Goal: Task Accomplishment & Management: Use online tool/utility

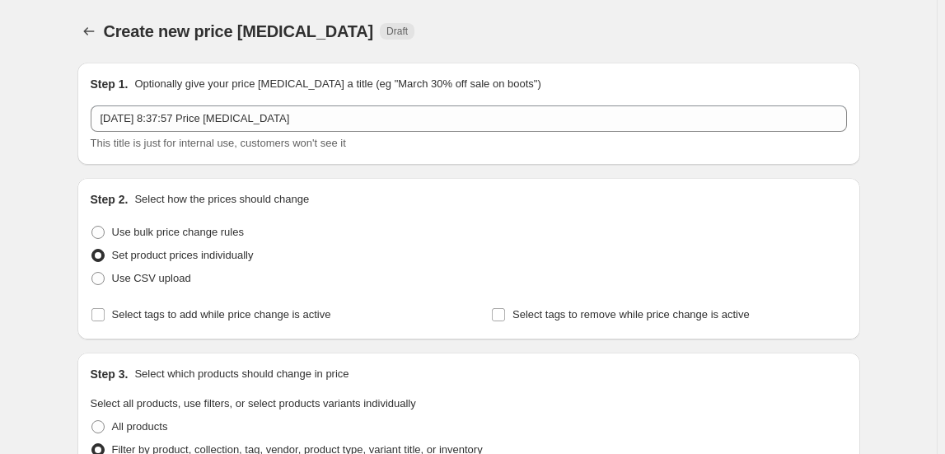
select select "collection"
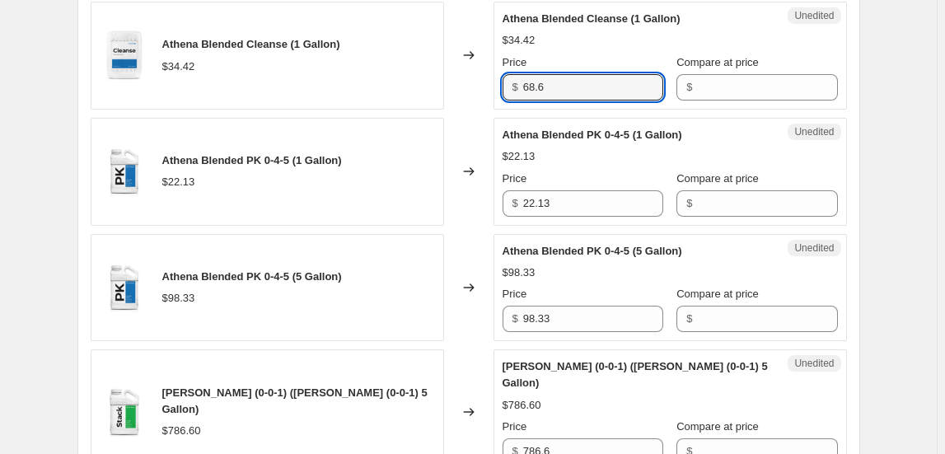
scroll to position [2097, 0]
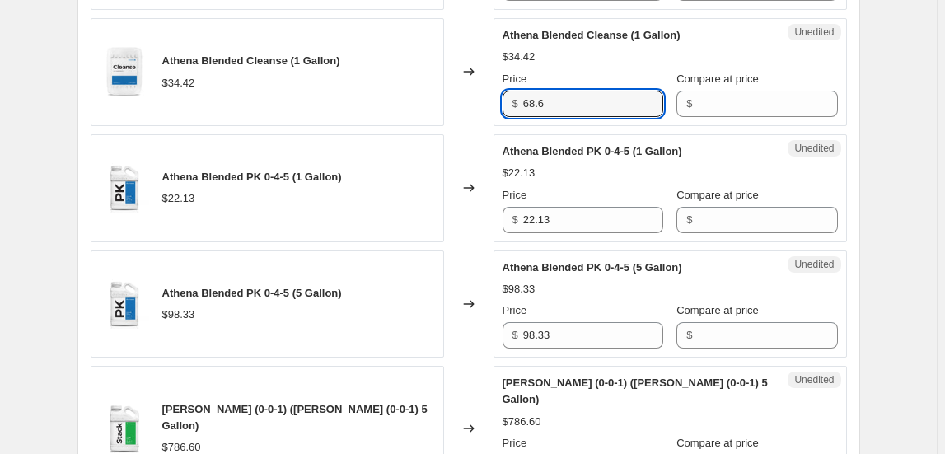
type input "68.6"
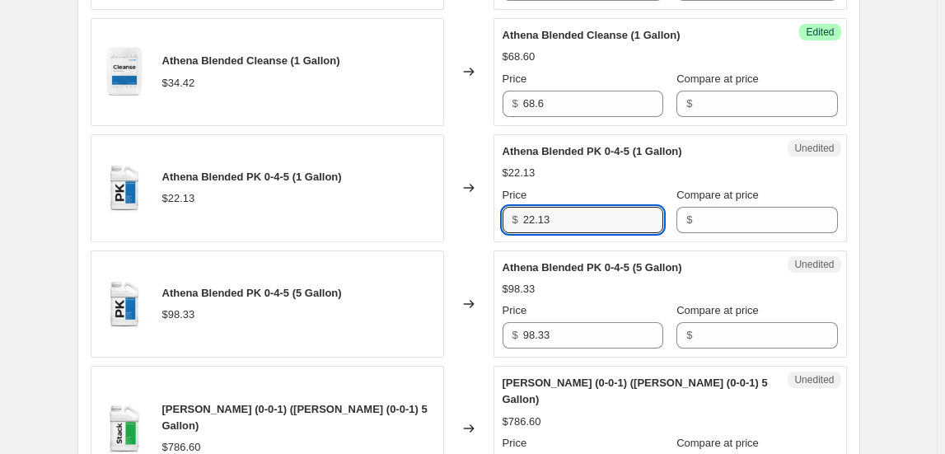
click at [503, 220] on div "Unedited Athena Blended PK 0-4-5 (1 Gallon) $22.13 Price $ 22.13 Compare at pri…" at bounding box center [670, 188] width 353 height 108
type input "44.1"
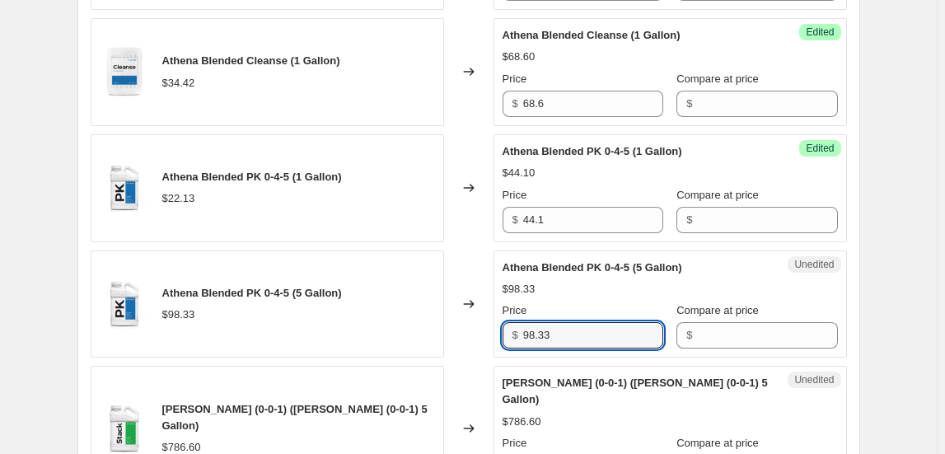
click at [442, 339] on div "Athena Blended PK 0-4-5 (5 Gallon) $98.33 Changed to Unedited Athena Blended PK…" at bounding box center [469, 304] width 756 height 108
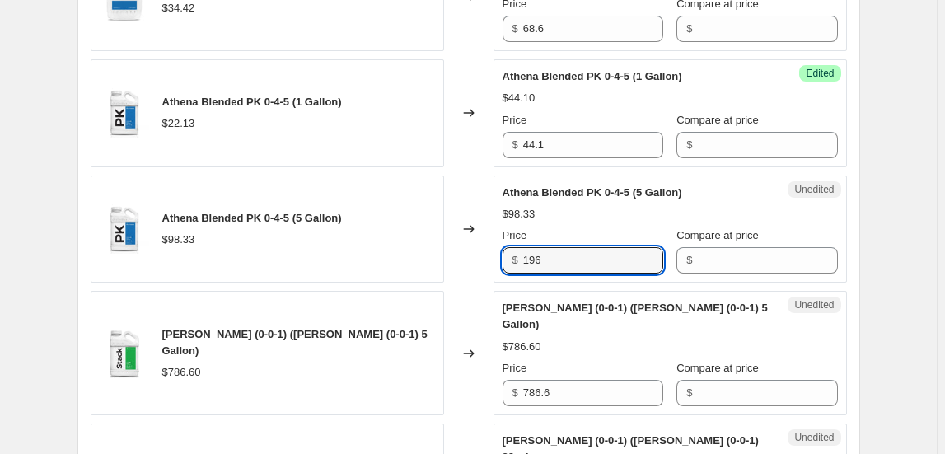
scroll to position [2247, 0]
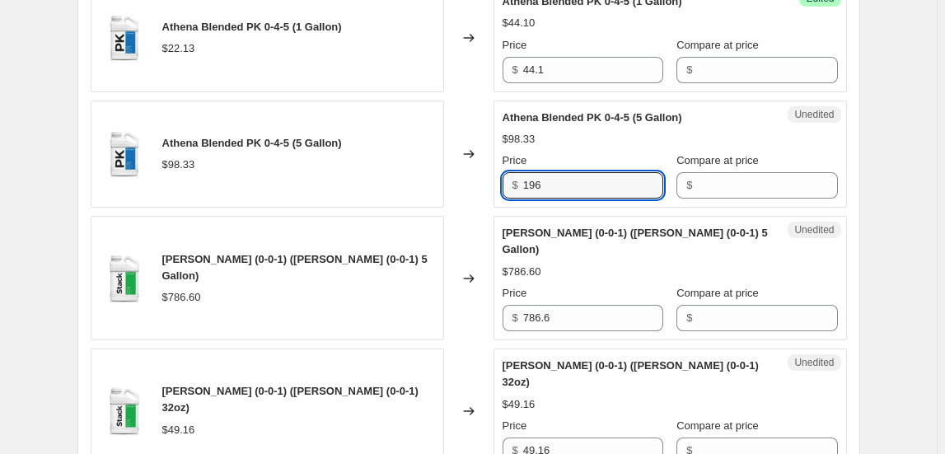
type input "196"
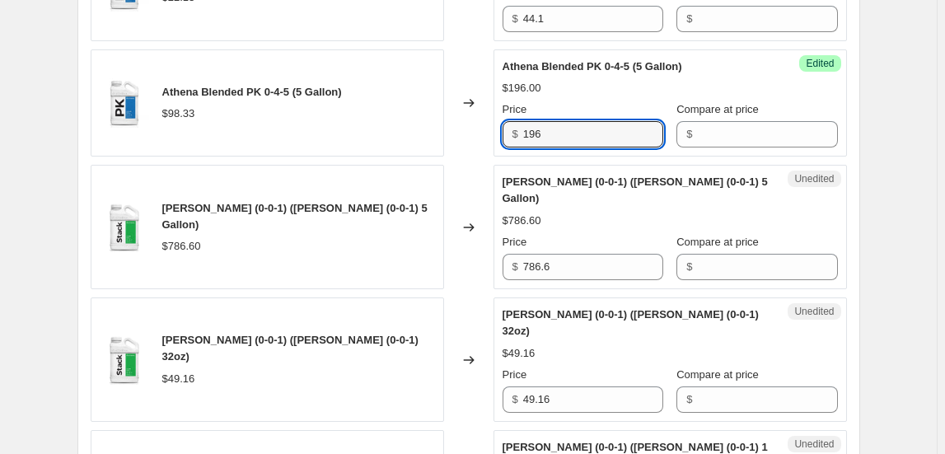
scroll to position [2322, 0]
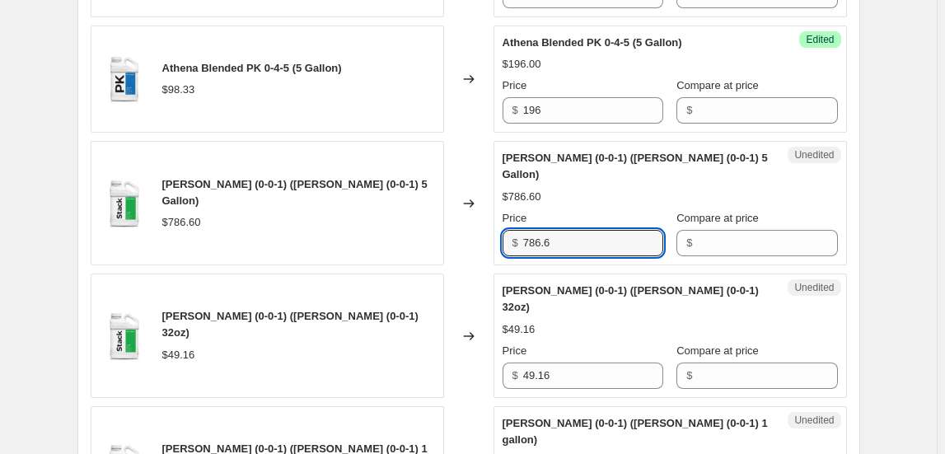
drag, startPoint x: 578, startPoint y: 235, endPoint x: 479, endPoint y: 232, distance: 99.7
click at [479, 232] on div "[PERSON_NAME] (0-0-1) ([PERSON_NAME] (0-0-1) 5 Gallon) $786.60 Changed to Unedi…" at bounding box center [469, 203] width 756 height 124
type input "1568"
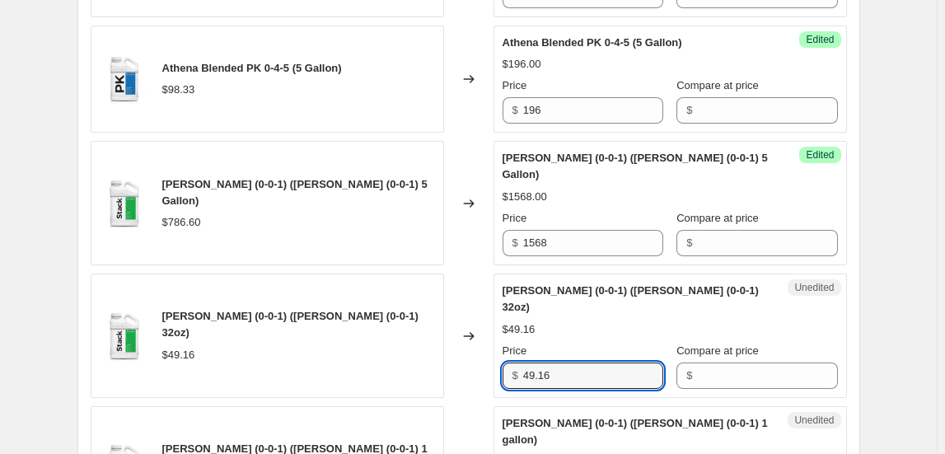
drag, startPoint x: 559, startPoint y: 343, endPoint x: 443, endPoint y: 349, distance: 116.4
click at [446, 349] on div "[PERSON_NAME] (0-0-1) ([PERSON_NAME] (0-0-1) 32oz) $49.16 Changed to Unedited […" at bounding box center [469, 336] width 756 height 124
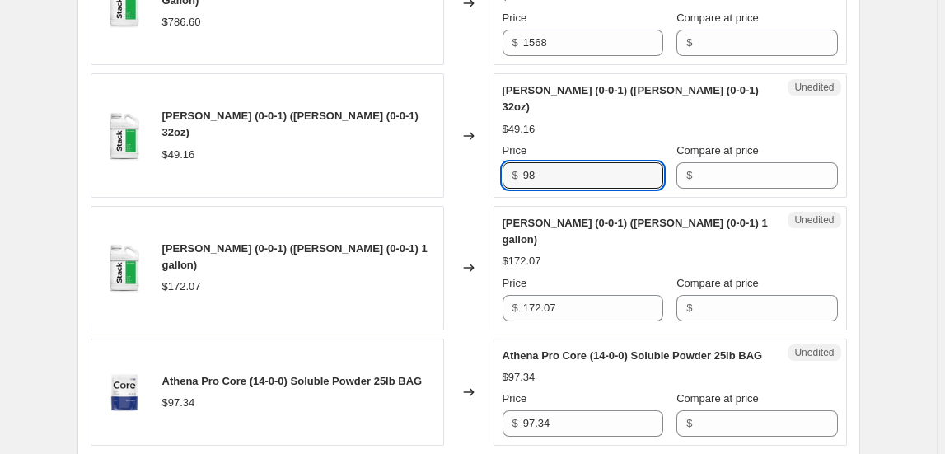
scroll to position [2546, 0]
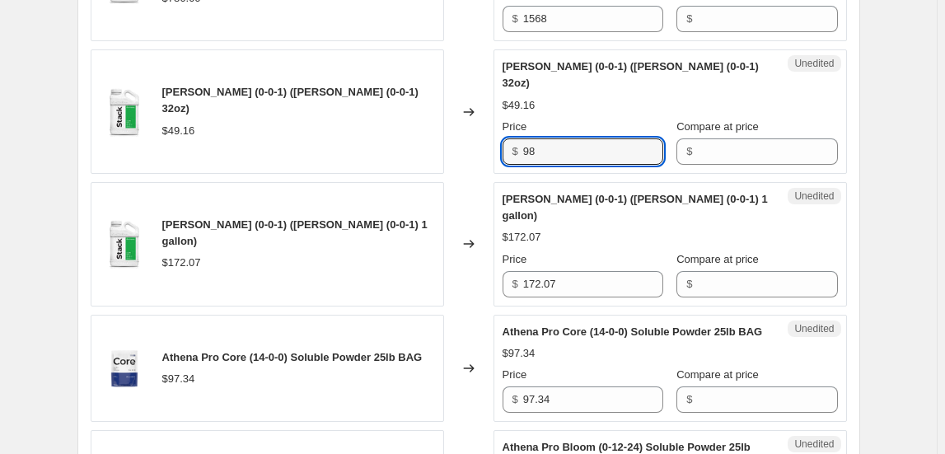
type input "98"
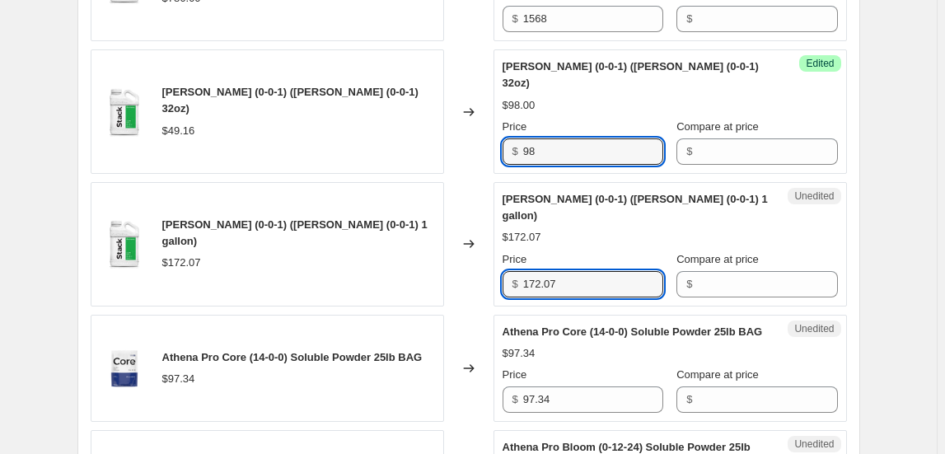
click at [446, 260] on div "[PERSON_NAME] (0-0-1) ([PERSON_NAME] (0-0-1) 1 gallon) $172.07 Changed to Unedi…" at bounding box center [469, 244] width 756 height 124
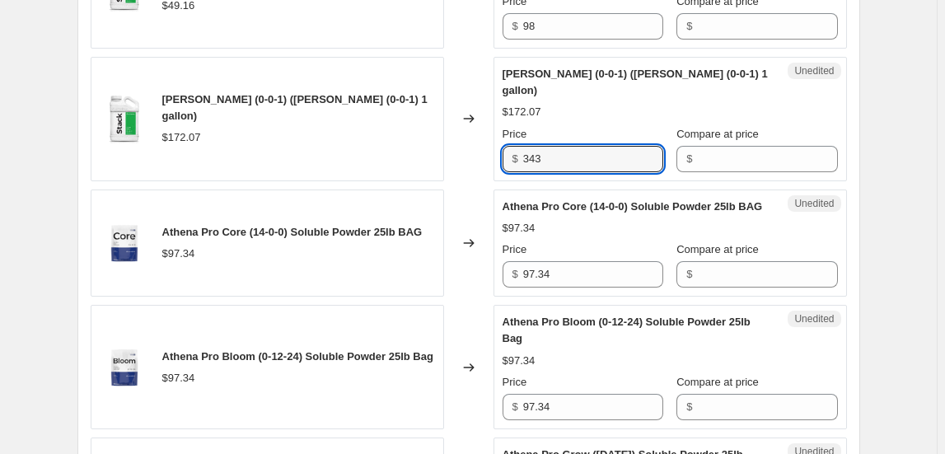
scroll to position [2696, 0]
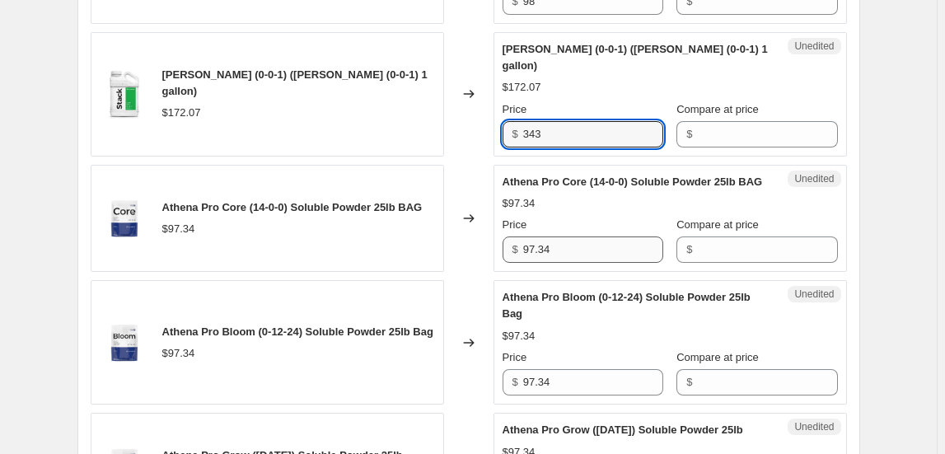
type input "343"
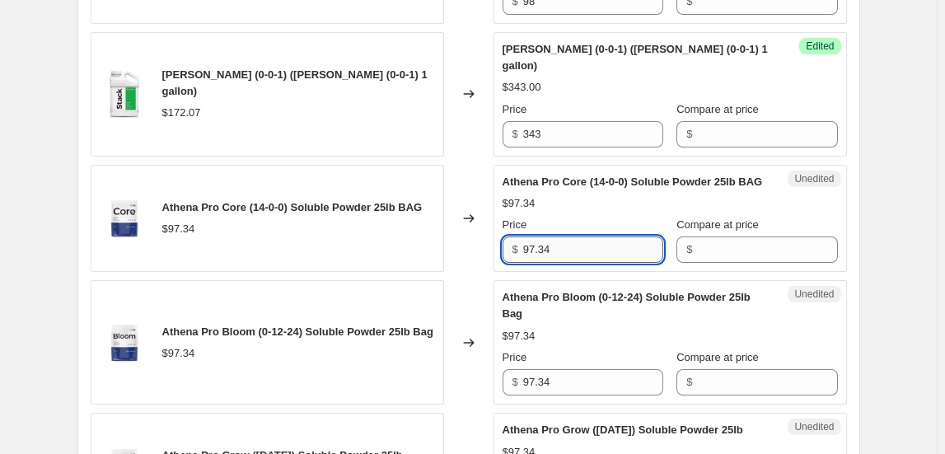
click at [581, 236] on input "97.34" at bounding box center [593, 249] width 140 height 26
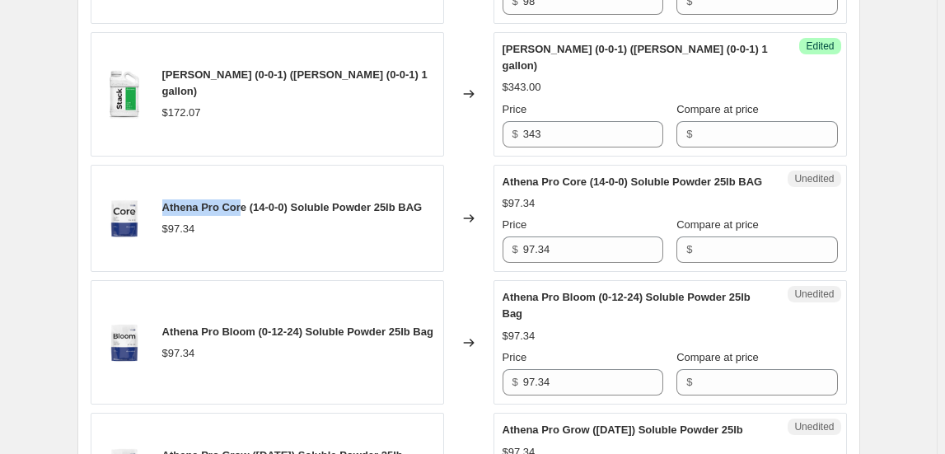
drag, startPoint x: 166, startPoint y: 180, endPoint x: 247, endPoint y: 164, distance: 82.4
click at [247, 165] on div "Athena Pro Core (14-0-0) Soluble Powder 25lb BAG $97.34" at bounding box center [267, 219] width 353 height 108
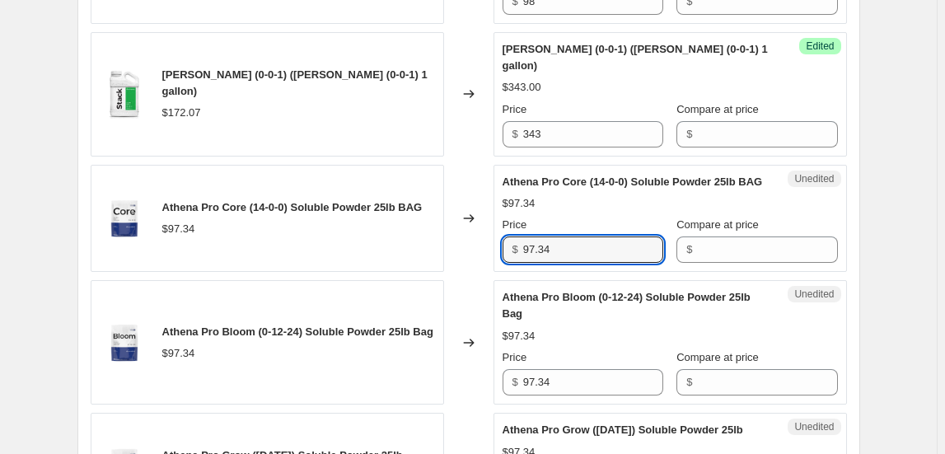
drag, startPoint x: 564, startPoint y: 217, endPoint x: 473, endPoint y: 234, distance: 92.3
click at [473, 234] on div "Athena Pro Core (14-0-0) Soluble Powder 25lb BAG $97.34 Changed to Unedited Ath…" at bounding box center [469, 219] width 756 height 108
type input "205.8"
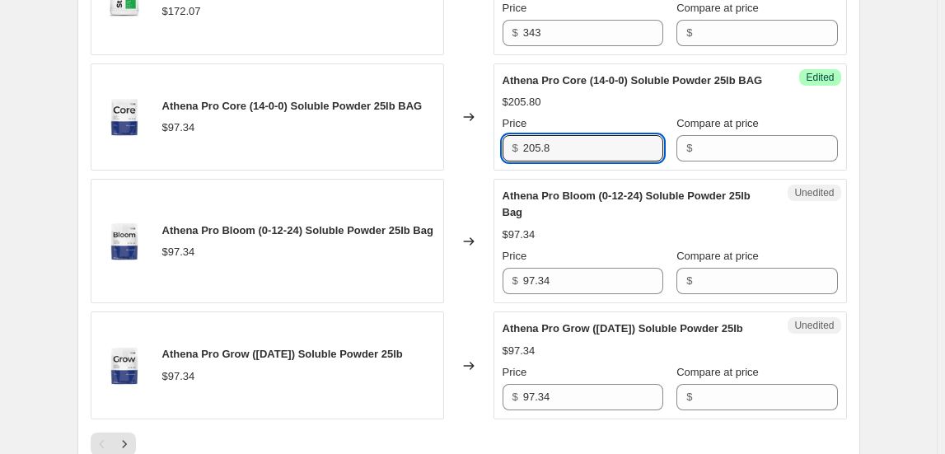
scroll to position [2771, 0]
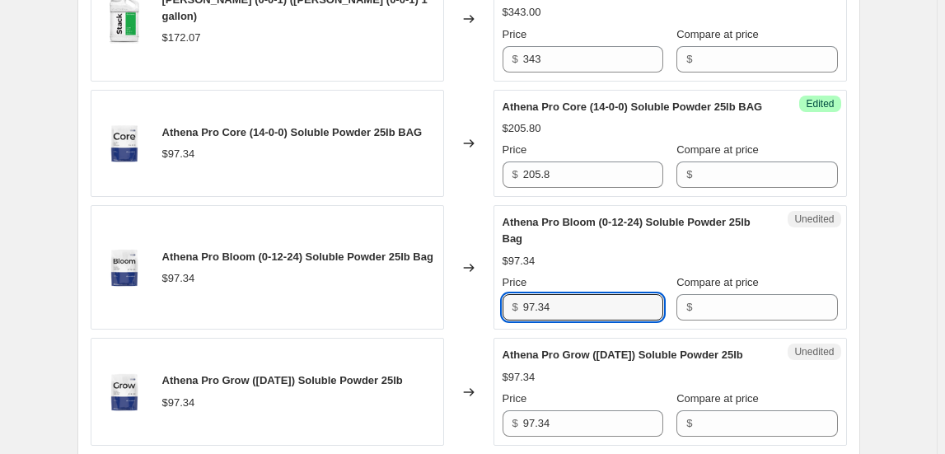
drag, startPoint x: 549, startPoint y: 282, endPoint x: 461, endPoint y: 276, distance: 88.3
click at [461, 276] on div "Athena Pro Bloom (0-12-24) Soluble Powder 25lb Bag $97.34 Changed to Unedited A…" at bounding box center [469, 267] width 756 height 124
type input "205.8"
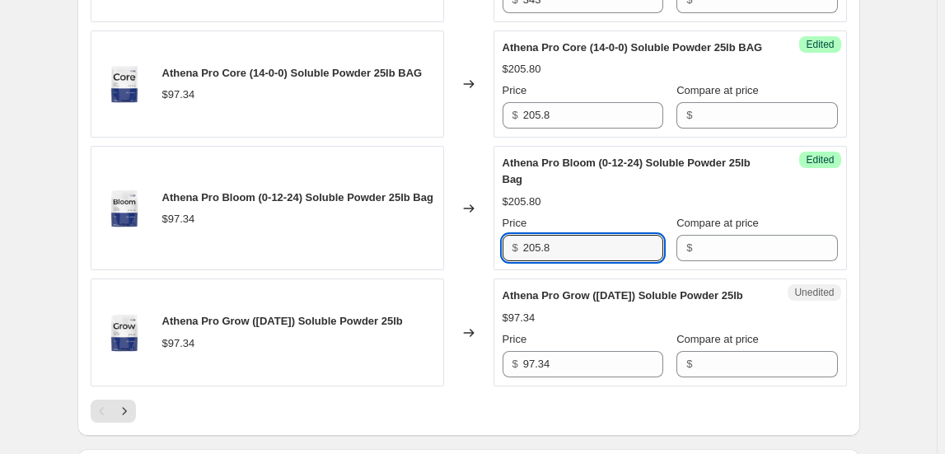
scroll to position [2996, 0]
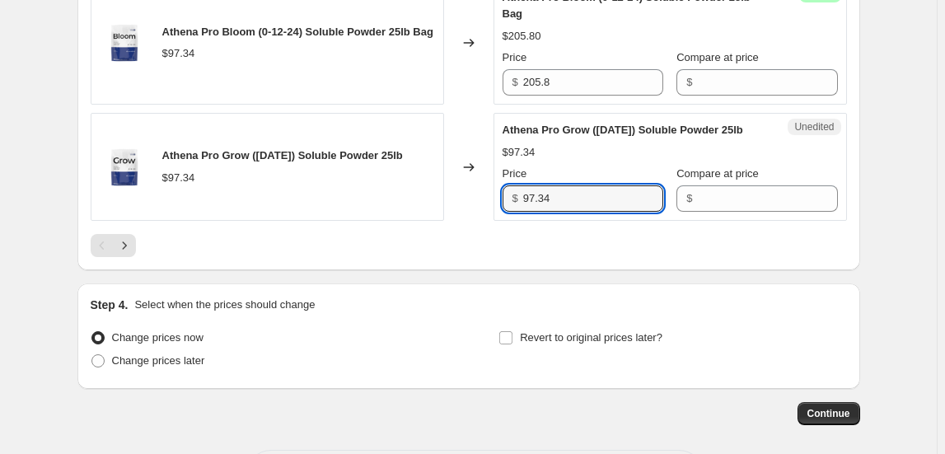
drag, startPoint x: 557, startPoint y: 174, endPoint x: 481, endPoint y: 178, distance: 75.9
click at [481, 178] on div "Athena Pro Grow ([DATE]) Soluble Powder 25lb $97.34 Changed to Unedited Athena …" at bounding box center [469, 167] width 756 height 108
type input "205.8"
click at [116, 234] on button "Next" at bounding box center [124, 245] width 23 height 23
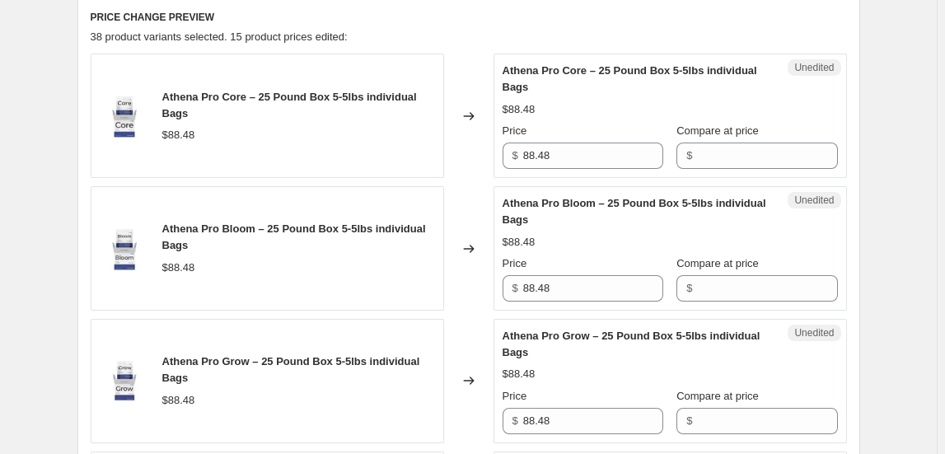
scroll to position [688, 0]
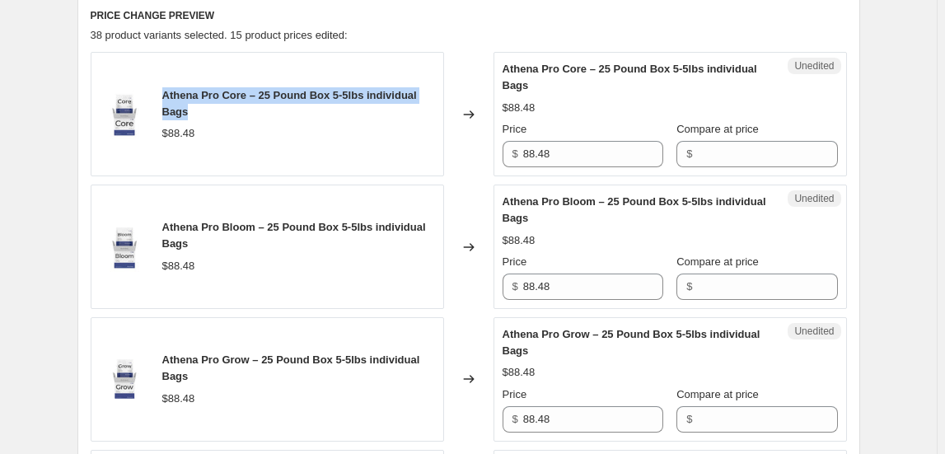
drag, startPoint x: 194, startPoint y: 108, endPoint x: 162, endPoint y: 86, distance: 38.4
click at [162, 86] on div "Athena Pro Core – 25 Pound Box 5-5lbs individual Bags $88.48" at bounding box center [267, 114] width 353 height 124
copy span "Athena Pro Core – 25 Pound Box 5-5lbs individual Bags"
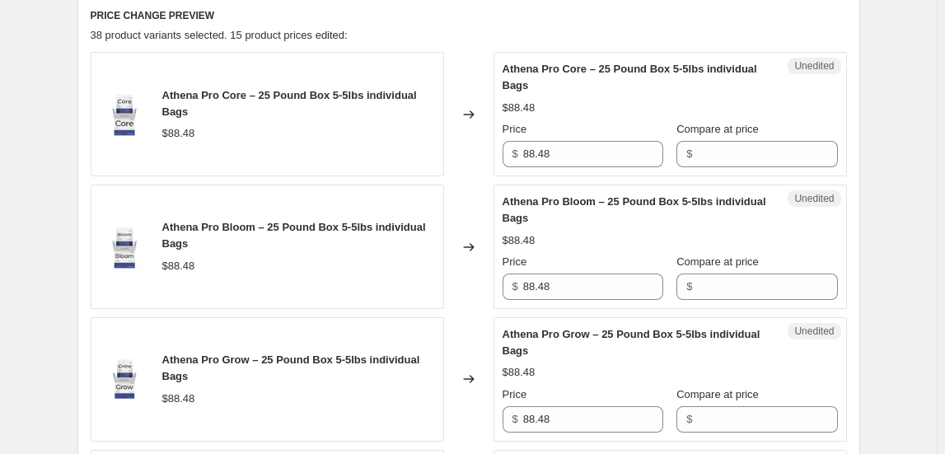
click at [316, 284] on div "Athena Pro Bloom – 25 Pound Box 5-5lbs individual Bags $88.48" at bounding box center [267, 247] width 353 height 124
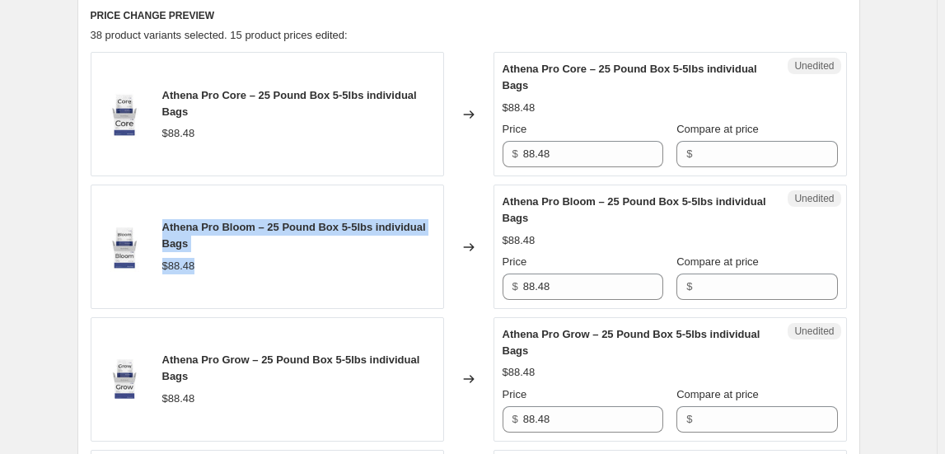
drag, startPoint x: 199, startPoint y: 255, endPoint x: 202, endPoint y: 232, distance: 23.2
click at [172, 227] on div "Athena Pro Bloom – 25 Pound Box 5-5lbs individual Bags $88.48" at bounding box center [298, 246] width 273 height 54
click at [264, 245] on div "Athena Pro Bloom – 25 Pound Box 5-5lbs individual Bags" at bounding box center [298, 235] width 273 height 33
drag, startPoint x: 199, startPoint y: 237, endPoint x: 166, endPoint y: 228, distance: 34.2
click at [166, 228] on div "Athena Pro Bloom – 25 Pound Box 5-5lbs individual Bags" at bounding box center [298, 235] width 273 height 33
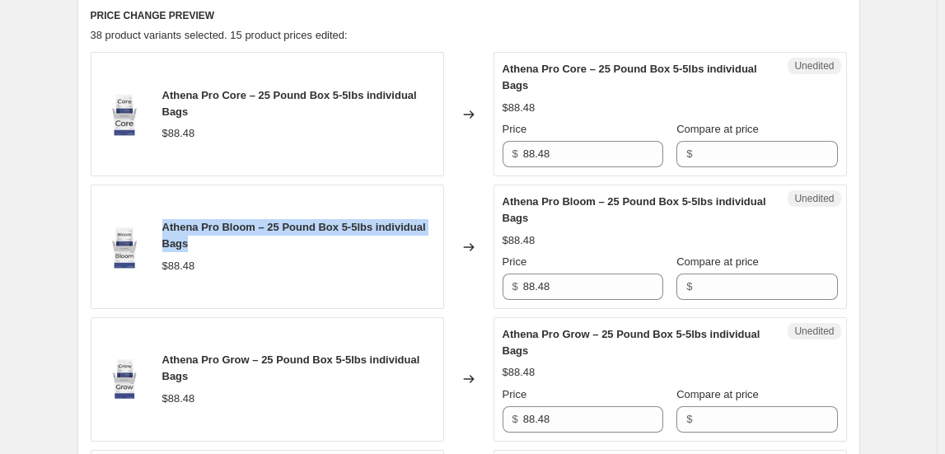
copy span "Athena Pro Bloom – 25 Pound Box 5-5lbs individual Bags"
click at [360, 297] on div "Athena Pro Bloom – 25 Pound Box 5-5lbs individual Bags $88.48" at bounding box center [267, 247] width 353 height 124
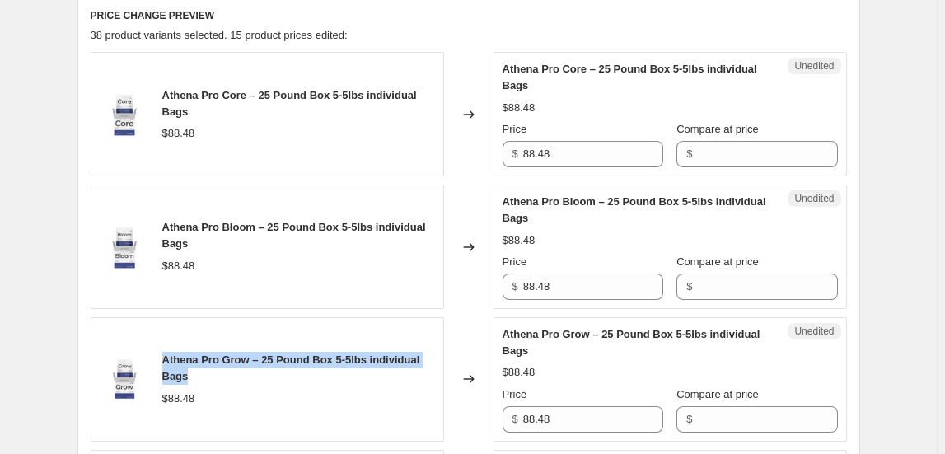
drag, startPoint x: 211, startPoint y: 379, endPoint x: 161, endPoint y: 360, distance: 53.7
click at [161, 360] on div "Athena Pro Grow – 25 Pound Box 5-5lbs individual Bags $88.48" at bounding box center [267, 379] width 353 height 124
copy span "Athena Pro Grow – 25 Pound Box 5-5lbs individual Bags"
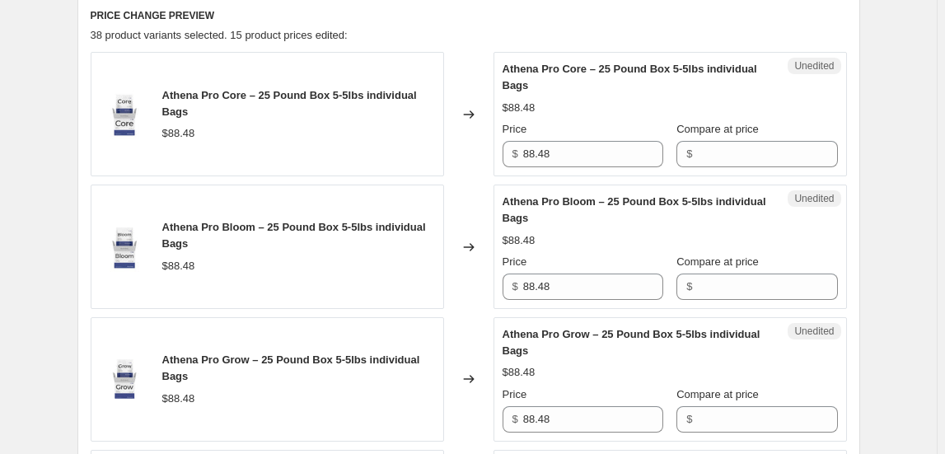
click at [395, 301] on div "Athena Pro Bloom – 25 Pound Box 5-5lbs individual Bags $88.48" at bounding box center [267, 247] width 353 height 124
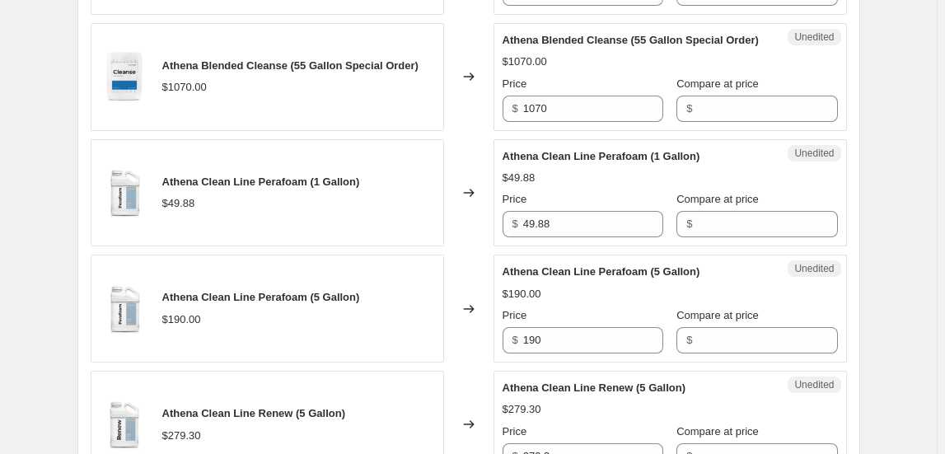
scroll to position [1138, 0]
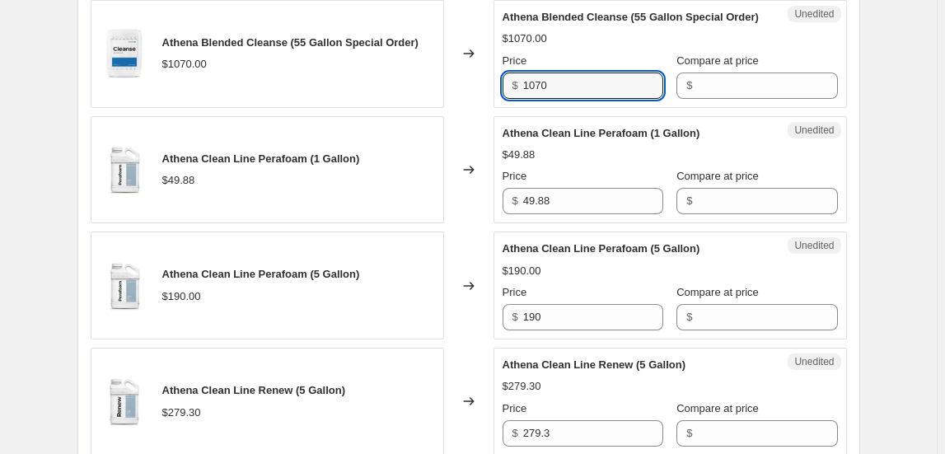
drag, startPoint x: 571, startPoint y: 86, endPoint x: 471, endPoint y: 86, distance: 99.7
click at [471, 86] on div "Athena Blended Cleanse (55 Gallon Special Order) $1070.00 Changed to Unedited A…" at bounding box center [469, 54] width 756 height 108
type input "2744"
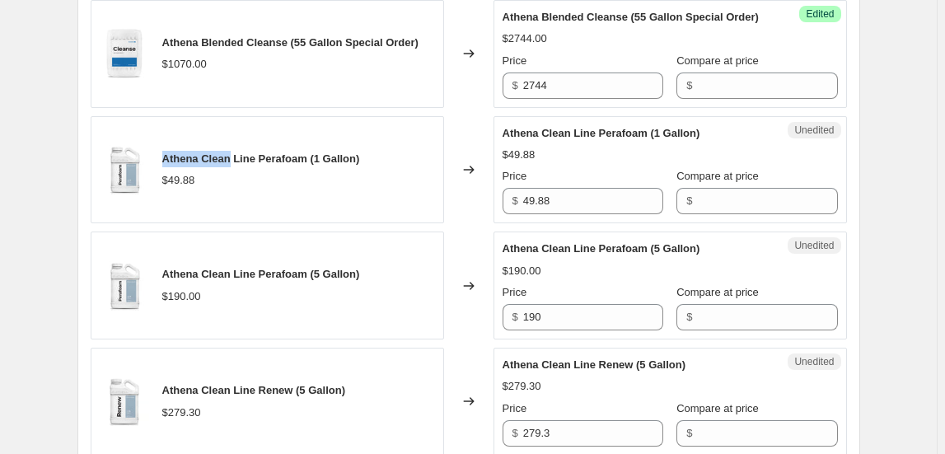
drag, startPoint x: 168, startPoint y: 157, endPoint x: 232, endPoint y: 146, distance: 65.3
click at [232, 146] on div "Athena Clean Line Perafoam (1 Gallon) $49.88" at bounding box center [267, 170] width 353 height 108
copy span "Athena Clean"
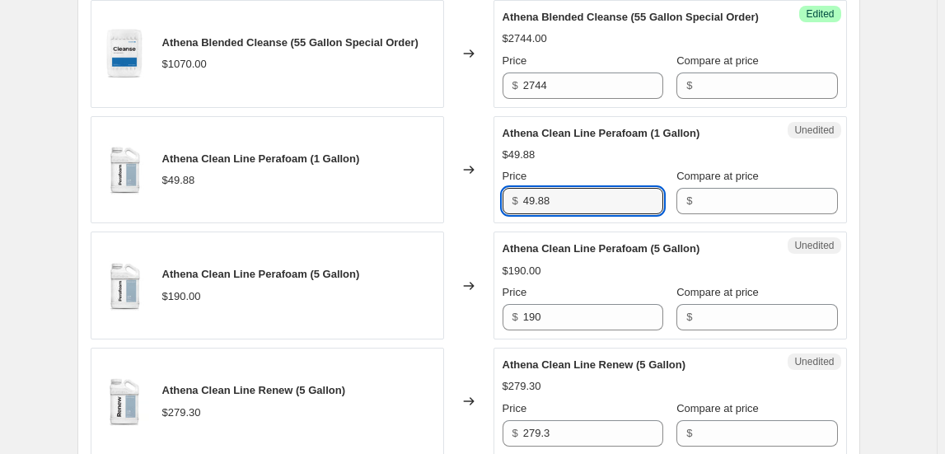
drag, startPoint x: 565, startPoint y: 199, endPoint x: 499, endPoint y: 200, distance: 65.9
click at [499, 200] on div "Unedited Athena Clean Line Perafoam (1 Gallon) $49.88 Price $ 49.88 Compare at …" at bounding box center [670, 170] width 353 height 108
type input "73.5"
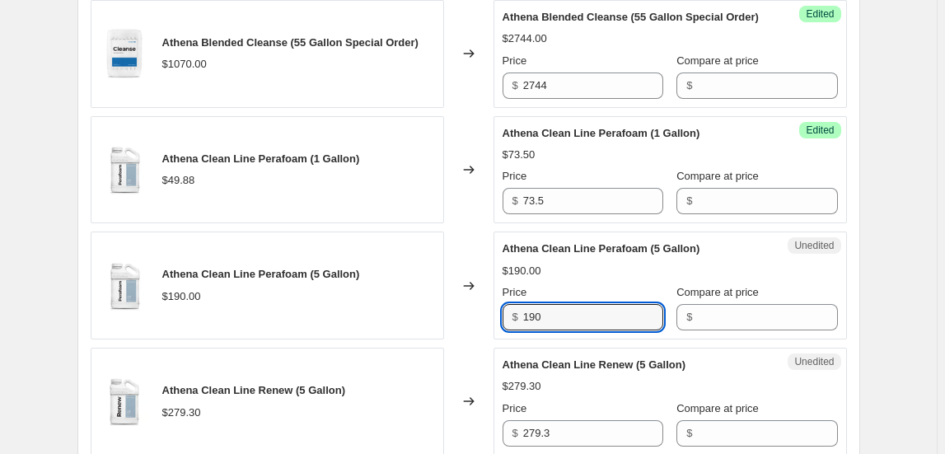
drag, startPoint x: 571, startPoint y: 315, endPoint x: 482, endPoint y: 323, distance: 89.4
click at [482, 323] on div "Athena Clean Line Perafoam (5 Gallon) $190.00 Changed to Unedited Athena Clean …" at bounding box center [469, 286] width 756 height 108
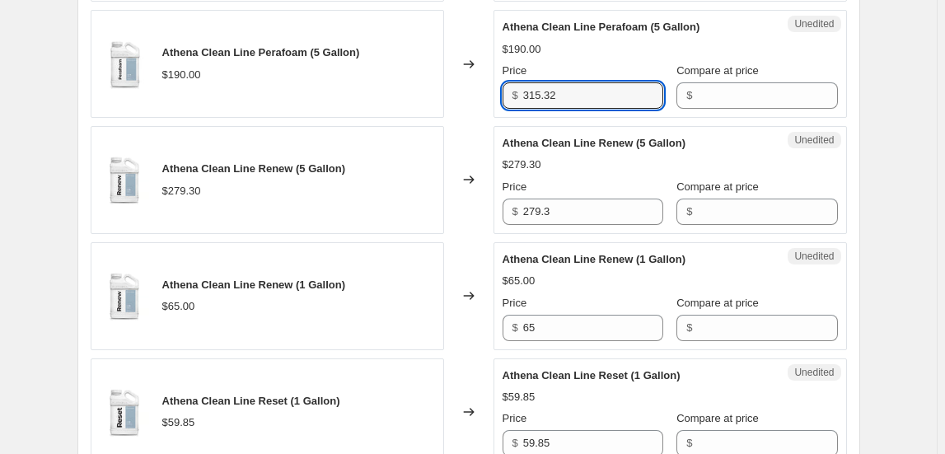
scroll to position [1362, 0]
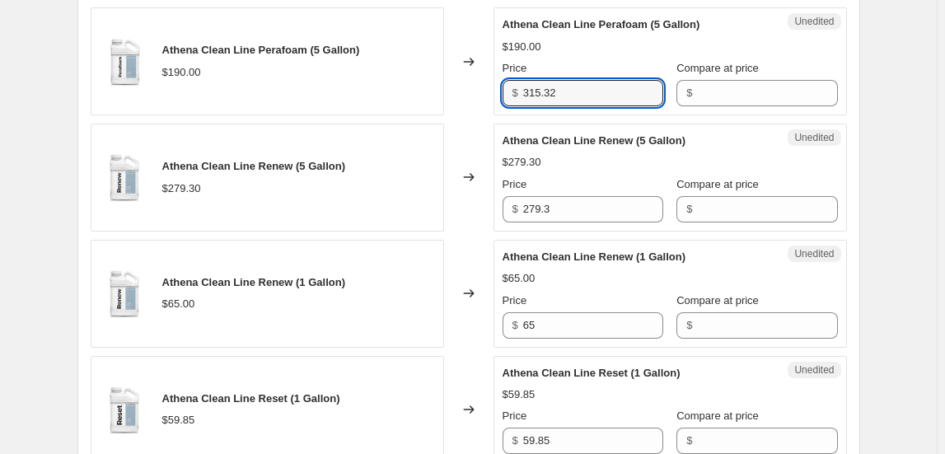
type input "315.32"
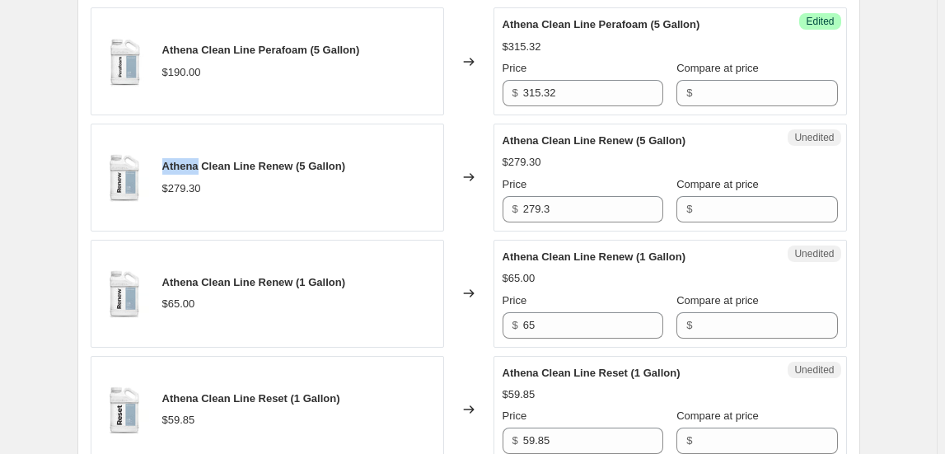
drag, startPoint x: 168, startPoint y: 161, endPoint x: 202, endPoint y: 166, distance: 34.3
click at [202, 166] on span "Athena Clean Line Renew (5 Gallon)" at bounding box center [253, 166] width 183 height 12
copy span "Athena"
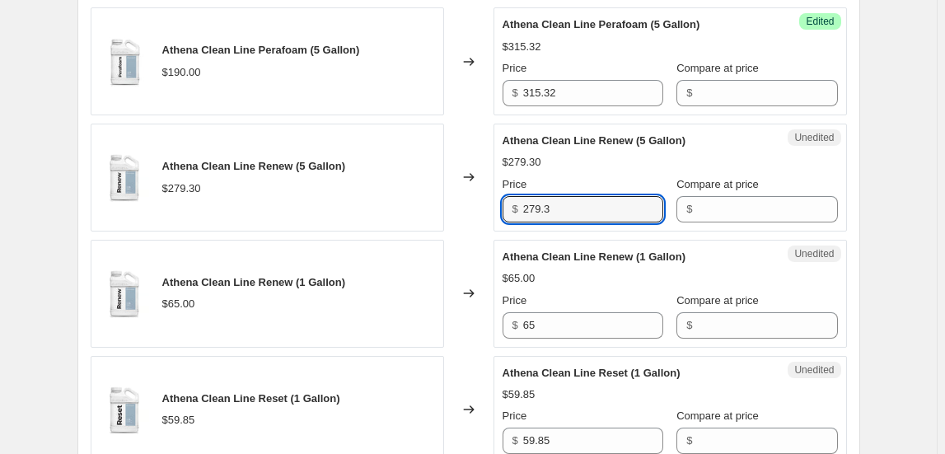
drag, startPoint x: 506, startPoint y: 216, endPoint x: 476, endPoint y: 220, distance: 29.9
click at [476, 220] on div "Athena Clean Line Renew (5 Gallon) $279.30 Changed to Unedited Athena Clean Lin…" at bounding box center [469, 178] width 756 height 108
type input "411.6"
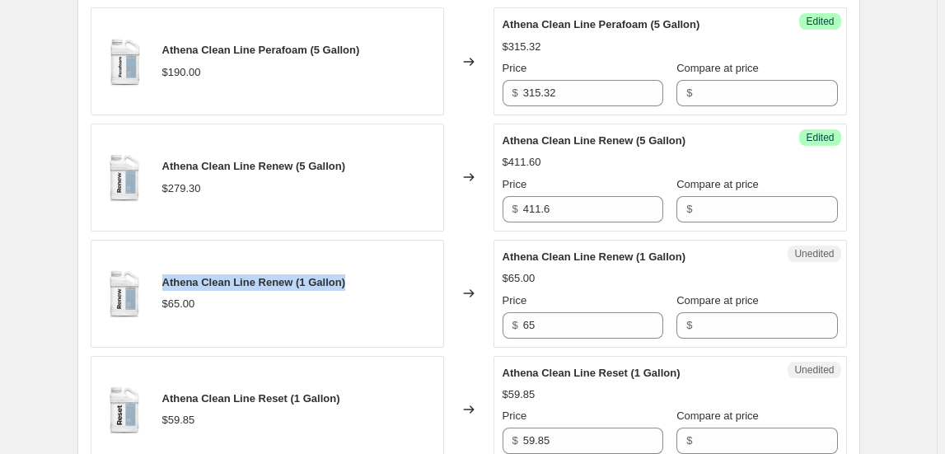
drag, startPoint x: 351, startPoint y: 282, endPoint x: 166, endPoint y: 271, distance: 185.7
click at [166, 271] on div "Athena Clean Line Renew (1 Gallon) $65.00" at bounding box center [267, 294] width 353 height 108
copy span "Athena Clean Line Renew (1 Gallon)"
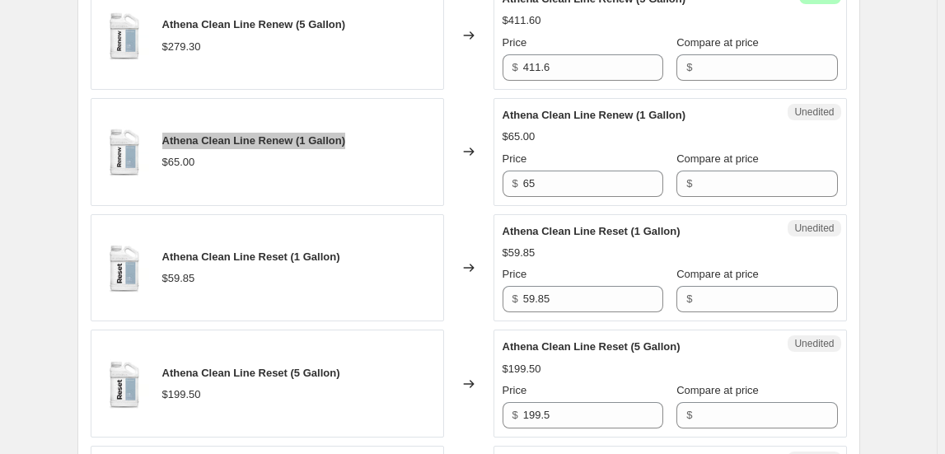
scroll to position [1512, 0]
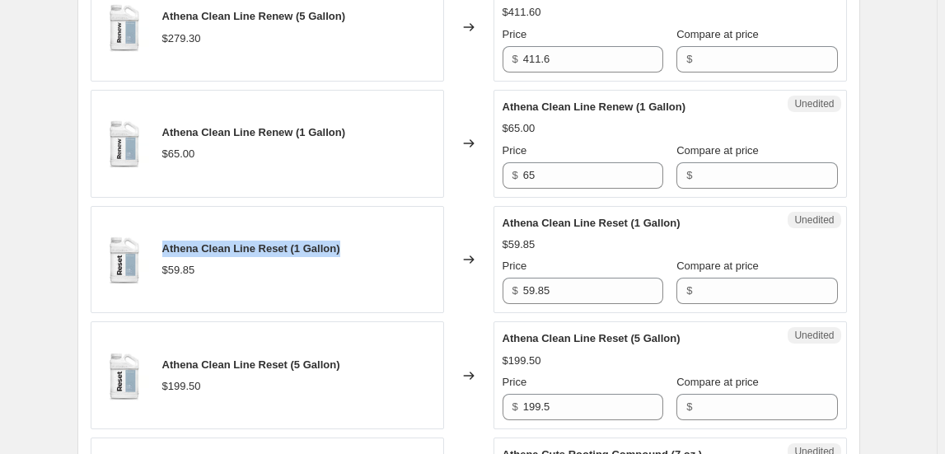
drag, startPoint x: 169, startPoint y: 248, endPoint x: 344, endPoint y: 251, distance: 175.5
click at [344, 251] on div "Athena Clean Line Reset (1 Gallon) $59.85" at bounding box center [267, 260] width 353 height 108
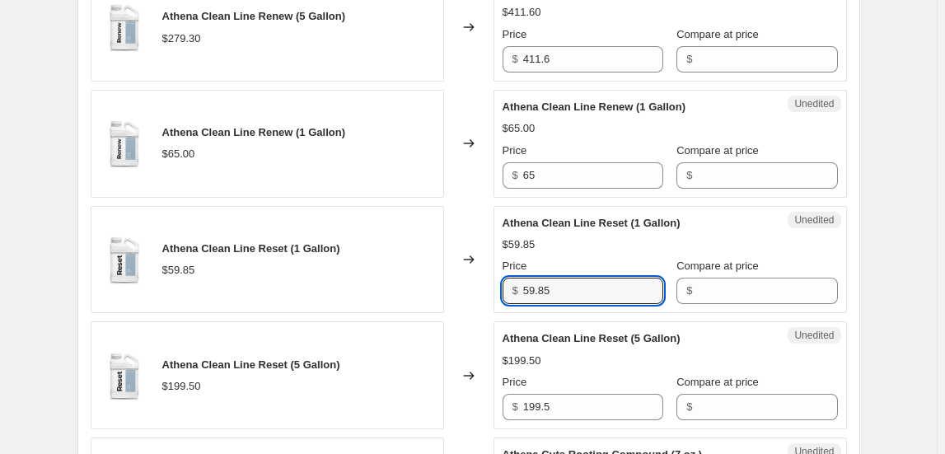
drag, startPoint x: 560, startPoint y: 288, endPoint x: 464, endPoint y: 284, distance: 96.5
click at [464, 284] on div "Athena Clean Line Reset (1 Gallon) $59.85 Changed to Unedited Athena Clean Line…" at bounding box center [469, 260] width 756 height 108
type input "65.21"
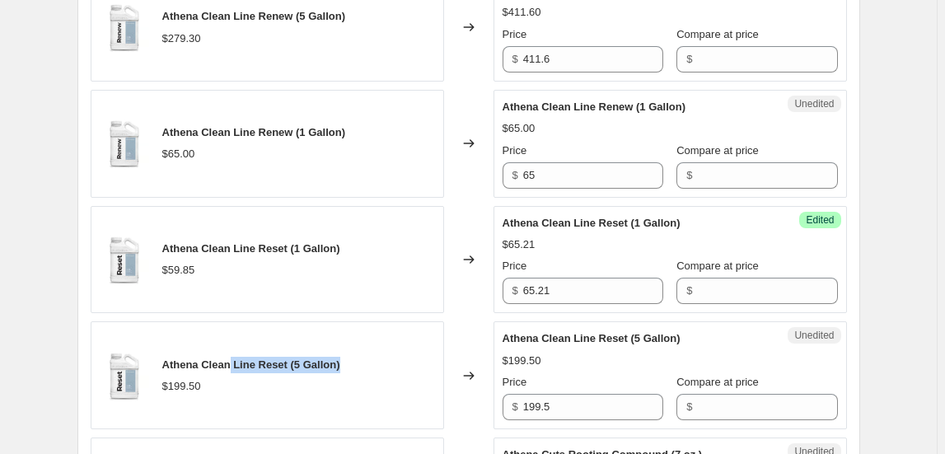
drag, startPoint x: 301, startPoint y: 355, endPoint x: 232, endPoint y: 361, distance: 68.6
click at [232, 361] on div "Athena Clean Line Reset (5 Gallon) $199.50" at bounding box center [267, 375] width 353 height 108
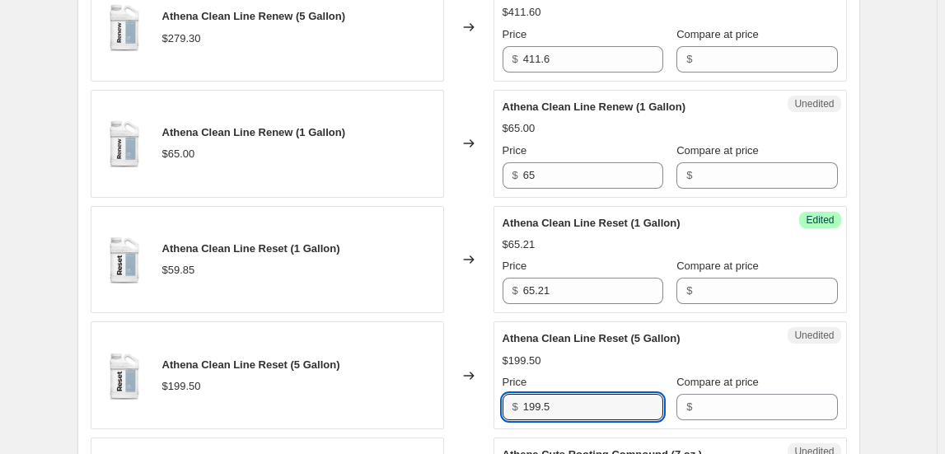
drag, startPoint x: 564, startPoint y: 404, endPoint x: 410, endPoint y: 406, distance: 154.1
click at [411, 406] on div "Athena Clean Line Reset (5 Gallon) $199.50 Changed to Unedited Athena Clean Lin…" at bounding box center [469, 375] width 756 height 108
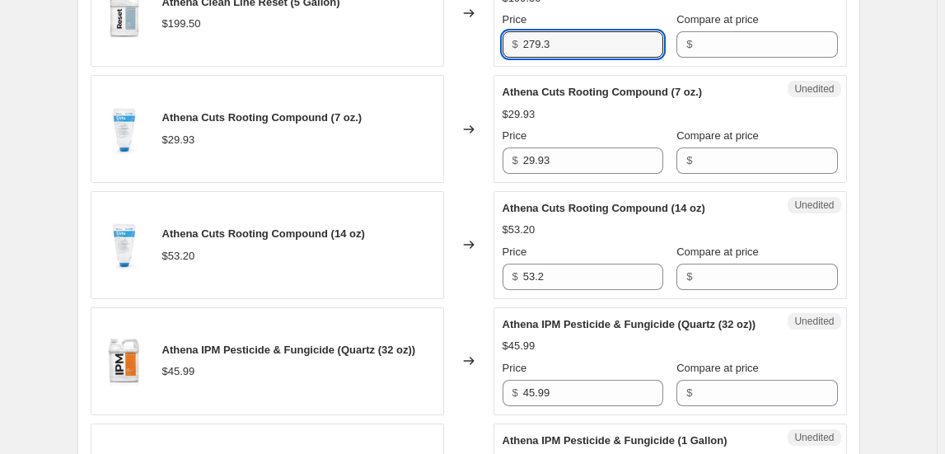
scroll to position [1887, 0]
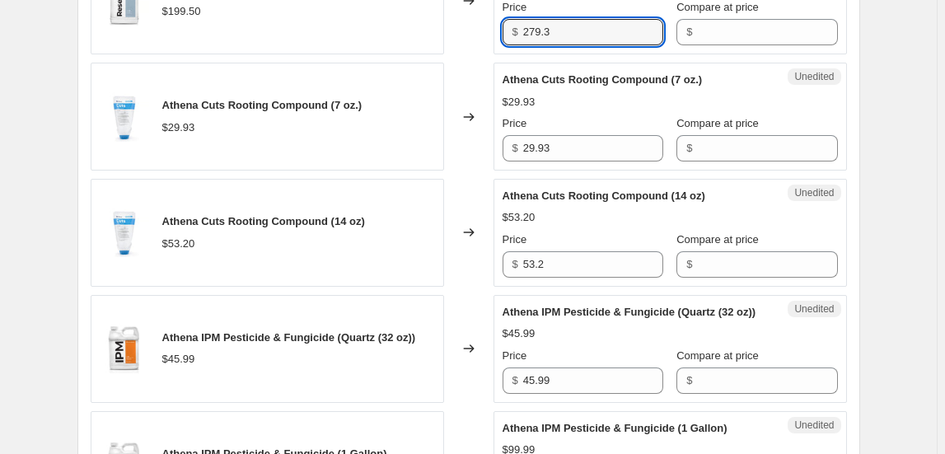
type input "279.3"
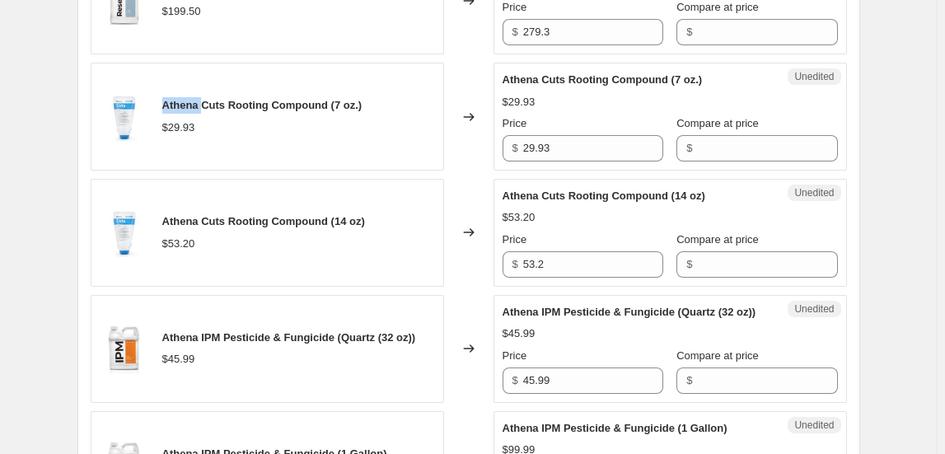
drag, startPoint x: 165, startPoint y: 101, endPoint x: 204, endPoint y: 101, distance: 39.5
click at [204, 101] on div "Athena Cuts Rooting Compound (7 oz.) $29.93" at bounding box center [267, 117] width 353 height 108
copy span "Athena"
drag, startPoint x: 367, startPoint y: 100, endPoint x: 163, endPoint y: 96, distance: 203.5
click at [163, 96] on div "Athena Cuts Rooting Compound (7 oz.) $29.93" at bounding box center [267, 117] width 353 height 108
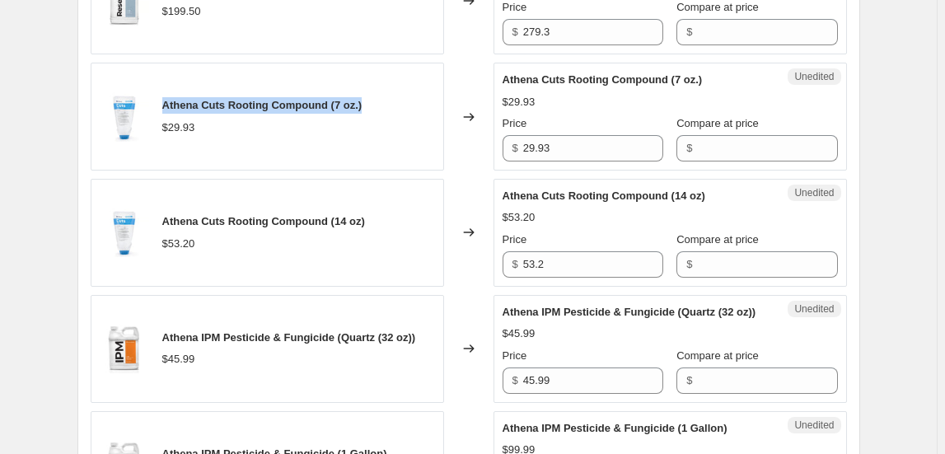
copy span "Athena Cuts Rooting Compound (7 oz.)"
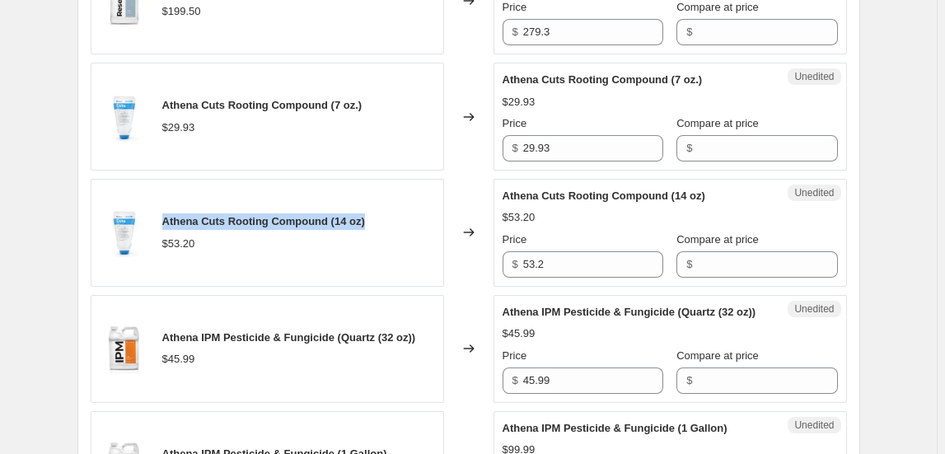
drag, startPoint x: 371, startPoint y: 220, endPoint x: 167, endPoint y: 219, distance: 203.5
click at [167, 219] on div "Athena Cuts Rooting Compound (14 oz) $53.20" at bounding box center [267, 233] width 353 height 108
copy span "Athena Cuts Rooting Compound (14 oz)"
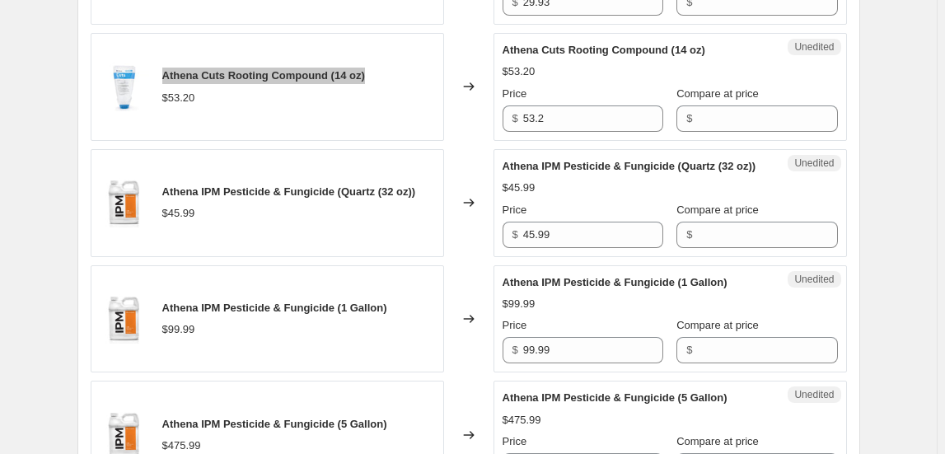
scroll to position [2037, 0]
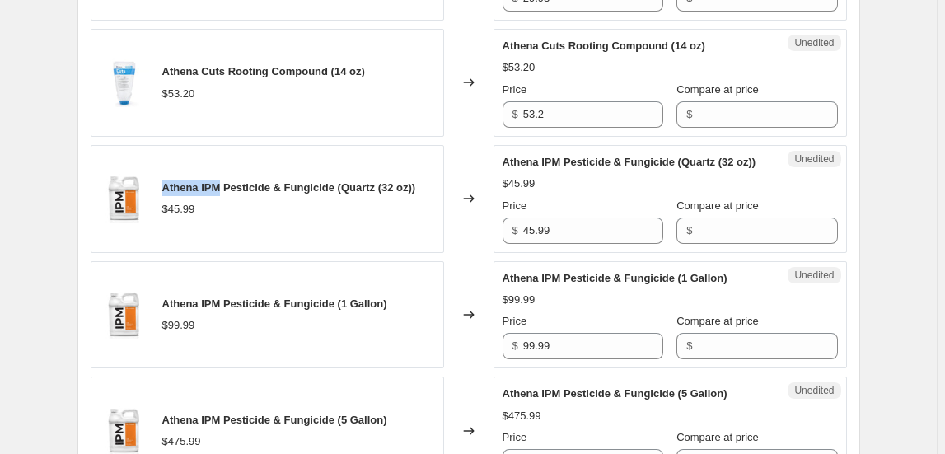
drag, startPoint x: 180, startPoint y: 181, endPoint x: 224, endPoint y: 181, distance: 43.7
click at [224, 181] on span "Athena IPM Pesticide & Fungicide (Quartz (32 oz))" at bounding box center [289, 187] width 254 height 12
copy span "Athena IPM"
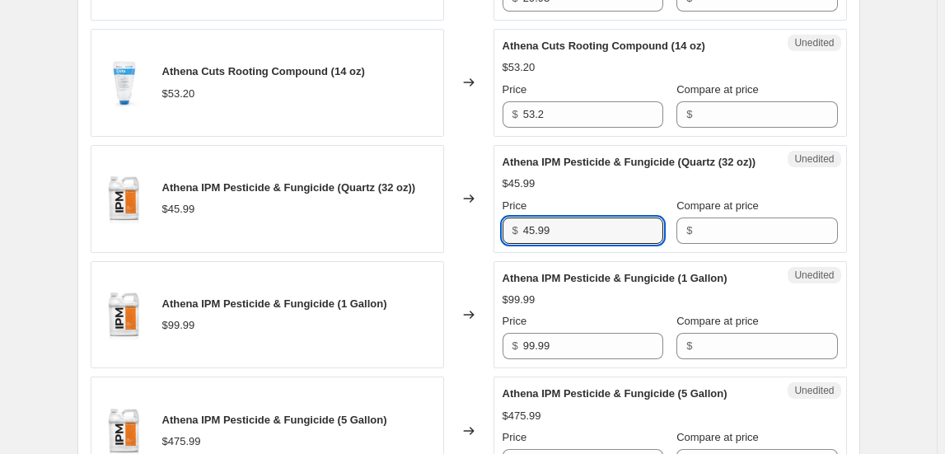
drag, startPoint x: 545, startPoint y: 232, endPoint x: 451, endPoint y: 236, distance: 94.8
click at [451, 236] on div "Athena IPM Pesticide & Fungicide (Quartz (32 oz)) $45.99 Changed to Unedited At…" at bounding box center [469, 199] width 756 height 108
type input "73.5"
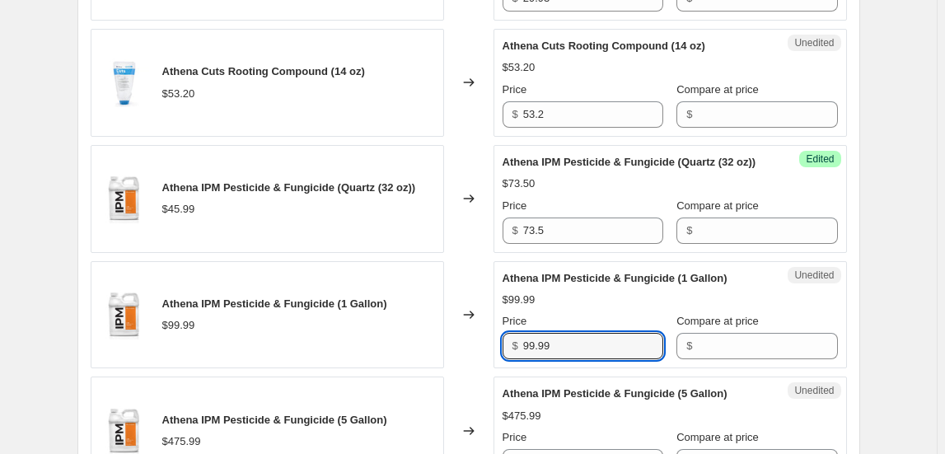
drag, startPoint x: 556, startPoint y: 342, endPoint x: 484, endPoint y: 356, distance: 73.8
click at [484, 356] on div "Athena IPM Pesticide & Fungicide (1 Gallon) $99.99 Changed to Unedited Athena I…" at bounding box center [469, 315] width 756 height 108
type input "186.2"
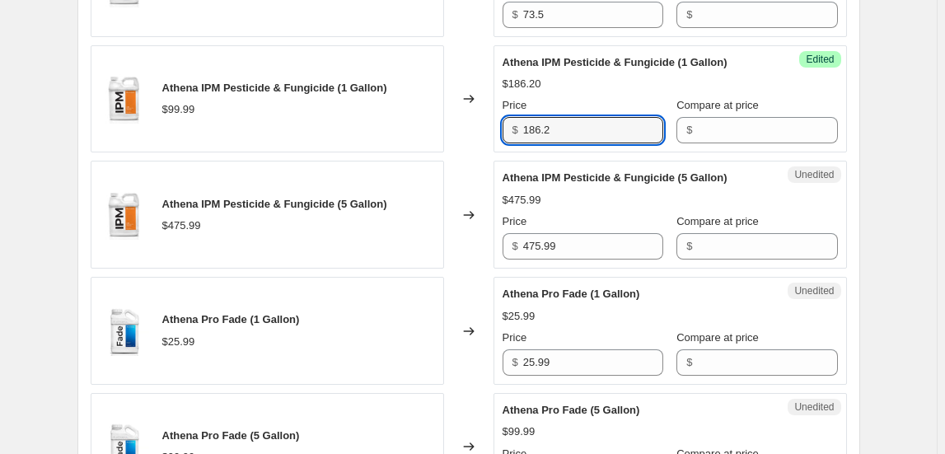
scroll to position [2261, 0]
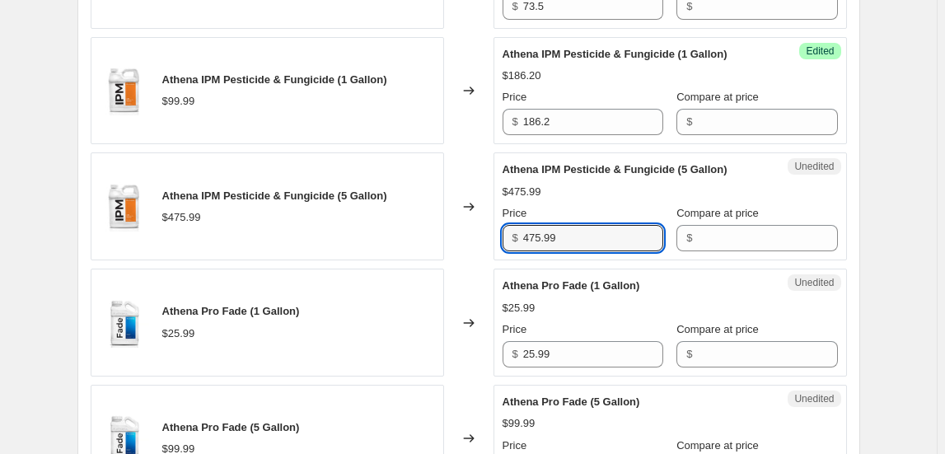
drag, startPoint x: 555, startPoint y: 236, endPoint x: 476, endPoint y: 233, distance: 79.1
click at [476, 233] on div "Athena IPM Pesticide & Fungicide (5 Gallon) $475.99 Changed to Unedited Athena …" at bounding box center [469, 206] width 756 height 108
type input "833"
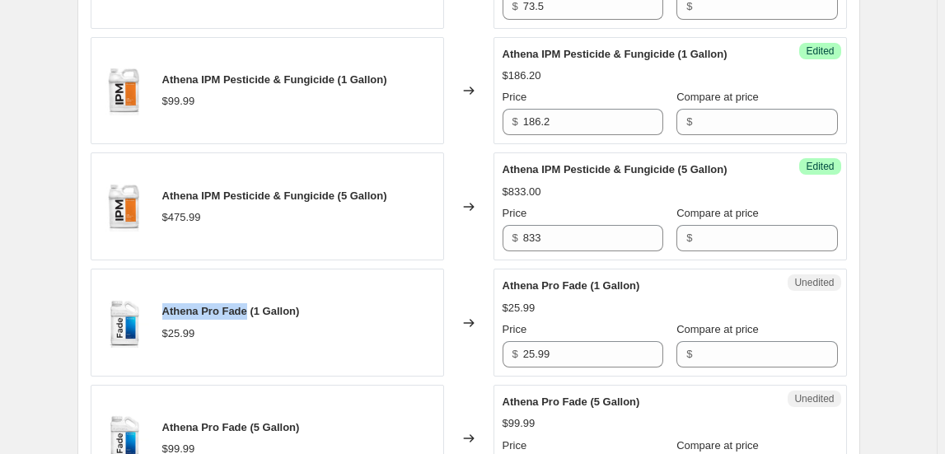
drag, startPoint x: 165, startPoint y: 302, endPoint x: 248, endPoint y: 297, distance: 83.4
click at [248, 297] on div "Athena Pro Fade (1 Gallon) $25.99" at bounding box center [267, 323] width 353 height 108
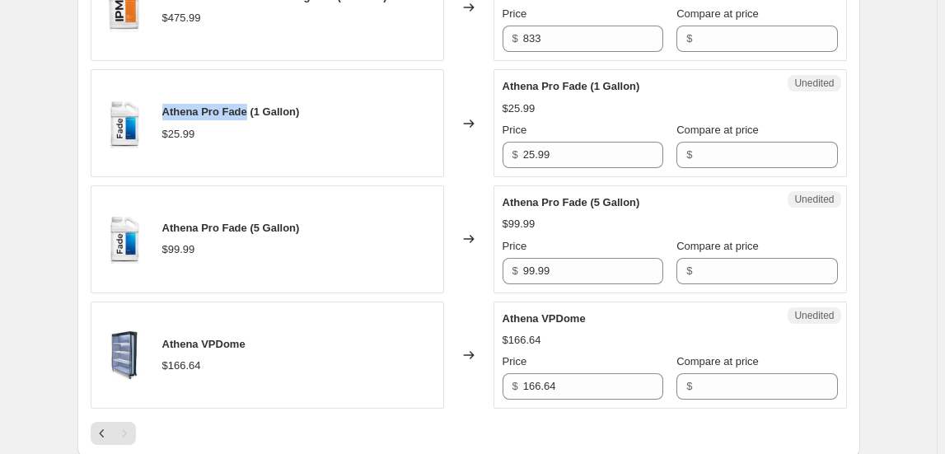
scroll to position [2486, 0]
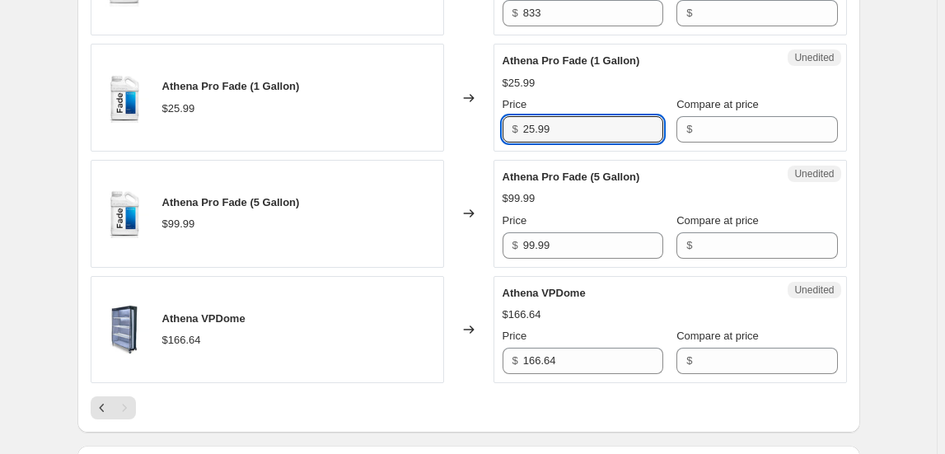
drag, startPoint x: 559, startPoint y: 125, endPoint x: 443, endPoint y: 119, distance: 116.4
click at [443, 119] on div "Athena Pro Fade (1 Gallon) $25.99 Changed to Unedited Athena Pro Fade (1 Gallon…" at bounding box center [469, 98] width 756 height 108
type input "44.1"
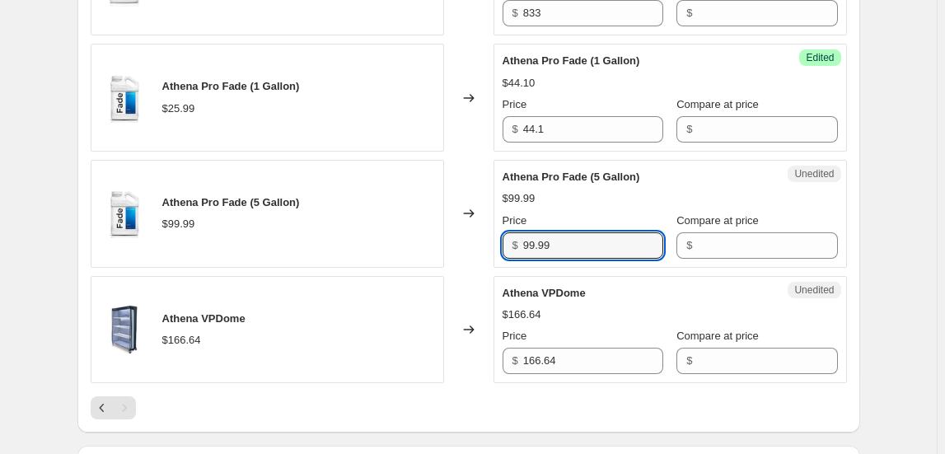
drag, startPoint x: 563, startPoint y: 241, endPoint x: 472, endPoint y: 240, distance: 90.6
click at [472, 240] on div "Athena Pro Fade (5 Gallon) $99.99 Changed to Unedited Athena Pro Fade (5 Gallon…" at bounding box center [469, 214] width 756 height 108
type input "196"
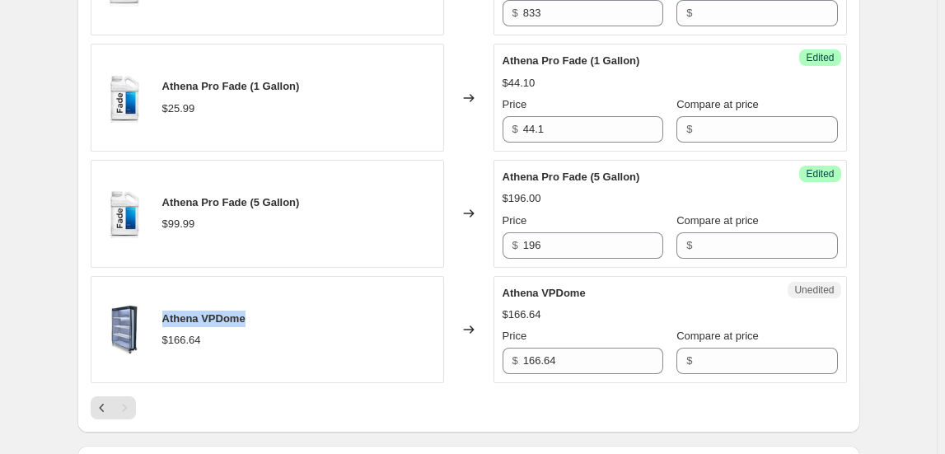
drag, startPoint x: 191, startPoint y: 306, endPoint x: 291, endPoint y: 308, distance: 99.7
click at [287, 306] on div "Athena VPDome $166.64" at bounding box center [267, 330] width 353 height 108
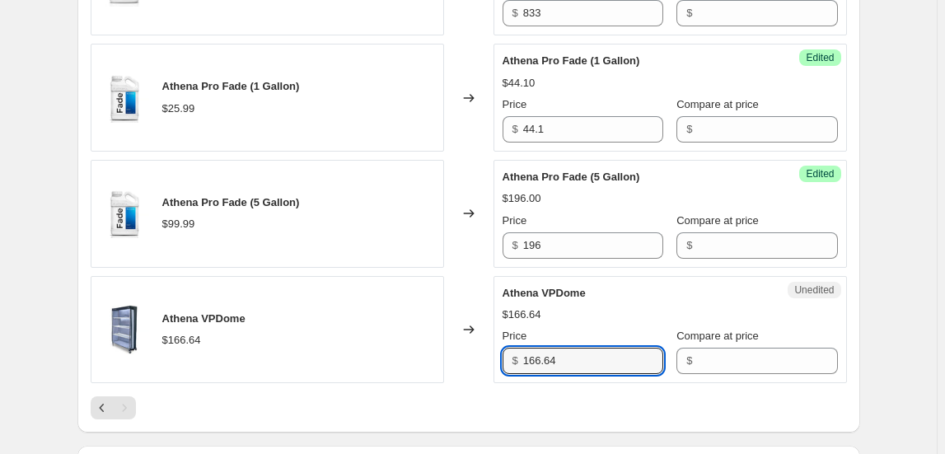
drag, startPoint x: 620, startPoint y: 360, endPoint x: 439, endPoint y: 360, distance: 181.3
click at [439, 360] on div "Athena VPDome $166.64 Changed to Unedited [PERSON_NAME] VPDome $166.64 Price $ …" at bounding box center [469, 330] width 756 height 108
type input "217"
click at [401, 396] on div at bounding box center [469, 407] width 756 height 23
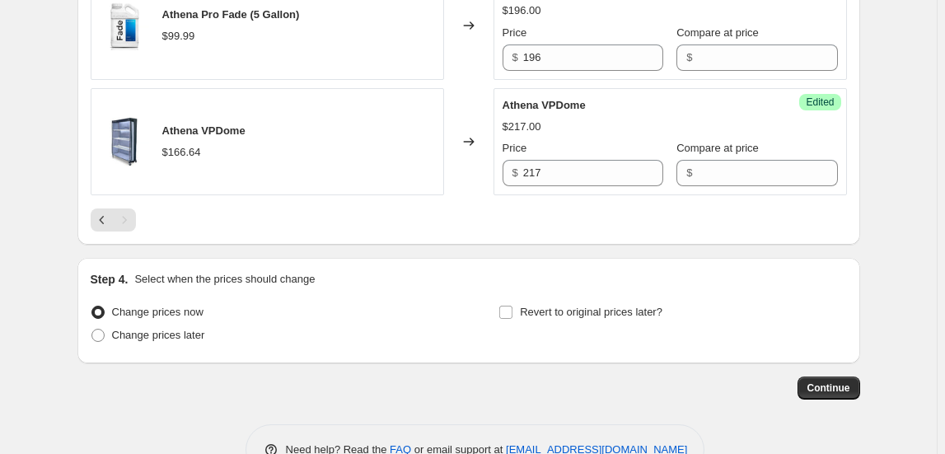
scroll to position [2711, 0]
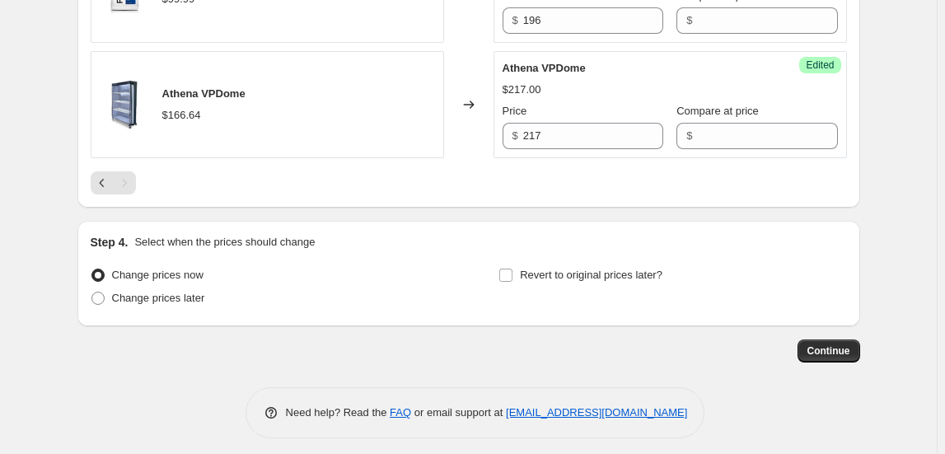
click at [858, 346] on button "Continue" at bounding box center [829, 350] width 63 height 23
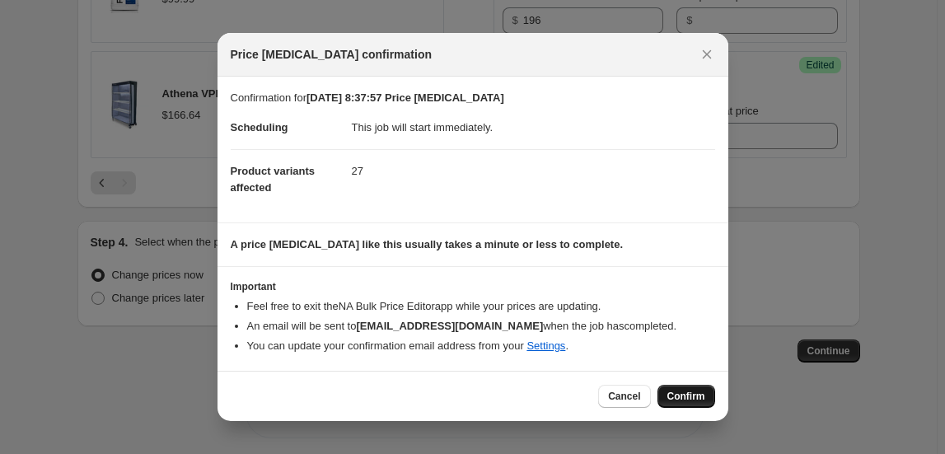
click at [700, 394] on span "Confirm" at bounding box center [686, 396] width 38 height 13
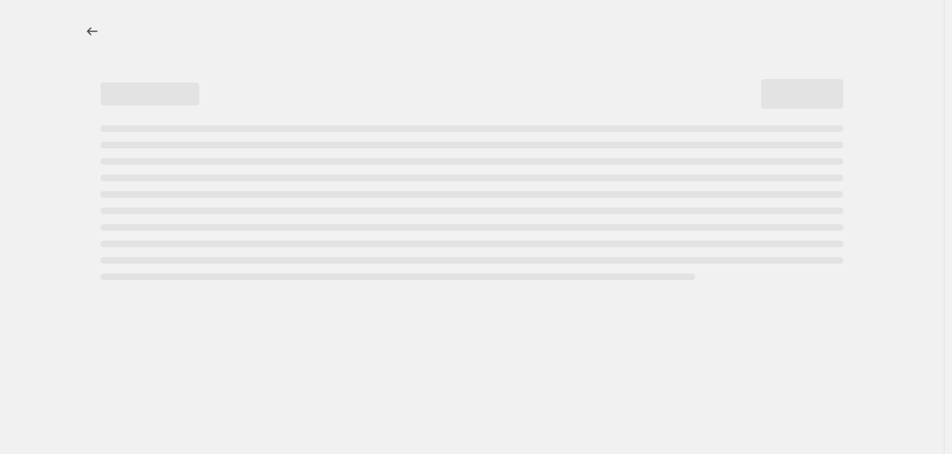
select select "collection"
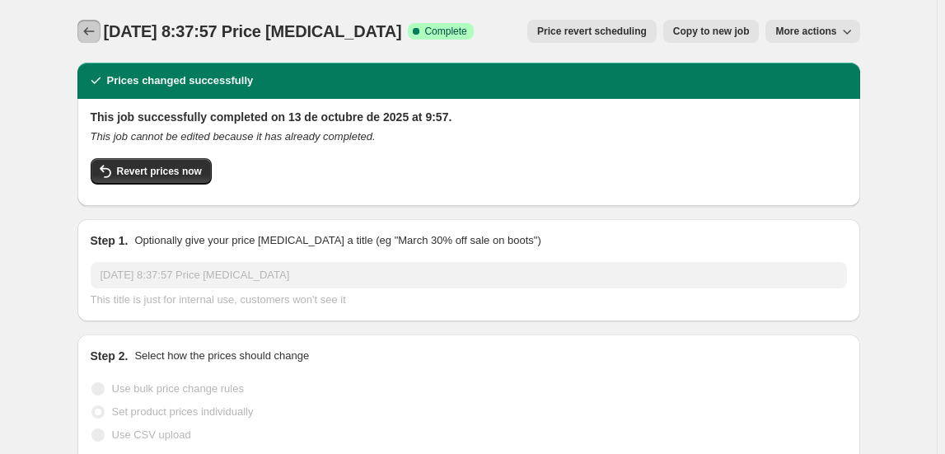
click at [96, 34] on icon "Price change jobs" at bounding box center [89, 31] width 16 height 16
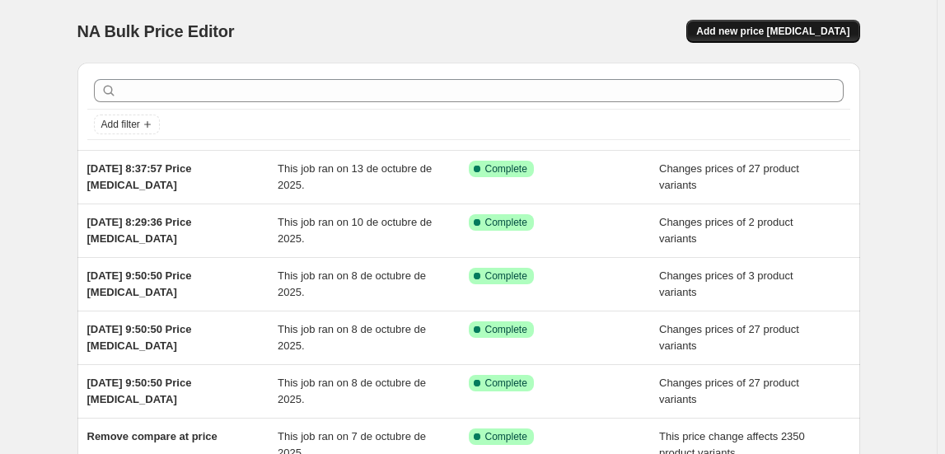
click at [775, 40] on button "Add new price [MEDICAL_DATA]" at bounding box center [772, 31] width 173 height 23
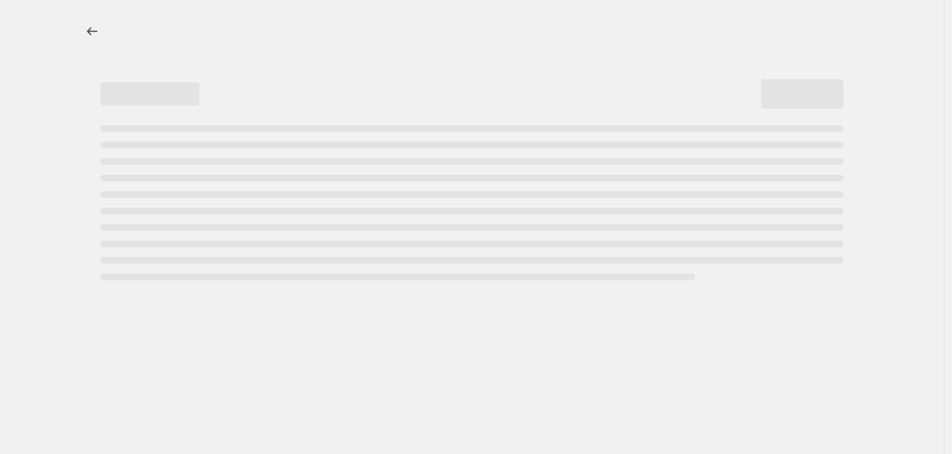
select select "percentage"
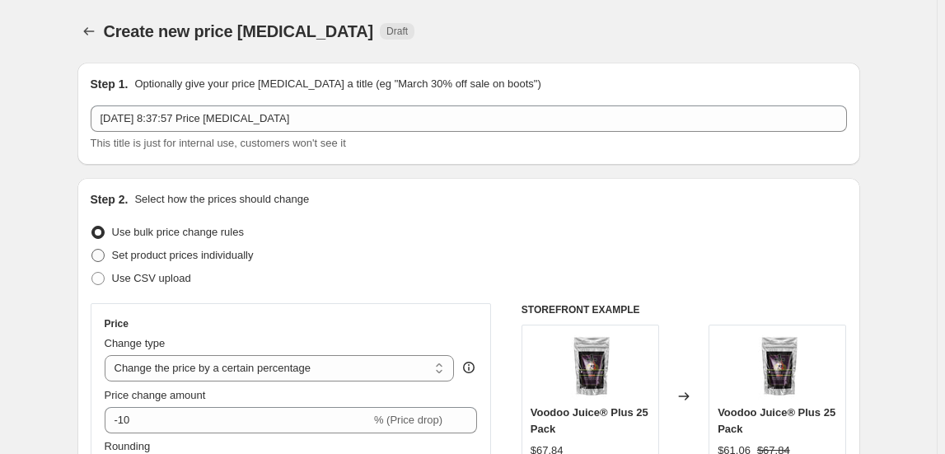
click at [156, 253] on span "Set product prices individually" at bounding box center [183, 255] width 142 height 12
click at [92, 250] on input "Set product prices individually" at bounding box center [91, 249] width 1 height 1
radio input "true"
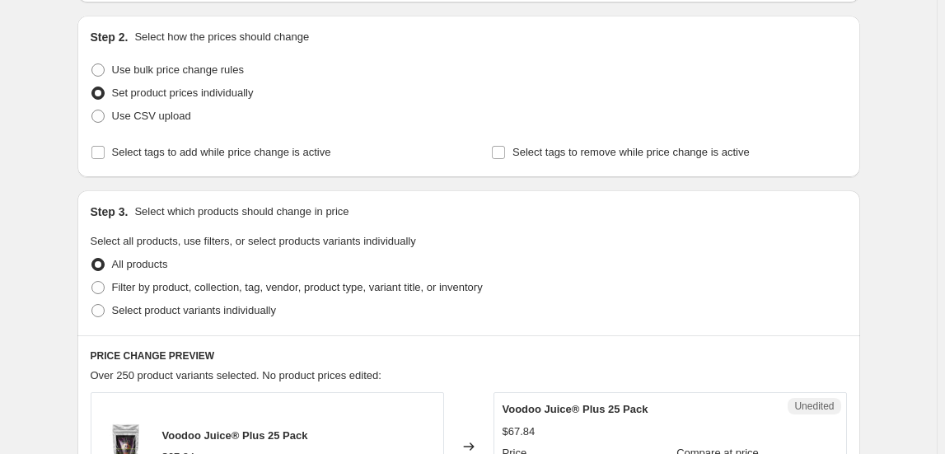
scroll to position [224, 0]
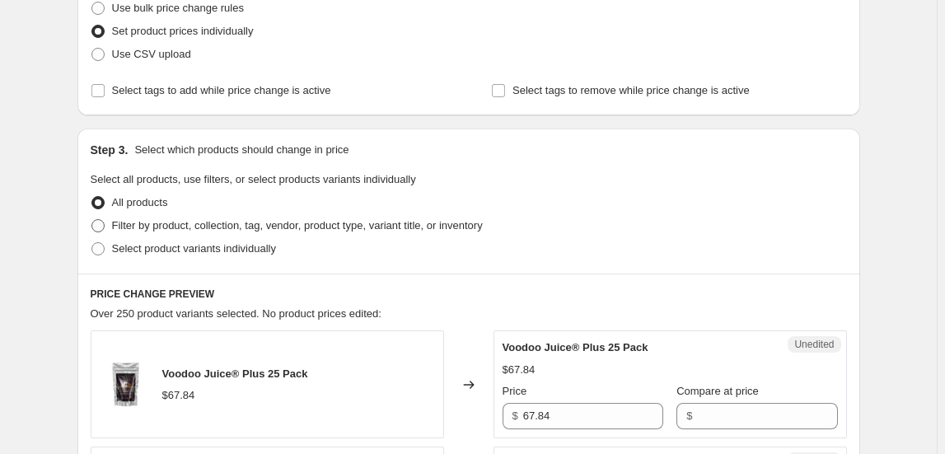
click at [149, 233] on span "Filter by product, collection, tag, vendor, product type, variant title, or inv…" at bounding box center [297, 226] width 371 height 16
click at [92, 220] on input "Filter by product, collection, tag, vendor, product type, variant title, or inv…" at bounding box center [91, 219] width 1 height 1
radio input "true"
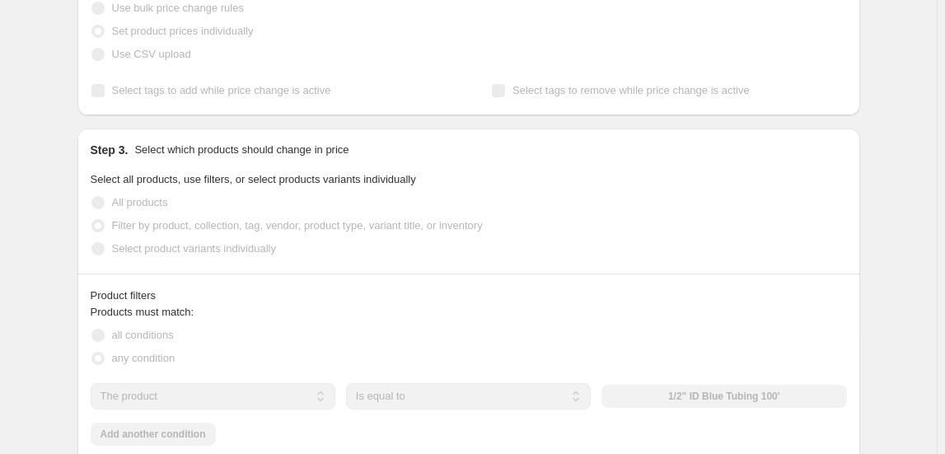
scroll to position [374, 0]
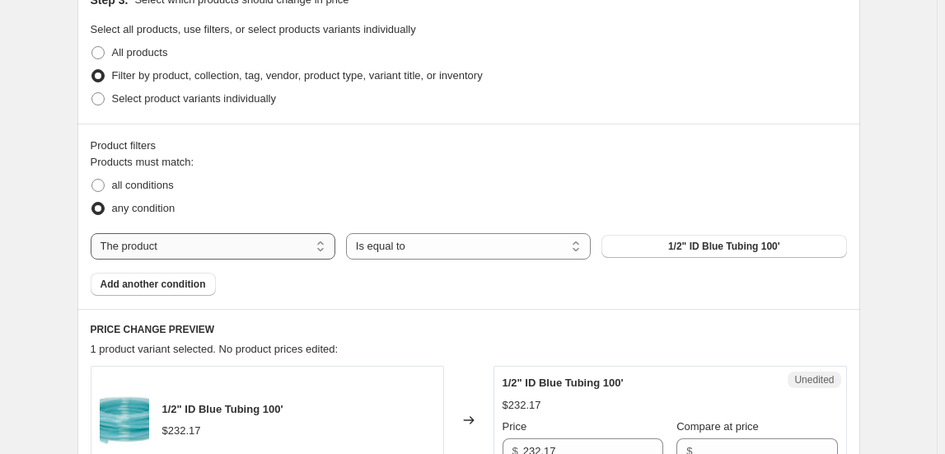
click at [219, 250] on select "The product The product's collection The product's tag The product's vendor The…" at bounding box center [213, 246] width 245 height 26
select select "collection"
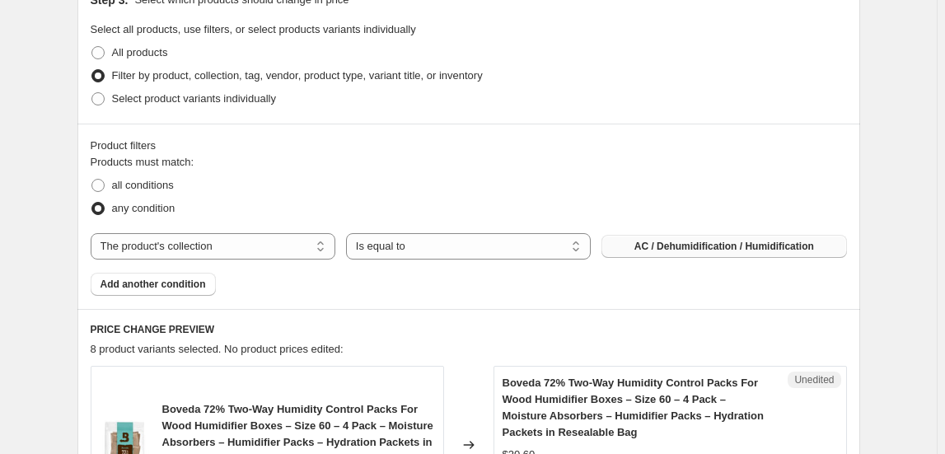
click at [695, 238] on button "AC / Dehumidification / Humidification" at bounding box center [723, 246] width 245 height 23
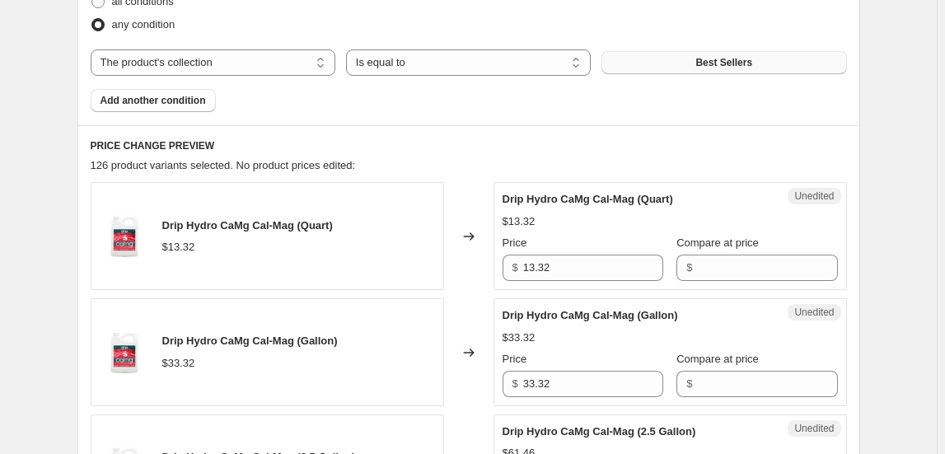
scroll to position [599, 0]
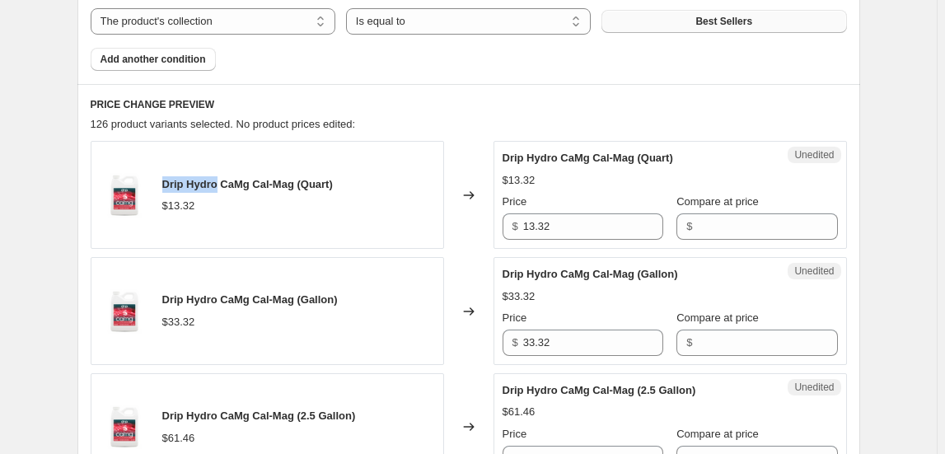
drag, startPoint x: 166, startPoint y: 183, endPoint x: 221, endPoint y: 178, distance: 54.6
click at [221, 178] on span "Drip Hydro CaMg Cal-Mag (Quart)" at bounding box center [247, 184] width 171 height 12
click at [171, 178] on span "Drip Hydro CaMg Cal-Mag (Quart)" at bounding box center [247, 184] width 171 height 12
drag, startPoint x: 197, startPoint y: 182, endPoint x: 253, endPoint y: 182, distance: 56.0
click at [253, 182] on span "Drip Hydro CaMg Cal-Mag (Quart)" at bounding box center [247, 184] width 171 height 12
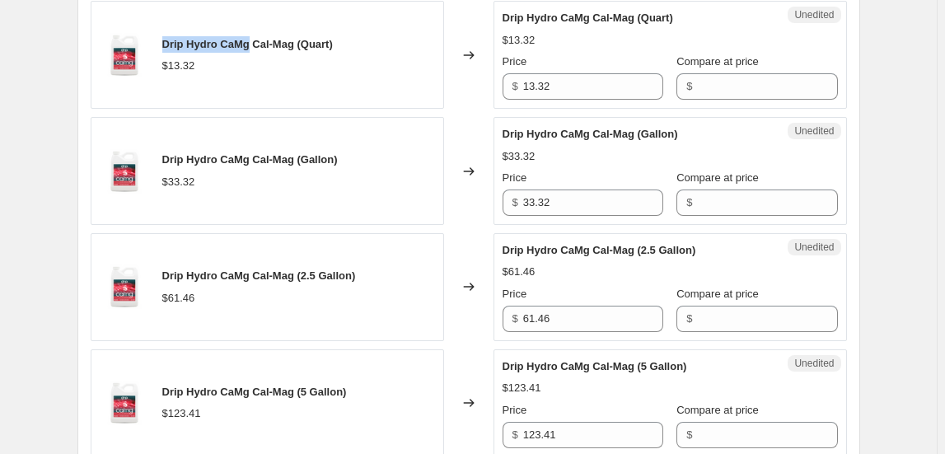
scroll to position [749, 0]
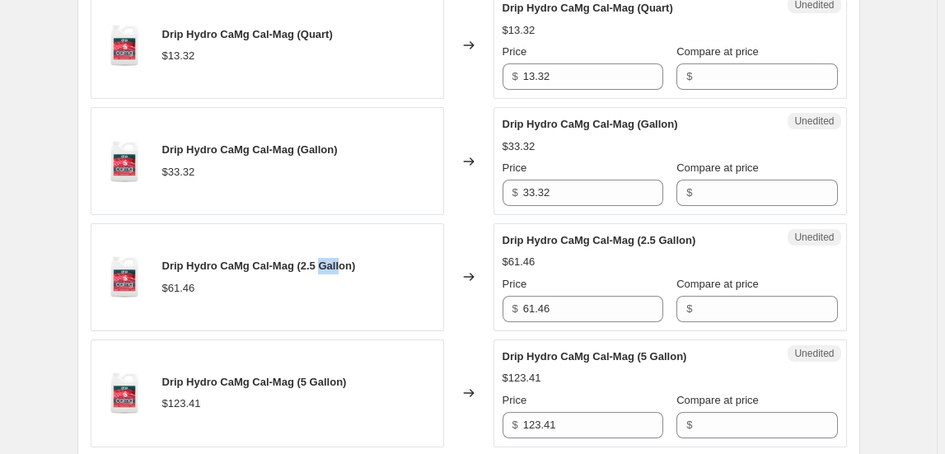
drag, startPoint x: 328, startPoint y: 264, endPoint x: 349, endPoint y: 267, distance: 21.6
click at [349, 267] on span "Drip Hydro CaMg Cal-Mag (2.5 Gallon)" at bounding box center [259, 266] width 194 height 12
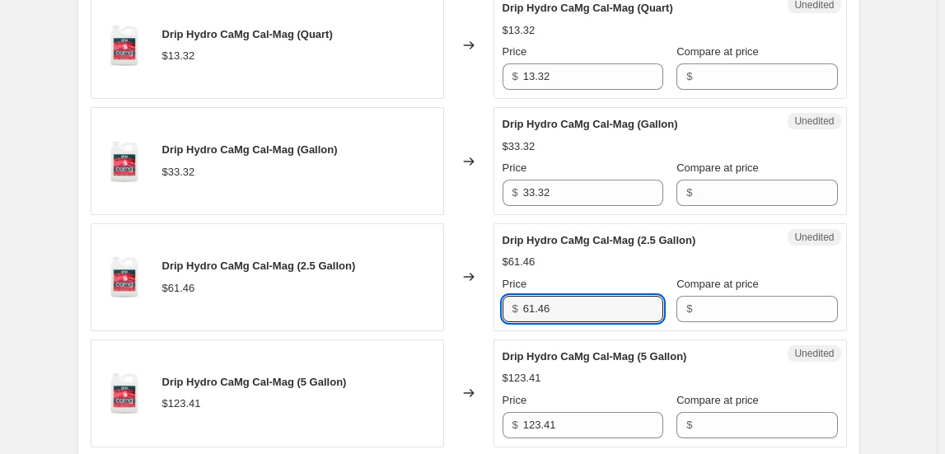
drag, startPoint x: 562, startPoint y: 311, endPoint x: 474, endPoint y: 311, distance: 88.2
click at [474, 311] on div "Drip Hydro CaMg Cal-Mag (2.5 Gallon) $61.46 Changed to Unedited Drip Hydro CaMg…" at bounding box center [469, 277] width 756 height 108
type input "74.97"
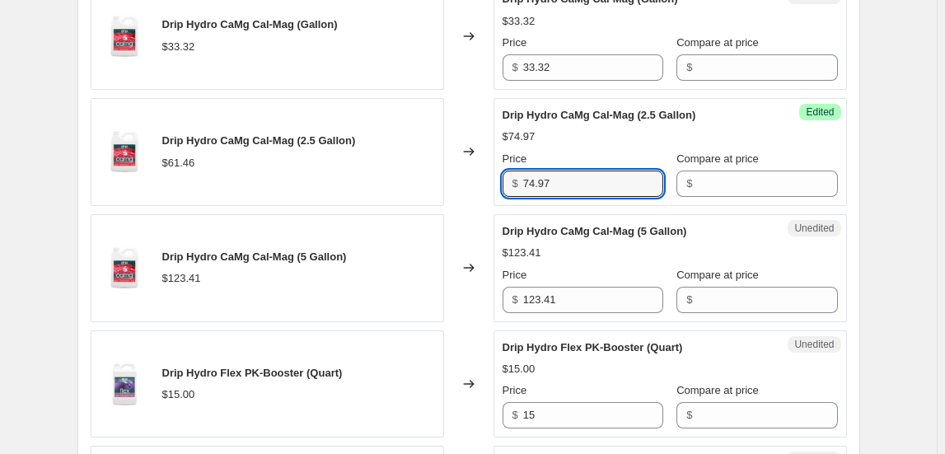
scroll to position [898, 0]
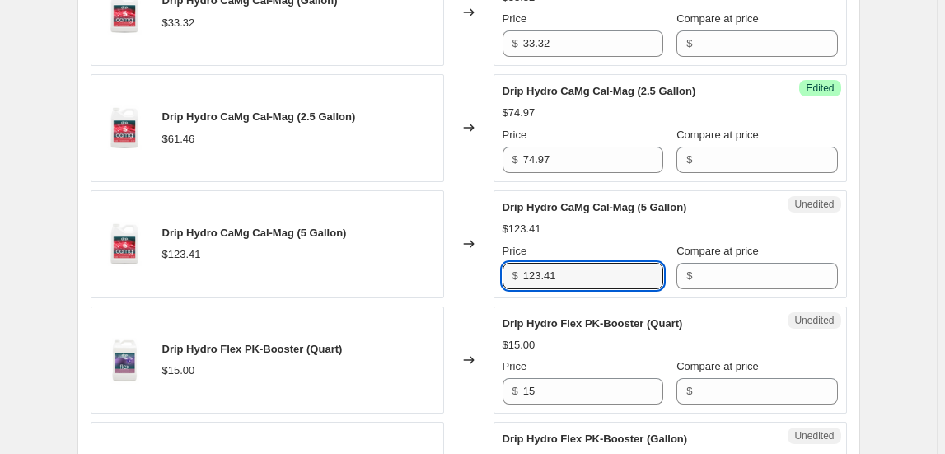
drag, startPoint x: 568, startPoint y: 269, endPoint x: 472, endPoint y: 275, distance: 96.6
click at [473, 275] on div "Drip Hydro CaMg Cal-Mag (5 Gallon) $123.41 Changed to Unedited Drip Hydro CaMg …" at bounding box center [469, 244] width 756 height 108
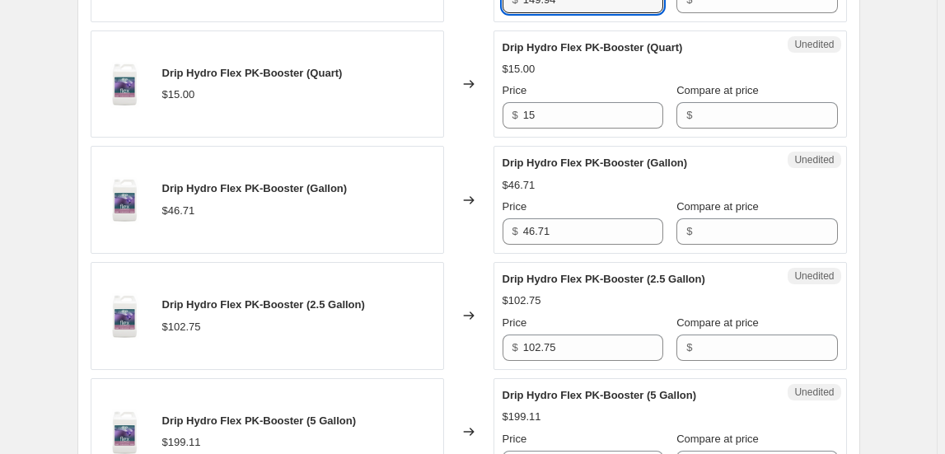
scroll to position [1198, 0]
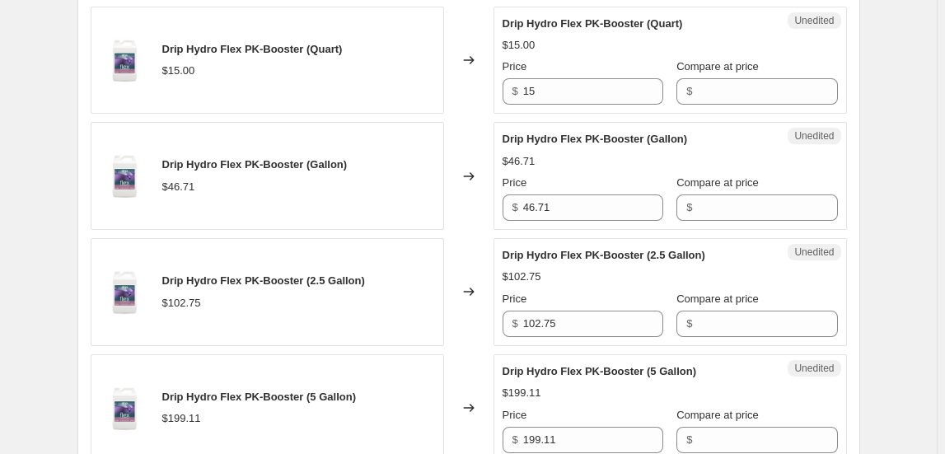
type input "149.94"
drag, startPoint x: 162, startPoint y: 46, endPoint x: 247, endPoint y: 44, distance: 84.9
click at [247, 44] on div "Drip Hydro Flex PK-Booster (Quart) $15.00" at bounding box center [267, 61] width 353 height 108
drag, startPoint x: 539, startPoint y: 90, endPoint x: 456, endPoint y: 91, distance: 82.4
click at [456, 91] on div "Drip Hydro Flex PK-Booster (Quart) $15.00 Changed to Unedited Drip Hydro Flex P…" at bounding box center [469, 61] width 756 height 108
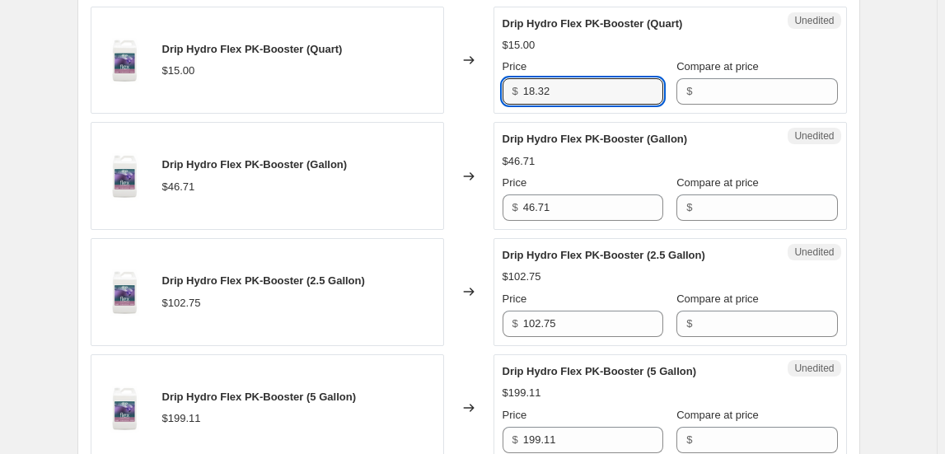
type input "18.32"
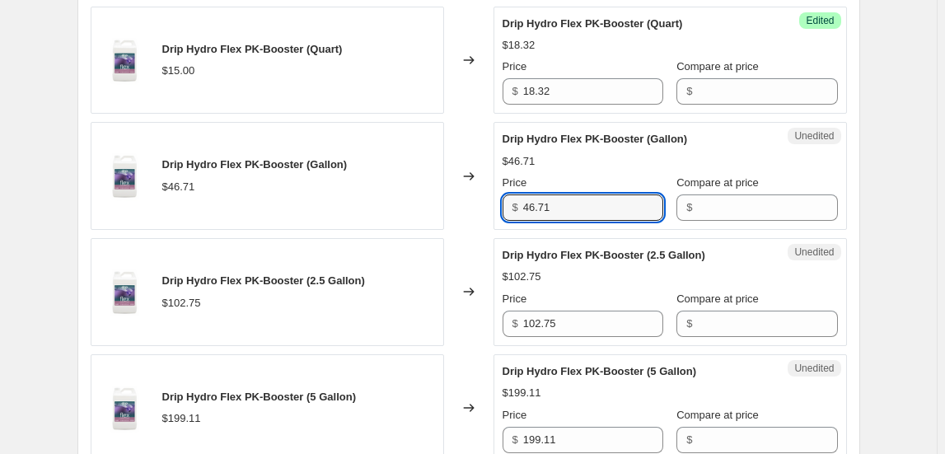
drag, startPoint x: 531, startPoint y: 206, endPoint x: 466, endPoint y: 205, distance: 64.3
click at [470, 206] on div "Drip Hydro Flex PK-Booster (Gallon) $46.71 Changed to Unedited Drip Hydro Flex …" at bounding box center [469, 176] width 756 height 108
type input "56.64"
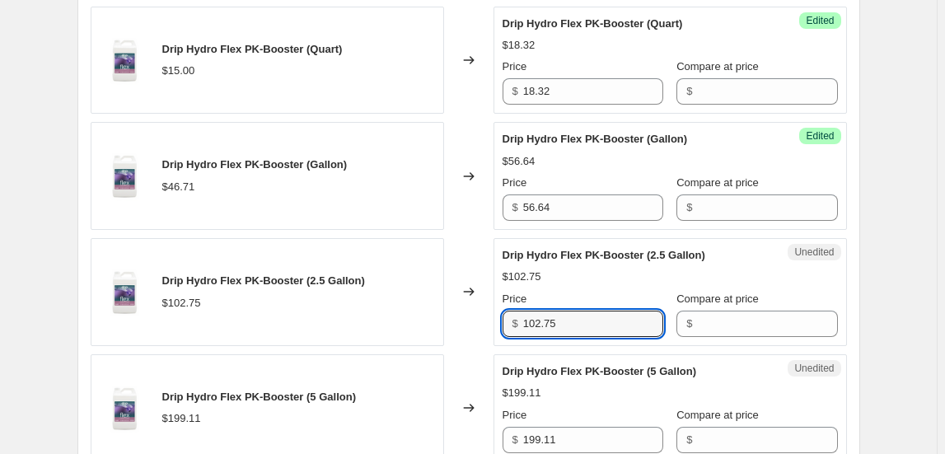
drag, startPoint x: 571, startPoint y: 316, endPoint x: 450, endPoint y: 316, distance: 121.1
click at [450, 316] on div "Drip Hydro Flex PK-Booster (2.5 Gallon) $102.75 Changed to Unedited Drip Hydro …" at bounding box center [469, 292] width 756 height 108
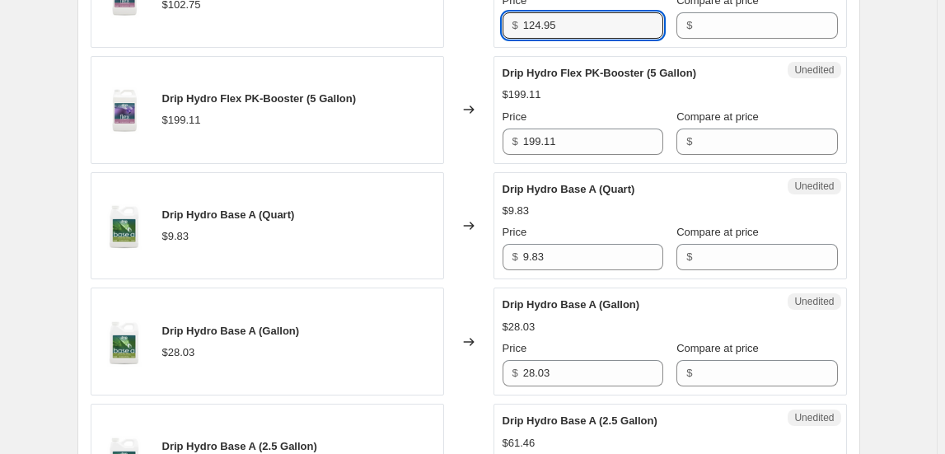
scroll to position [1498, 0]
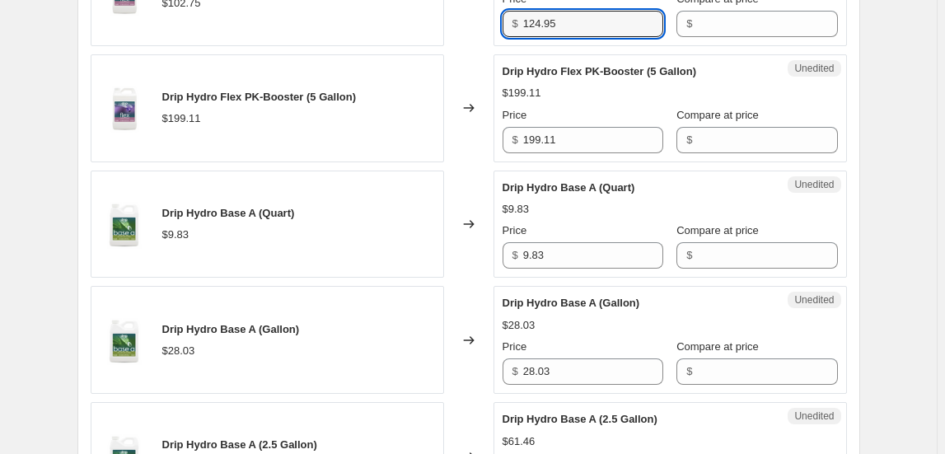
type input "124.95"
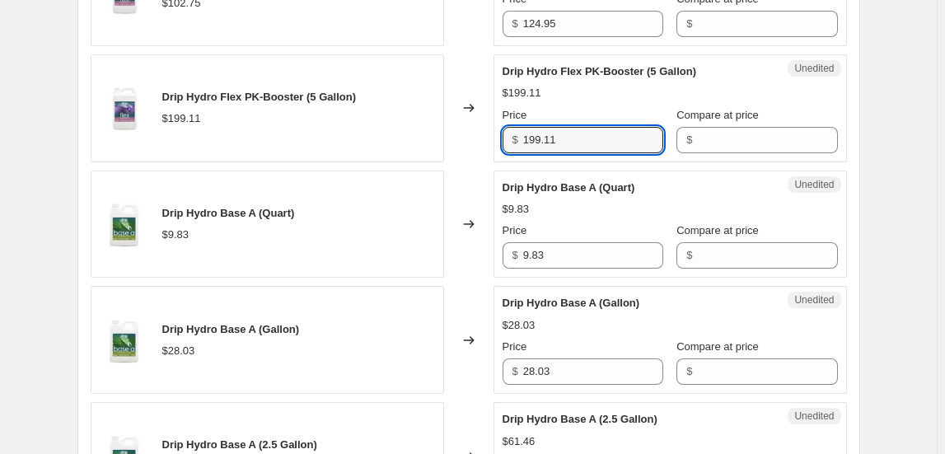
drag, startPoint x: 554, startPoint y: 133, endPoint x: 476, endPoint y: 132, distance: 77.5
click at [476, 132] on div "Drip Hydro Flex PK-Booster (5 Gallon) $199.11 Changed to Unedited Drip Hydro Fl…" at bounding box center [469, 108] width 756 height 108
type input "241.57"
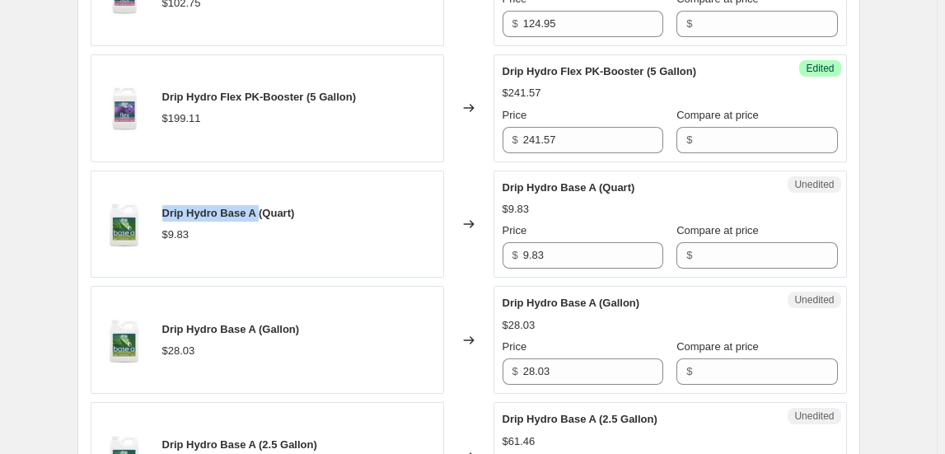
drag, startPoint x: 166, startPoint y: 207, endPoint x: 261, endPoint y: 201, distance: 94.9
click at [261, 205] on div "Drip Hydro Base A (Quart)" at bounding box center [228, 213] width 133 height 16
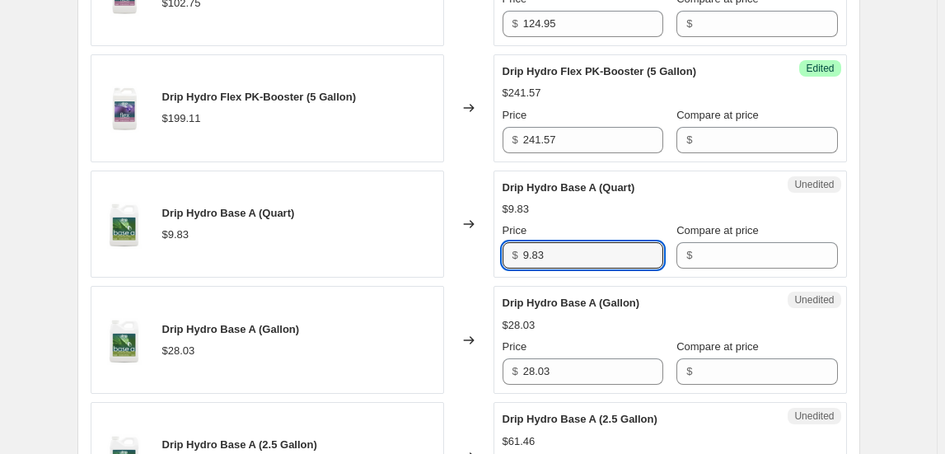
drag, startPoint x: 545, startPoint y: 256, endPoint x: 477, endPoint y: 255, distance: 67.6
click at [477, 255] on div "Drip Hydro Base A (Quart) $9.83 Changed to Unedited Drip Hydro Base A (Quart) $…" at bounding box center [469, 225] width 756 height 108
drag, startPoint x: 587, startPoint y: 250, endPoint x: 366, endPoint y: 256, distance: 221.7
click at [366, 255] on div "Drip Hydro Base A (Quart) $9.83 Changed to Unedited Drip Hydro Base A (Quart) $…" at bounding box center [469, 225] width 756 height 108
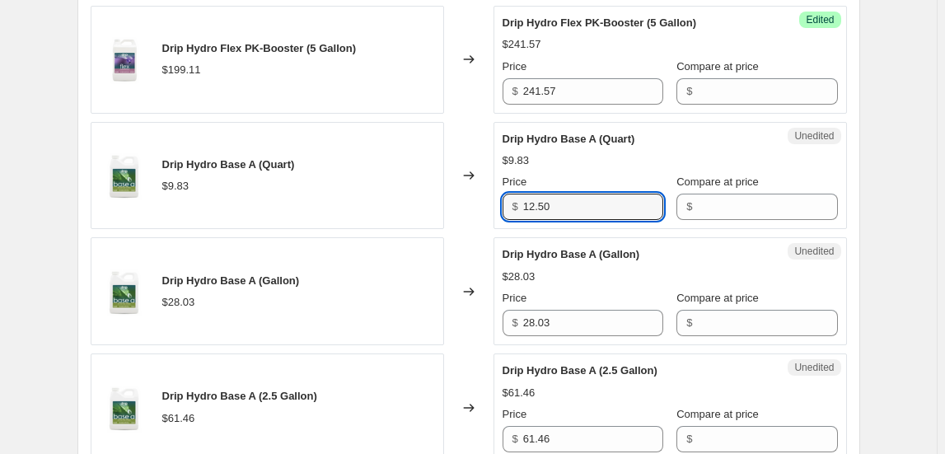
scroll to position [1573, 0]
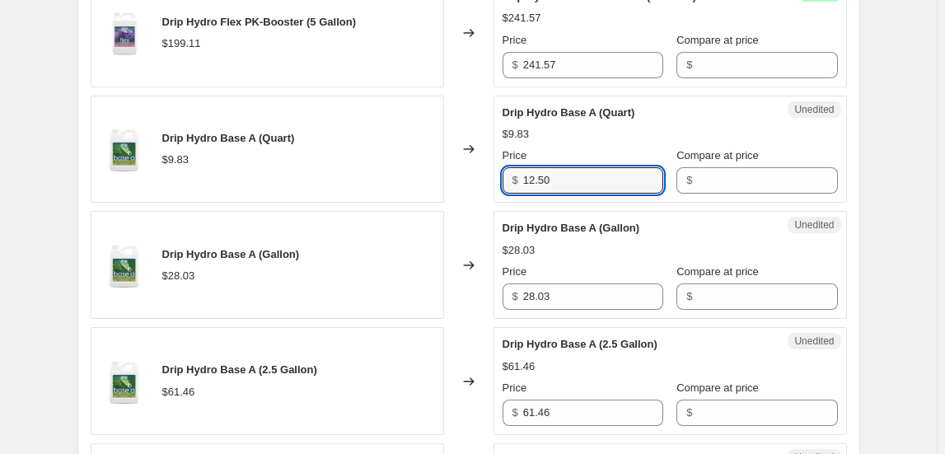
type input "12.50"
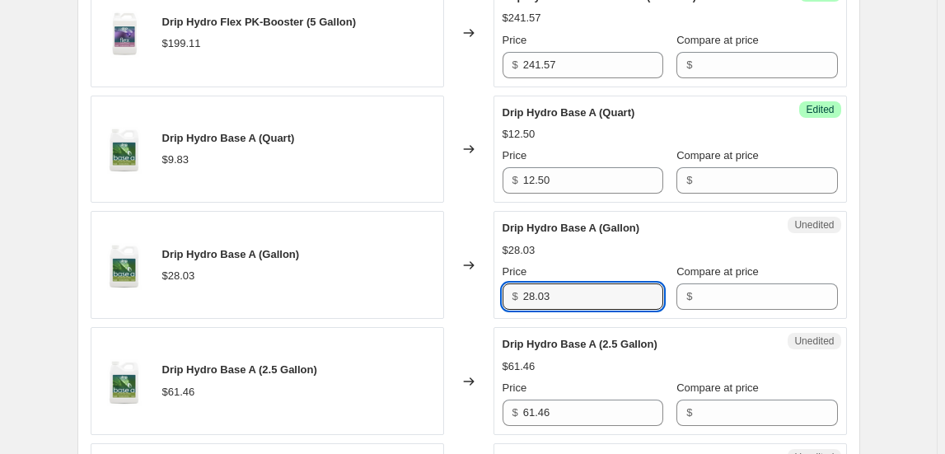
drag, startPoint x: 573, startPoint y: 278, endPoint x: 420, endPoint y: 284, distance: 152.5
click at [420, 283] on div "Drip Hydro Base A (Gallon) $28.03 Changed to Unedited Drip Hydro Base A (Gallon…" at bounding box center [469, 265] width 756 height 108
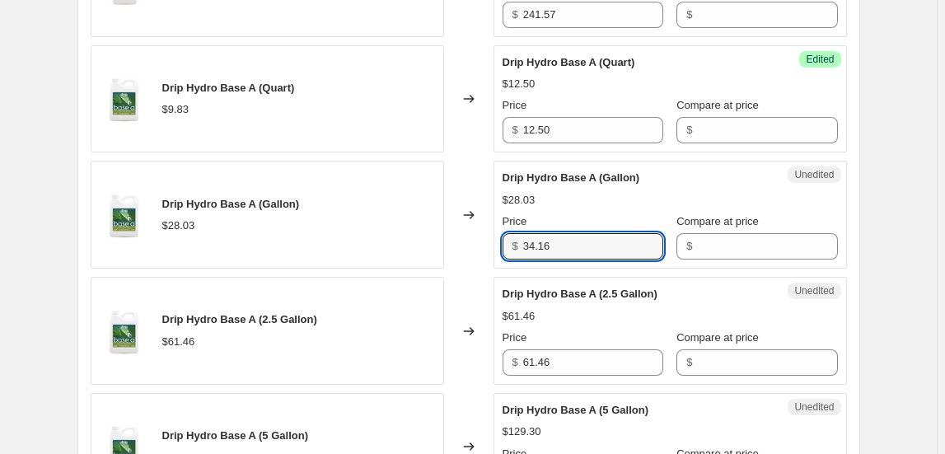
scroll to position [1648, 0]
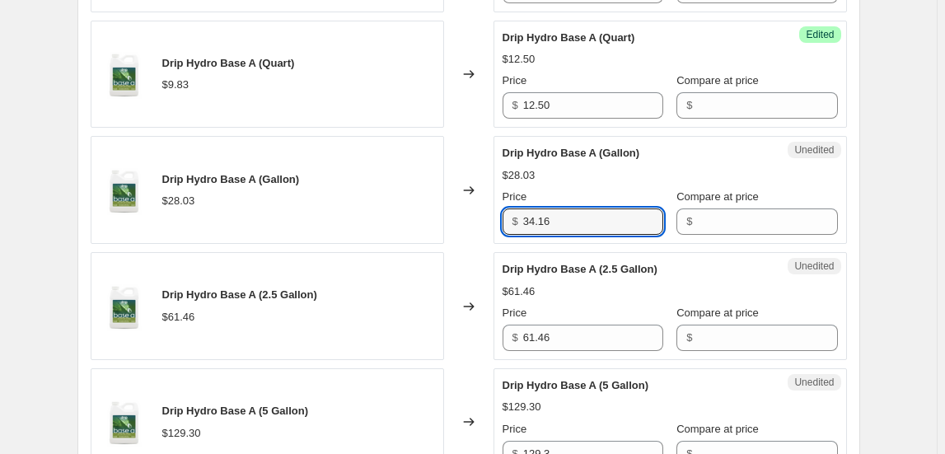
type input "34.16"
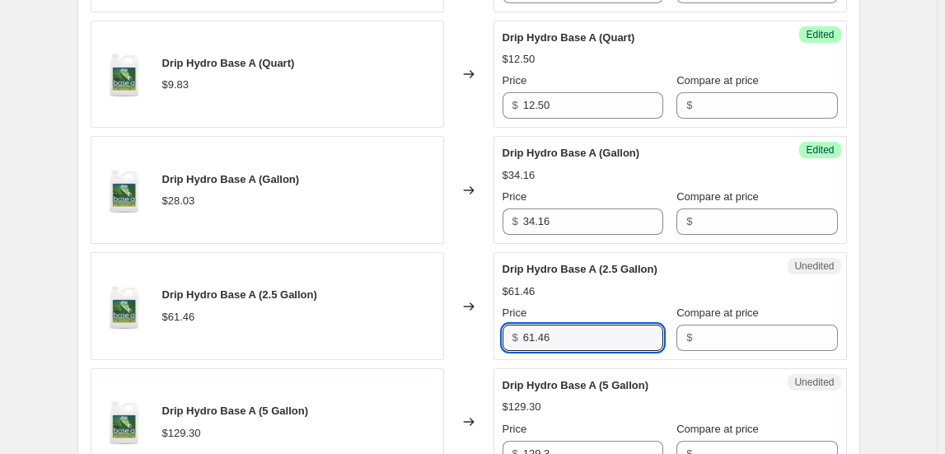
drag, startPoint x: 572, startPoint y: 336, endPoint x: 443, endPoint y: 334, distance: 128.5
click at [443, 334] on div "Drip Hydro Base A (2.5 Gallon) $61.46 Changed to Unedited Drip Hydro Base A (2.…" at bounding box center [469, 306] width 756 height 108
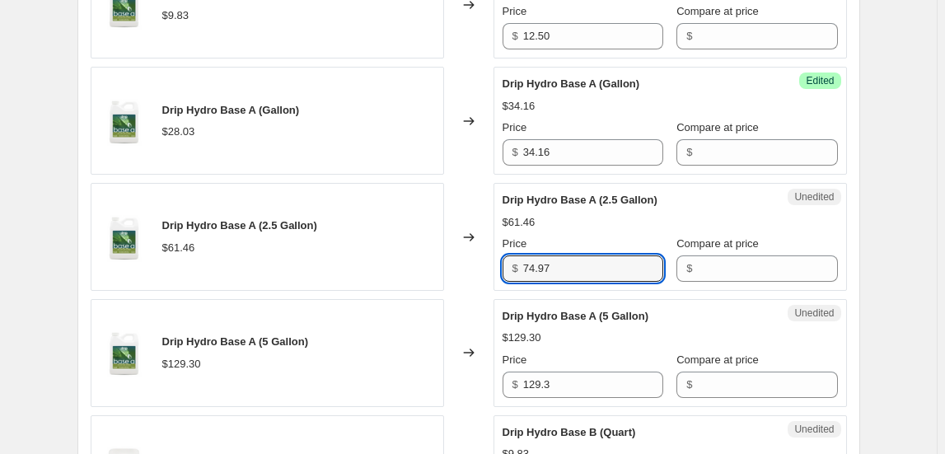
scroll to position [1797, 0]
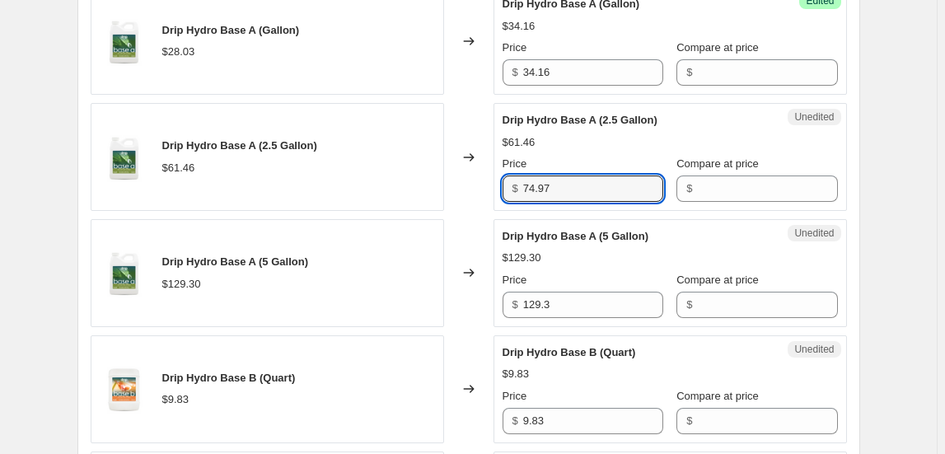
type input "74.97"
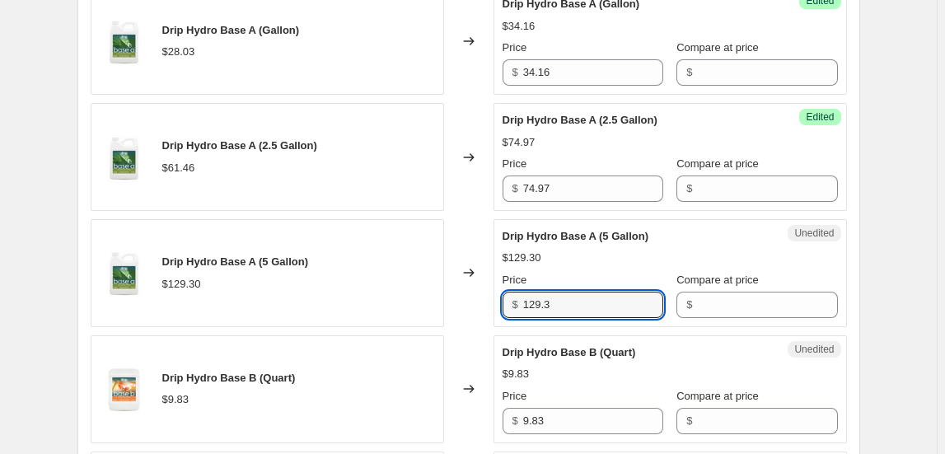
drag, startPoint x: 569, startPoint y: 295, endPoint x: 468, endPoint y: 291, distance: 101.4
click at [468, 291] on div "Drip Hydro Base A (5 Gallon) $129.30 Changed to Unedited Drip Hydro Base A (5 G…" at bounding box center [469, 273] width 756 height 108
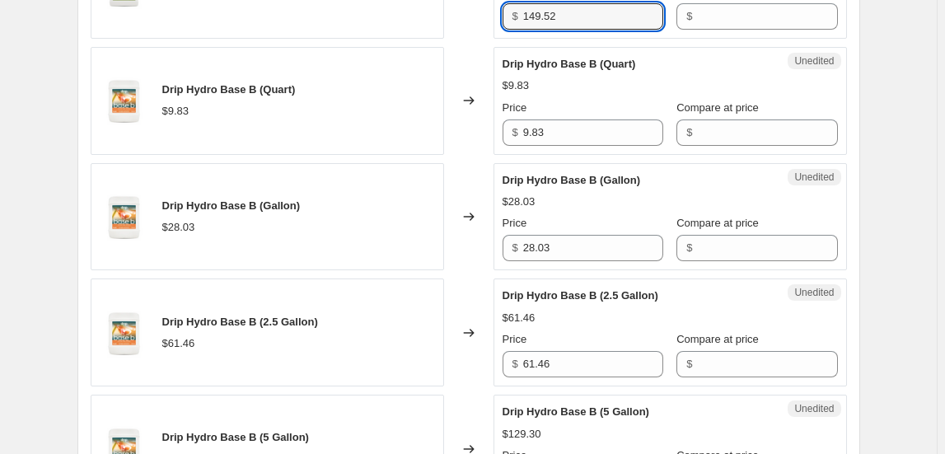
scroll to position [2097, 0]
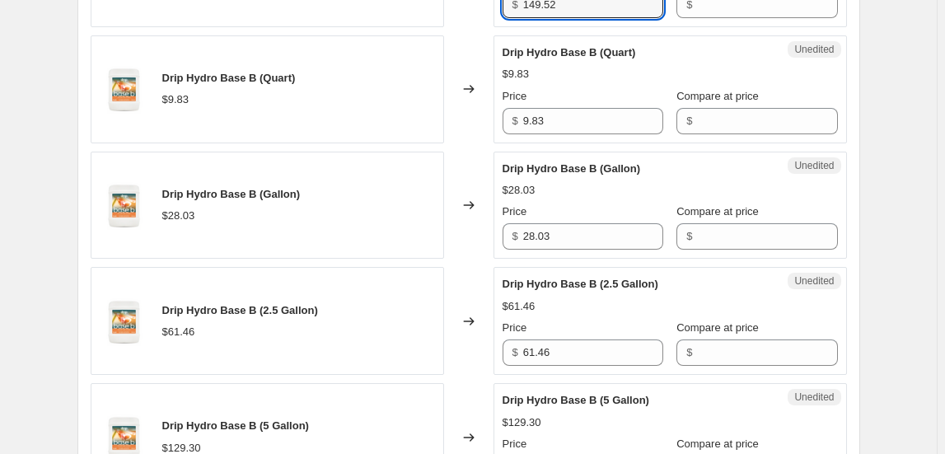
type input "149.52"
drag, startPoint x: 166, startPoint y: 71, endPoint x: 260, endPoint y: 70, distance: 93.1
click at [260, 72] on span "Drip Hydro Base B (Quart)" at bounding box center [228, 78] width 133 height 12
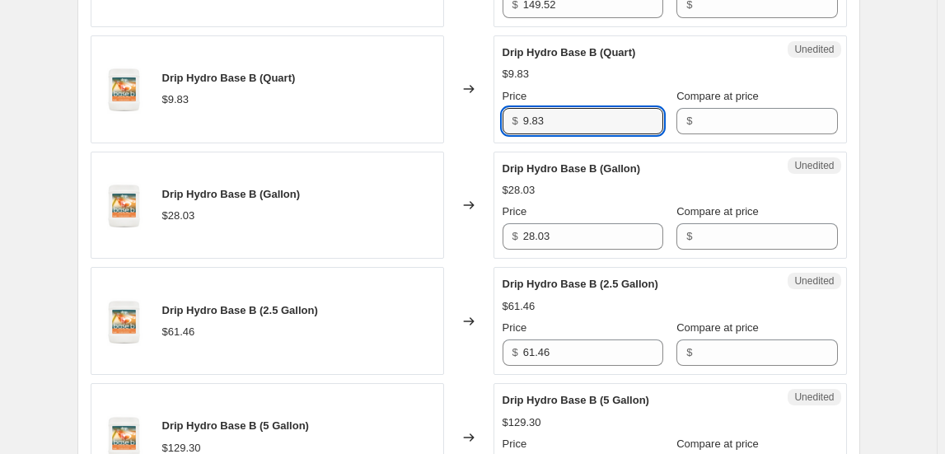
drag, startPoint x: 489, startPoint y: 110, endPoint x: 481, endPoint y: 112, distance: 8.4
click at [481, 111] on div "Drip Hydro Base B (Quart) $9.83 Changed to Unedited Drip Hydro Base B (Quart) $…" at bounding box center [469, 89] width 756 height 108
type input "12.50"
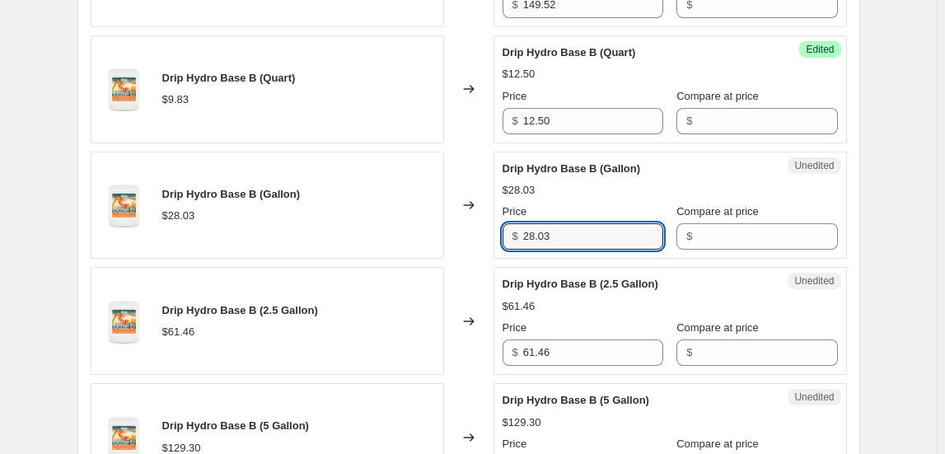
drag, startPoint x: 564, startPoint y: 228, endPoint x: 427, endPoint y: 236, distance: 137.8
click at [427, 236] on div "Drip Hydro Base B (Gallon) $28.03 Changed to Unedited Drip Hydro Base B (Gallon…" at bounding box center [469, 206] width 756 height 108
drag, startPoint x: 568, startPoint y: 227, endPoint x: 470, endPoint y: 233, distance: 97.4
click at [470, 233] on div "Drip Hydro Base B (Gallon) $28.03 Changed to Unedited Drip Hydro Base B (Gallon…" at bounding box center [469, 206] width 756 height 108
type input "34.16"
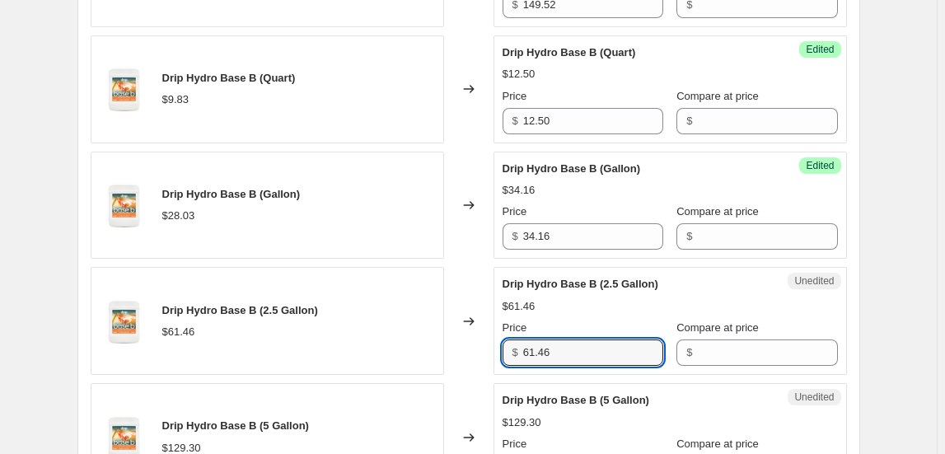
drag, startPoint x: 560, startPoint y: 350, endPoint x: 484, endPoint y: 349, distance: 75.8
click at [484, 349] on div "Drip Hydro Base B (2.5 Gallon) $61.46 Changed to Unedited Drip Hydro Base B (2.…" at bounding box center [469, 321] width 756 height 108
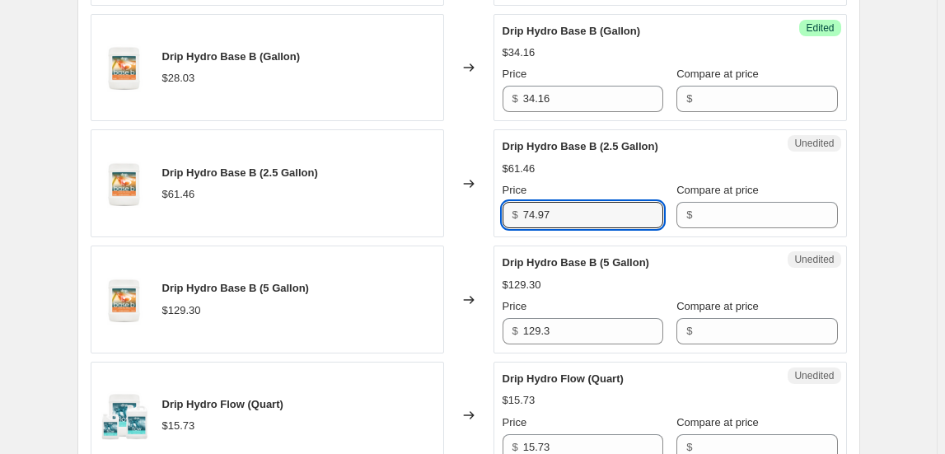
scroll to position [2322, 0]
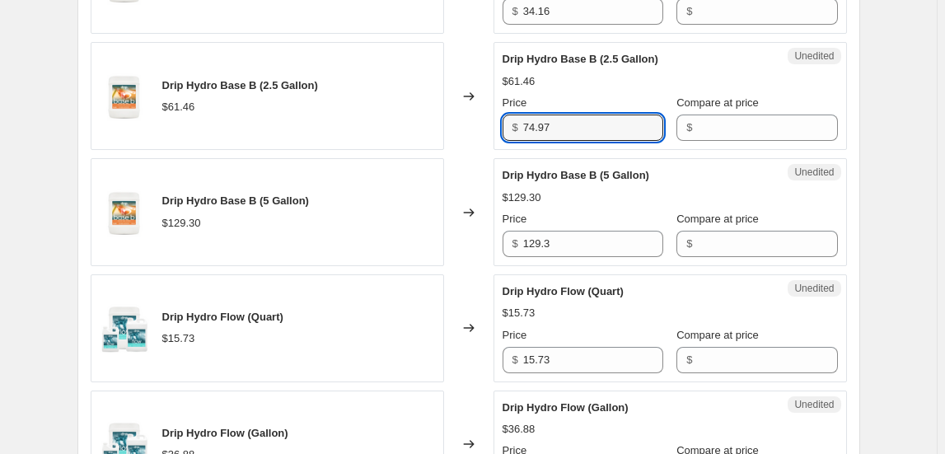
type input "74.97"
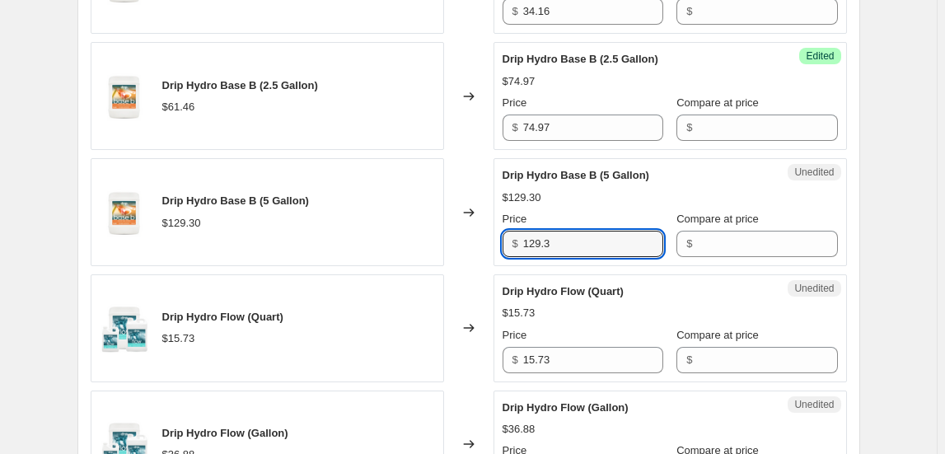
drag, startPoint x: 476, startPoint y: 237, endPoint x: 466, endPoint y: 237, distance: 9.9
click at [466, 237] on div "Drip Hydro Base B (5 Gallon) $129.30 Changed to Unedited Drip Hydro Base B (5 G…" at bounding box center [469, 212] width 756 height 108
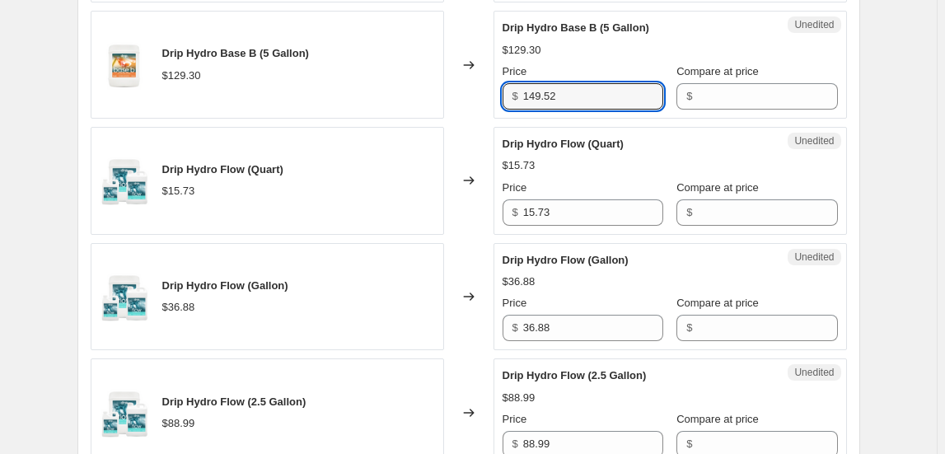
scroll to position [2472, 0]
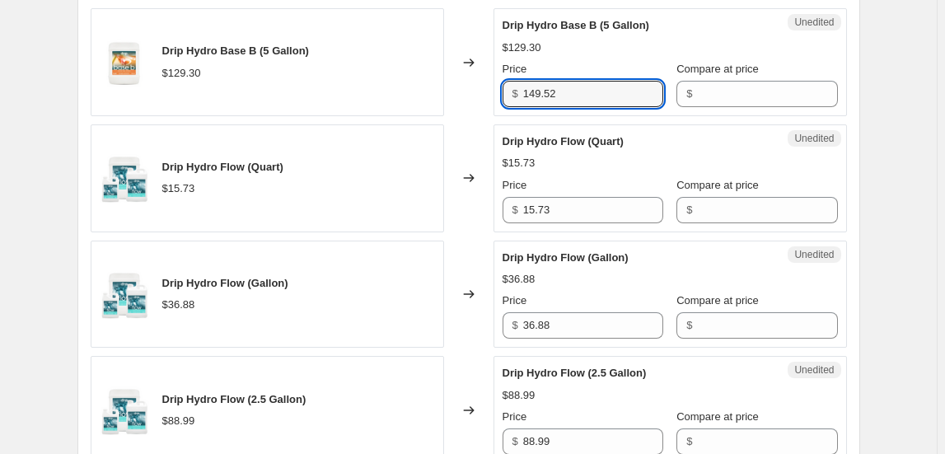
type input "149.52"
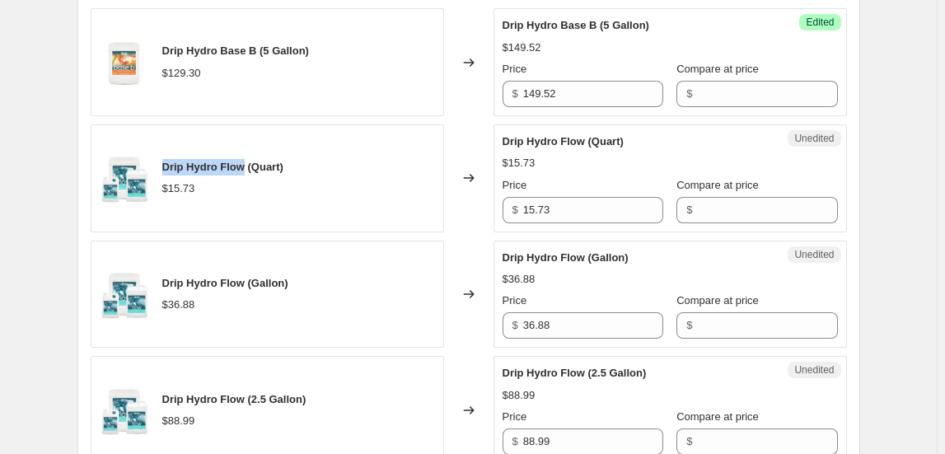
drag, startPoint x: 166, startPoint y: 157, endPoint x: 246, endPoint y: 161, distance: 80.0
click at [246, 161] on span "Drip Hydro Flow (Quart)" at bounding box center [222, 167] width 121 height 12
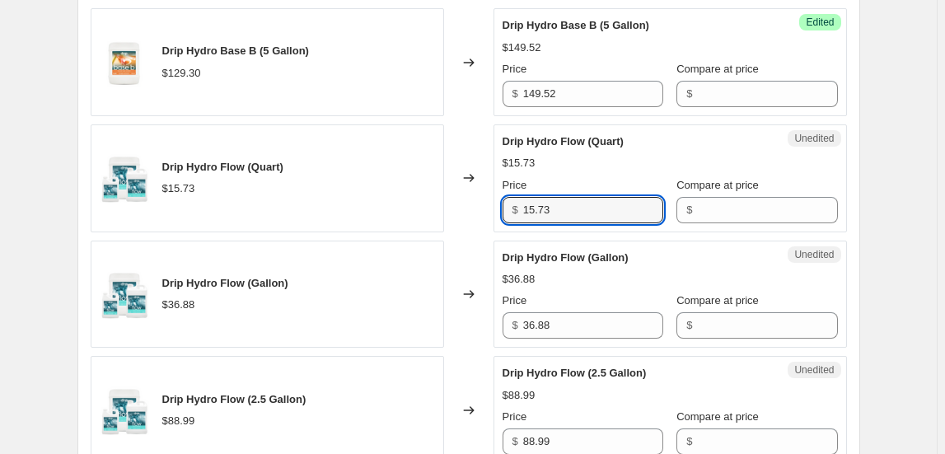
drag, startPoint x: 479, startPoint y: 195, endPoint x: 453, endPoint y: 197, distance: 26.4
click at [453, 197] on div "Drip Hydro Flow (Quart) $15.73 Changed to Unedited Drip Hydro Flow (Quart) $15.…" at bounding box center [469, 178] width 756 height 108
type input "19.25"
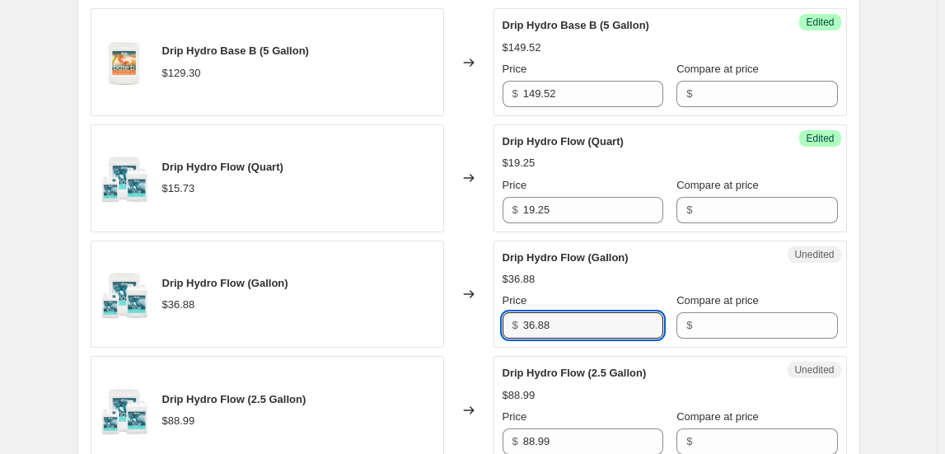
drag, startPoint x: 543, startPoint y: 319, endPoint x: 475, endPoint y: 324, distance: 68.6
click at [475, 324] on div "Drip Hydro Flow (Gallon) $36.88 Changed to Unedited Drip Hydro Flow (Gallon) $3…" at bounding box center [469, 295] width 756 height 108
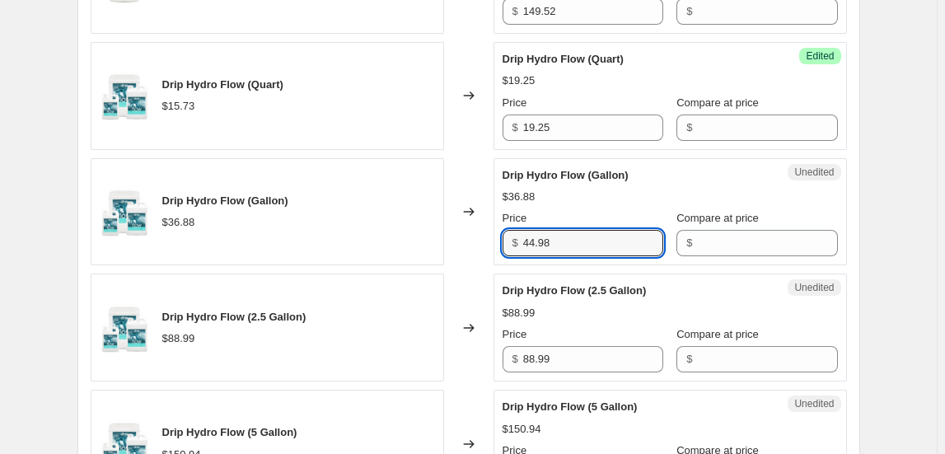
scroll to position [2621, 0]
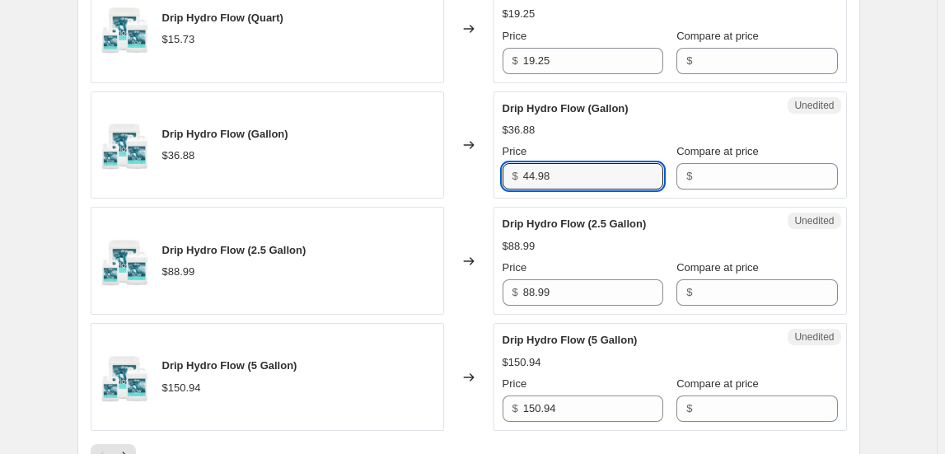
type input "44.98"
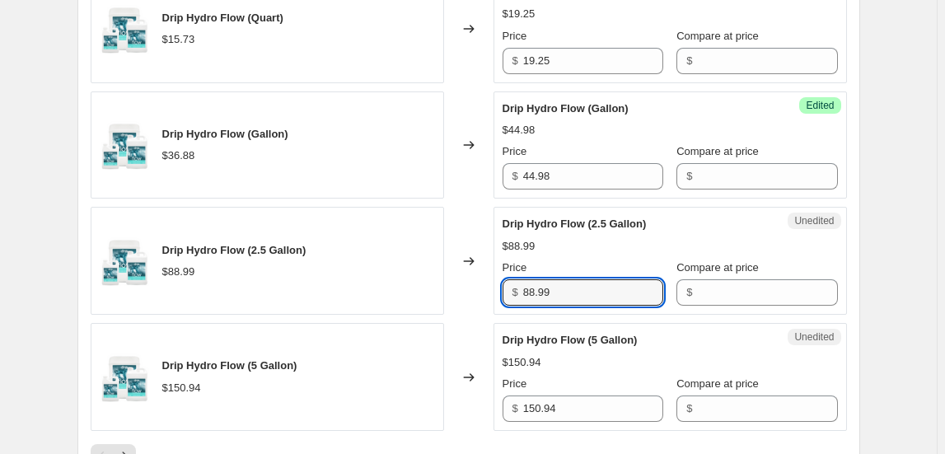
drag, startPoint x: 592, startPoint y: 286, endPoint x: 472, endPoint y: 288, distance: 119.5
click at [472, 288] on div "Drip Hydro Flow (2.5 Gallon) $88.99 Changed to Unedited Drip Hydro Flow (2.5 Ga…" at bounding box center [469, 261] width 756 height 108
type input "102.83"
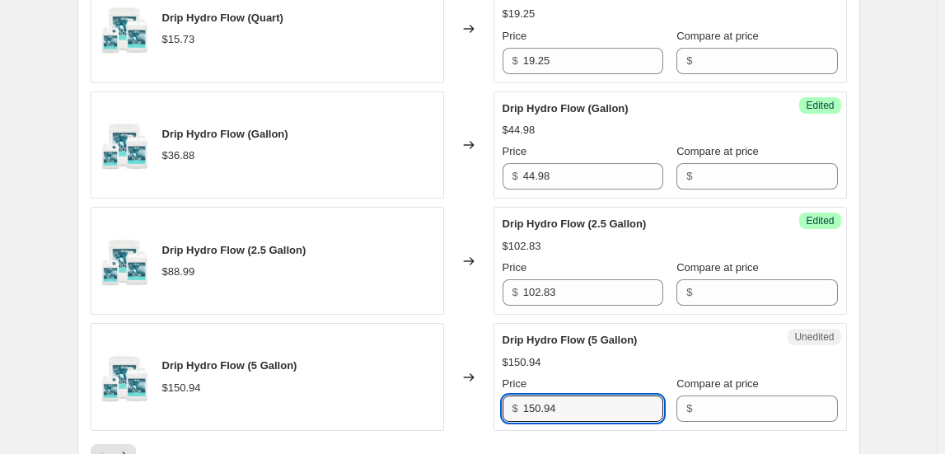
drag, startPoint x: 507, startPoint y: 400, endPoint x: 494, endPoint y: 400, distance: 12.4
click at [494, 400] on div "Drip Hydro Flow (5 Gallon) $150.94 Changed to Unedited Drip Hydro Flow (5 Gallo…" at bounding box center [469, 377] width 756 height 108
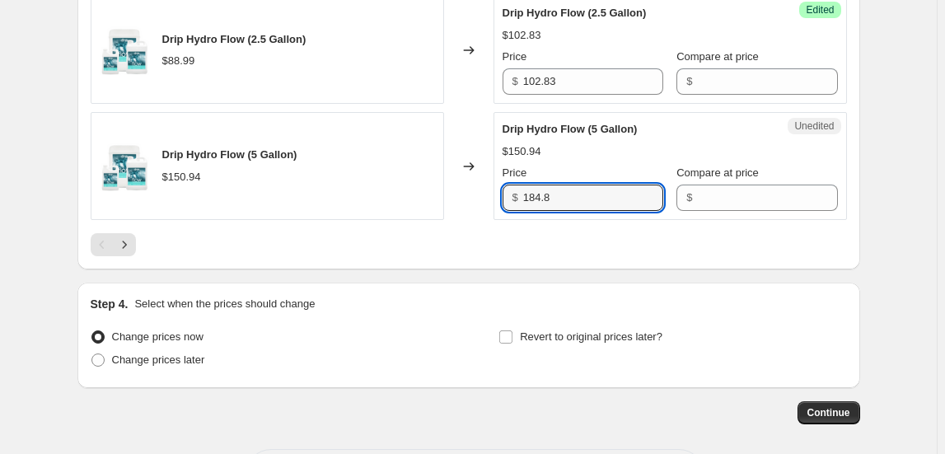
scroll to position [2846, 0]
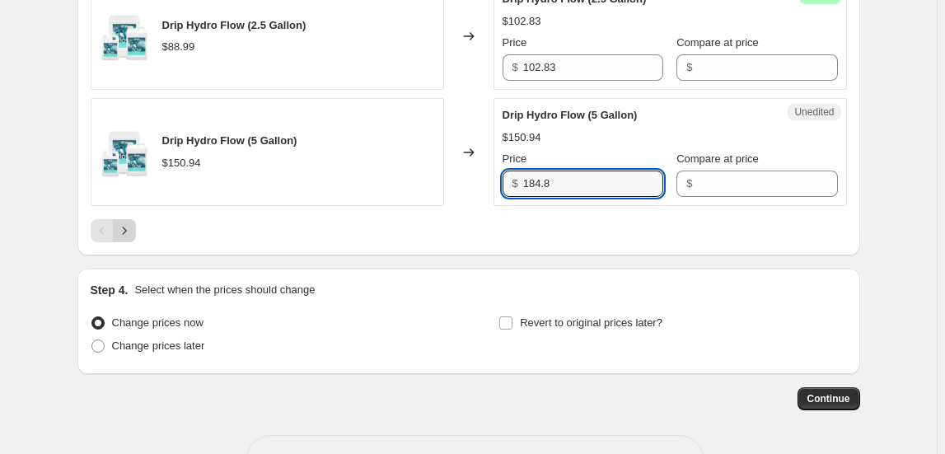
type input "184.8"
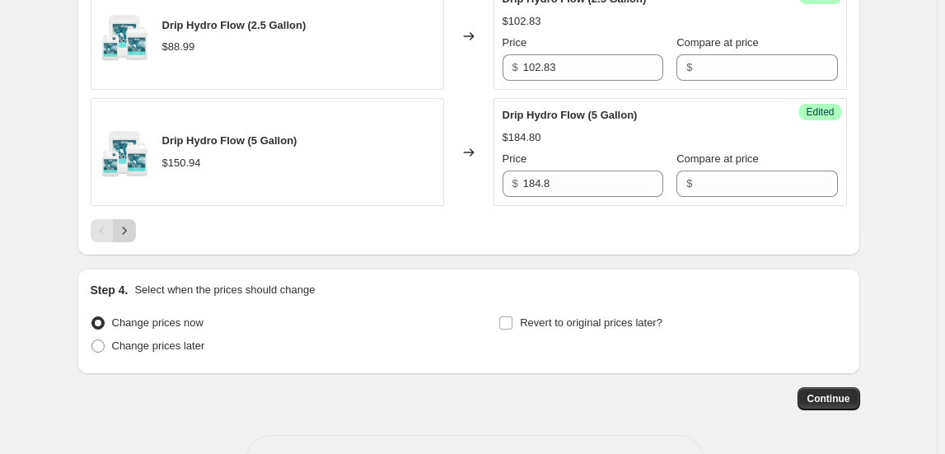
click at [127, 222] on icon "Next" at bounding box center [124, 230] width 16 height 16
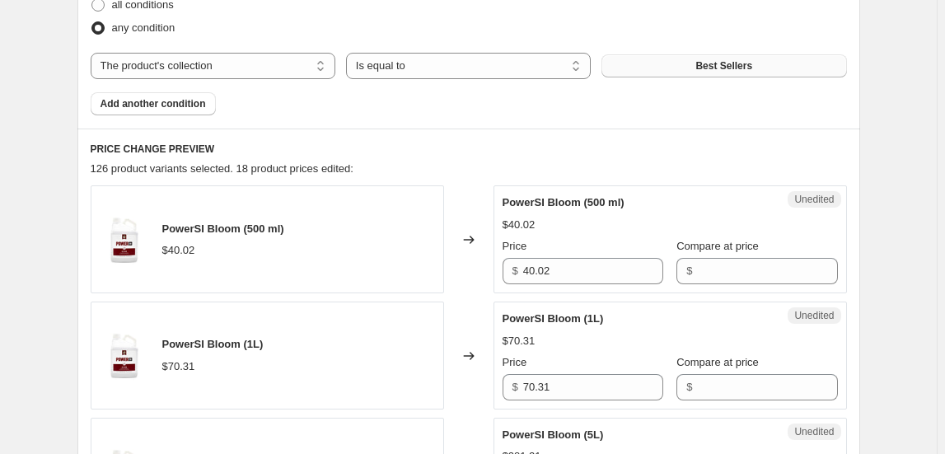
scroll to position [674, 0]
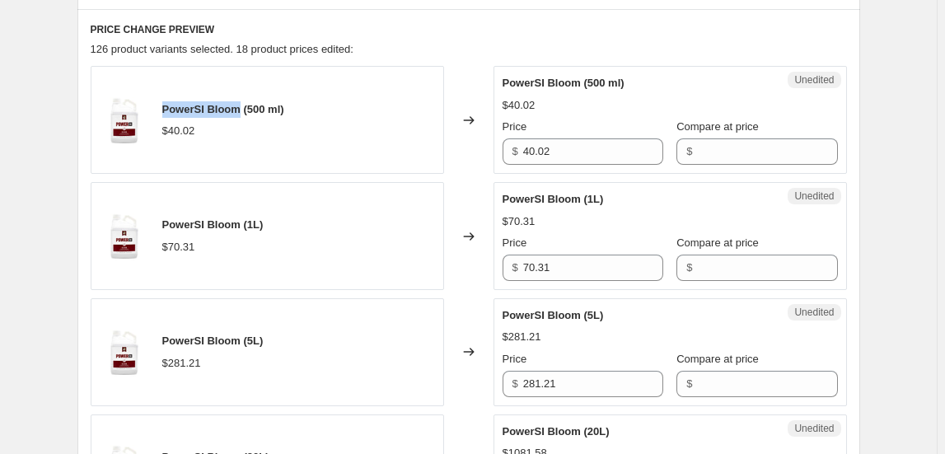
drag, startPoint x: 166, startPoint y: 110, endPoint x: 241, endPoint y: 103, distance: 75.3
click at [241, 103] on span "PowerSI Bloom (500 ml)" at bounding box center [223, 109] width 122 height 12
click at [302, 104] on div "PowerSI Bloom (500 ml) $40.02" at bounding box center [267, 120] width 353 height 108
drag, startPoint x: 303, startPoint y: 104, endPoint x: 153, endPoint y: 98, distance: 150.1
click at [153, 98] on div "PowerSI Bloom (500 ml) $40.02" at bounding box center [267, 120] width 353 height 108
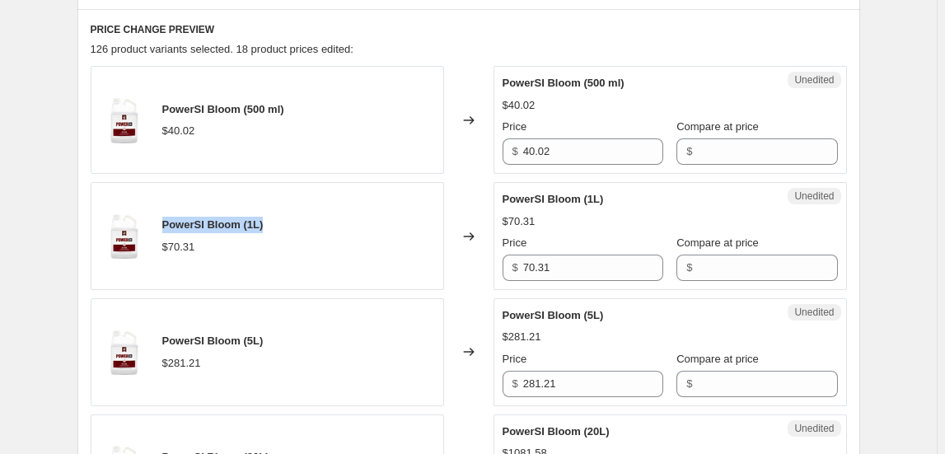
drag, startPoint x: 267, startPoint y: 223, endPoint x: 162, endPoint y: 227, distance: 104.7
click at [162, 227] on div "PowerSI Bloom (1L) $70.31" at bounding box center [267, 236] width 353 height 108
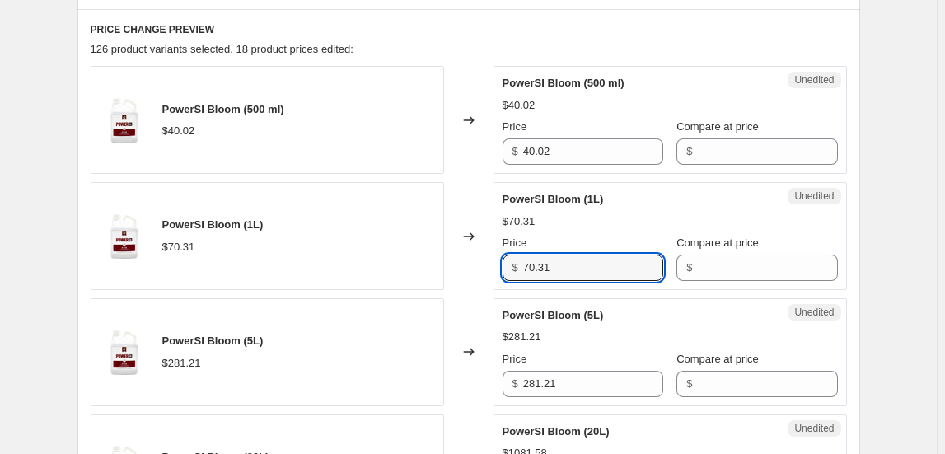
drag, startPoint x: 570, startPoint y: 274, endPoint x: 456, endPoint y: 262, distance: 114.3
click at [456, 262] on div "PowerSI Bloom (1L) $70.31 Changed to Unedited PowerSI Bloom (1L) $70.31 Price $…" at bounding box center [469, 236] width 756 height 108
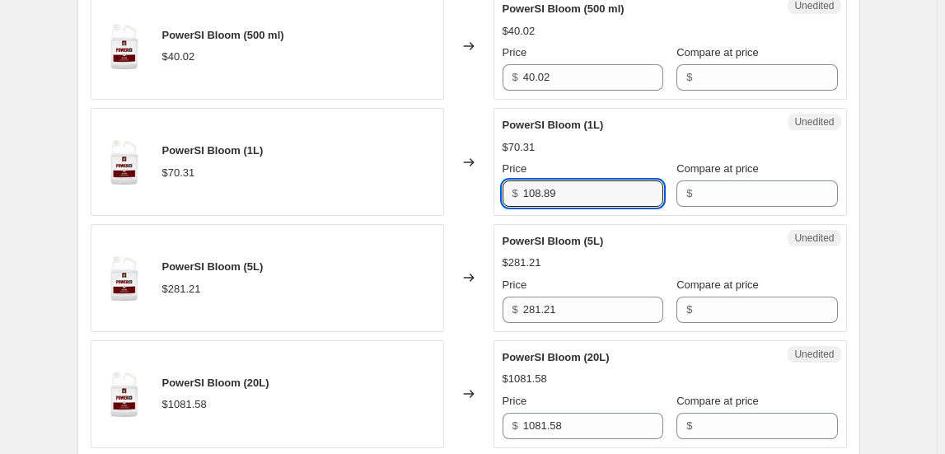
scroll to position [749, 0]
type input "108.89"
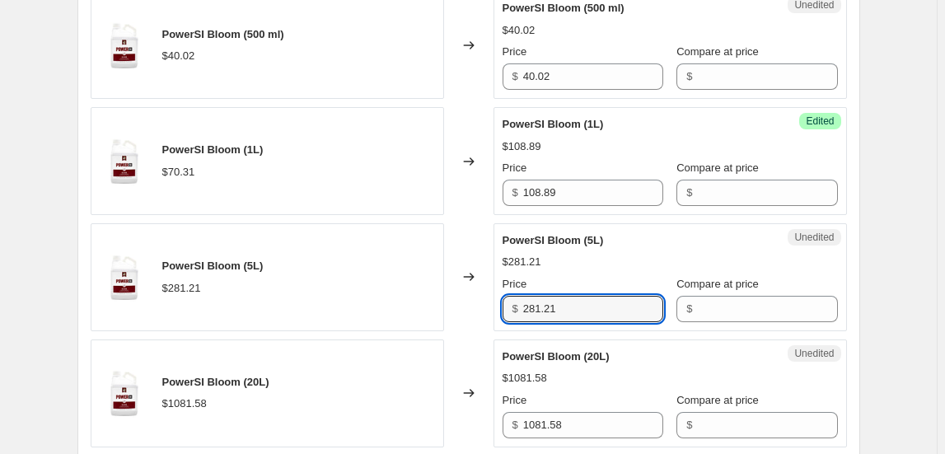
drag, startPoint x: 595, startPoint y: 306, endPoint x: 512, endPoint y: 308, distance: 83.2
click at [512, 308] on div "$ 281.21" at bounding box center [583, 309] width 161 height 26
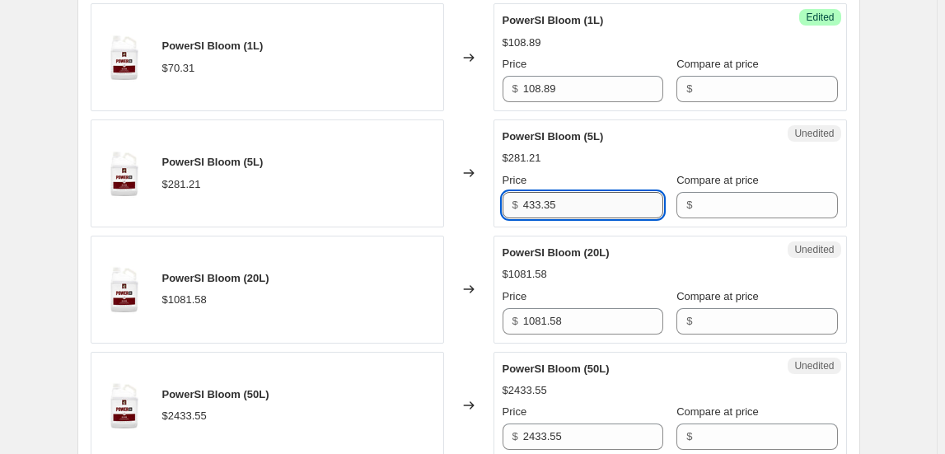
scroll to position [973, 0]
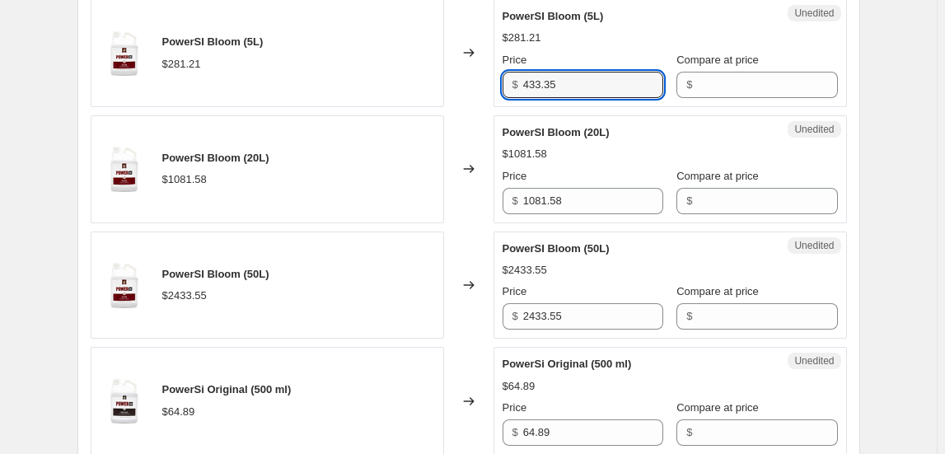
type input "433.35"
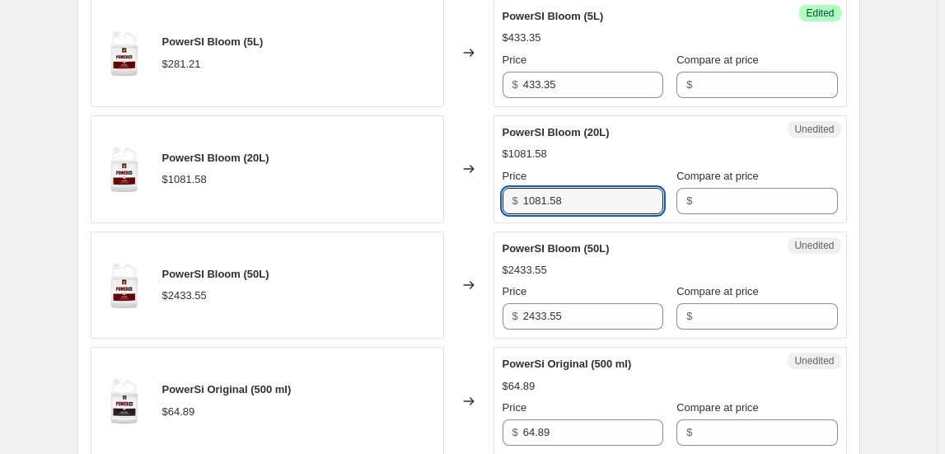
drag, startPoint x: 574, startPoint y: 194, endPoint x: 457, endPoint y: 196, distance: 117.0
click at [457, 196] on div "PowerSI Bloom (20L) $1081.58 Changed to Unedited PowerSI Bloom (20L) $1081.58 P…" at bounding box center [469, 169] width 756 height 108
type input "1674.76"
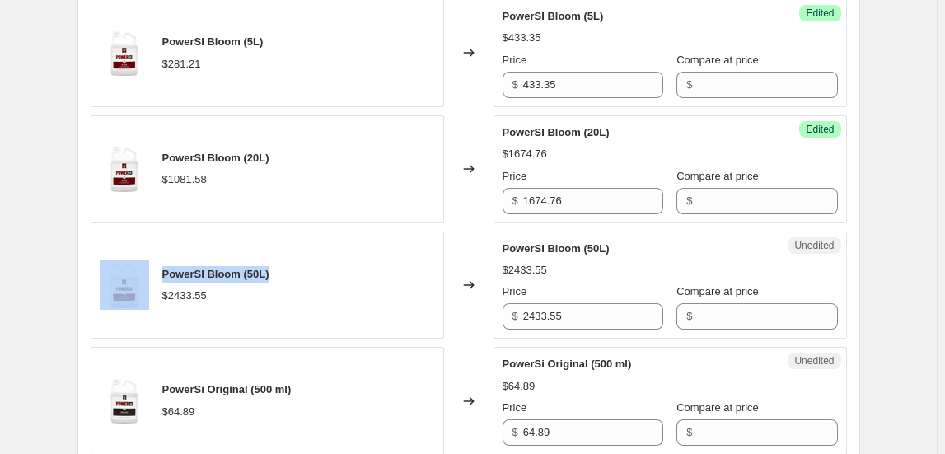
drag, startPoint x: 267, startPoint y: 269, endPoint x: 148, endPoint y: 278, distance: 119.0
click at [147, 278] on div "PowerSI Bloom (50L) $2433.55" at bounding box center [267, 286] width 353 height 108
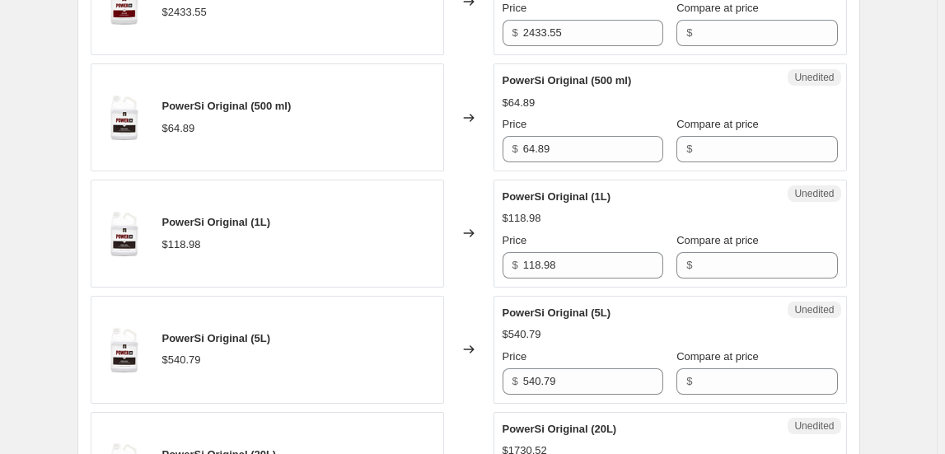
scroll to position [1273, 0]
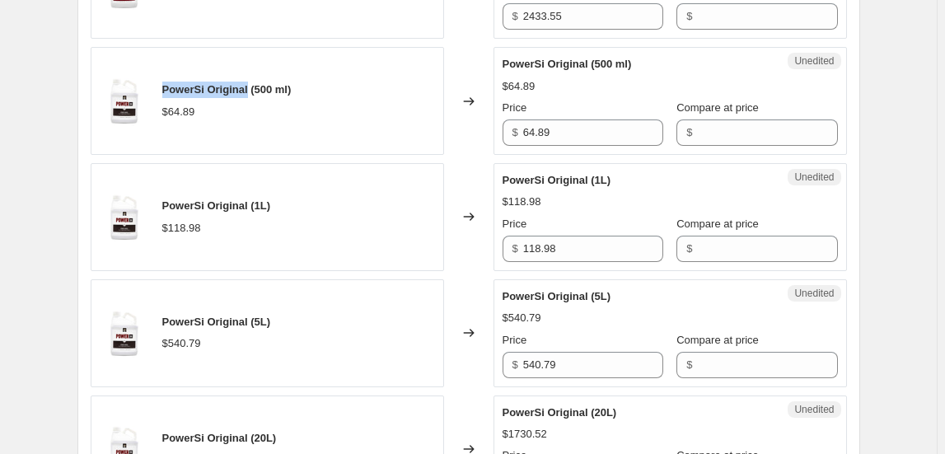
drag, startPoint x: 166, startPoint y: 84, endPoint x: 250, endPoint y: 77, distance: 84.3
click at [250, 77] on div "PowerSi Original (500 ml) $64.89" at bounding box center [267, 101] width 353 height 108
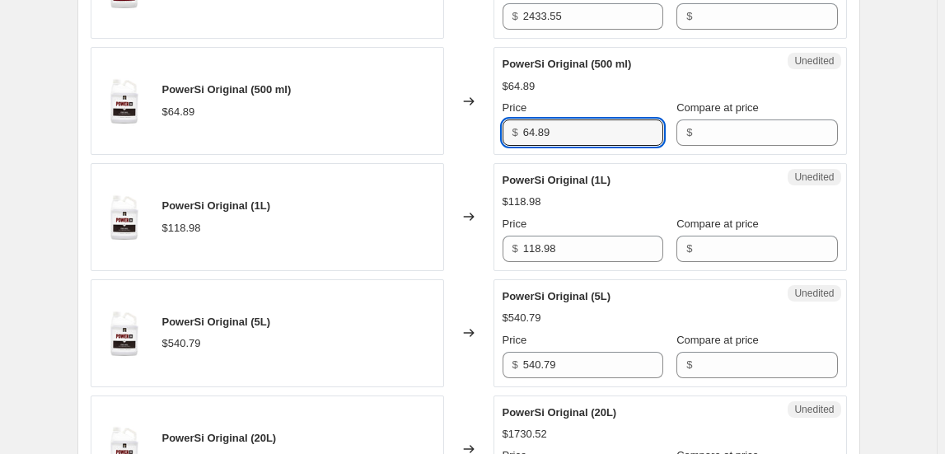
drag, startPoint x: 567, startPoint y: 130, endPoint x: 403, endPoint y: 141, distance: 164.3
click at [415, 130] on div "PowerSi Original (500 ml) $64.89 Changed to Unedited PowerSi Original (500 ml) …" at bounding box center [469, 101] width 756 height 108
type input "100.47"
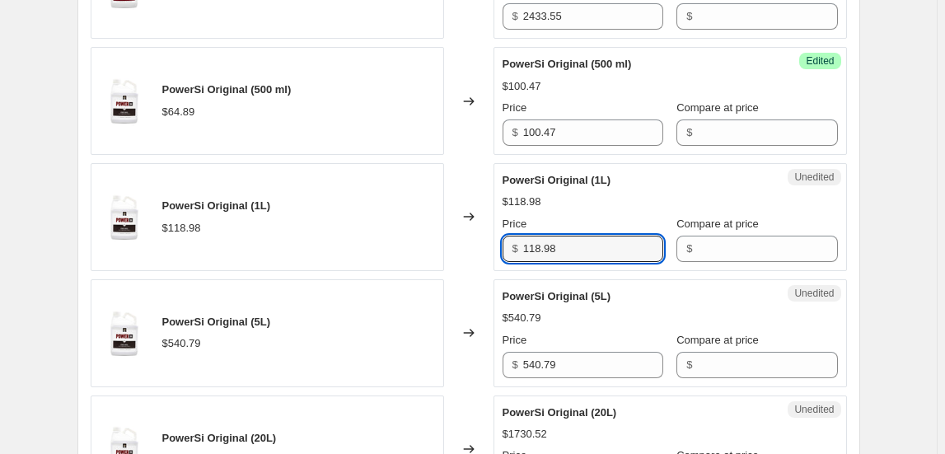
drag, startPoint x: 569, startPoint y: 242, endPoint x: 451, endPoint y: 257, distance: 118.7
click at [451, 257] on div "PowerSi Original (1L) $118.98 Changed to Unedited PowerSi Original (1L) $118.98…" at bounding box center [469, 217] width 756 height 108
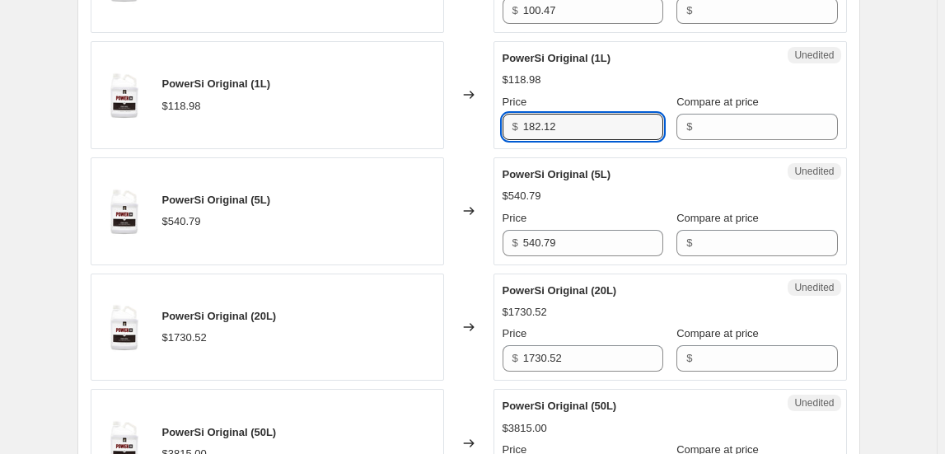
scroll to position [1423, 0]
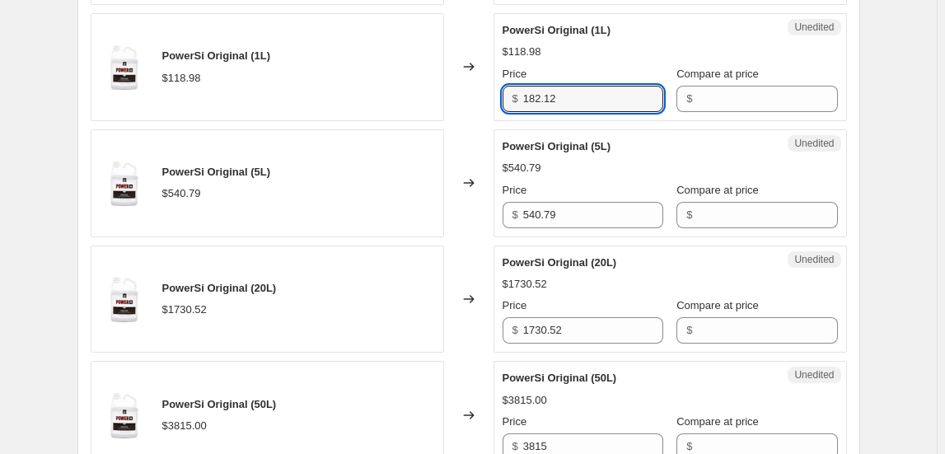
type input "182.12"
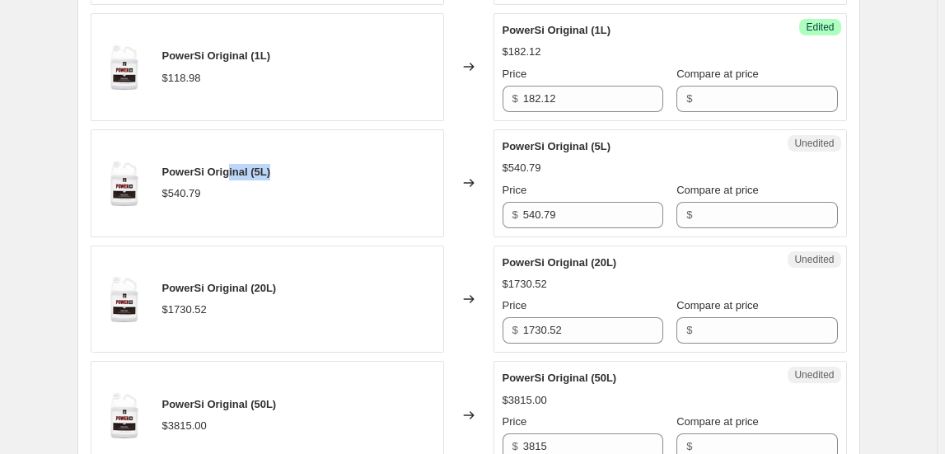
drag, startPoint x: 280, startPoint y: 173, endPoint x: 232, endPoint y: 171, distance: 47.8
click at [232, 171] on div "PowerSi Original (5L) $540.79" at bounding box center [267, 183] width 353 height 108
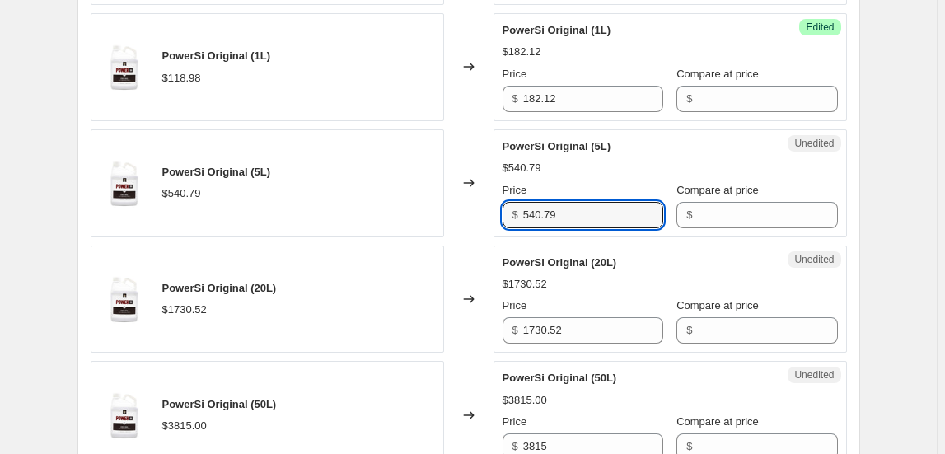
drag, startPoint x: 445, startPoint y: 214, endPoint x: 437, endPoint y: 216, distance: 8.4
click at [437, 216] on div "PowerSi Original (5L) $540.79 Changed to Unedited PowerSi Original (5L) $540.79…" at bounding box center [469, 183] width 756 height 108
type input "835.32"
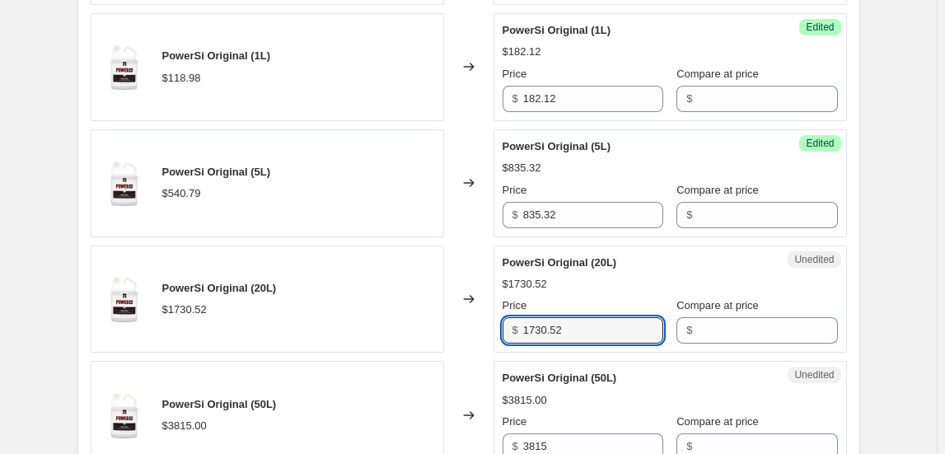
drag, startPoint x: 571, startPoint y: 326, endPoint x: 454, endPoint y: 330, distance: 117.1
click at [454, 330] on div "PowerSi Original (20L) $1730.52 Changed to Unedited PowerSi Original (20L) $173…" at bounding box center [469, 300] width 756 height 108
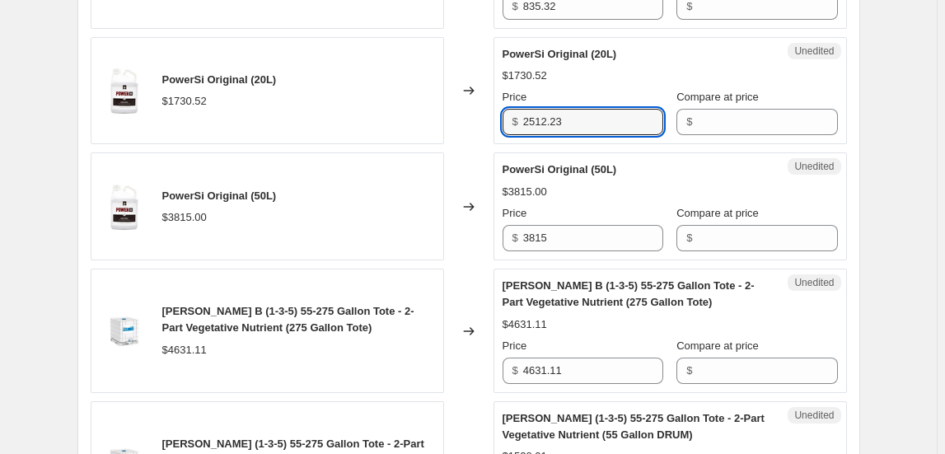
scroll to position [1648, 0]
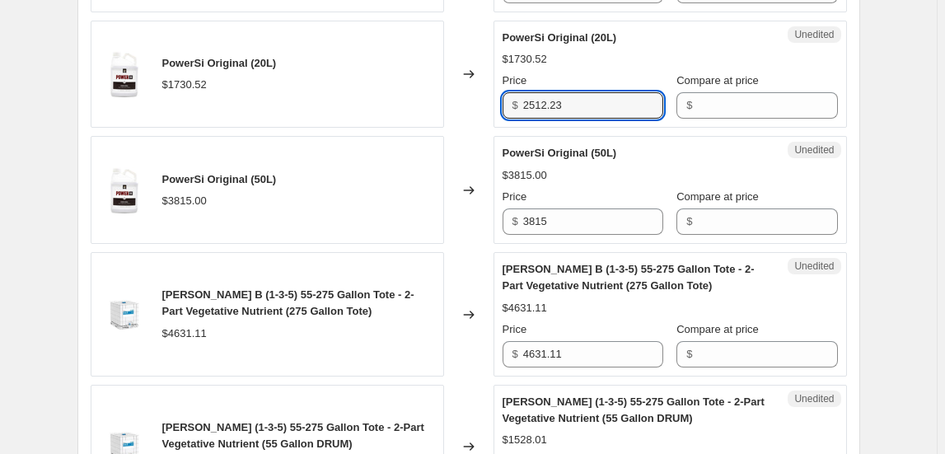
type input "2512.23"
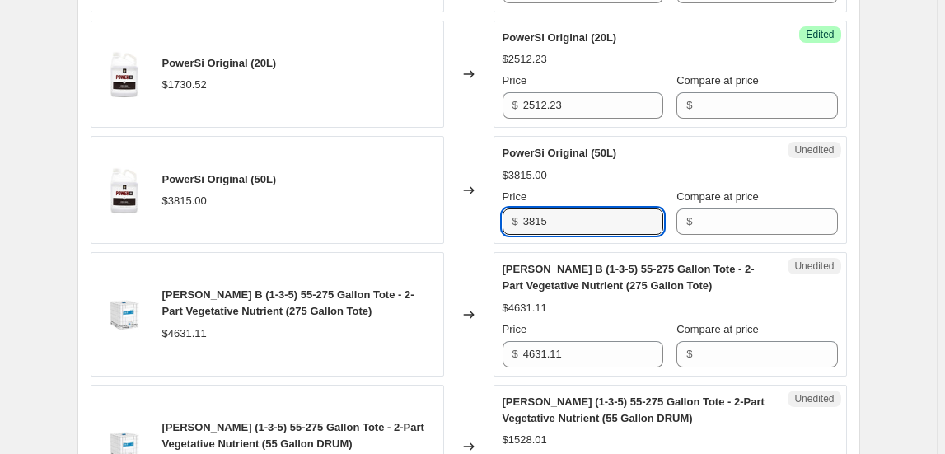
drag, startPoint x: 582, startPoint y: 217, endPoint x: 387, endPoint y: 217, distance: 194.4
click at [387, 217] on div "PowerSi Original (50L) $3815.00 Changed to Unedited PowerSi Original (50L) $381…" at bounding box center [469, 190] width 756 height 108
type input "5715.30"
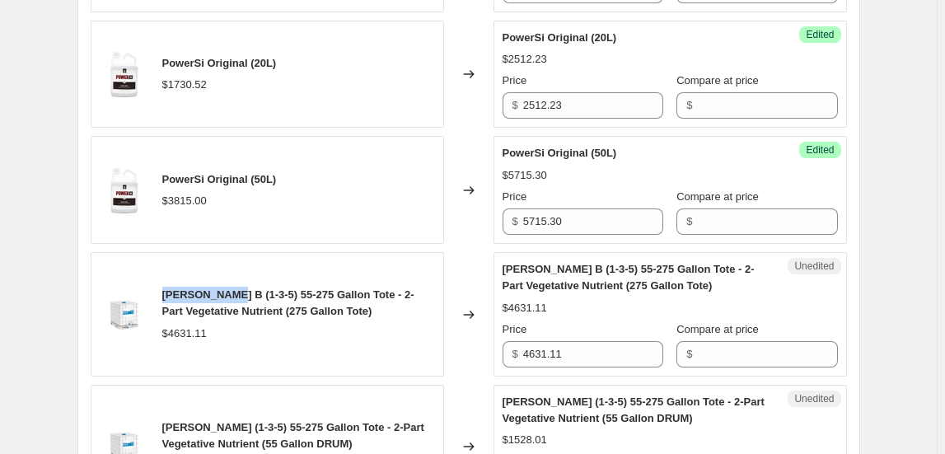
drag, startPoint x: 169, startPoint y: 288, endPoint x: 237, endPoint y: 280, distance: 68.9
click at [237, 280] on div "[PERSON_NAME] B (1-3-5) 55-275 Gallon Tote - 2-Part Vegetative Nutrient (275 Ga…" at bounding box center [267, 314] width 353 height 124
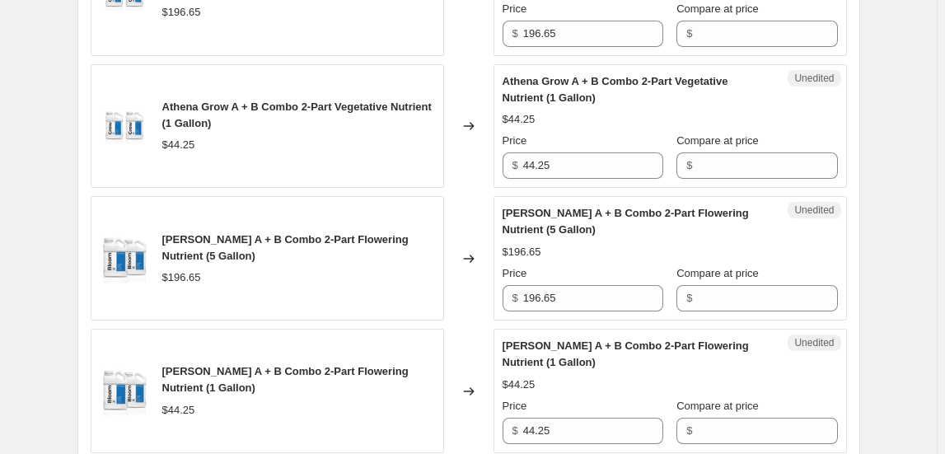
scroll to position [2322, 0]
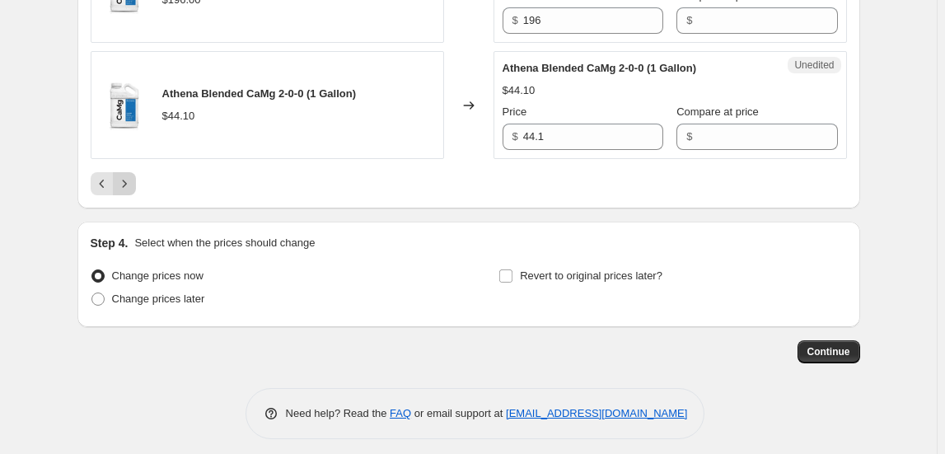
click at [132, 175] on icon "Next" at bounding box center [124, 183] width 16 height 16
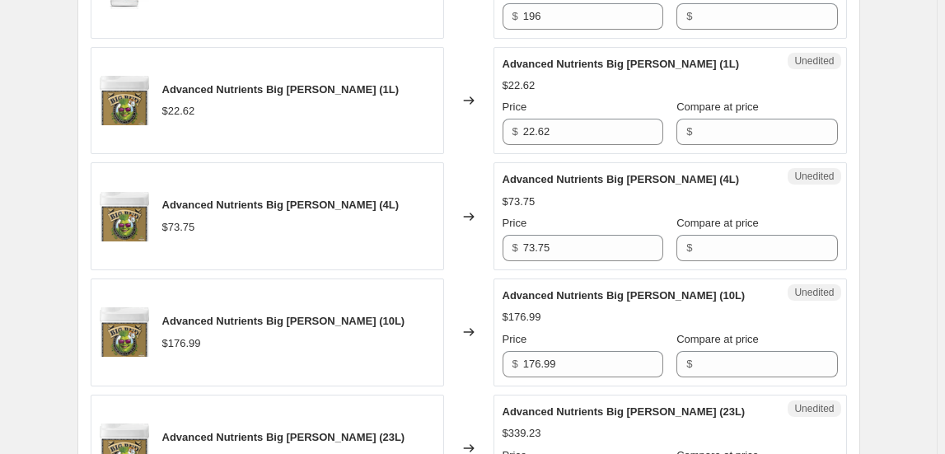
scroll to position [1170, 0]
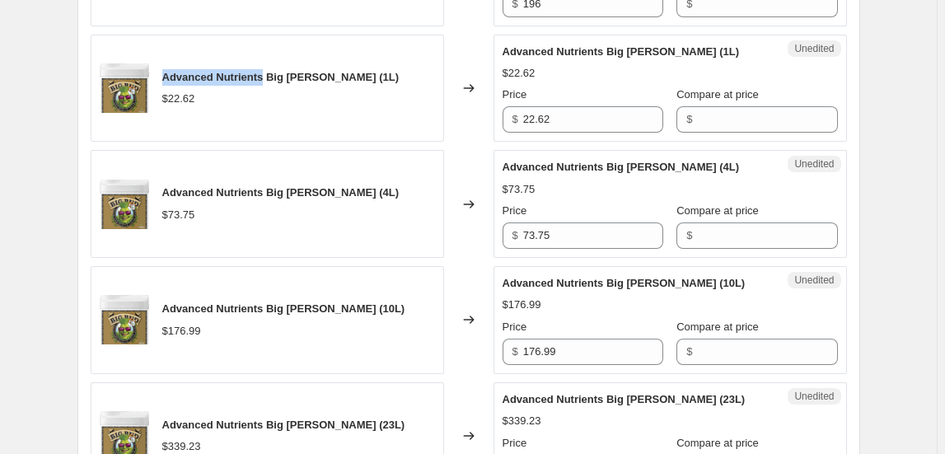
drag, startPoint x: 166, startPoint y: 71, endPoint x: 268, endPoint y: 63, distance: 101.6
click at [268, 63] on div "Advanced Nutrients Big [PERSON_NAME] (1L) $22.62" at bounding box center [267, 89] width 353 height 108
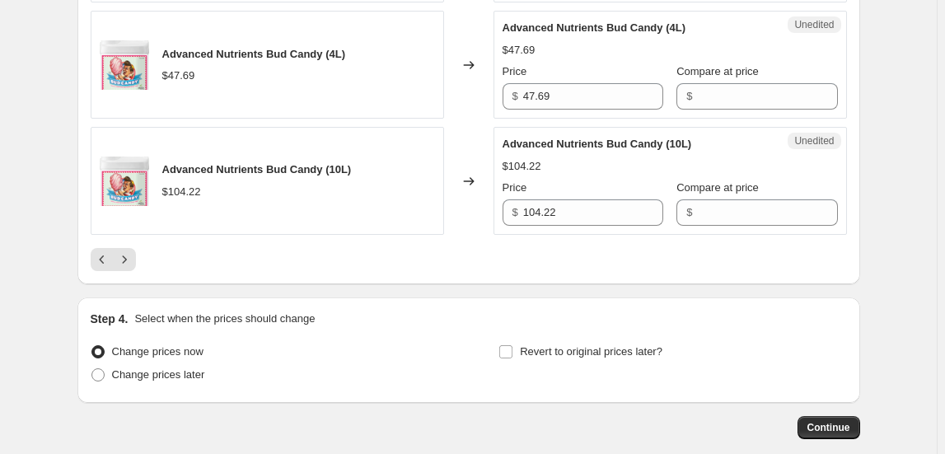
scroll to position [2818, 0]
click at [127, 250] on icon "Next" at bounding box center [124, 258] width 16 height 16
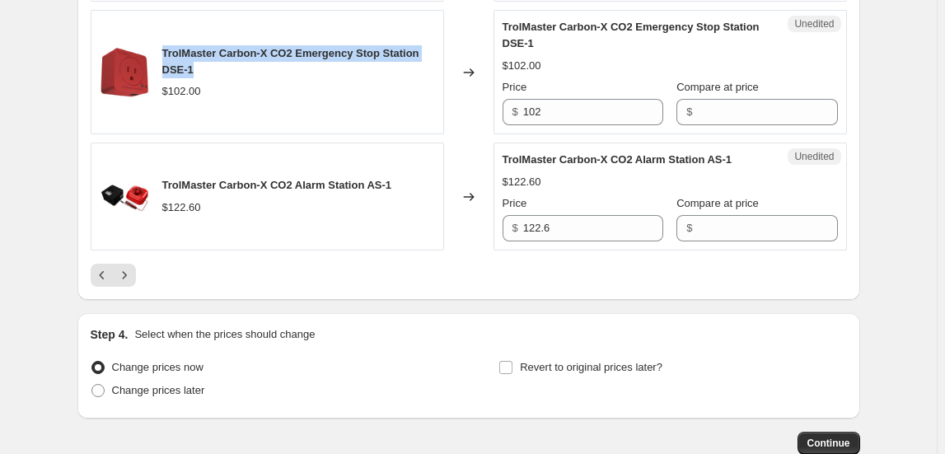
drag, startPoint x: 166, startPoint y: 40, endPoint x: 211, endPoint y: 55, distance: 46.9
click at [211, 55] on div "TrolMaster Carbon-X CO2 Emergency Stop Station DSE-1" at bounding box center [298, 61] width 273 height 33
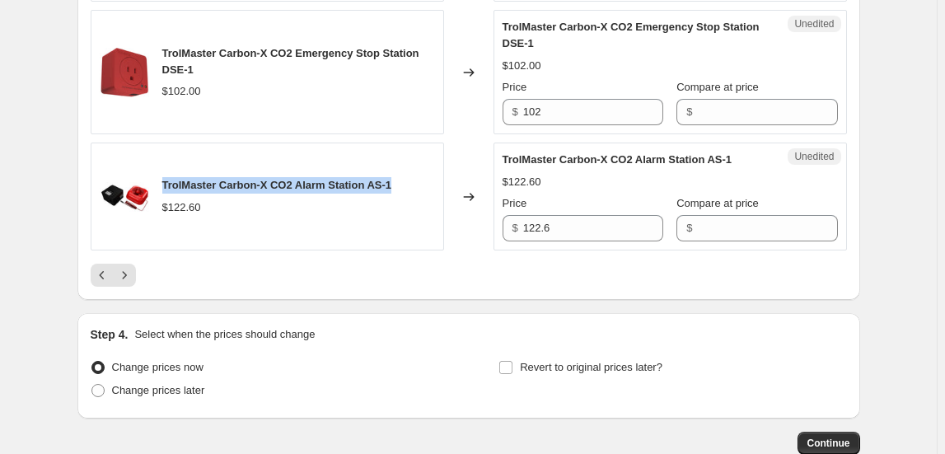
drag, startPoint x: 166, startPoint y: 176, endPoint x: 404, endPoint y: 171, distance: 237.3
click at [404, 171] on div "TrolMaster Carbon-X CO2 Alarm Station AS-1 $122.60" at bounding box center [267, 197] width 353 height 108
click at [128, 272] on icon "Next" at bounding box center [124, 275] width 16 height 16
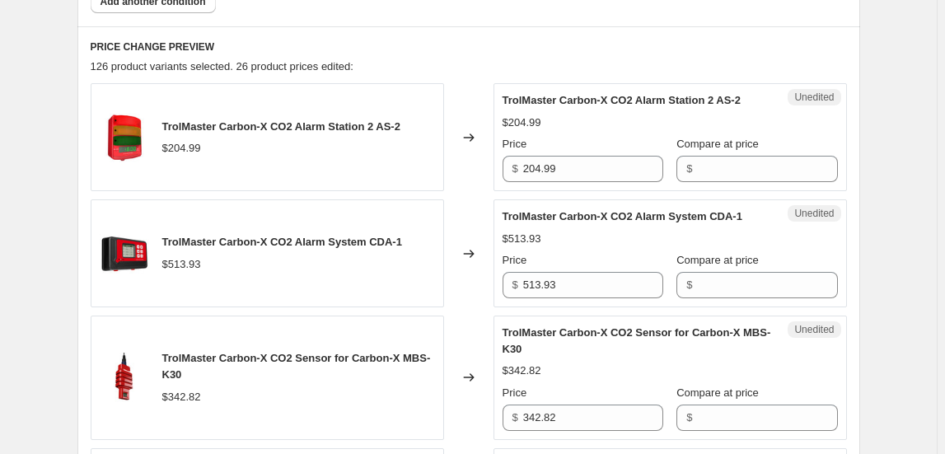
scroll to position [749, 0]
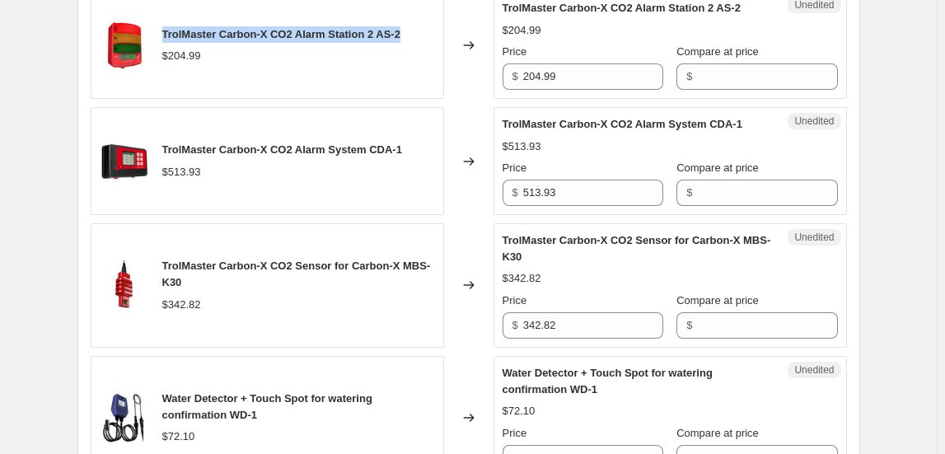
drag, startPoint x: 171, startPoint y: 33, endPoint x: 415, endPoint y: 34, distance: 243.9
click at [415, 34] on div "TrolMaster Carbon-X CO2 Alarm Station 2 AS-2 $204.99" at bounding box center [267, 45] width 353 height 108
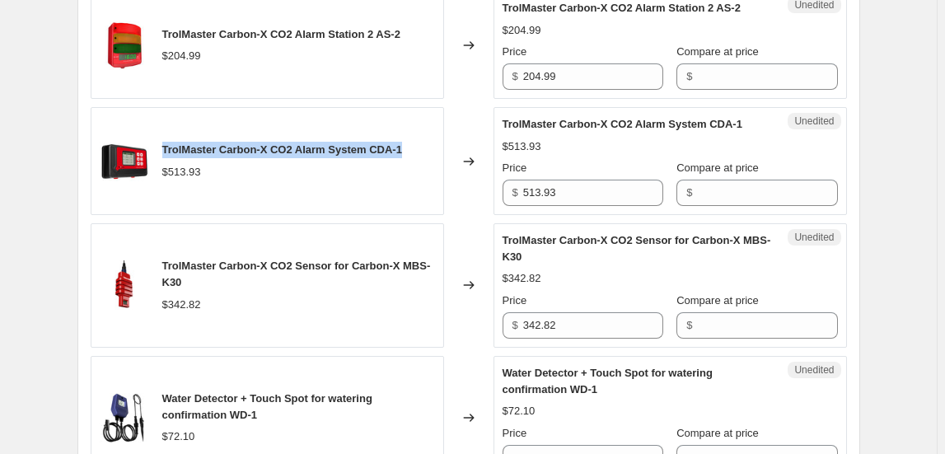
drag, startPoint x: 421, startPoint y: 144, endPoint x: 165, endPoint y: 141, distance: 256.2
click at [165, 141] on div "TrolMaster Carbon-X CO2 Alarm System CDA-1 $513.93" at bounding box center [267, 161] width 353 height 108
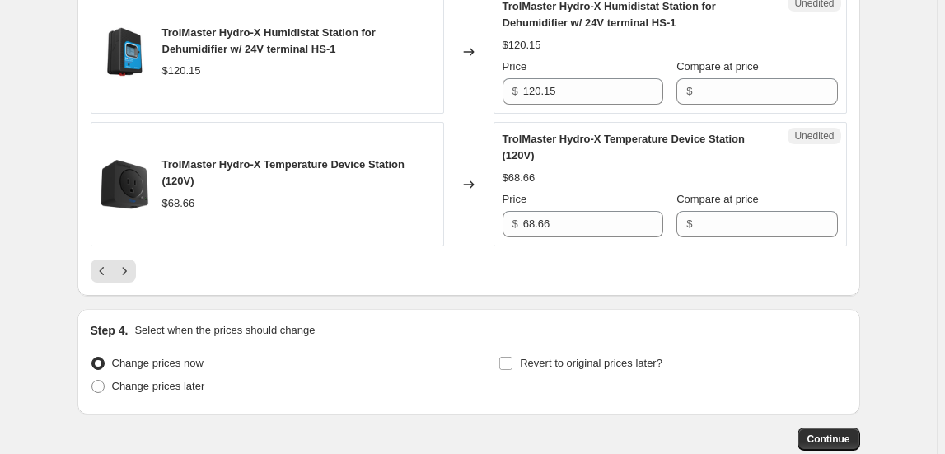
scroll to position [3007, 0]
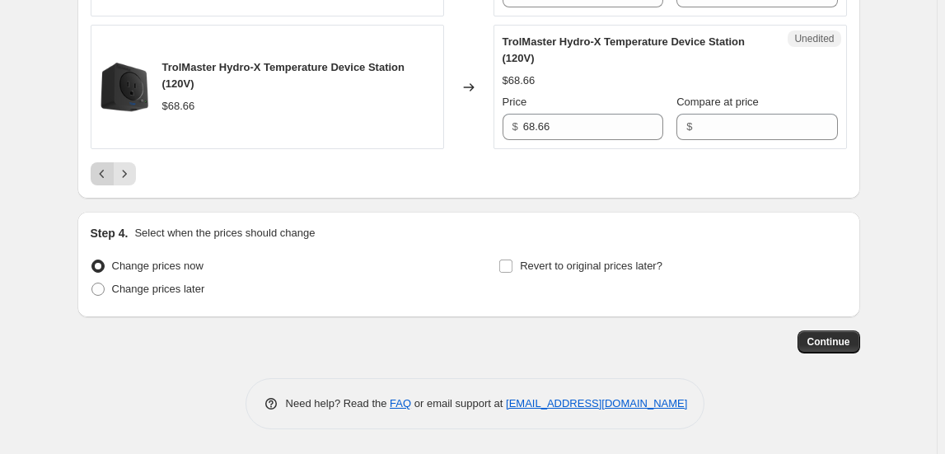
click at [105, 185] on button "Previous" at bounding box center [102, 173] width 23 height 23
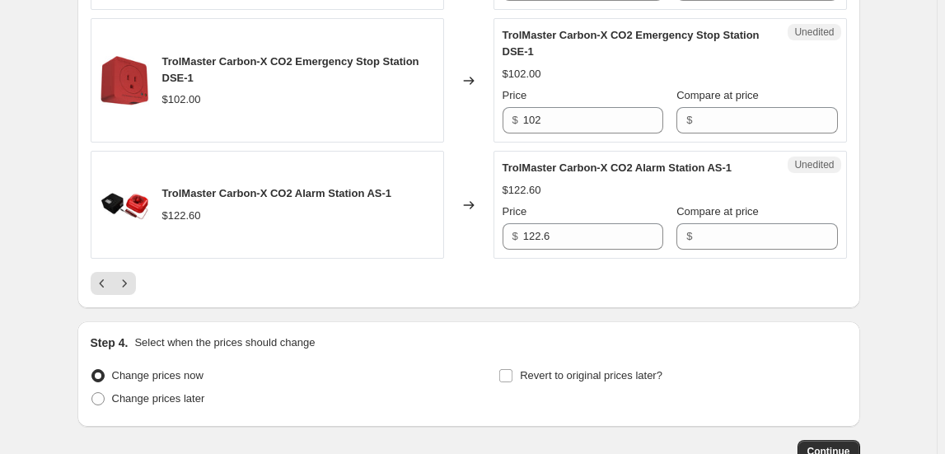
scroll to position [2684, 0]
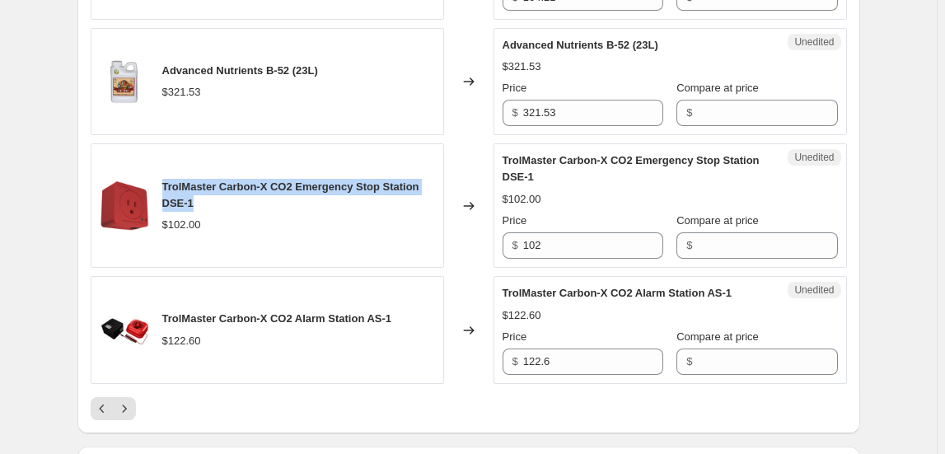
drag, startPoint x: 166, startPoint y: 174, endPoint x: 206, endPoint y: 189, distance: 42.2
click at [206, 189] on div "TrolMaster Carbon-X CO2 Emergency Stop Station DSE-1" at bounding box center [298, 195] width 273 height 33
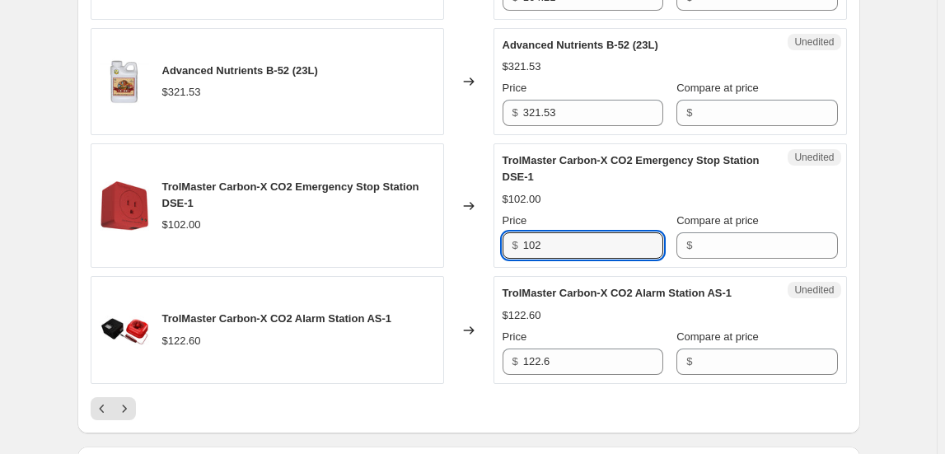
drag, startPoint x: 568, startPoint y: 246, endPoint x: 479, endPoint y: 246, distance: 89.8
click at [479, 246] on div "TrolMaster Carbon-X CO2 Emergency Stop Station DSE-1 $102.00 Changed to Unedite…" at bounding box center [469, 205] width 756 height 124
type input "152.88"
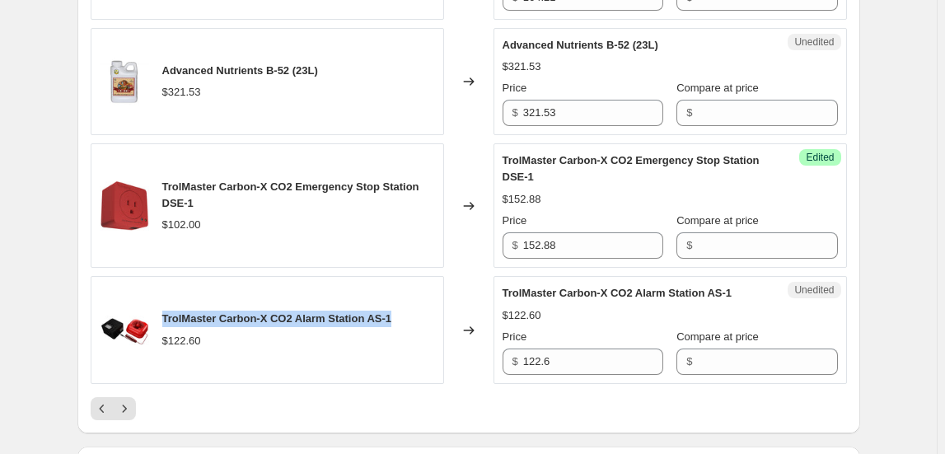
drag, startPoint x: 166, startPoint y: 311, endPoint x: 409, endPoint y: 316, distance: 242.3
click at [409, 316] on div "TrolMaster Carbon-X CO2 Alarm Station AS-1 $122.60" at bounding box center [267, 330] width 353 height 108
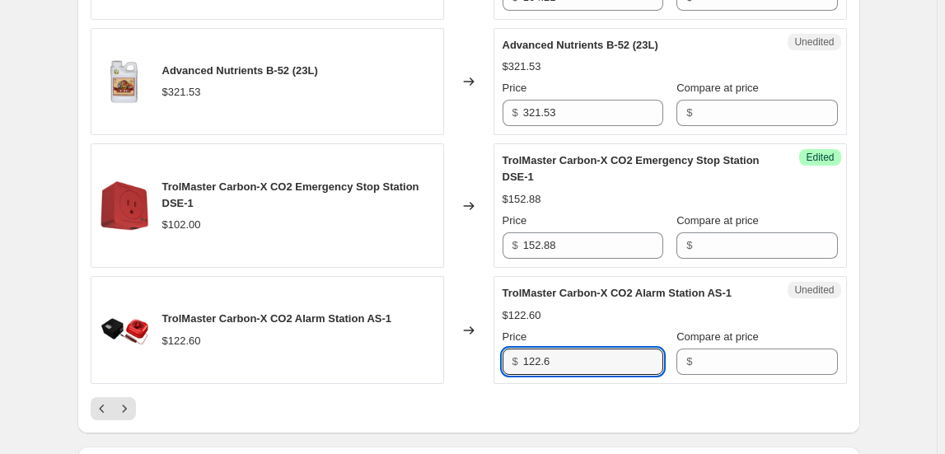
drag, startPoint x: 558, startPoint y: 351, endPoint x: 470, endPoint y: 343, distance: 88.5
click at [470, 343] on div "TrolMaster Carbon-X CO2 Alarm Station AS-1 $122.60 Changed to Unedited TrolMast…" at bounding box center [469, 330] width 756 height 108
type input "183.75"
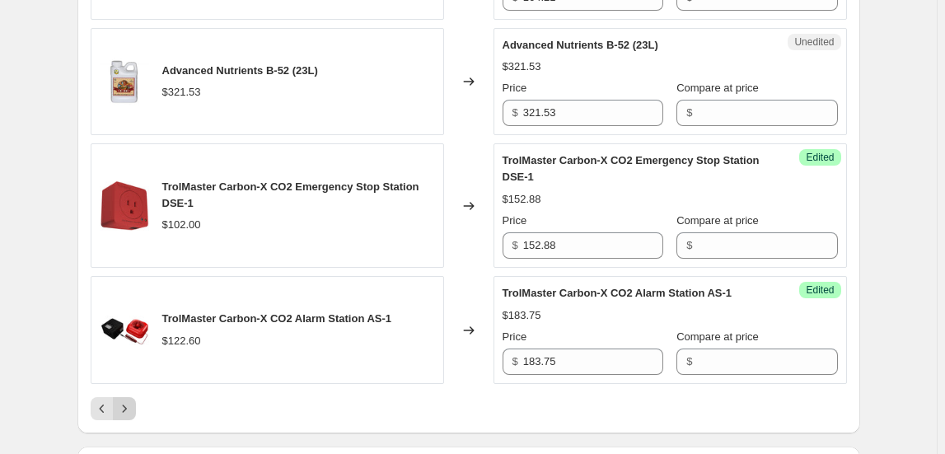
click at [124, 400] on icon "Next" at bounding box center [124, 408] width 16 height 16
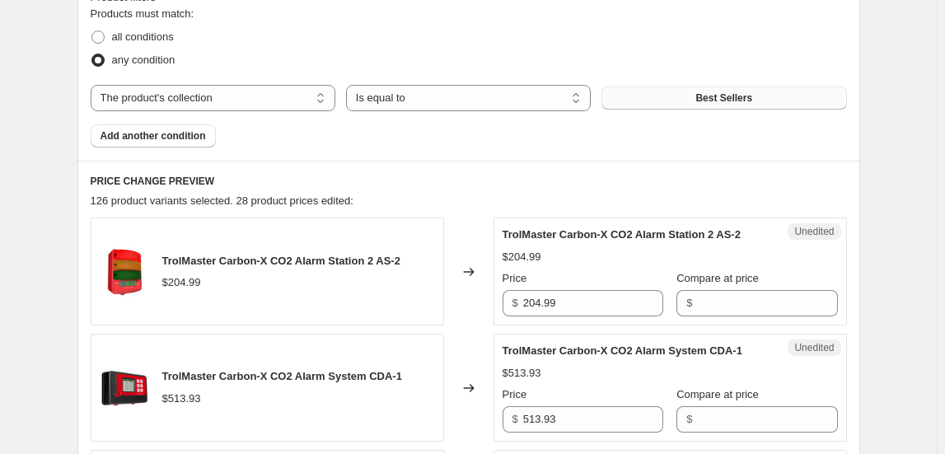
scroll to position [512, 0]
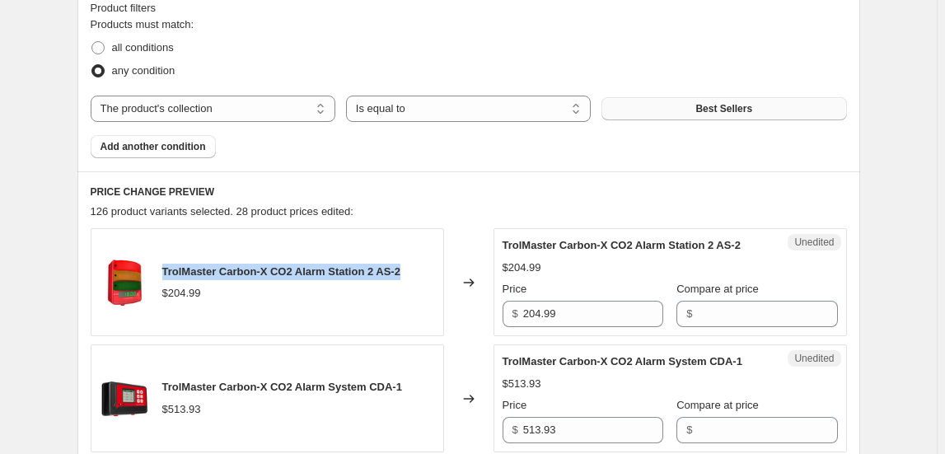
drag, startPoint x: 167, startPoint y: 269, endPoint x: 414, endPoint y: 265, distance: 247.2
click at [414, 265] on div "TrolMaster Carbon-X CO2 Alarm Station 2 AS-2 $204.99" at bounding box center [267, 282] width 353 height 108
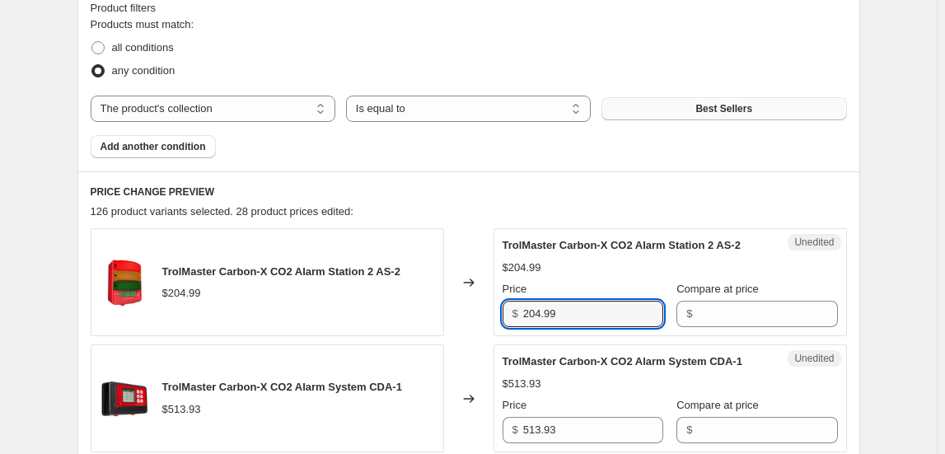
click at [478, 296] on div "TrolMaster Carbon-X CO2 Alarm Station 2 AS-2 $204.99 Changed to Unedited TrolMa…" at bounding box center [469, 282] width 756 height 108
type input "307.23"
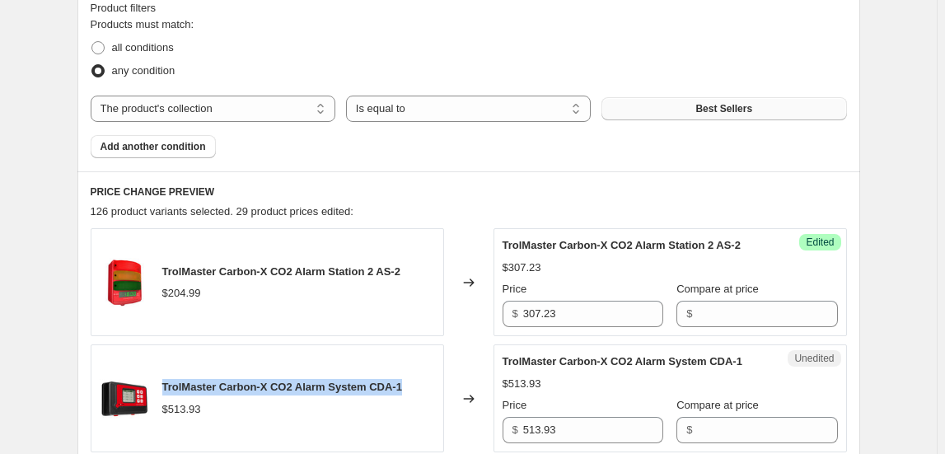
drag, startPoint x: 166, startPoint y: 381, endPoint x: 422, endPoint y: 383, distance: 255.4
click at [422, 383] on div "TrolMaster Carbon-X CO2 Alarm System CDA-1 $513.93" at bounding box center [267, 398] width 353 height 108
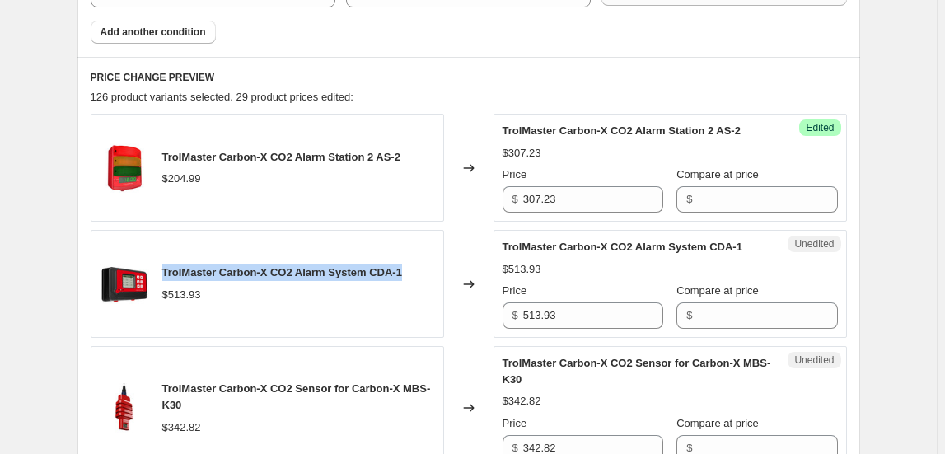
scroll to position [662, 0]
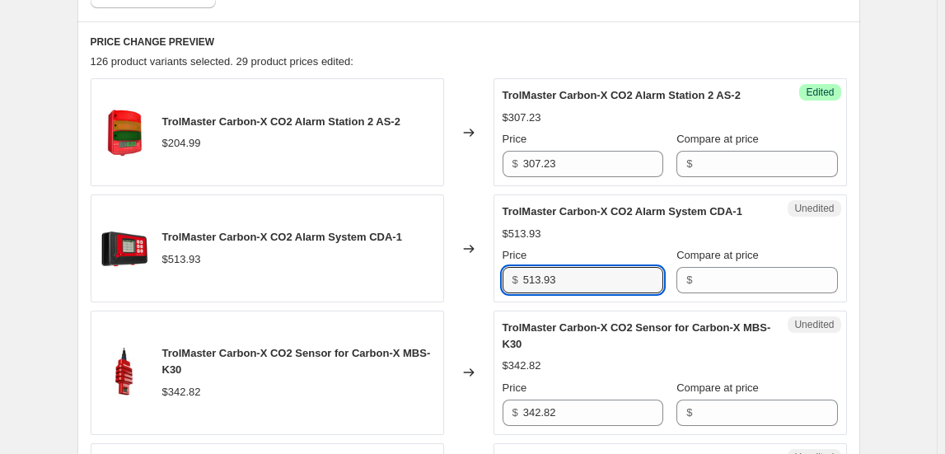
drag, startPoint x: 547, startPoint y: 278, endPoint x: 481, endPoint y: 283, distance: 66.1
click at [481, 283] on div "TrolMaster Carbon-X CO2 Alarm System CDA-1 $513.93 Changed to Unedited TrolMast…" at bounding box center [469, 248] width 756 height 108
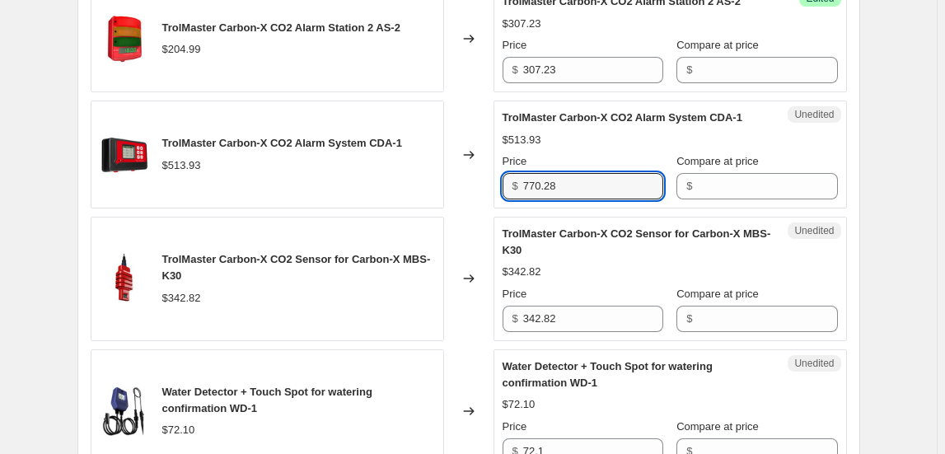
scroll to position [812, 0]
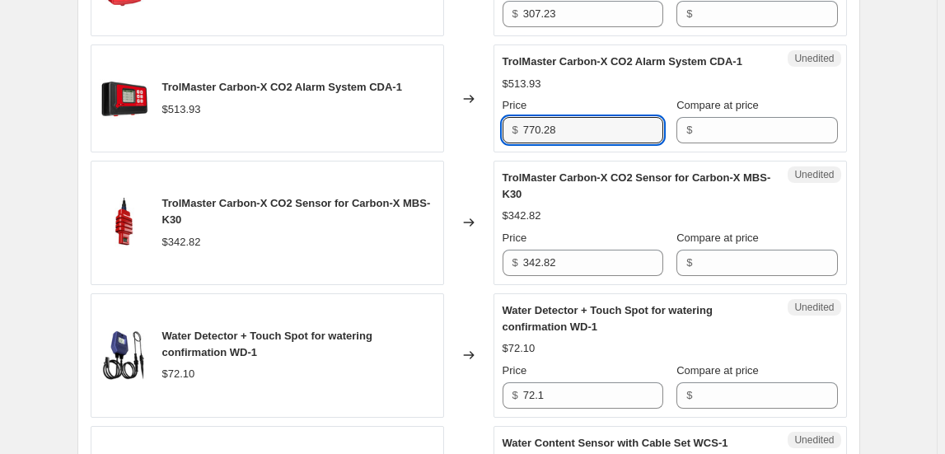
type input "770.28"
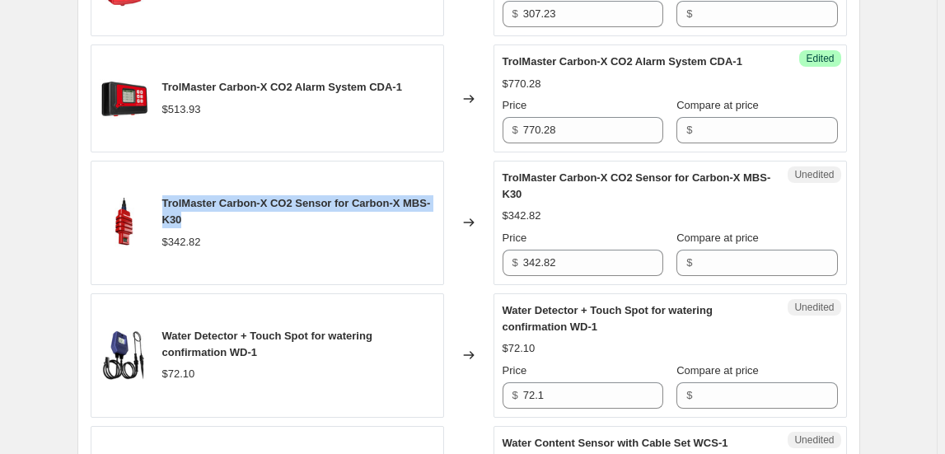
drag, startPoint x: 214, startPoint y: 216, endPoint x: 161, endPoint y: 193, distance: 57.6
click at [161, 198] on div "TrolMaster Carbon-X CO2 Sensor for Carbon-X MBS-K30 $342.82" at bounding box center [267, 223] width 353 height 124
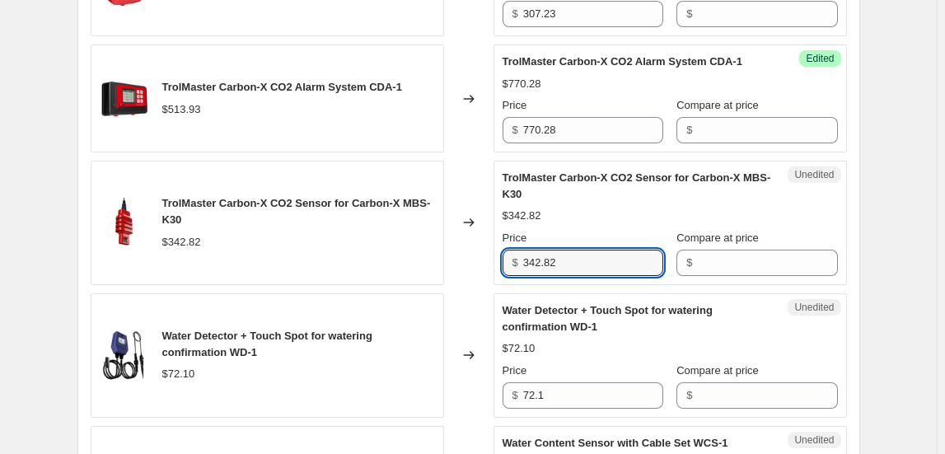
drag, startPoint x: 573, startPoint y: 257, endPoint x: 458, endPoint y: 272, distance: 116.3
click at [458, 272] on div "TrolMaster Carbon-X CO2 Sensor for Carbon-X MBS-K30 $342.82 Changed to Unedited…" at bounding box center [469, 223] width 756 height 124
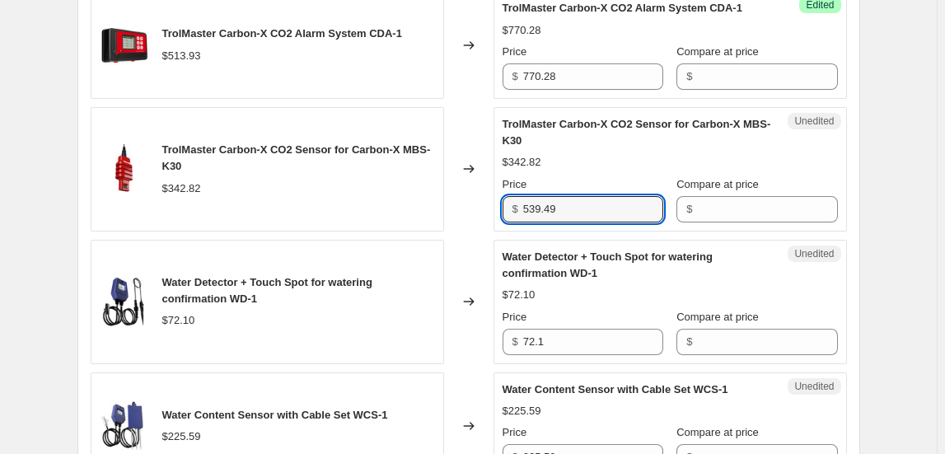
scroll to position [961, 0]
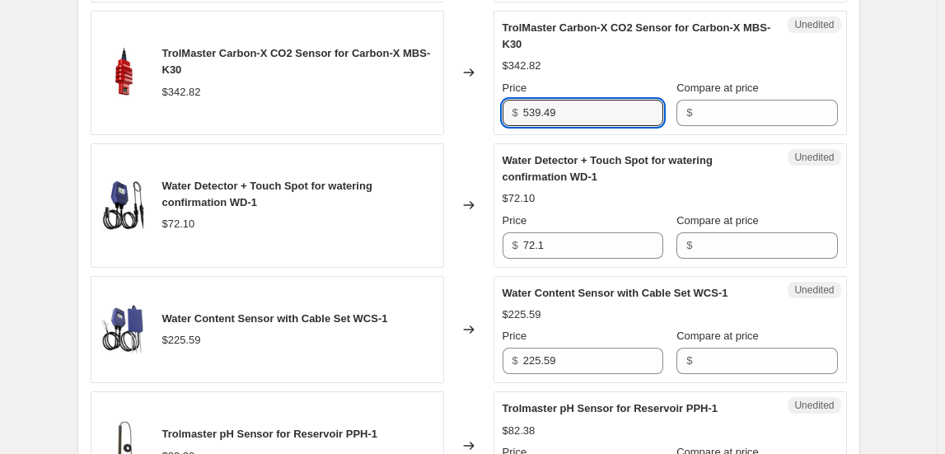
type input "539.49"
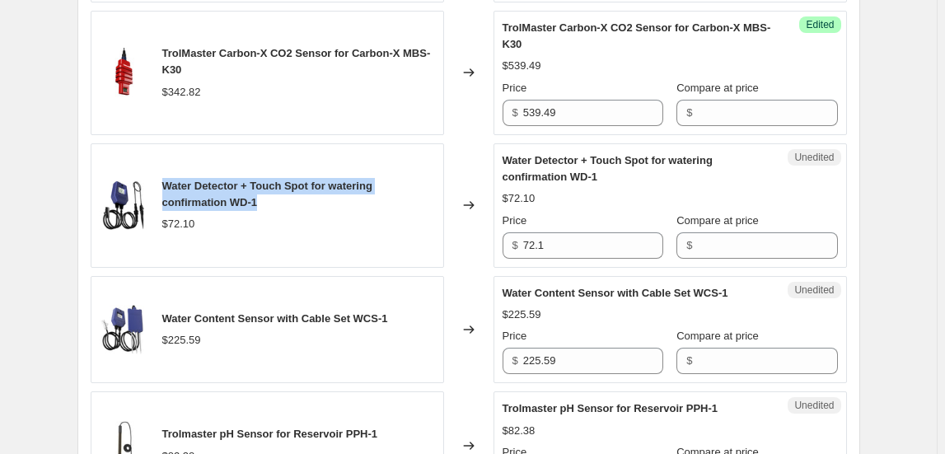
drag, startPoint x: 263, startPoint y: 199, endPoint x: 166, endPoint y: 174, distance: 100.3
click at [166, 174] on div "Water Detector + Touch Spot for watering confirmation WD-1 $72.10" at bounding box center [267, 205] width 353 height 124
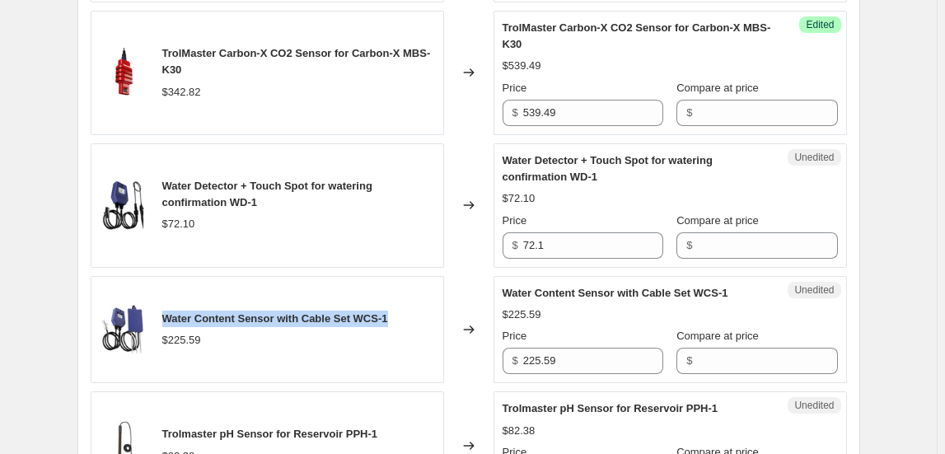
drag, startPoint x: 168, startPoint y: 316, endPoint x: 396, endPoint y: 316, distance: 228.2
click at [396, 316] on div "Water Content Sensor with Cable Set WCS-1 $225.59" at bounding box center [267, 330] width 353 height 108
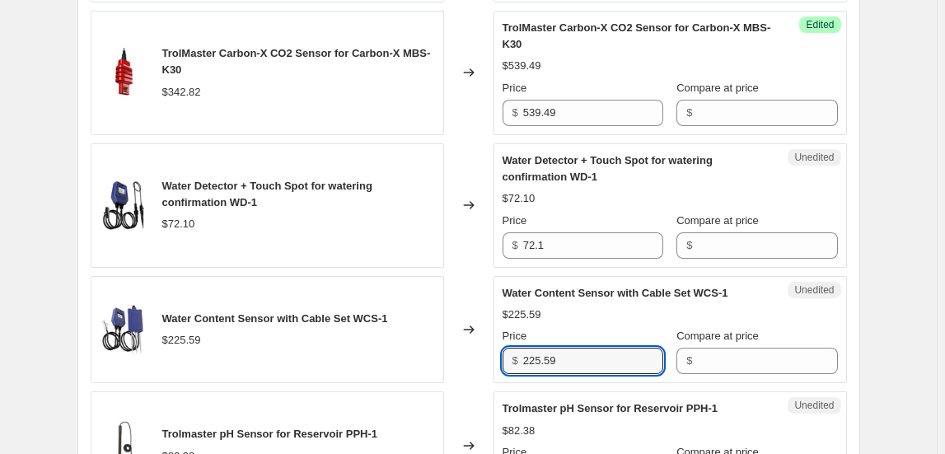
drag, startPoint x: 494, startPoint y: 361, endPoint x: 473, endPoint y: 361, distance: 21.4
click at [473, 361] on div "Water Content Sensor with Cable Set WCS-1 $225.59 Changed to Unedited Water Con…" at bounding box center [469, 330] width 756 height 108
type input "338.1"
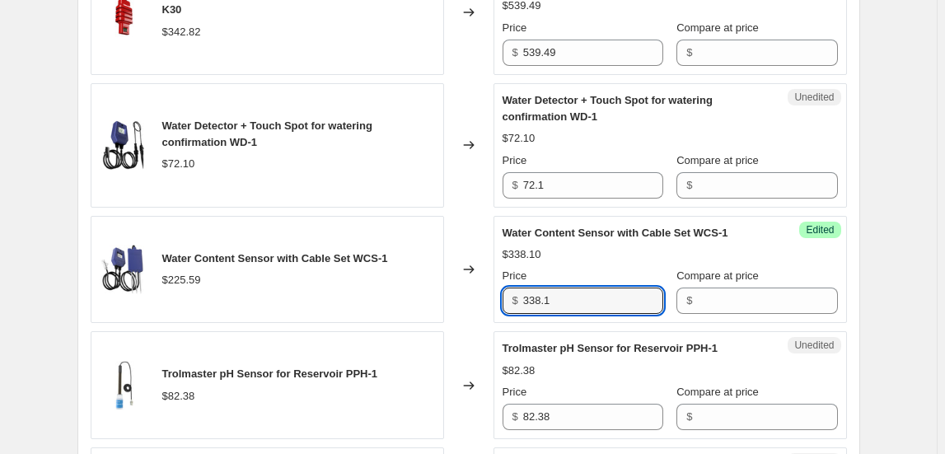
scroll to position [1186, 0]
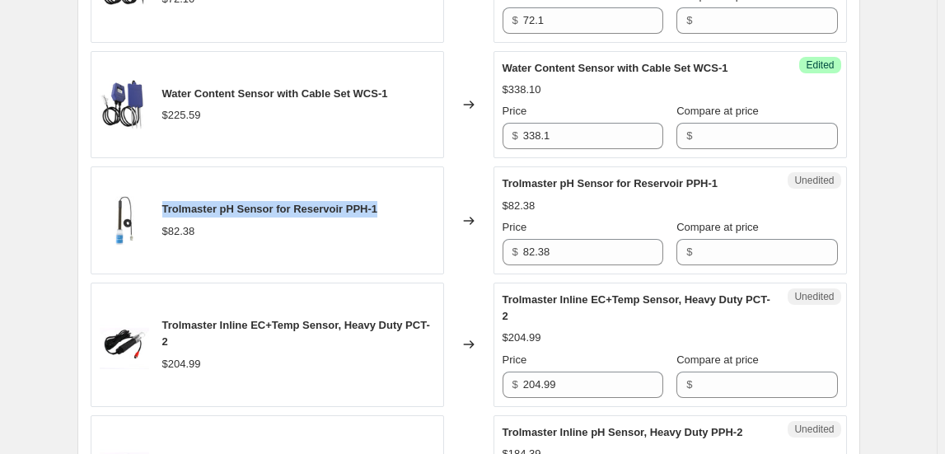
drag, startPoint x: 382, startPoint y: 208, endPoint x: 167, endPoint y: 199, distance: 215.2
click at [167, 203] on span "Trolmaster pH Sensor for Reservoir PPH-1" at bounding box center [270, 209] width 216 height 12
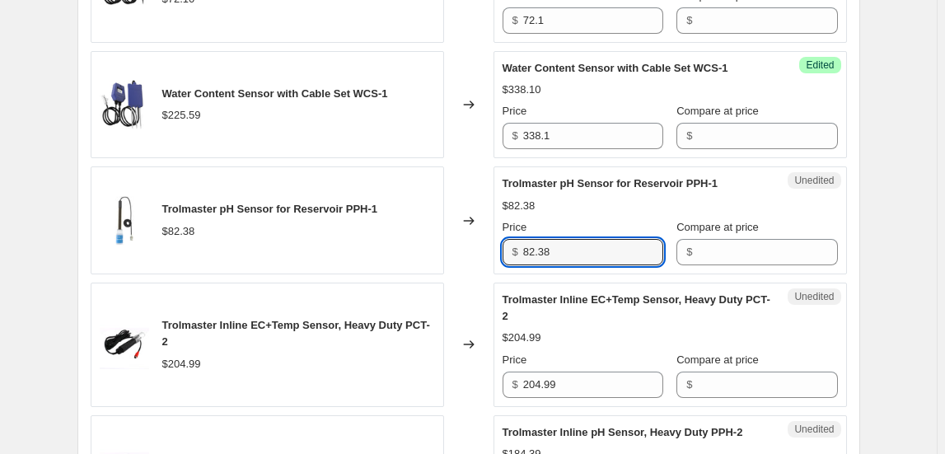
drag, startPoint x: 563, startPoint y: 246, endPoint x: 467, endPoint y: 236, distance: 96.2
click at [467, 236] on div "Trolmaster pH Sensor for Reservoir PPH-1 $82.38 Changed to Unedited Trolmaster …" at bounding box center [469, 220] width 756 height 108
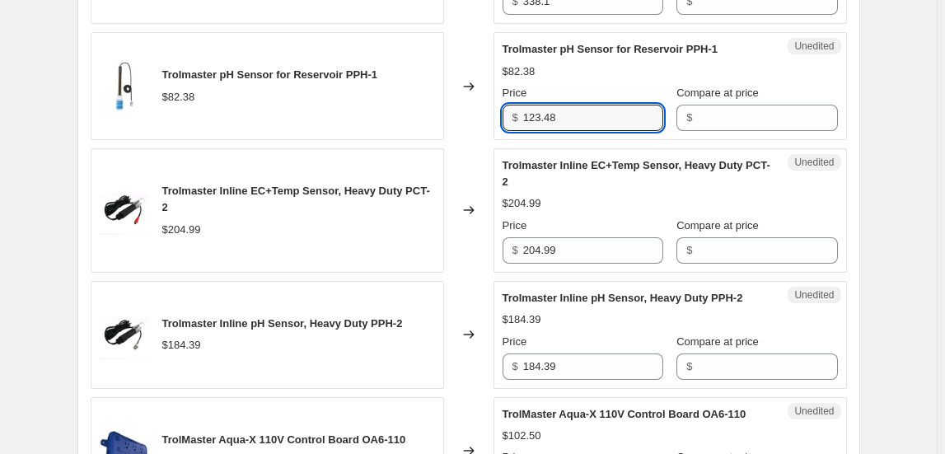
scroll to position [1336, 0]
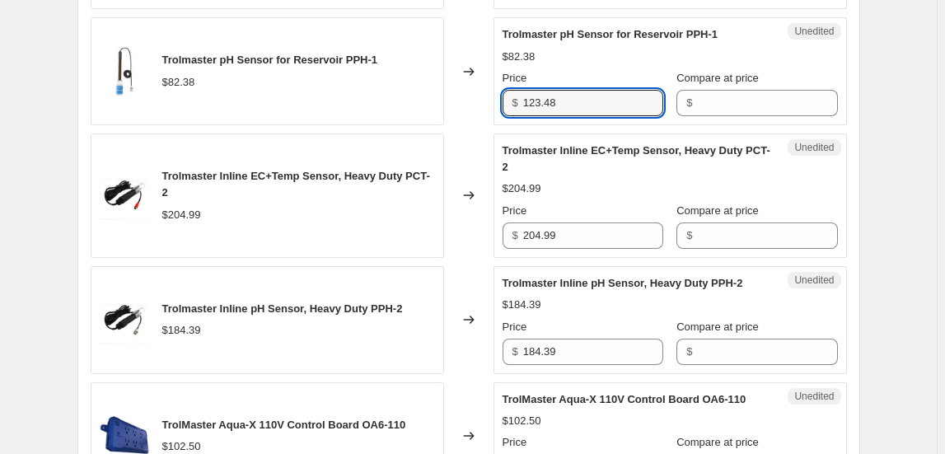
type input "123.48"
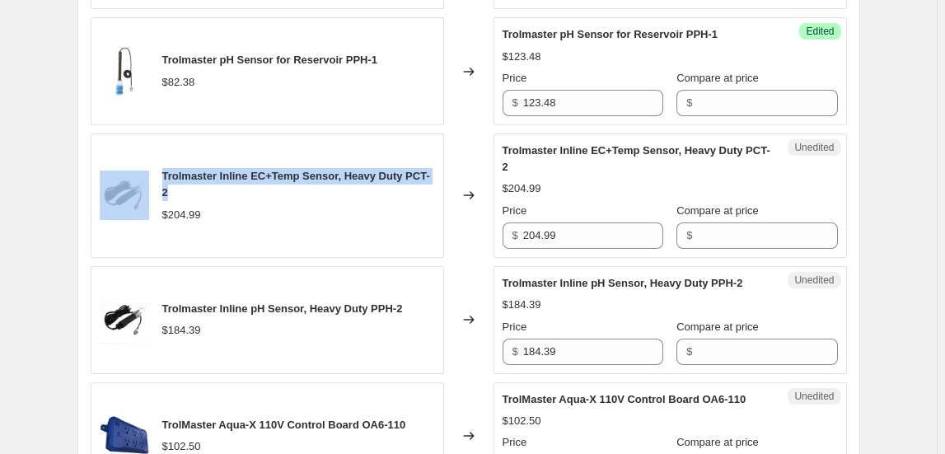
drag, startPoint x: 199, startPoint y: 187, endPoint x: 162, endPoint y: 167, distance: 41.3
click at [162, 167] on div "Trolmaster Inline EC+Temp Sensor, Heavy Duty PCT-2 $204.99" at bounding box center [267, 195] width 353 height 124
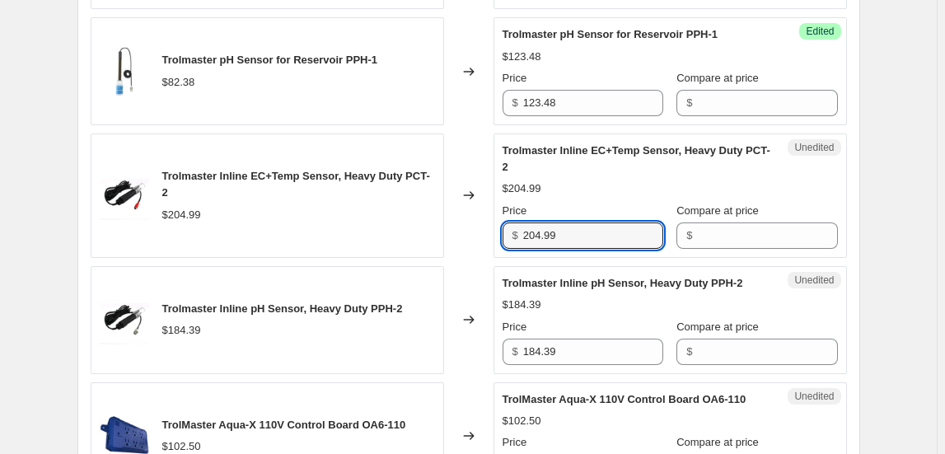
drag, startPoint x: 553, startPoint y: 228, endPoint x: 488, endPoint y: 237, distance: 65.7
click at [488, 237] on div "Trolmaster Inline EC+Temp Sensor, Heavy Duty PCT-2 $204.99 Changed to Unedited …" at bounding box center [469, 195] width 756 height 124
type input "307.23"
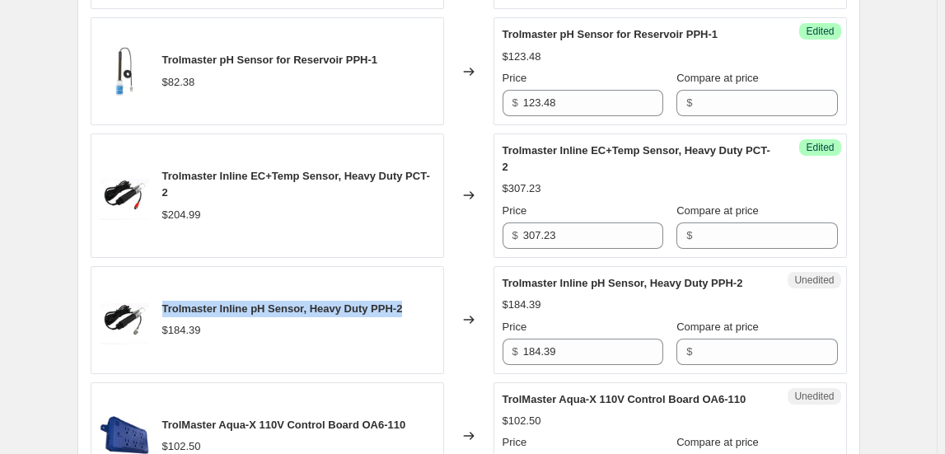
drag, startPoint x: 166, startPoint y: 306, endPoint x: 411, endPoint y: 298, distance: 245.6
click at [403, 302] on span "Trolmaster Inline pH Sensor, Heavy Duty PPH-2" at bounding box center [282, 308] width 241 height 12
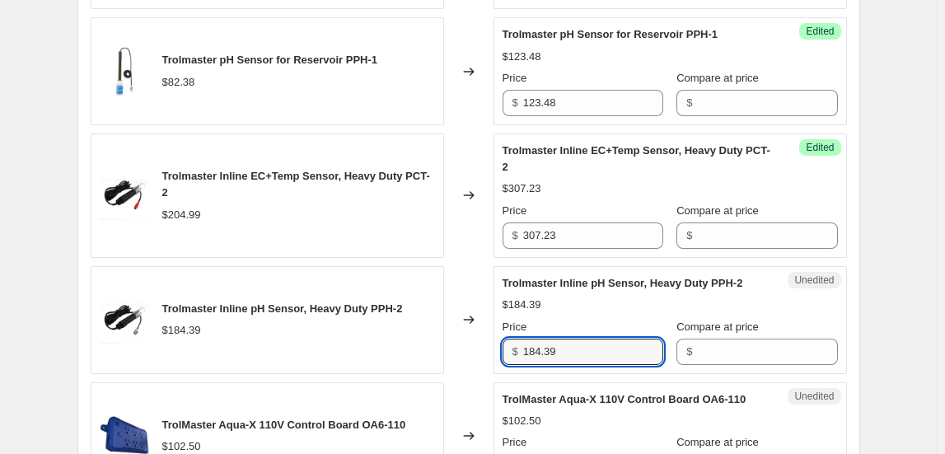
drag, startPoint x: 568, startPoint y: 349, endPoint x: 490, endPoint y: 349, distance: 78.3
click at [490, 349] on div "Trolmaster Inline pH Sensor, Heavy Duty PPH-2 $184.39 Changed to Unedited Trolm…" at bounding box center [469, 320] width 756 height 108
type input "276.36"
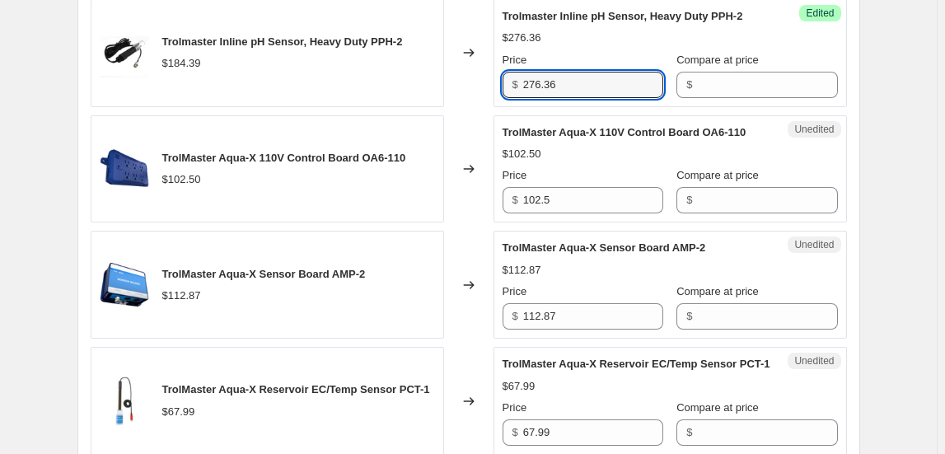
scroll to position [1635, 0]
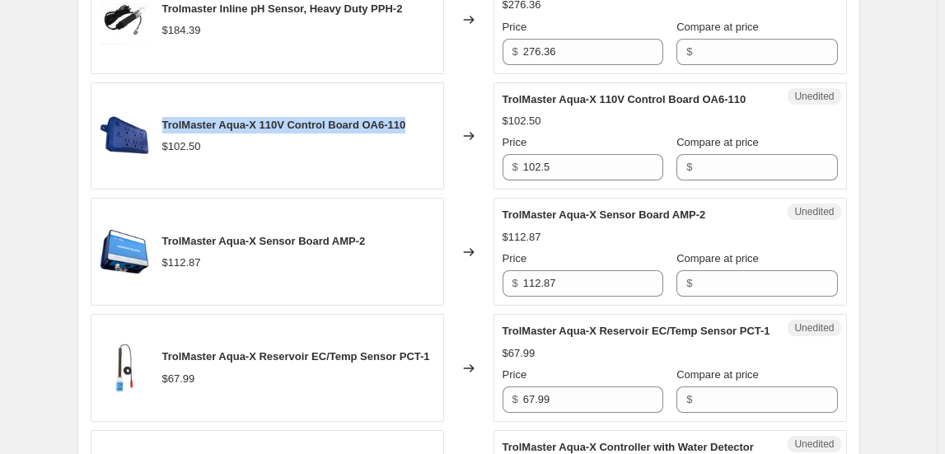
drag, startPoint x: 166, startPoint y: 119, endPoint x: 438, endPoint y: 117, distance: 271.9
click at [438, 117] on div "TrolMaster Aqua-X 110V Control Board OA6-110 $102.50" at bounding box center [267, 136] width 353 height 108
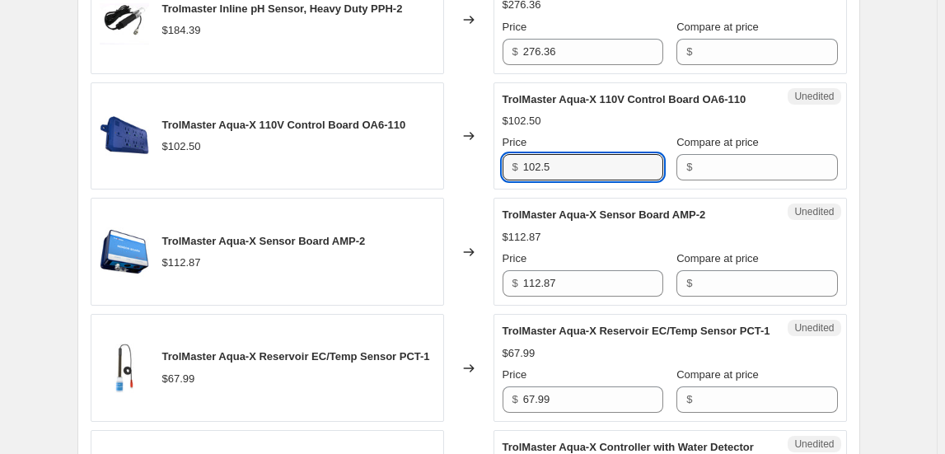
drag, startPoint x: 531, startPoint y: 160, endPoint x: 484, endPoint y: 152, distance: 47.7
click at [484, 152] on div "TrolMaster Aqua-X 110V Control Board OA6-110 $102.50 Changed to Unedited TrolMa…" at bounding box center [469, 136] width 756 height 108
type input "153.60"
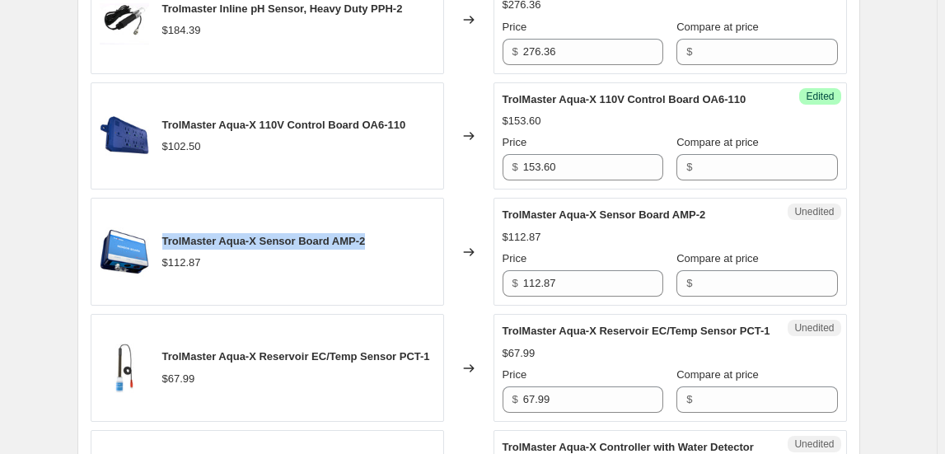
drag, startPoint x: 374, startPoint y: 232, endPoint x: 160, endPoint y: 227, distance: 214.3
click at [160, 227] on div "TrolMaster Aqua-X Sensor Board AMP-2 $112.87" at bounding box center [267, 252] width 353 height 108
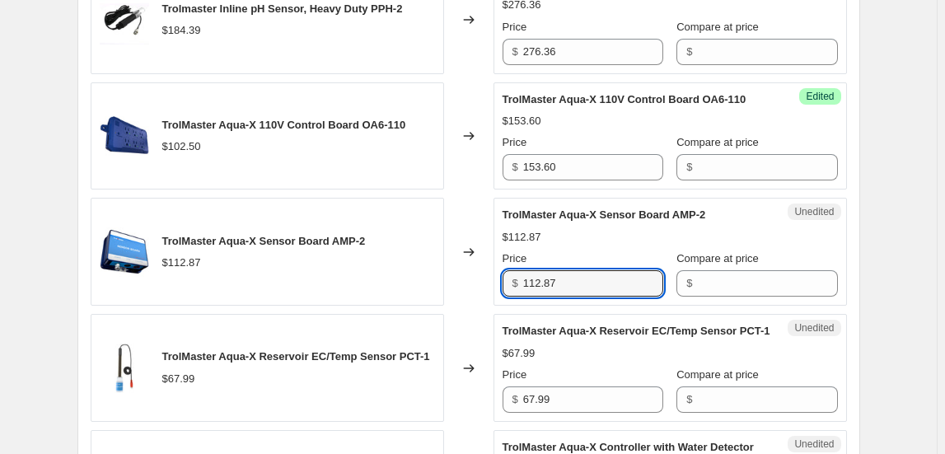
drag, startPoint x: 557, startPoint y: 274, endPoint x: 492, endPoint y: 283, distance: 65.7
click at [492, 283] on div "TrolMaster Aqua-X Sensor Board AMP-2 $112.87 Changed to Unedited TrolMaster Aqu…" at bounding box center [469, 252] width 756 height 108
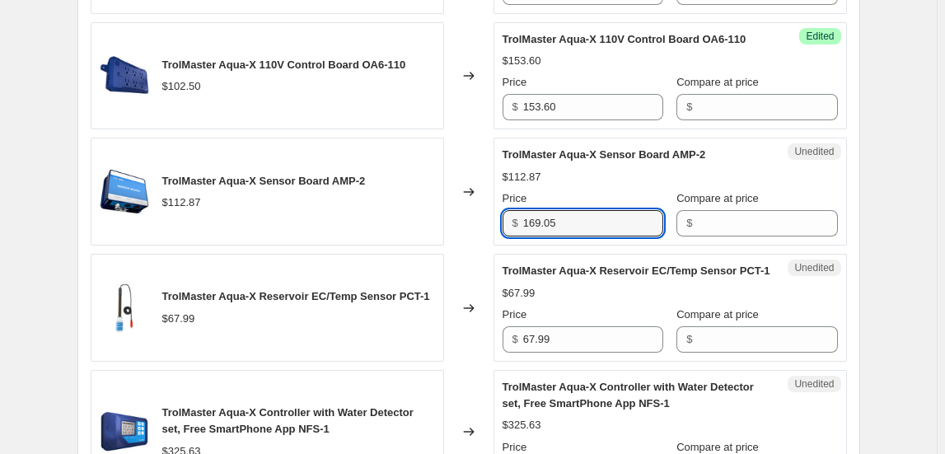
scroll to position [1785, 0]
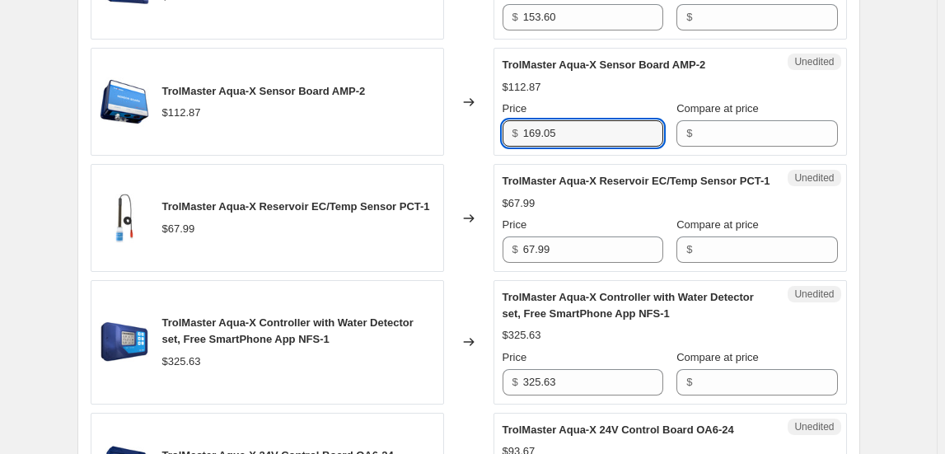
type input "169.05"
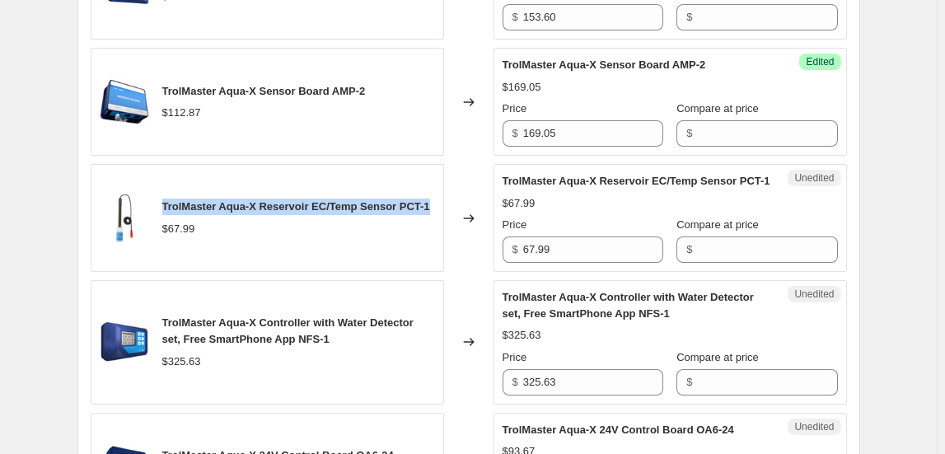
drag, startPoint x: 165, startPoint y: 202, endPoint x: 175, endPoint y: 213, distance: 15.2
click at [175, 213] on div "TrolMaster Aqua-X Reservoir EC/Temp Sensor PCT-1 $67.99" at bounding box center [267, 218] width 353 height 108
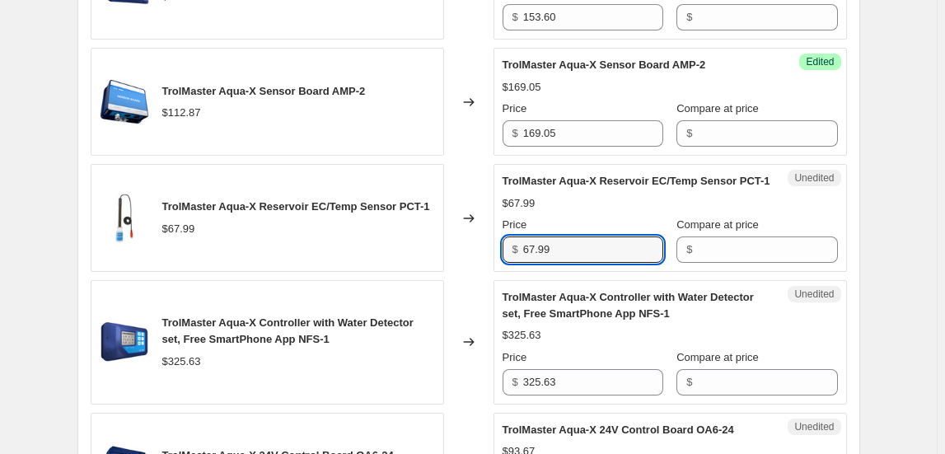
drag, startPoint x: 587, startPoint y: 259, endPoint x: 479, endPoint y: 261, distance: 108.0
click at [479, 261] on div "TrolMaster Aqua-X Reservoir EC/Temp Sensor PCT-1 $67.99 Changed to Unedited Tro…" at bounding box center [469, 218] width 756 height 108
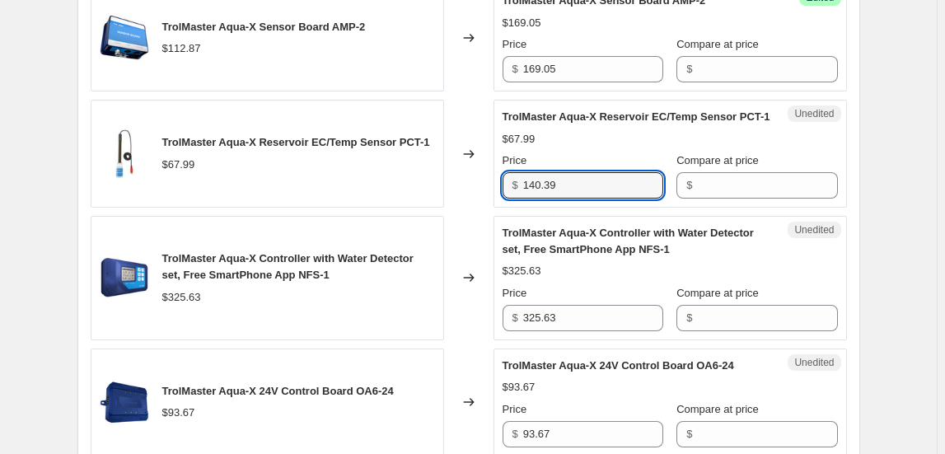
scroll to position [1935, 0]
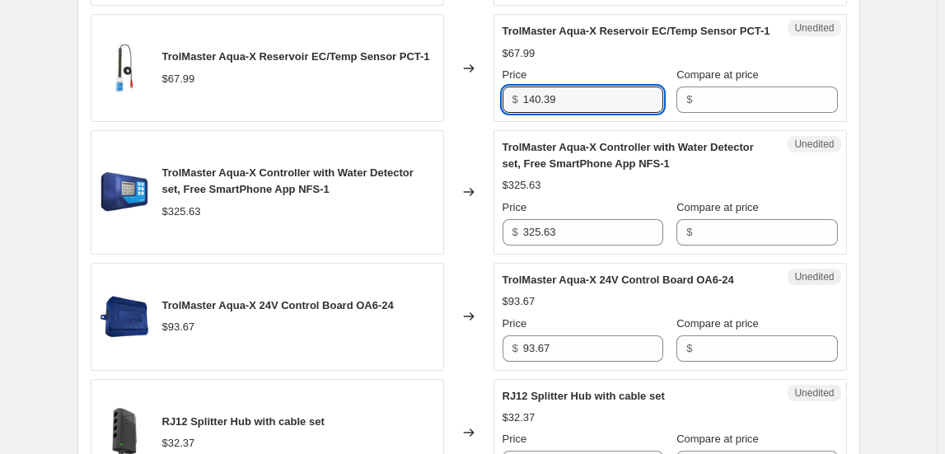
type input "140.39"
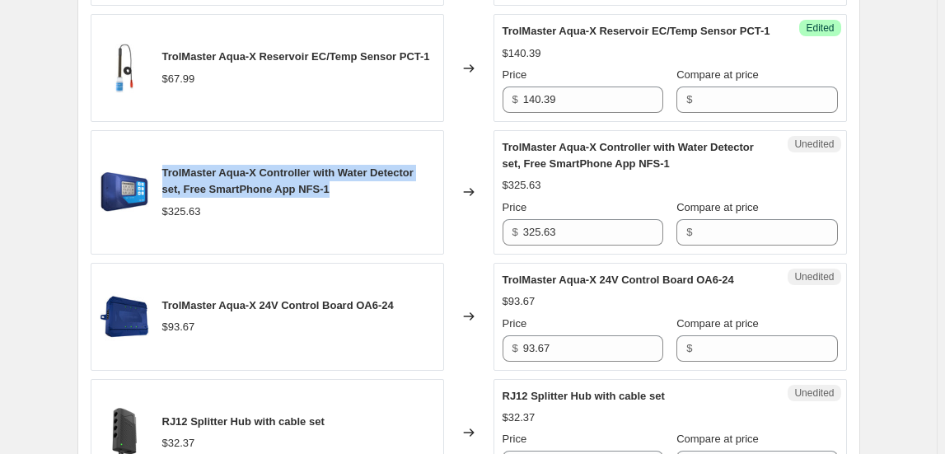
drag, startPoint x: 166, startPoint y: 180, endPoint x: 352, endPoint y: 198, distance: 186.2
click at [352, 198] on div "TrolMaster Aqua-X Controller with Water Detector set, Free SmartPhone App NFS-1" at bounding box center [298, 181] width 273 height 33
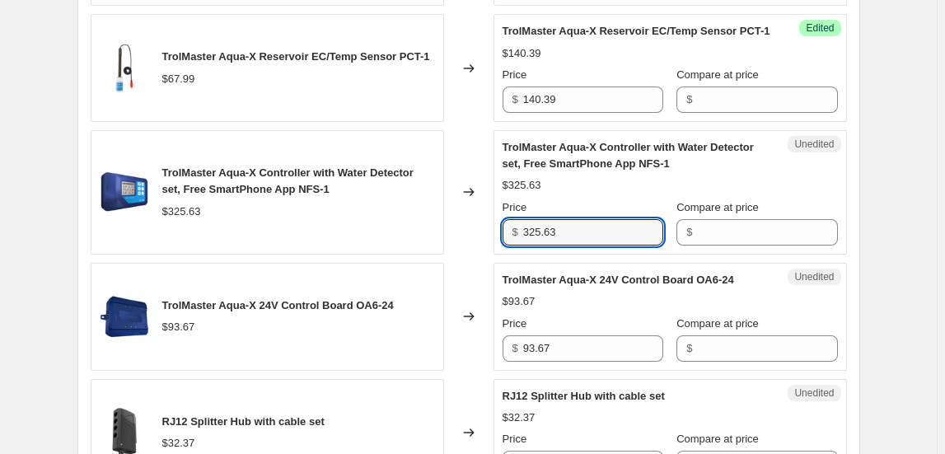
drag, startPoint x: 464, startPoint y: 240, endPoint x: 419, endPoint y: 240, distance: 44.5
click at [422, 240] on div "TrolMaster Aqua-X Controller with Water Detector set, Free SmartPhone App NFS-1…" at bounding box center [469, 192] width 756 height 124
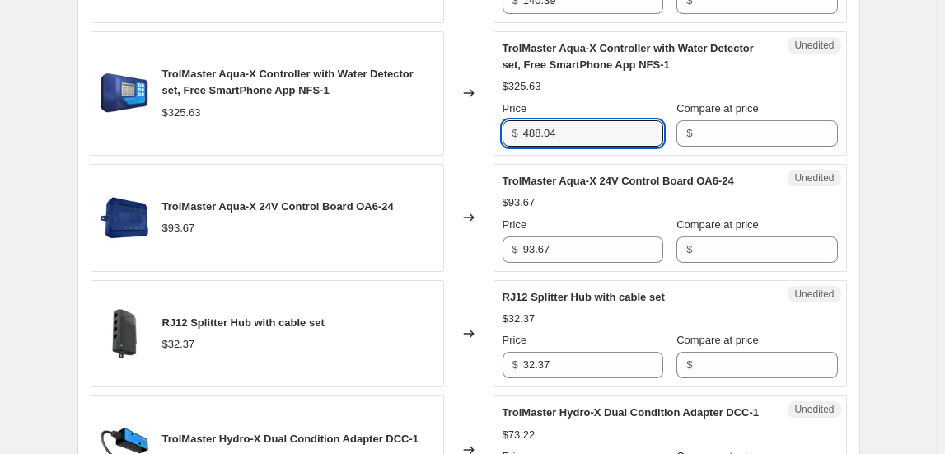
scroll to position [2109, 0]
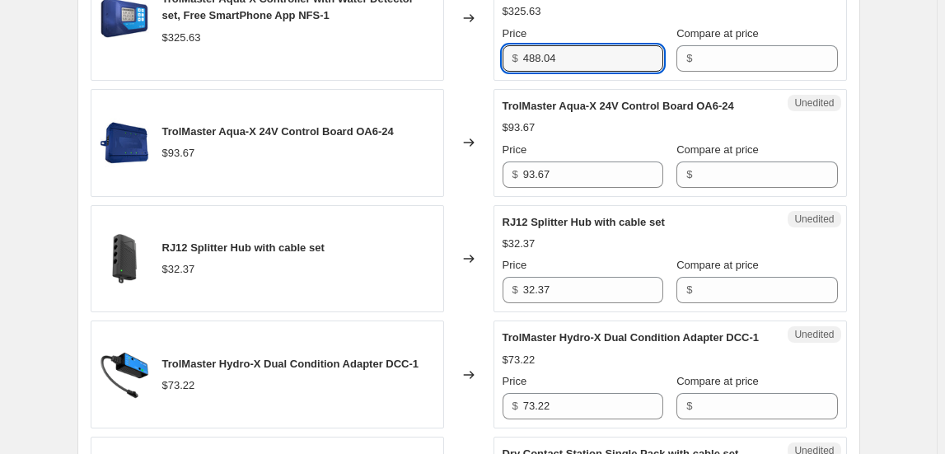
type input "488.04"
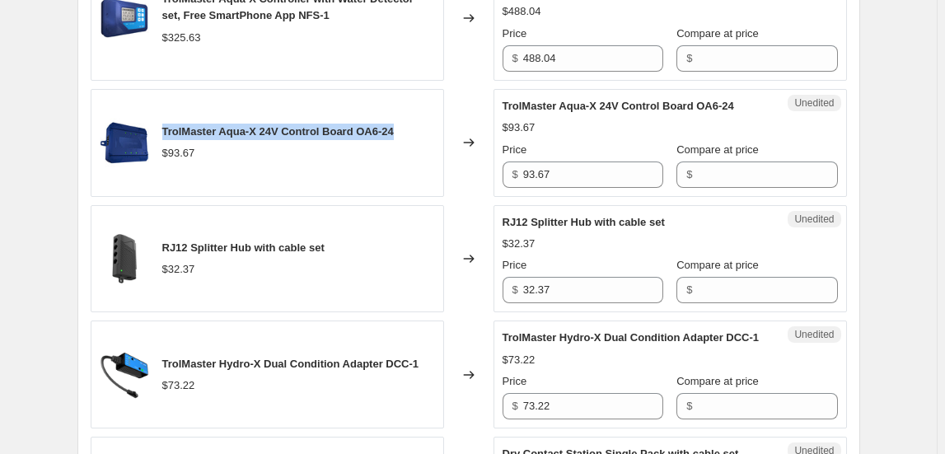
drag, startPoint x: 166, startPoint y: 143, endPoint x: 409, endPoint y: 124, distance: 243.7
click at [409, 124] on div "TrolMaster Aqua-X 24V Control Board OA6-24 $93.67" at bounding box center [267, 143] width 353 height 108
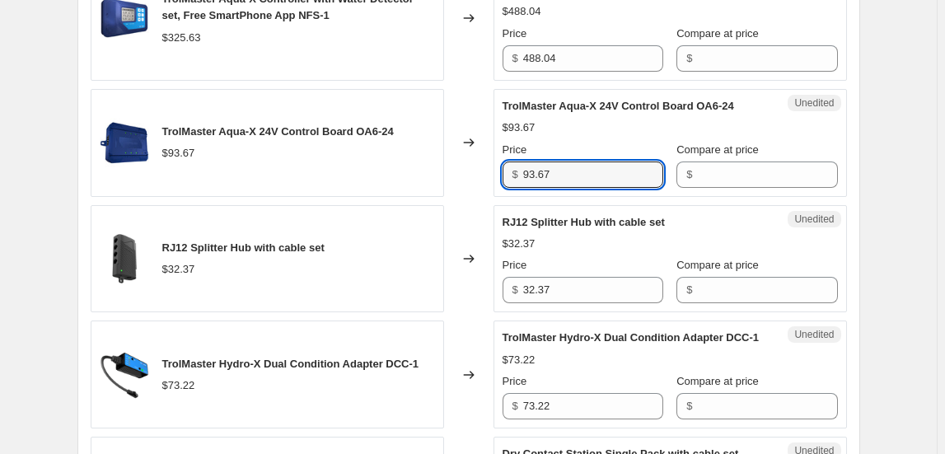
drag, startPoint x: 530, startPoint y: 189, endPoint x: 468, endPoint y: 189, distance: 61.8
click at [468, 189] on div "TrolMaster Aqua-X 24V Control Board OA6-24 $93.67 Changed to Unedited TrolMaste…" at bounding box center [469, 143] width 756 height 108
type input "140.39"
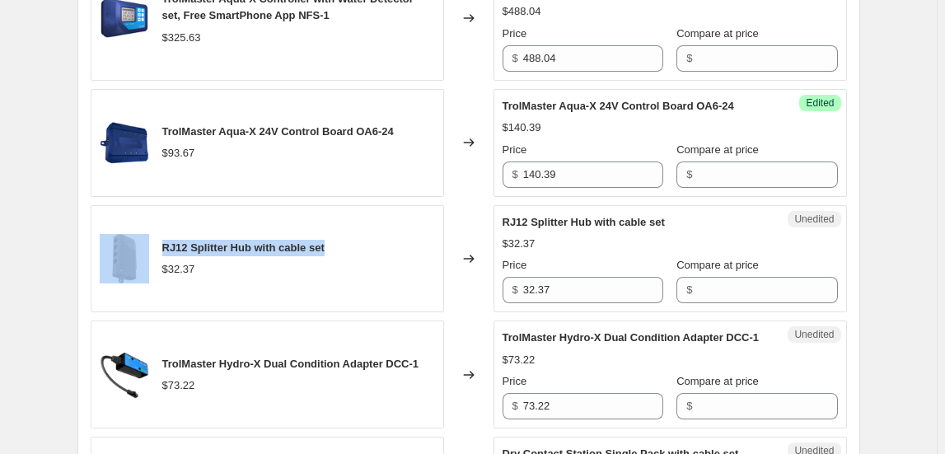
drag, startPoint x: 331, startPoint y: 255, endPoint x: 157, endPoint y: 260, distance: 174.7
click at [153, 258] on div "RJ12 Splitter Hub with cable set $32.37" at bounding box center [267, 259] width 353 height 108
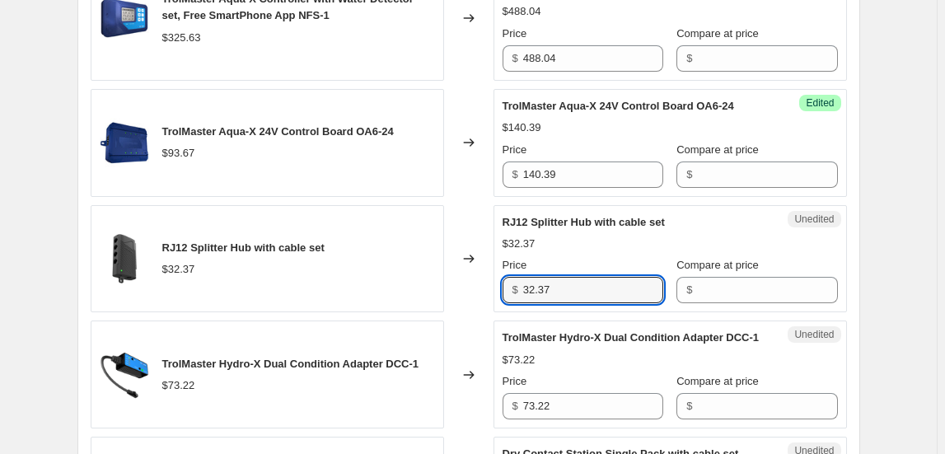
drag, startPoint x: 556, startPoint y: 302, endPoint x: 456, endPoint y: 299, distance: 99.7
click at [456, 299] on div "RJ12 Splitter Hub with cable set $32.37 Changed to Unedited RJ12 Splitter Hub w…" at bounding box center [469, 259] width 756 height 108
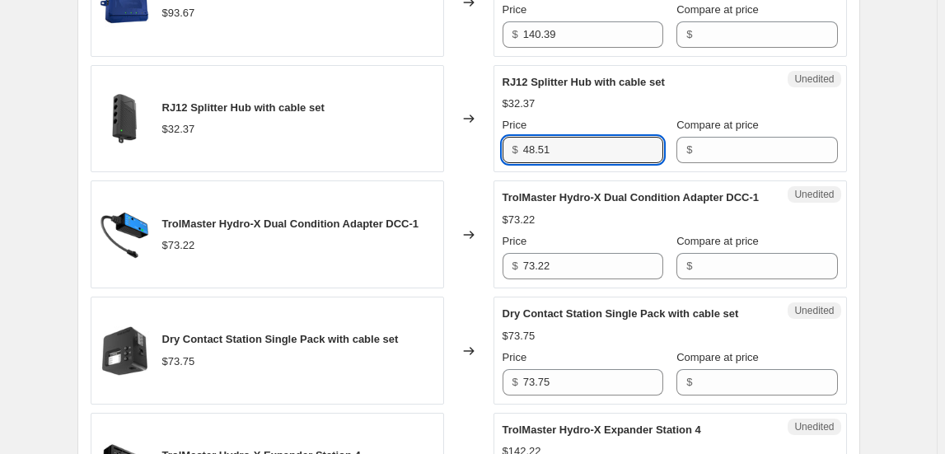
scroll to position [2258, 0]
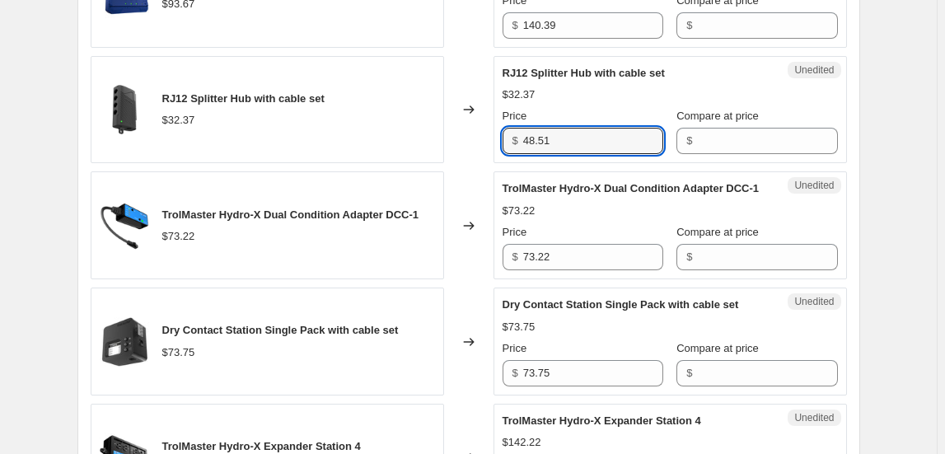
type input "48.51"
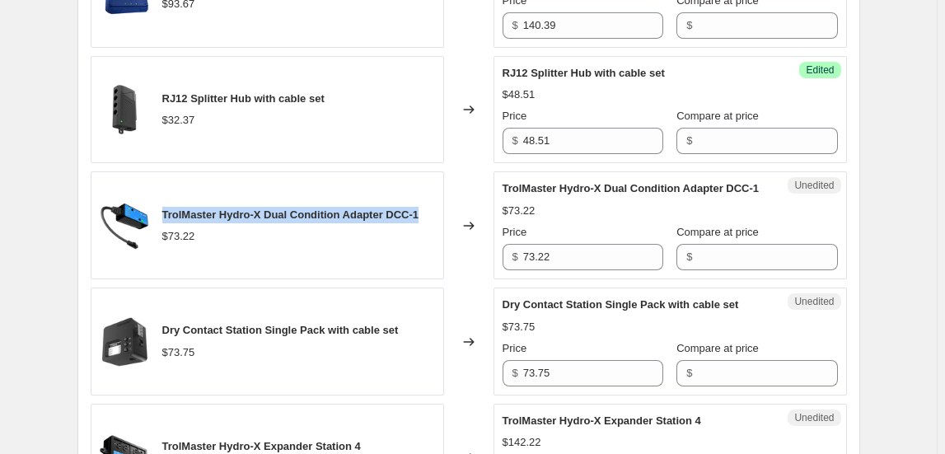
drag, startPoint x: 428, startPoint y: 227, endPoint x: 162, endPoint y: 222, distance: 266.2
click at [162, 222] on div "TrolMaster Hydro-X Dual Condition Adapter DCC-1 $73.22" at bounding box center [267, 225] width 353 height 108
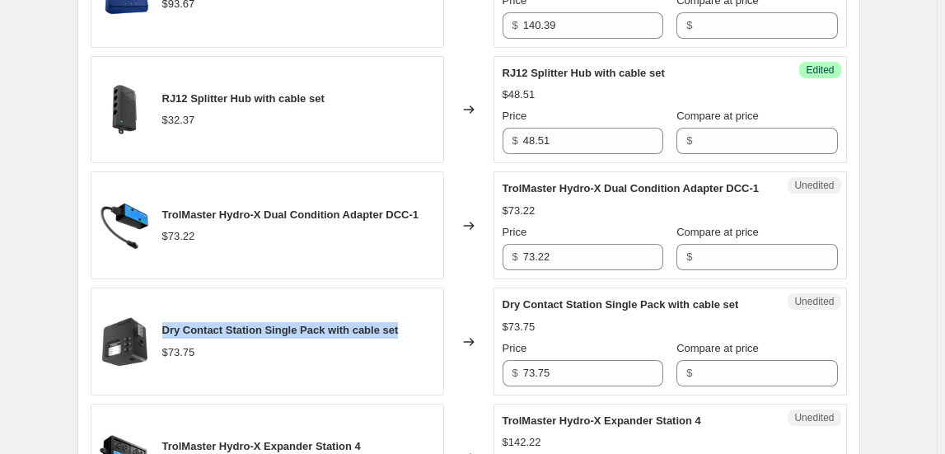
drag, startPoint x: 166, startPoint y: 341, endPoint x: 409, endPoint y: 328, distance: 242.6
click at [409, 328] on div "Dry Contact Station Single Pack with cable set $73.75" at bounding box center [267, 342] width 353 height 108
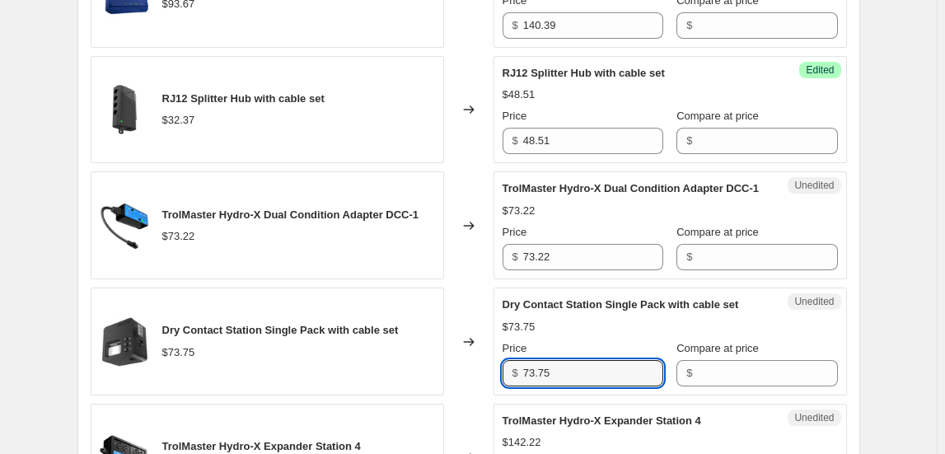
drag, startPoint x: 567, startPoint y: 386, endPoint x: 476, endPoint y: 382, distance: 90.7
click at [476, 382] on div "Dry Contact Station Single Pack with cable set $73.75 Changed to Unedited Dry C…" at bounding box center [469, 342] width 756 height 108
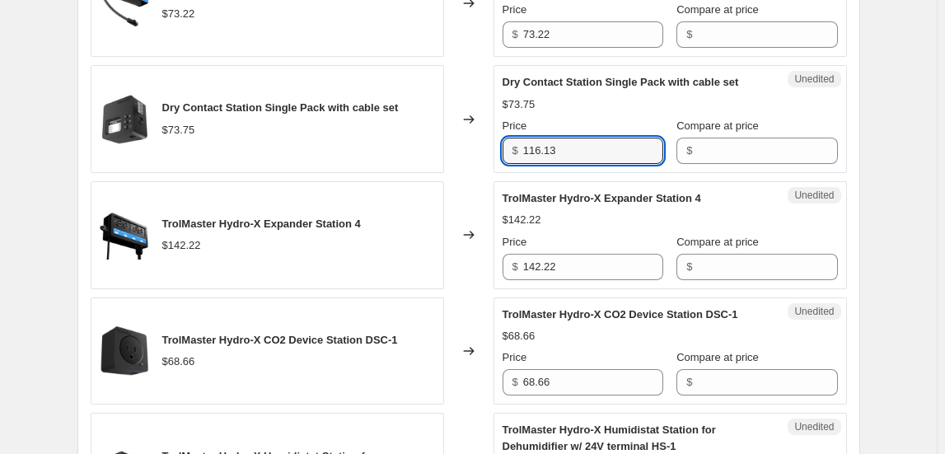
scroll to position [2483, 0]
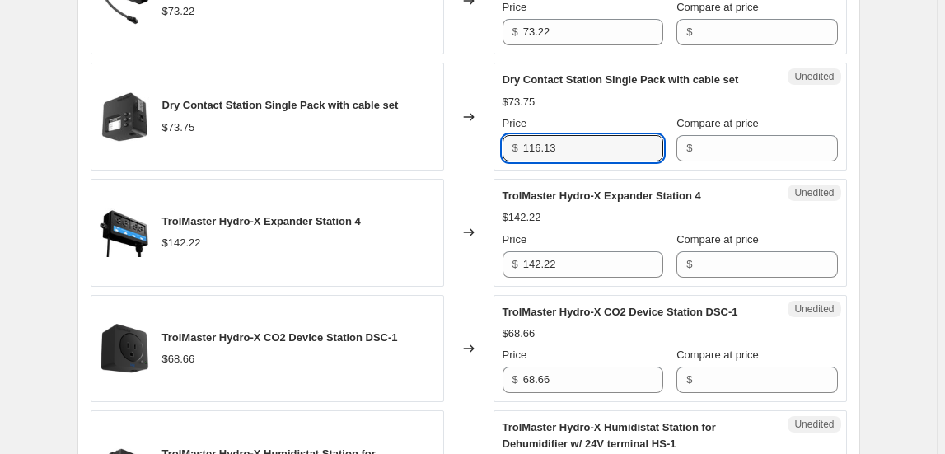
type input "116.13"
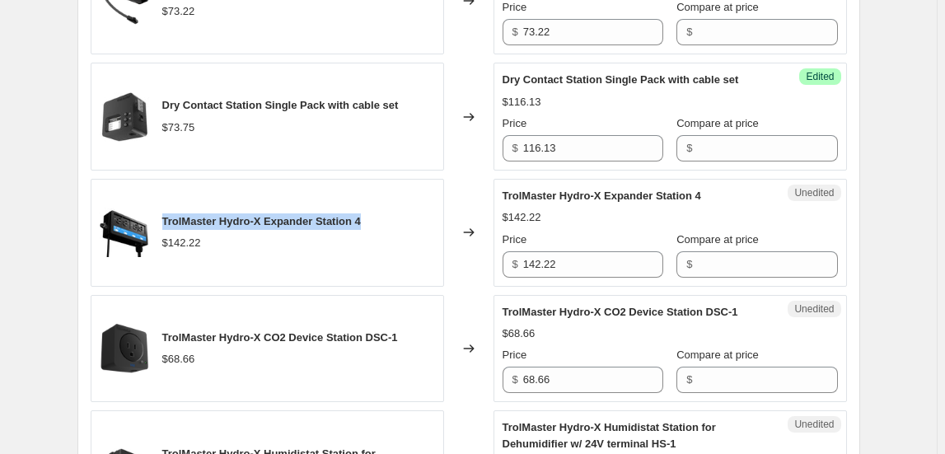
drag, startPoint x: 373, startPoint y: 229, endPoint x: 168, endPoint y: 223, distance: 205.2
click at [168, 223] on div "TrolMaster Hydro-X Expander Station 4 $142.22" at bounding box center [267, 233] width 353 height 108
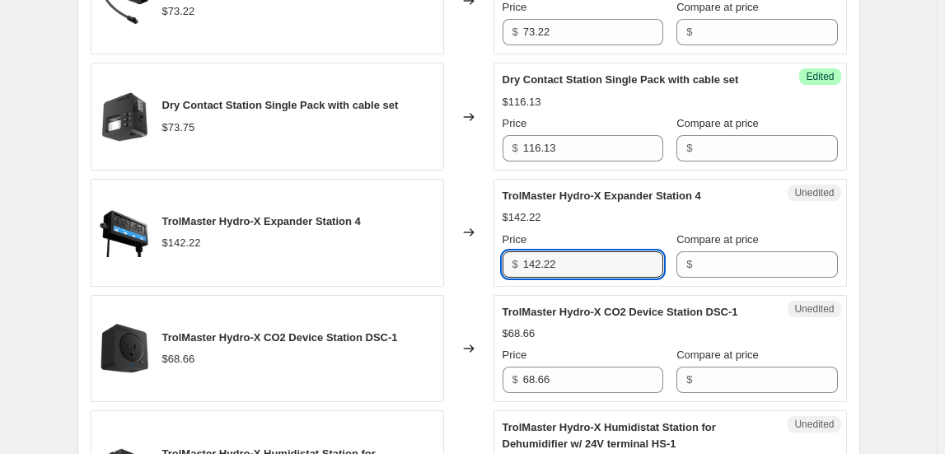
drag, startPoint x: 595, startPoint y: 266, endPoint x: 400, endPoint y: 277, distance: 195.6
click at [400, 277] on div "TrolMaster Hydro-X Expander Station 4 $142.22 Changed to Unedited TrolMaster Hy…" at bounding box center [469, 233] width 756 height 108
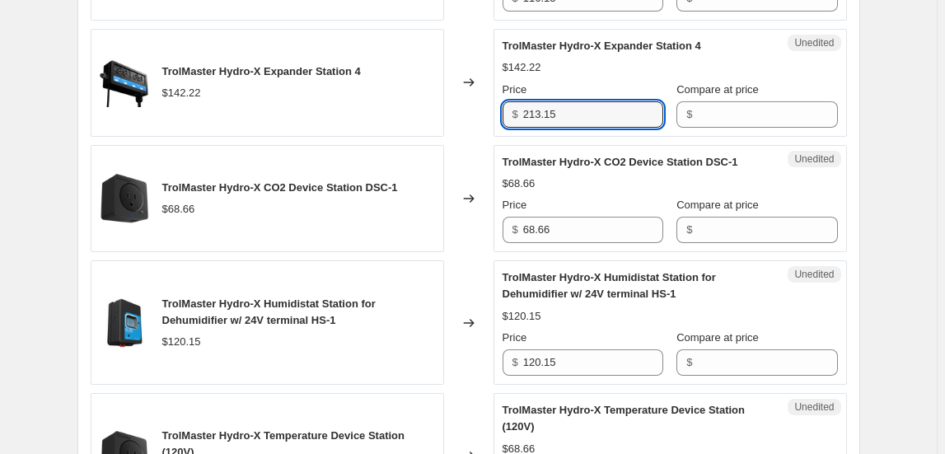
type input "213.15"
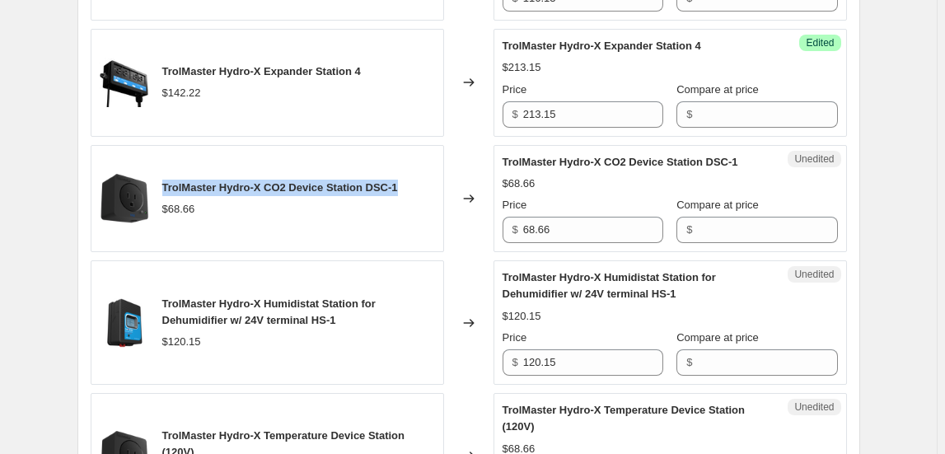
drag, startPoint x: 347, startPoint y: 194, endPoint x: 159, endPoint y: 185, distance: 188.0
click at [159, 185] on div "TrolMaster Hydro-X CO2 Device Station DSC-1 $68.66" at bounding box center [267, 199] width 353 height 108
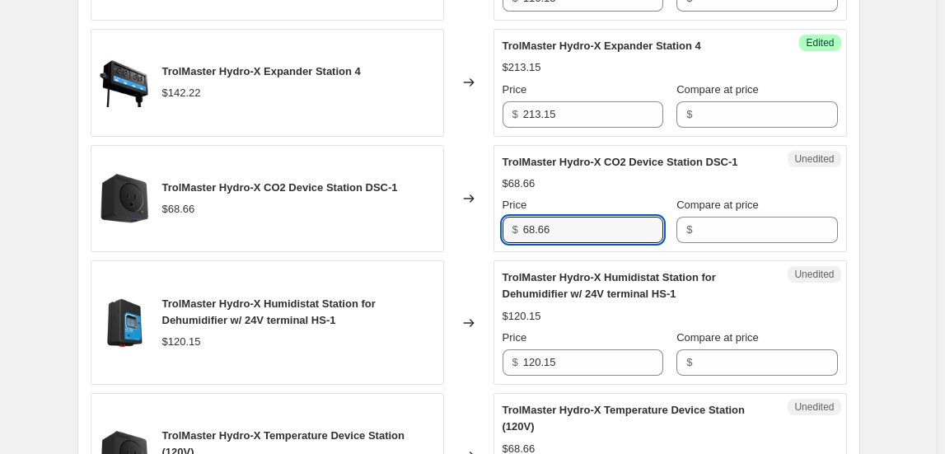
click at [494, 225] on div "TrolMaster Hydro-X CO2 Device Station DSC-1 $68.66 Changed to Unedited TrolMast…" at bounding box center [469, 199] width 756 height 108
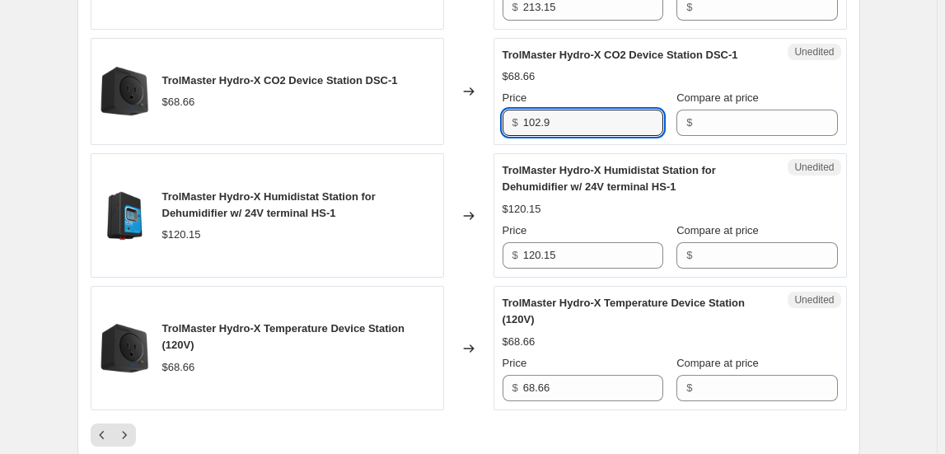
scroll to position [2783, 0]
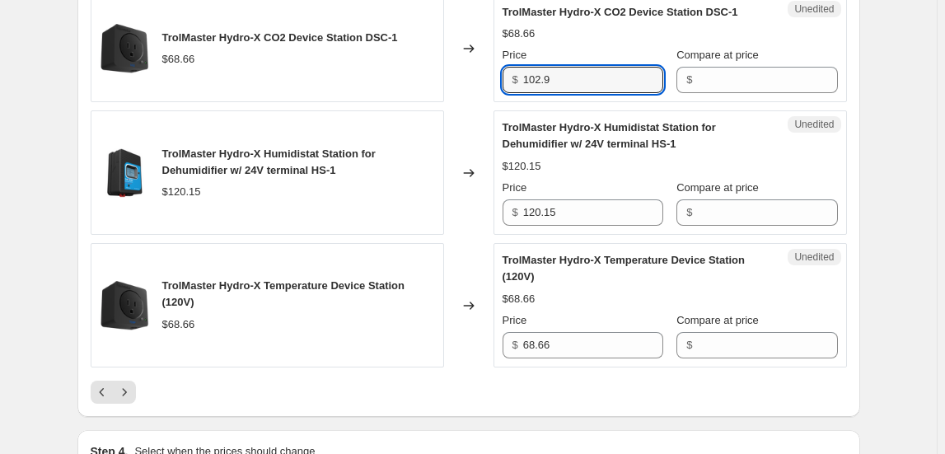
type input "102.9"
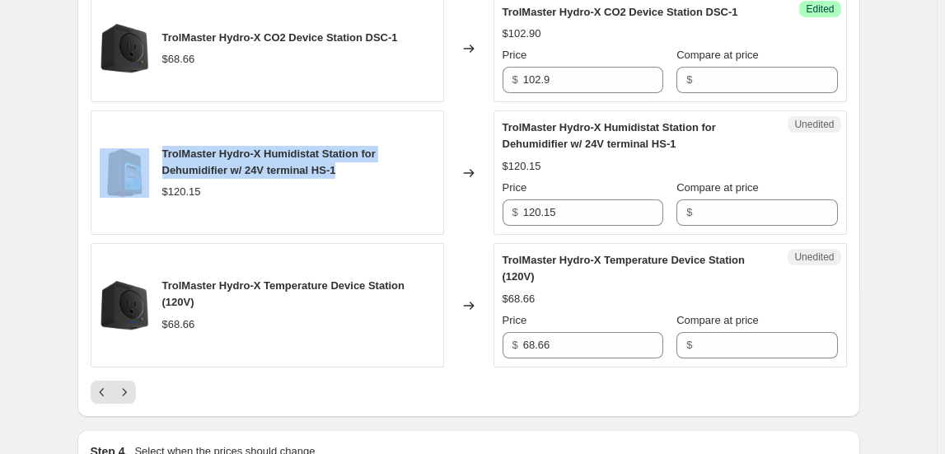
drag, startPoint x: 351, startPoint y: 177, endPoint x: 182, endPoint y: 183, distance: 169.0
click at [155, 157] on div "TrolMaster Hydro-X Humidistat Station for Dehumidifier w/ 24V terminal HS-1 $12…" at bounding box center [267, 172] width 353 height 124
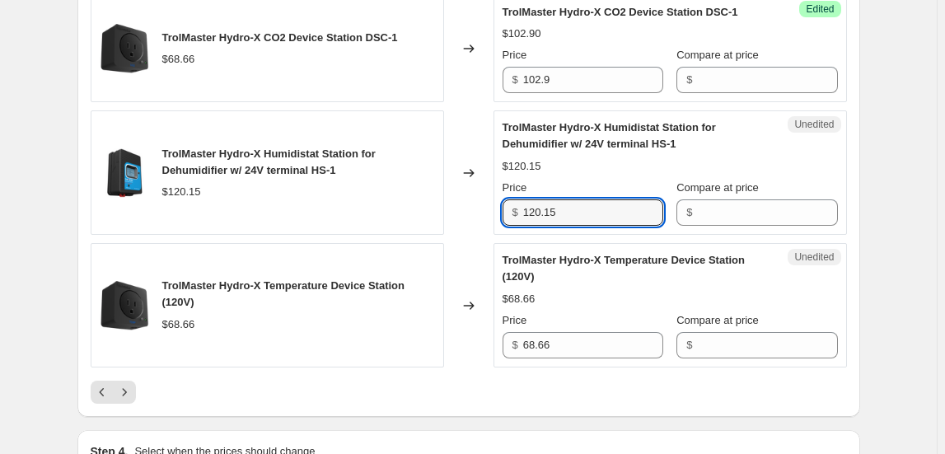
drag, startPoint x: 526, startPoint y: 209, endPoint x: 493, endPoint y: 212, distance: 33.9
click at [493, 212] on div "TrolMaster Hydro-X Humidistat Station for Dehumidifier w/ 24V terminal HS-1 $12…" at bounding box center [469, 172] width 756 height 124
type input "180.06"
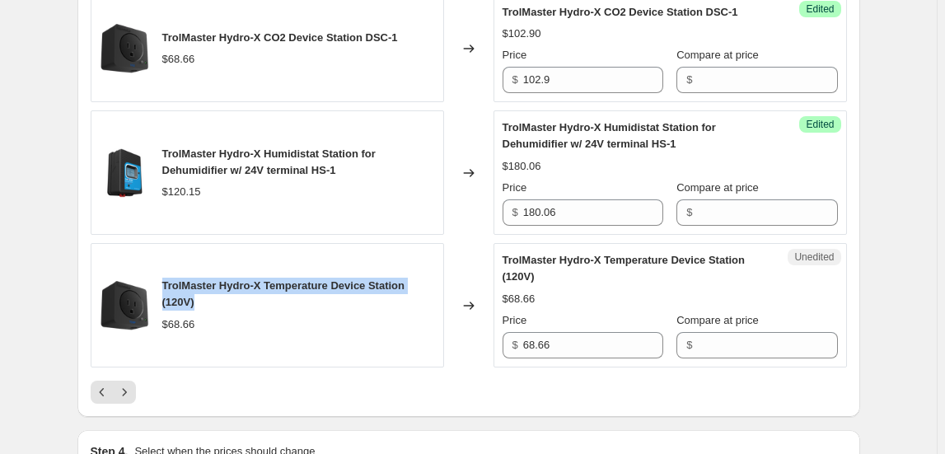
drag, startPoint x: 203, startPoint y: 309, endPoint x: 167, endPoint y: 290, distance: 40.9
click at [167, 290] on div "TrolMaster Hydro-X Temperature Device Station (120V)" at bounding box center [298, 294] width 273 height 33
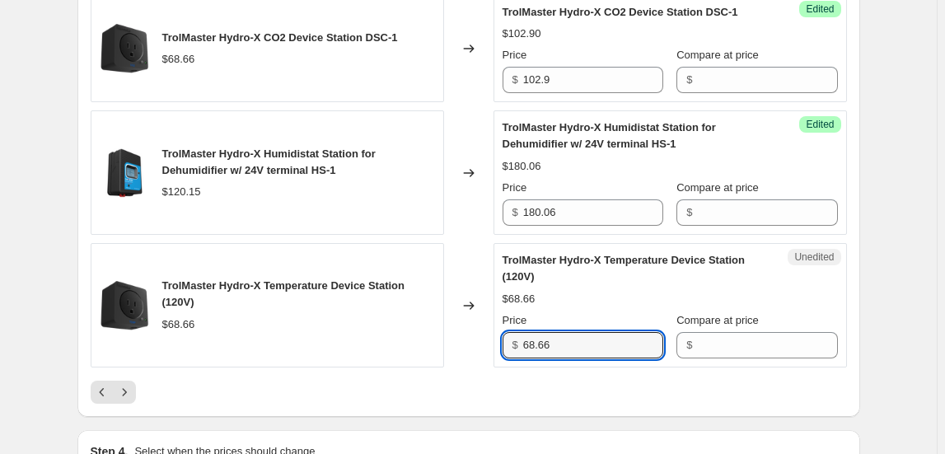
drag, startPoint x: 567, startPoint y: 350, endPoint x: 465, endPoint y: 348, distance: 101.4
click at [465, 348] on div "TrolMaster Hydro-X Temperature Device Station (120V) $68.66 Changed to Unedited…" at bounding box center [469, 305] width 756 height 124
type input "102.9"
click at [131, 400] on icon "Next" at bounding box center [124, 392] width 16 height 16
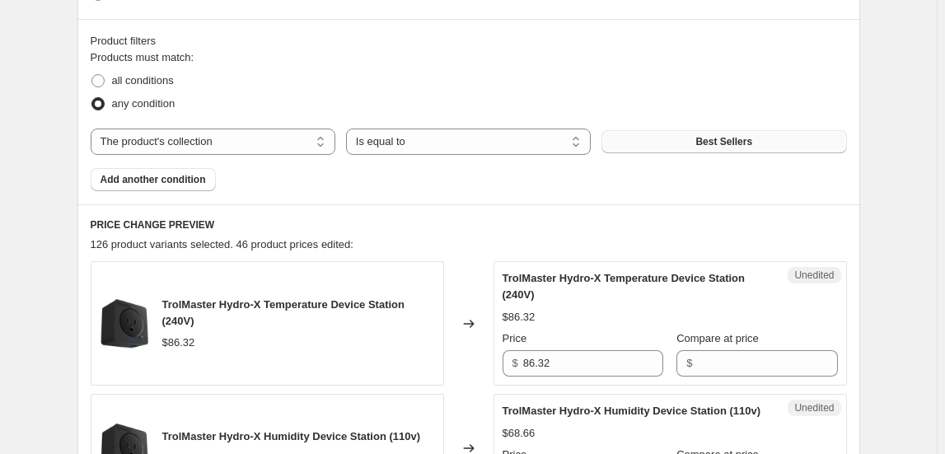
scroll to position [685, 0]
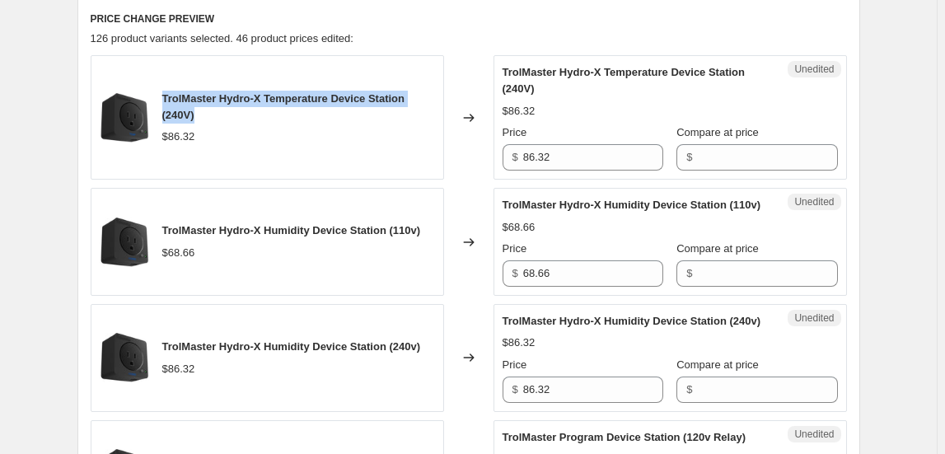
drag, startPoint x: 208, startPoint y: 114, endPoint x: 161, endPoint y: 97, distance: 49.8
click at [161, 97] on div "TrolMaster Hydro-X Temperature Device Station (240V) $86.32" at bounding box center [267, 117] width 353 height 124
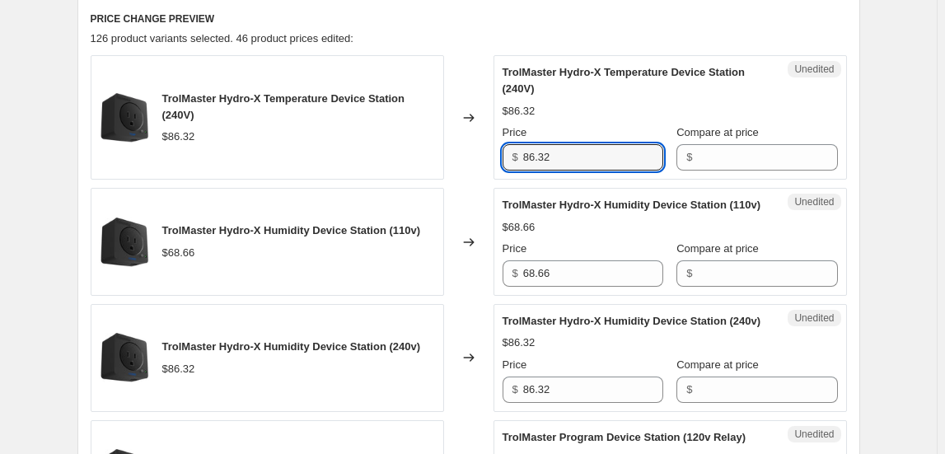
drag, startPoint x: 494, startPoint y: 142, endPoint x: 475, endPoint y: 142, distance: 18.9
click at [475, 142] on div "TrolMaster Hydro-X Temperature Device Station (240V) $86.32 Changed to Unedited…" at bounding box center [469, 117] width 756 height 124
type input "129.36"
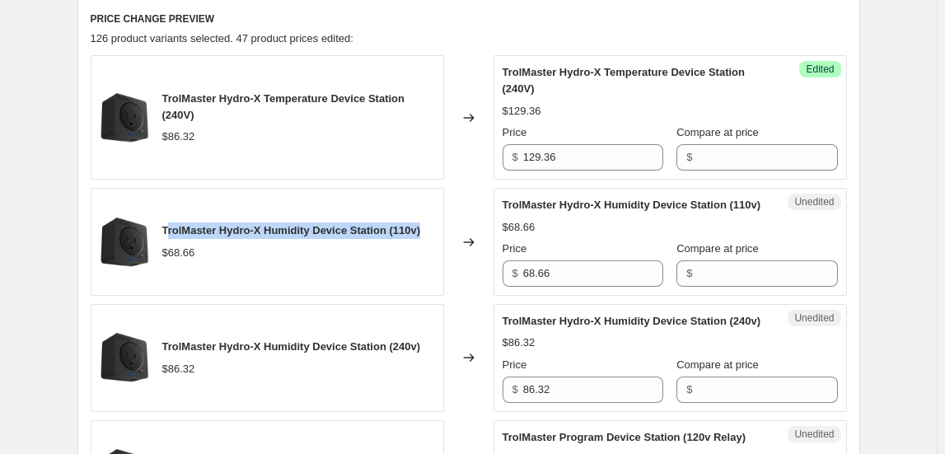
drag, startPoint x: 170, startPoint y: 230, endPoint x: 432, endPoint y: 222, distance: 262.1
click at [432, 222] on div "TrolMaster Hydro-X Humidity Device Station (110v) $68.66" at bounding box center [267, 242] width 353 height 108
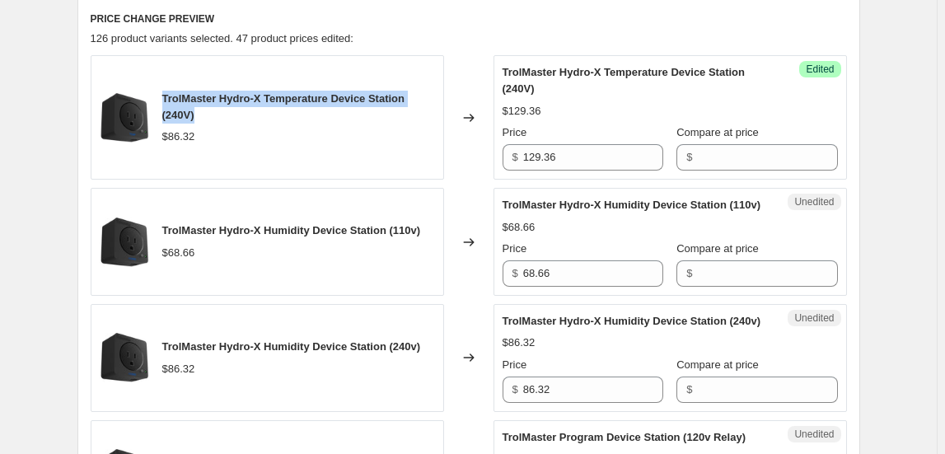
drag, startPoint x: 166, startPoint y: 96, endPoint x: 221, endPoint y: 108, distance: 55.8
click at [221, 108] on div "TrolMaster Hydro-X Temperature Device Station (240V)" at bounding box center [298, 107] width 273 height 33
click at [165, 227] on div "TrolMaster Hydro-X Humidity Device Station (110v) $68.66" at bounding box center [267, 242] width 353 height 108
click at [180, 227] on span "TrolMaster Hydro-X Humidity Device Station (110v)" at bounding box center [291, 230] width 259 height 12
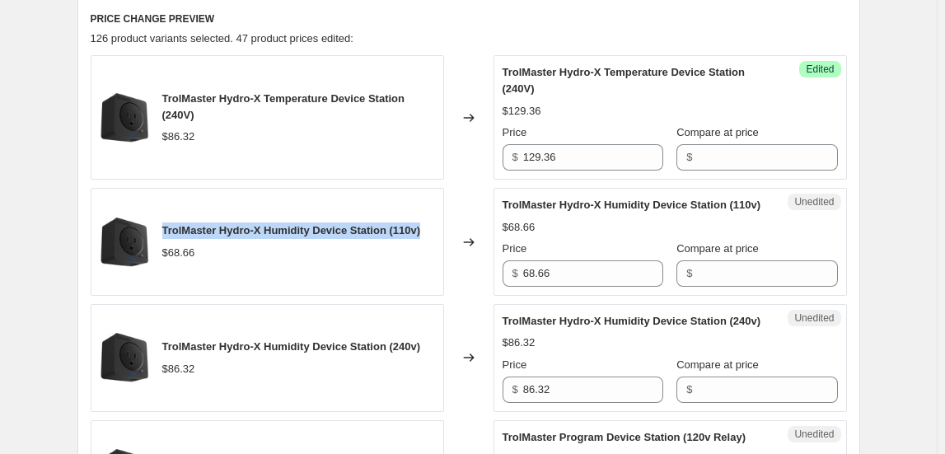
drag, startPoint x: 159, startPoint y: 226, endPoint x: 439, endPoint y: 232, distance: 280.2
click at [439, 232] on div "TrolMaster Hydro-X Humidity Device Station (110v) $68.66" at bounding box center [267, 242] width 353 height 108
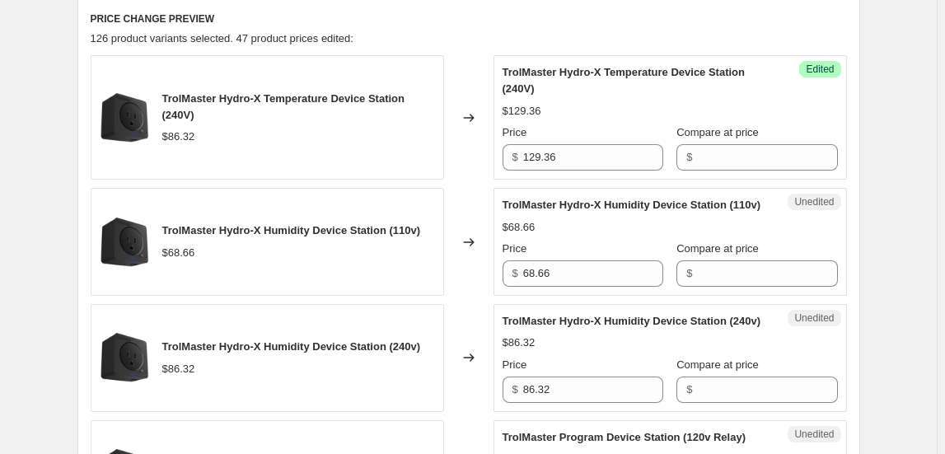
drag, startPoint x: 170, startPoint y: 352, endPoint x: 199, endPoint y: 352, distance: 29.7
click at [199, 352] on span "TrolMaster Hydro-X Humidity Device Station (240v)" at bounding box center [291, 346] width 259 height 12
drag, startPoint x: 166, startPoint y: 352, endPoint x: 436, endPoint y: 349, distance: 270.3
click at [436, 349] on div "TrolMaster Hydro-X Humidity Device Station (240v) $86.32" at bounding box center [267, 358] width 353 height 108
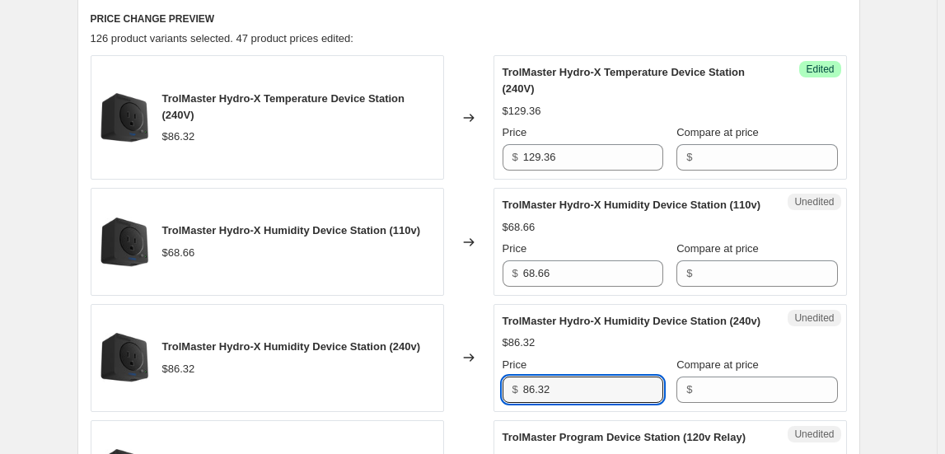
drag, startPoint x: 575, startPoint y: 403, endPoint x: 427, endPoint y: 402, distance: 148.3
click at [427, 402] on div "TrolMaster Hydro-X Humidity Device Station (240v) $86.32 Changed to Unedited Tr…" at bounding box center [469, 358] width 756 height 108
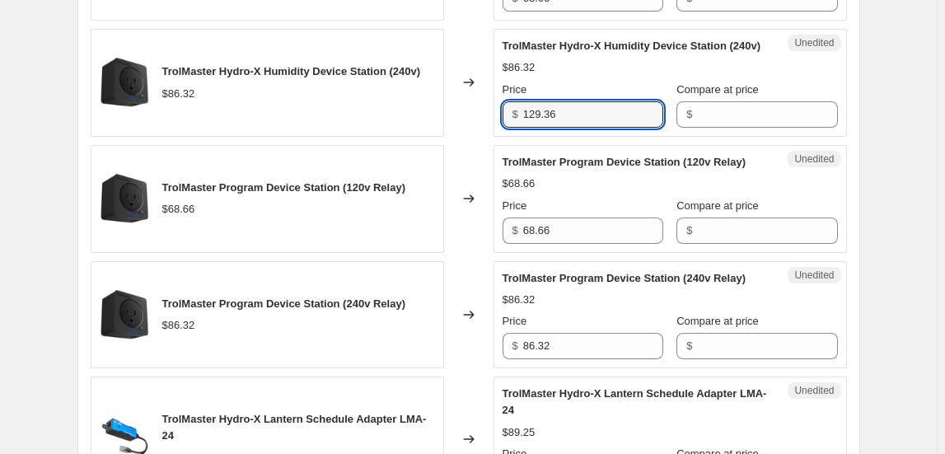
scroll to position [984, 0]
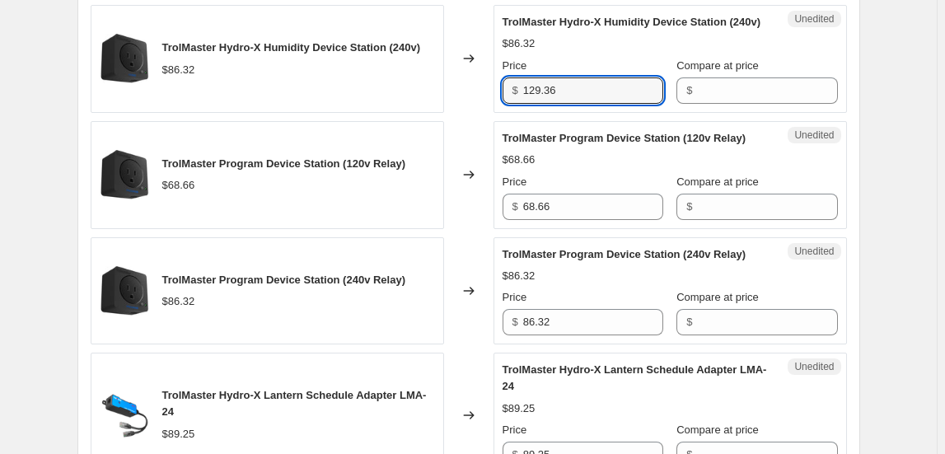
type input "129.36"
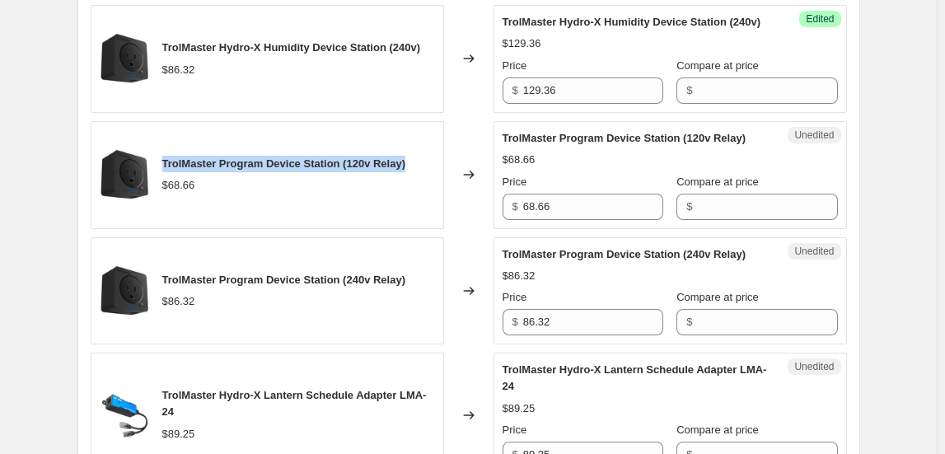
drag, startPoint x: 384, startPoint y: 178, endPoint x: 167, endPoint y: 174, distance: 216.7
click at [166, 174] on div "TrolMaster Program Device Station (120v Relay) $68.66" at bounding box center [267, 175] width 353 height 108
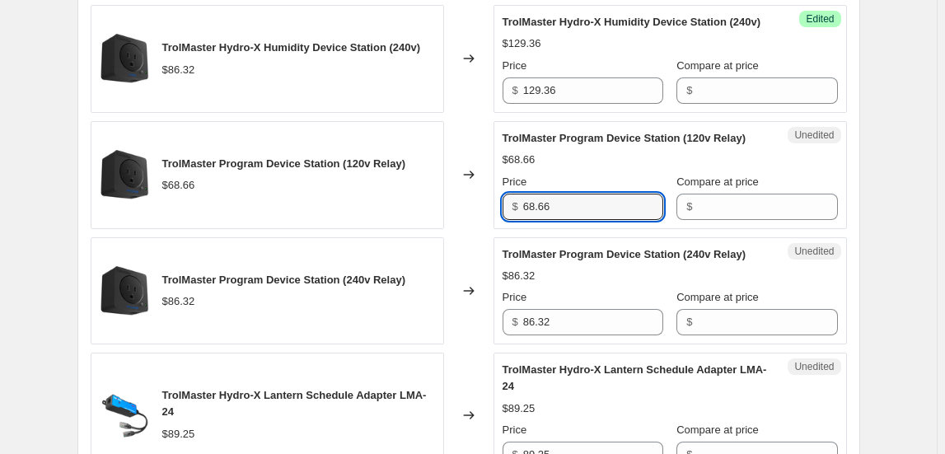
drag, startPoint x: 579, startPoint y: 220, endPoint x: 527, endPoint y: 200, distance: 55.5
click at [524, 202] on div "Price $ 68.66" at bounding box center [583, 197] width 161 height 46
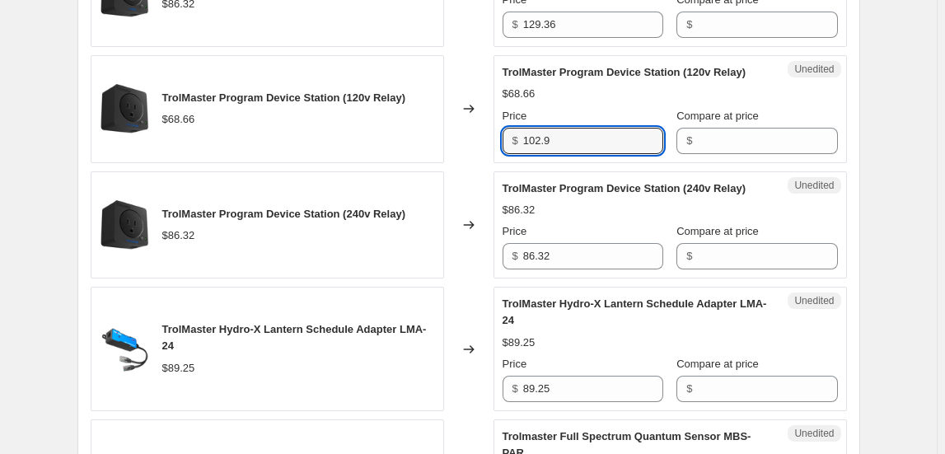
scroll to position [1134, 0]
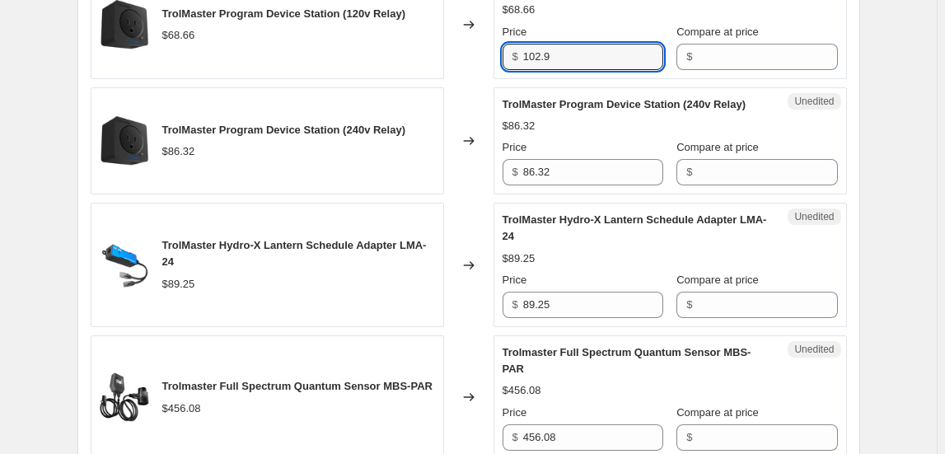
type input "102.9"
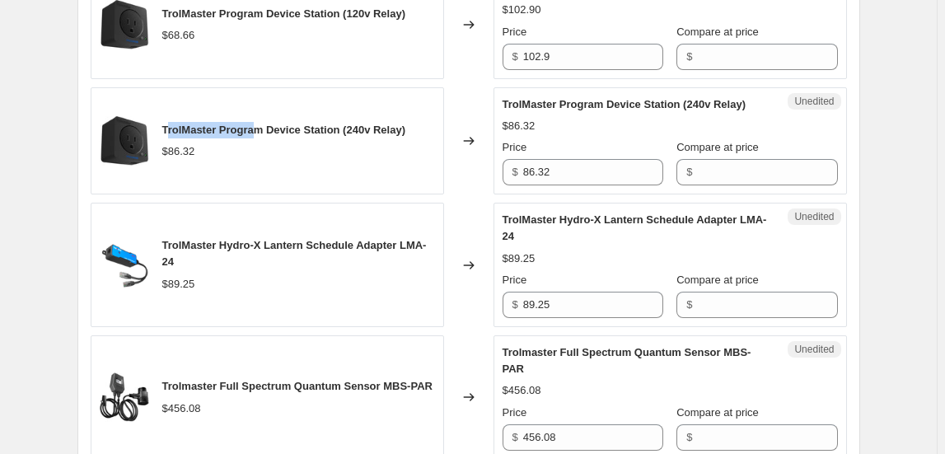
drag, startPoint x: 170, startPoint y: 140, endPoint x: 264, endPoint y: 136, distance: 94.0
click at [264, 136] on div "TrolMaster Program Device Station (240v Relay)" at bounding box center [284, 130] width 244 height 16
drag, startPoint x: 166, startPoint y: 143, endPoint x: 436, endPoint y: 147, distance: 270.3
click at [436, 147] on div "TrolMaster Program Device Station (240v Relay) $86.32" at bounding box center [267, 141] width 353 height 108
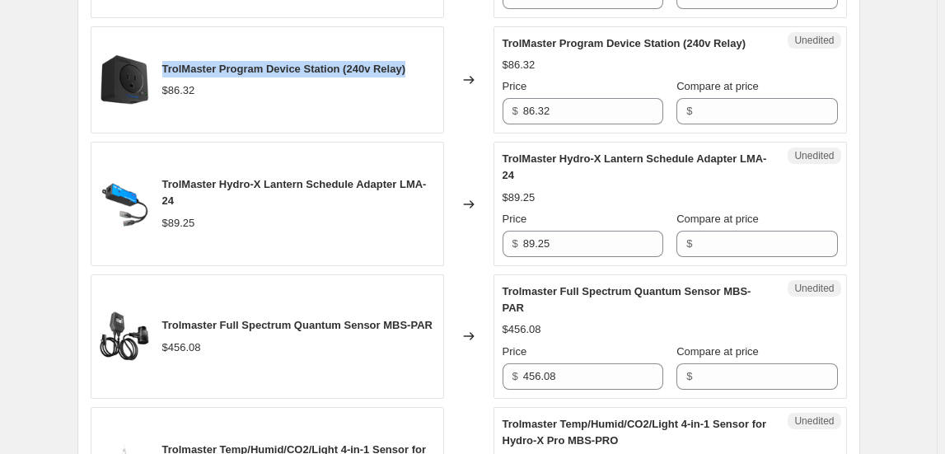
scroll to position [1284, 0]
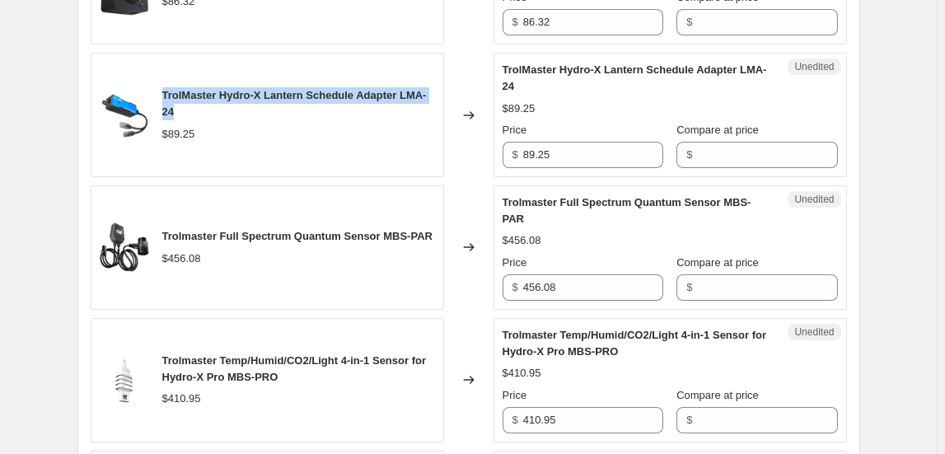
drag, startPoint x: 164, startPoint y: 104, endPoint x: 221, endPoint y: 117, distance: 58.4
click at [221, 117] on div "TrolMaster Hydro-X Lantern Schedule Adapter LMA-24 $89.25" at bounding box center [267, 115] width 353 height 124
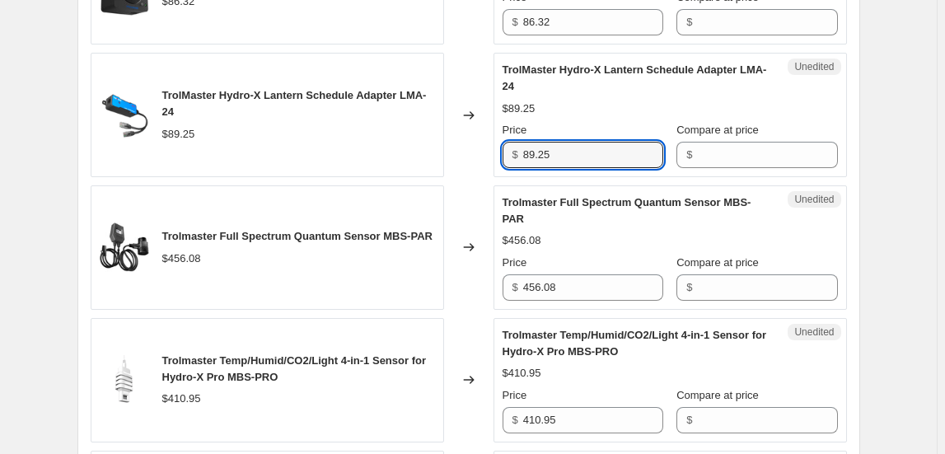
drag, startPoint x: 563, startPoint y: 161, endPoint x: 501, endPoint y: 171, distance: 62.7
click at [501, 171] on div "Unedited TrolMaster Hydro-X Lantern Schedule Adapter LMA-24 $89.25 Price $ 89.2…" at bounding box center [670, 115] width 353 height 124
type input "133.77"
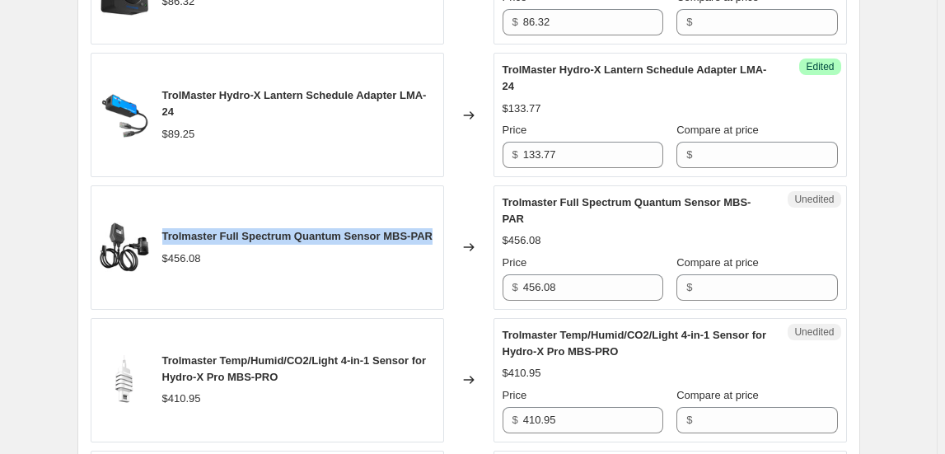
drag, startPoint x: 198, startPoint y: 257, endPoint x: 163, endPoint y: 237, distance: 39.9
click at [163, 237] on div "Trolmaster Full Spectrum Quantum Sensor MBS-PAR $456.08" at bounding box center [267, 247] width 353 height 124
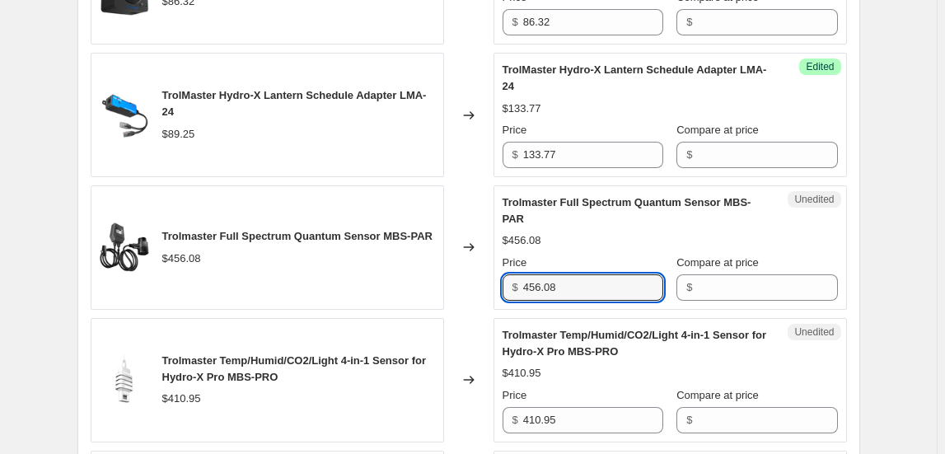
drag, startPoint x: 544, startPoint y: 302, endPoint x: 482, endPoint y: 299, distance: 61.8
click at [482, 299] on div "Trolmaster Full Spectrum Quantum Sensor MBS-PAR $456.08 Changed to Unedited Tro…" at bounding box center [469, 247] width 756 height 124
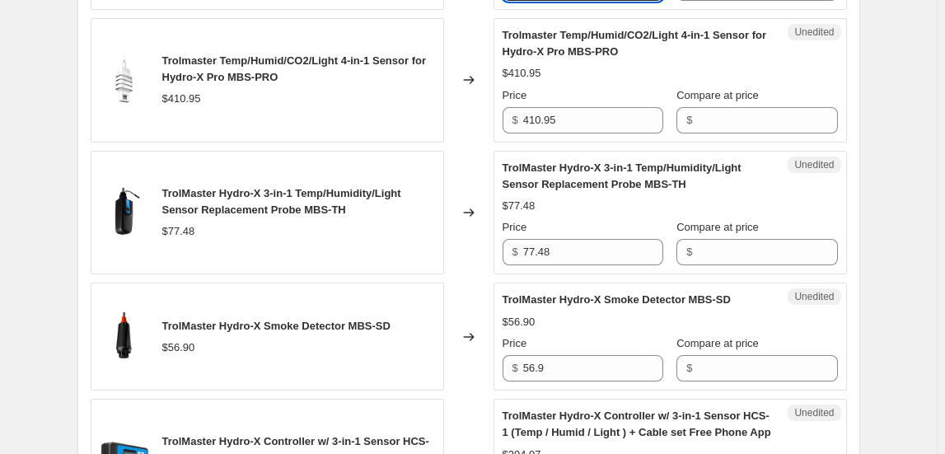
scroll to position [1509, 0]
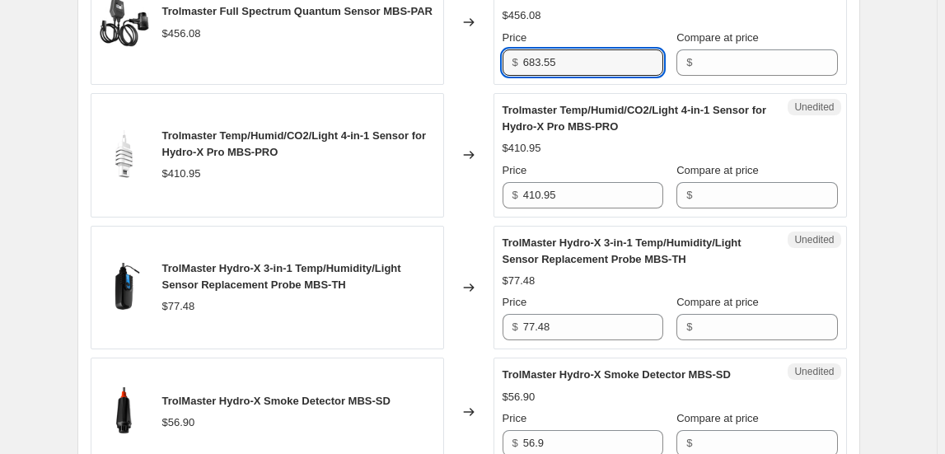
type input "683.55"
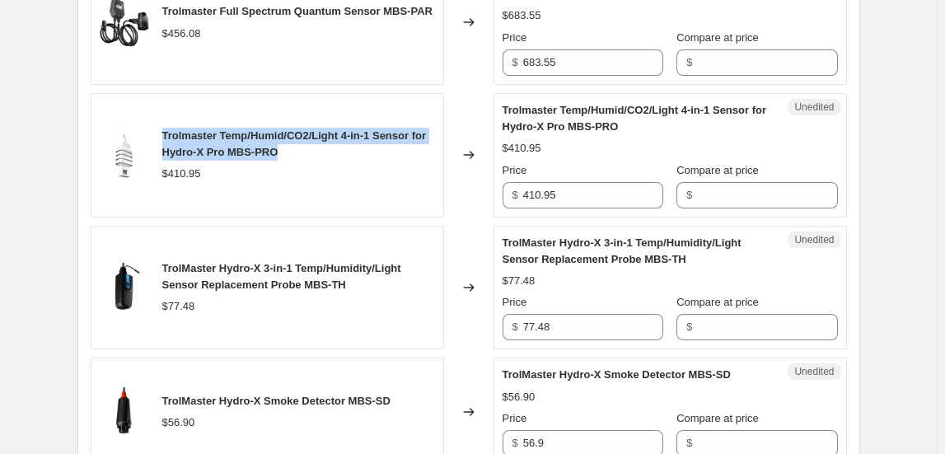
drag, startPoint x: 277, startPoint y: 165, endPoint x: 164, endPoint y: 143, distance: 114.9
click at [164, 143] on div "Trolmaster Temp/Humid/CO2/Light 4-in-1 Sensor for Hydro-X Pro MBS-PRO $410.95" at bounding box center [267, 155] width 353 height 124
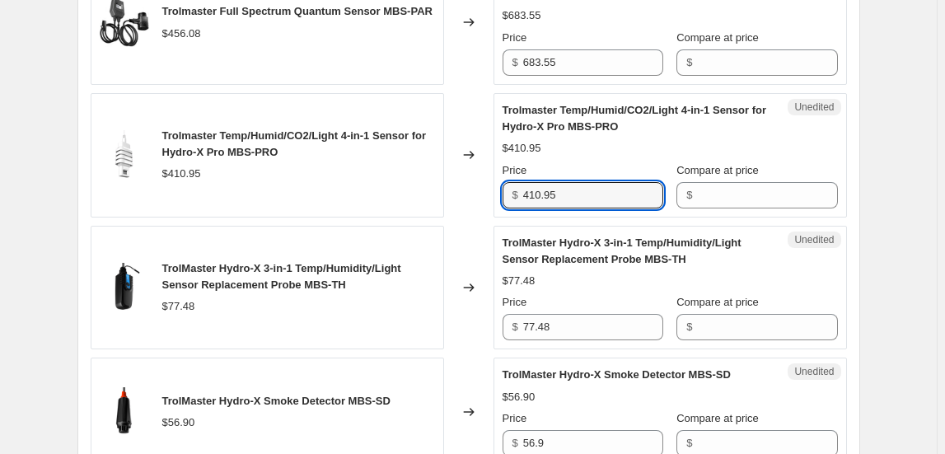
drag, startPoint x: 565, startPoint y: 208, endPoint x: 517, endPoint y: 209, distance: 47.8
click at [517, 208] on div "$ 410.95" at bounding box center [583, 195] width 161 height 26
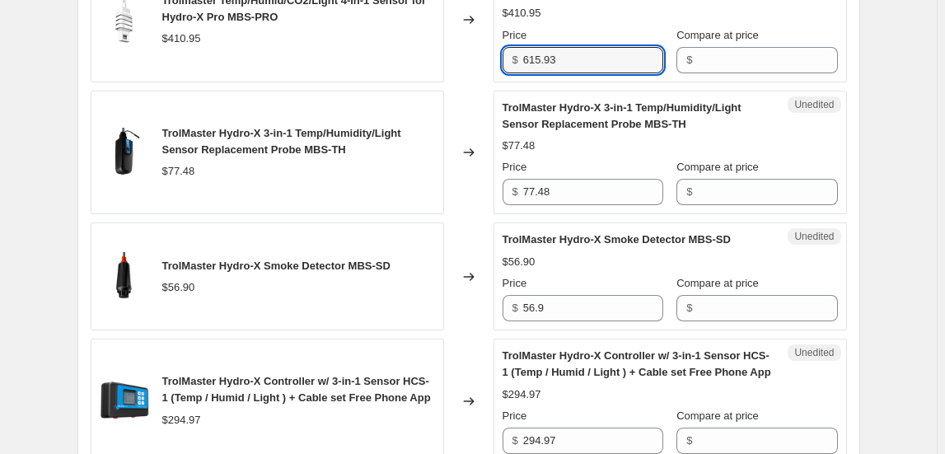
scroll to position [1658, 0]
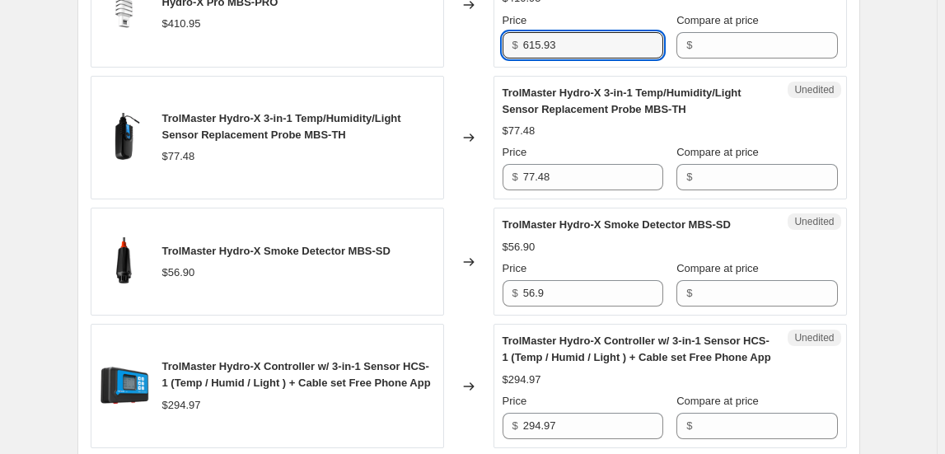
type input "615.93"
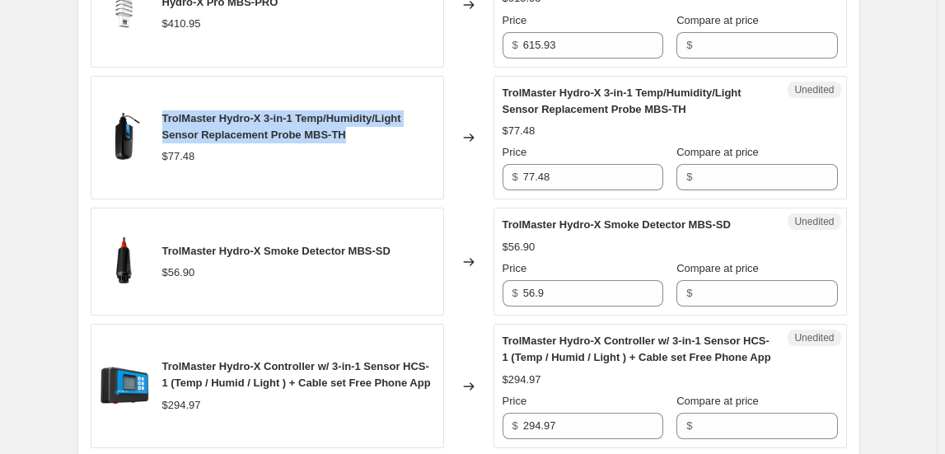
drag, startPoint x: 353, startPoint y: 149, endPoint x: 164, endPoint y: 133, distance: 190.2
click at [164, 133] on div "TrolMaster Hydro-X 3-in-1 Temp/Humidity/Light Sensor Replacement Probe MBS-TH $…" at bounding box center [267, 138] width 353 height 124
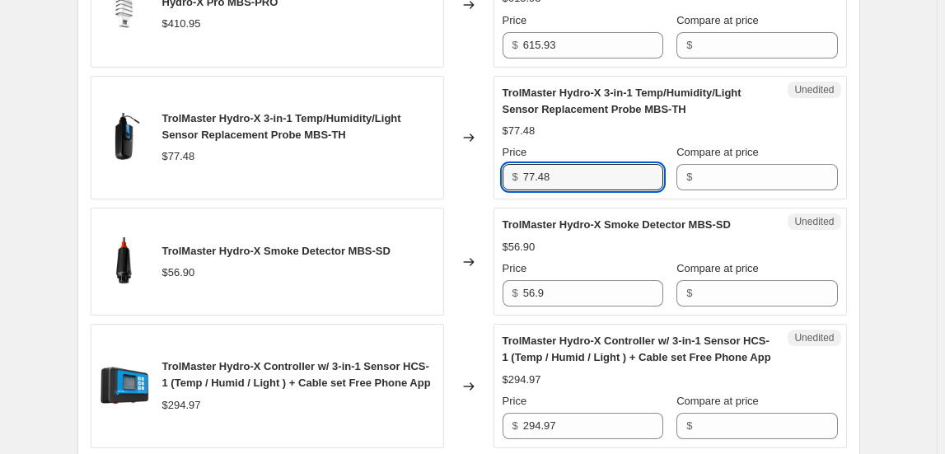
drag, startPoint x: 497, startPoint y: 204, endPoint x: 468, endPoint y: 210, distance: 29.4
click at [468, 200] on div "TrolMaster Hydro-X 3-in-1 Temp/Humidity/Light Sensor Replacement Probe MBS-TH $…" at bounding box center [469, 138] width 756 height 124
type input "116.13"
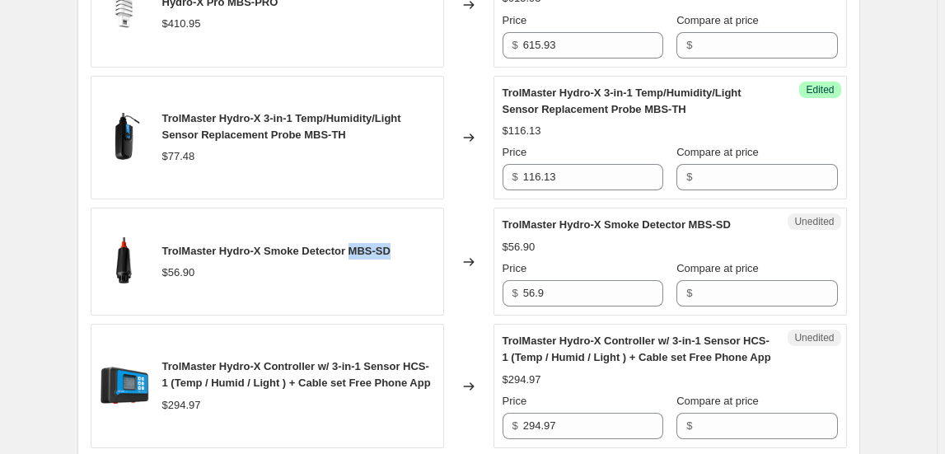
drag, startPoint x: 358, startPoint y: 261, endPoint x: 401, endPoint y: 254, distance: 43.5
click at [391, 254] on div "TrolMaster Hydro-X Smoke Detector MBS-SD" at bounding box center [276, 251] width 228 height 16
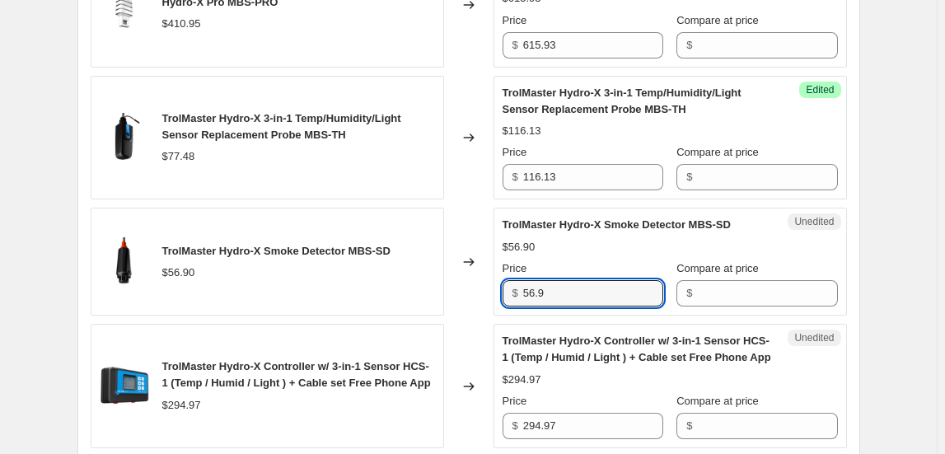
drag, startPoint x: 525, startPoint y: 319, endPoint x: 482, endPoint y: 320, distance: 42.9
click at [482, 316] on div "TrolMaster Hydro-X Smoke Detector MBS-SD $56.90 Changed to Unedited TrolMaster …" at bounding box center [469, 262] width 756 height 108
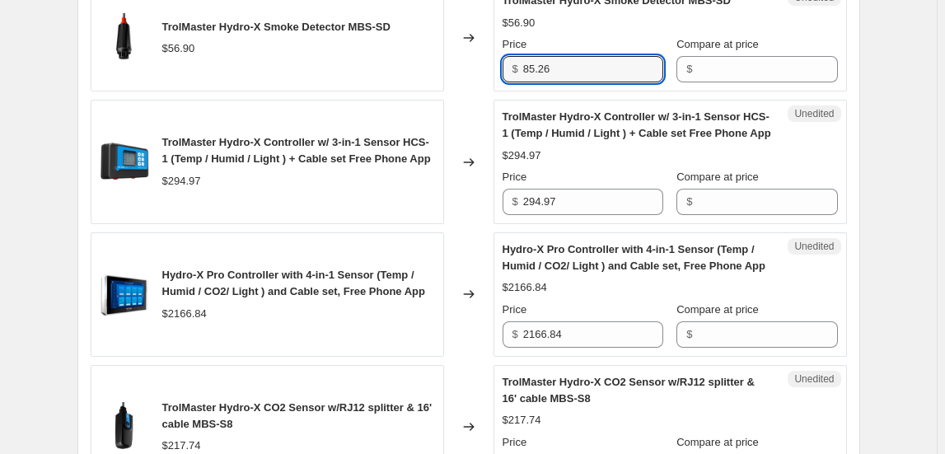
scroll to position [1883, 0]
type input "85.26"
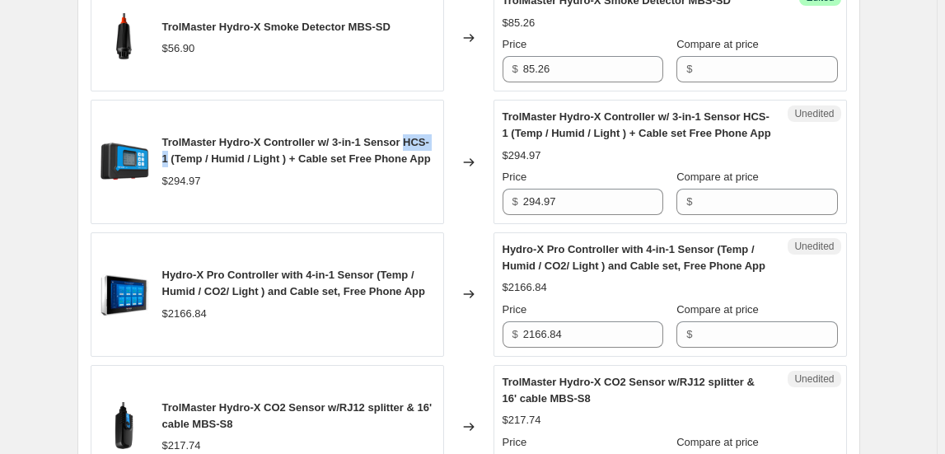
drag, startPoint x: 166, startPoint y: 170, endPoint x: 198, endPoint y: 171, distance: 31.3
click at [198, 165] on span "TrolMaster Hydro-X Controller w/ 3-in-1 Sensor HCS-1 (Temp / Humid / Light ) + …" at bounding box center [296, 150] width 269 height 29
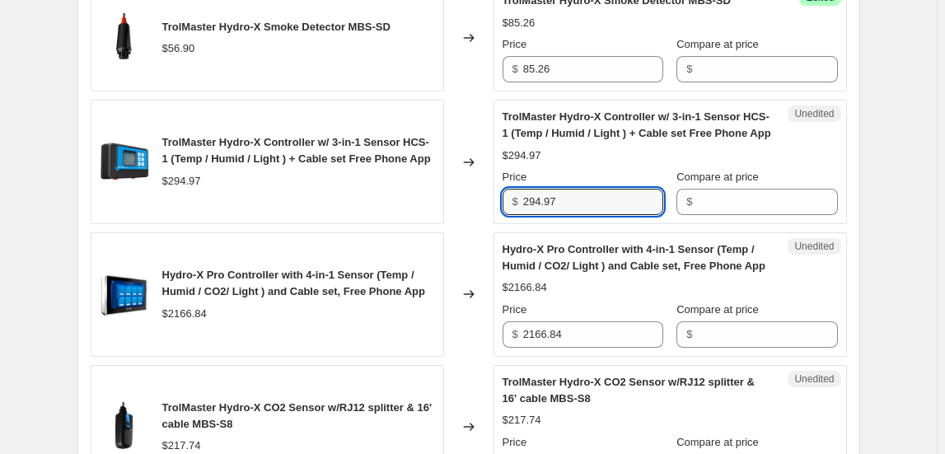
drag, startPoint x: 506, startPoint y: 227, endPoint x: 475, endPoint y: 232, distance: 31.7
click at [475, 224] on div "TrolMaster Hydro-X Controller w/ 3-in-1 Sensor HCS-1 (Temp / Humid / Light ) + …" at bounding box center [469, 162] width 756 height 124
type input "483.63"
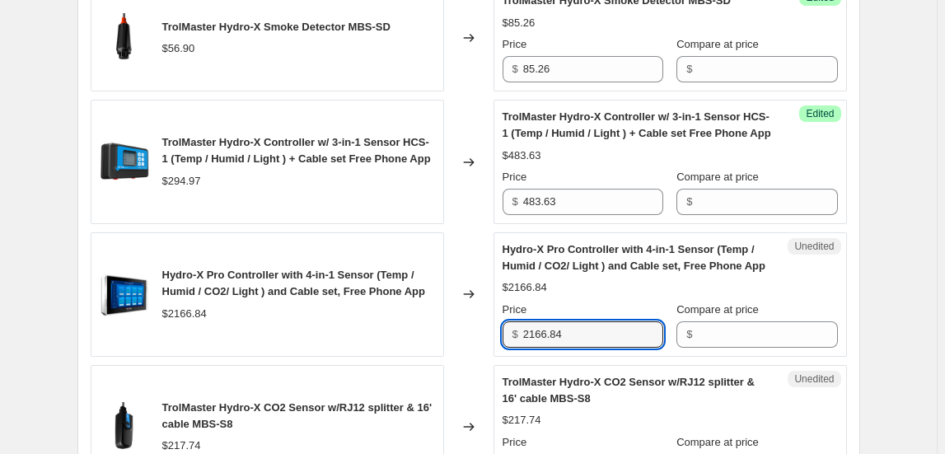
drag, startPoint x: 529, startPoint y: 362, endPoint x: 489, endPoint y: 362, distance: 39.5
click at [489, 357] on div "Hydro-X Pro Controller with 4-in-1 Sensor (Temp / Humid / CO2/ Light ) and Cabl…" at bounding box center [469, 294] width 756 height 124
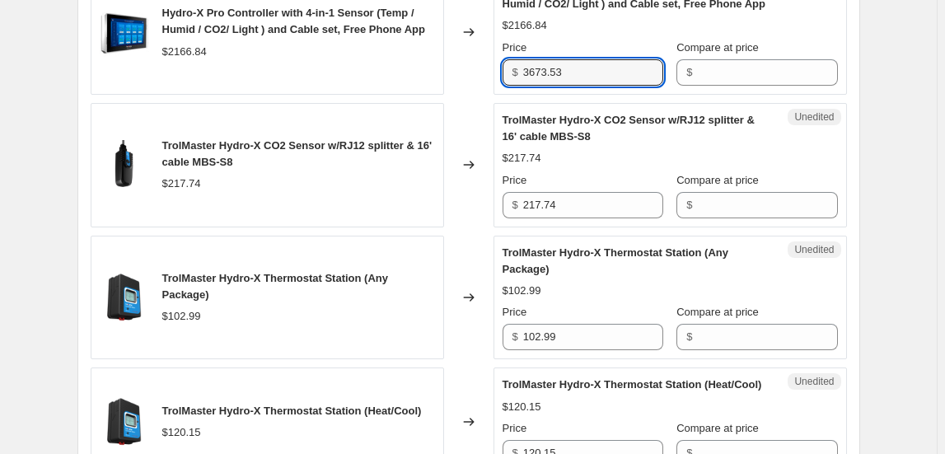
scroll to position [2182, 0]
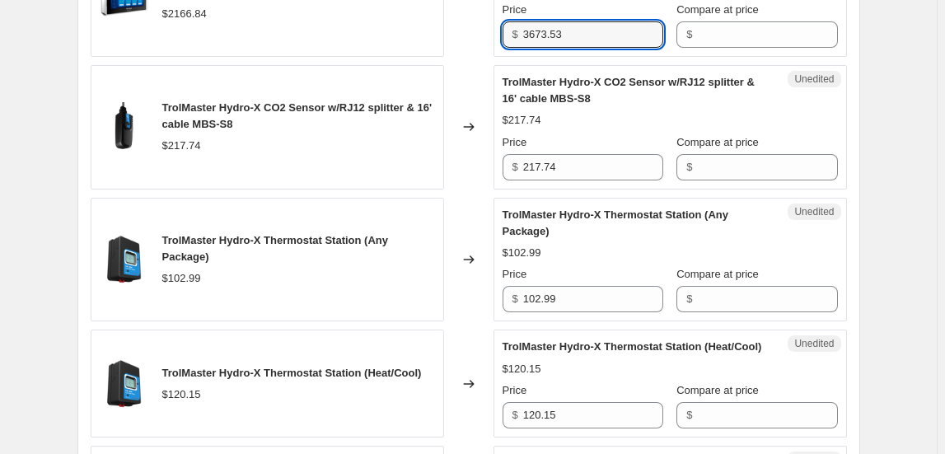
type input "3673.53"
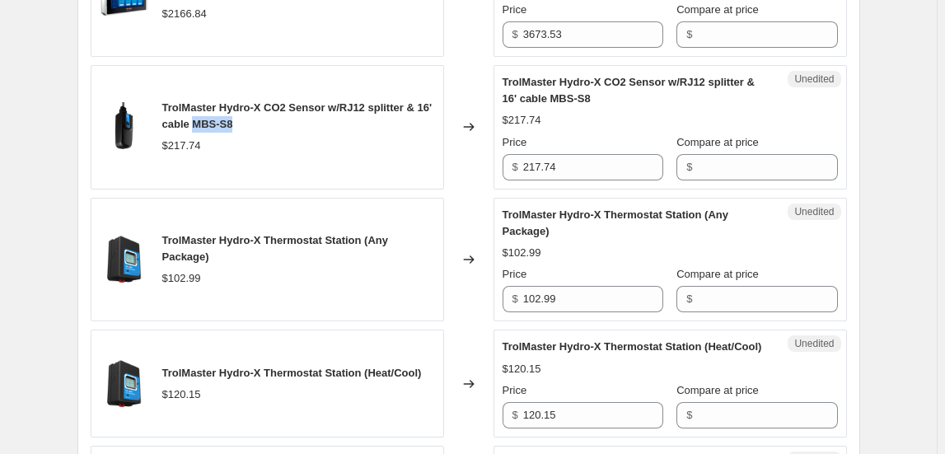
drag, startPoint x: 227, startPoint y: 151, endPoint x: 263, endPoint y: 152, distance: 35.4
click at [263, 133] on div "TrolMaster Hydro-X CO2 Sensor w/RJ12 splitter & 16' cable MBS-S8" at bounding box center [298, 116] width 273 height 33
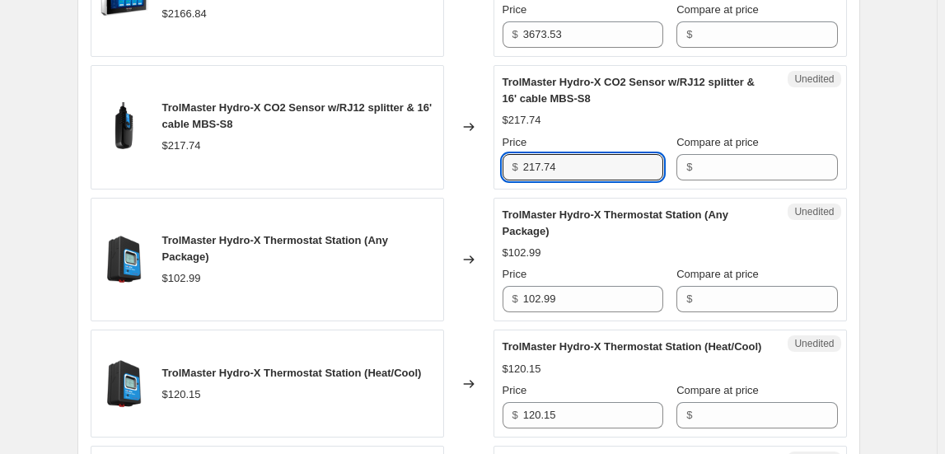
drag, startPoint x: 560, startPoint y: 197, endPoint x: 479, endPoint y: 197, distance: 81.6
click at [479, 189] on div "TrolMaster Hydro-X CO2 Sensor w/RJ12 splitter & 16' cable MBS-S8 $217.74 Change…" at bounding box center [469, 127] width 756 height 124
type input "326.34"
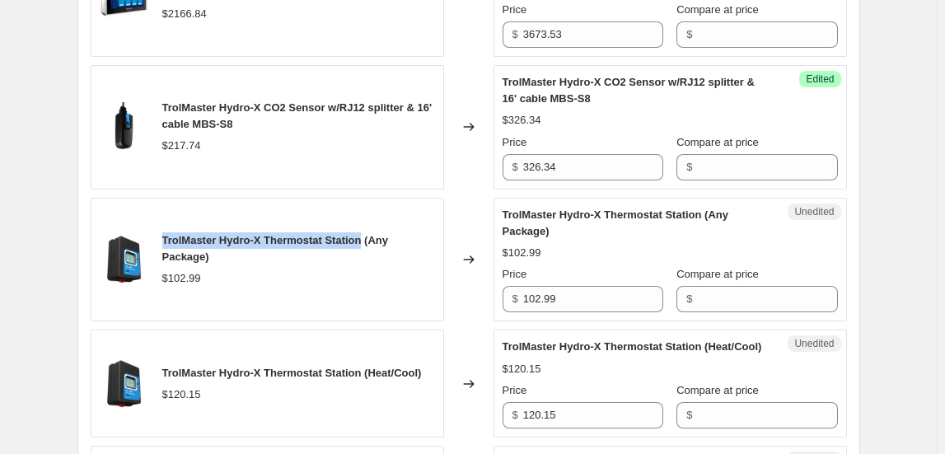
drag, startPoint x: 167, startPoint y: 266, endPoint x: 369, endPoint y: 253, distance: 202.3
click at [369, 253] on div "TrolMaster Hydro-X Thermostat Station (Any Package) $102.99" at bounding box center [267, 260] width 353 height 124
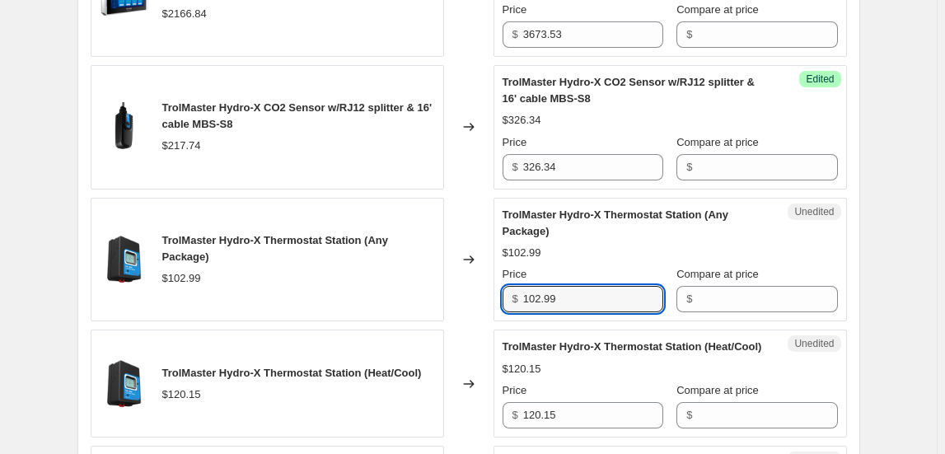
drag, startPoint x: 601, startPoint y: 324, endPoint x: 475, endPoint y: 325, distance: 126.1
click at [475, 322] on div "TrolMaster Hydro-X Thermostat Station (Any Package) $102.99 Changed to Unedited…" at bounding box center [469, 260] width 756 height 124
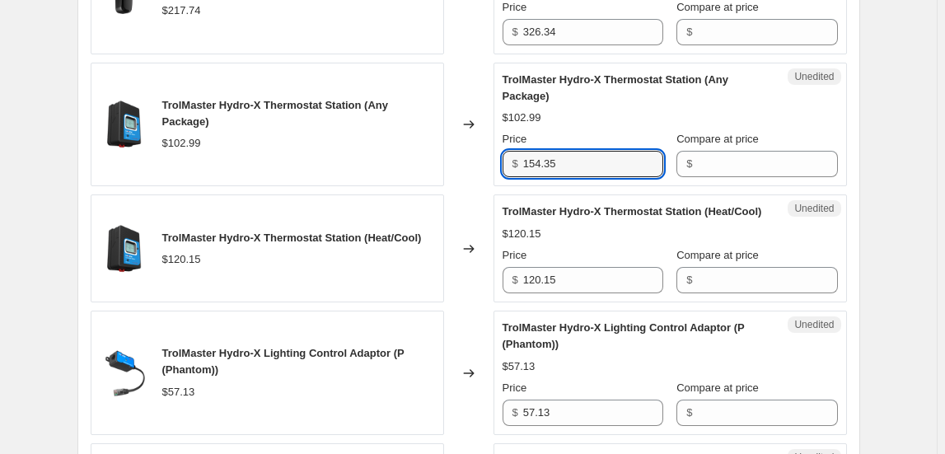
scroll to position [2332, 0]
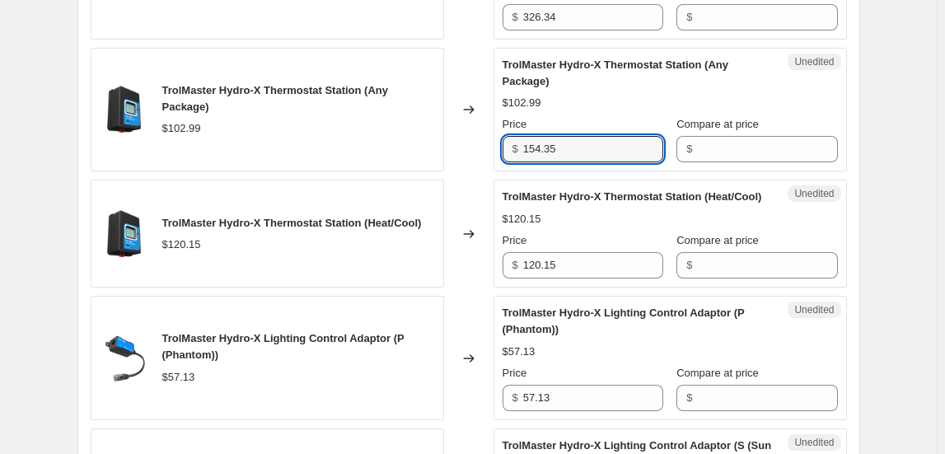
type input "154.35"
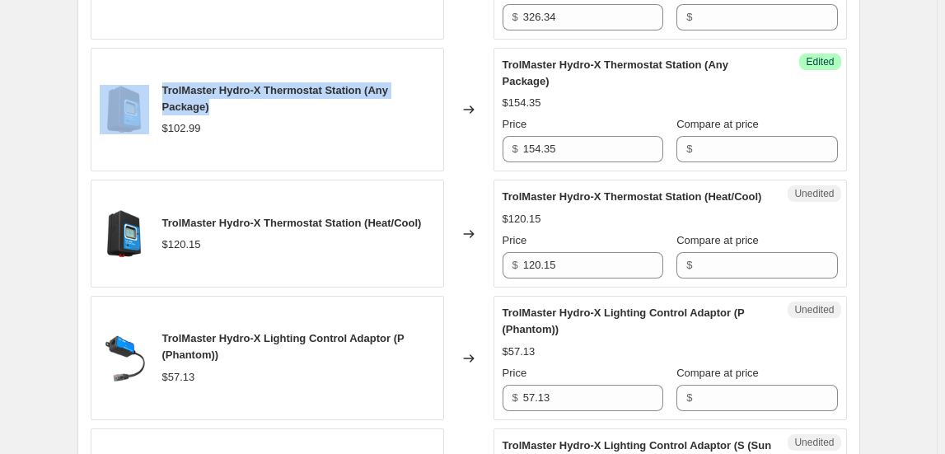
drag, startPoint x: 226, startPoint y: 132, endPoint x: 156, endPoint y: 112, distance: 72.8
click at [156, 112] on div "TrolMaster Hydro-X Thermostat Station (Any Package) $102.99" at bounding box center [267, 110] width 353 height 124
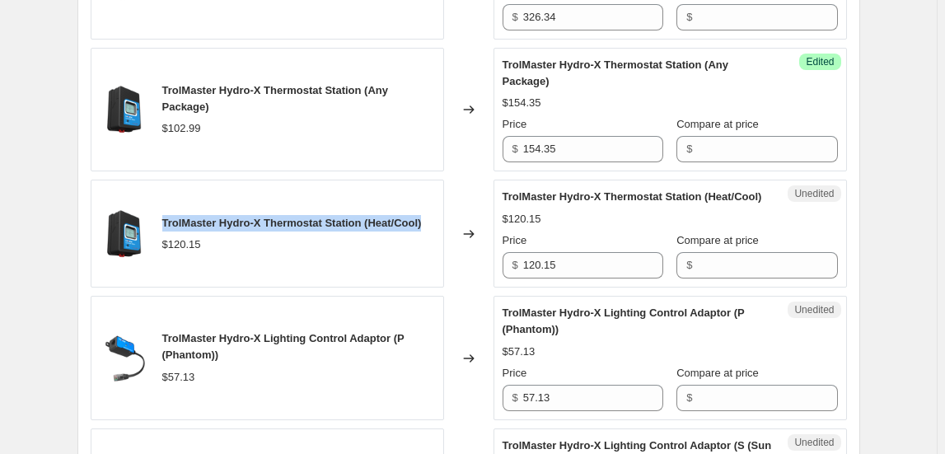
drag, startPoint x: 166, startPoint y: 257, endPoint x: 437, endPoint y: 227, distance: 271.9
click at [437, 227] on div "TrolMaster Hydro-X Thermostat Station (Heat/Cool) $120.15" at bounding box center [267, 234] width 353 height 108
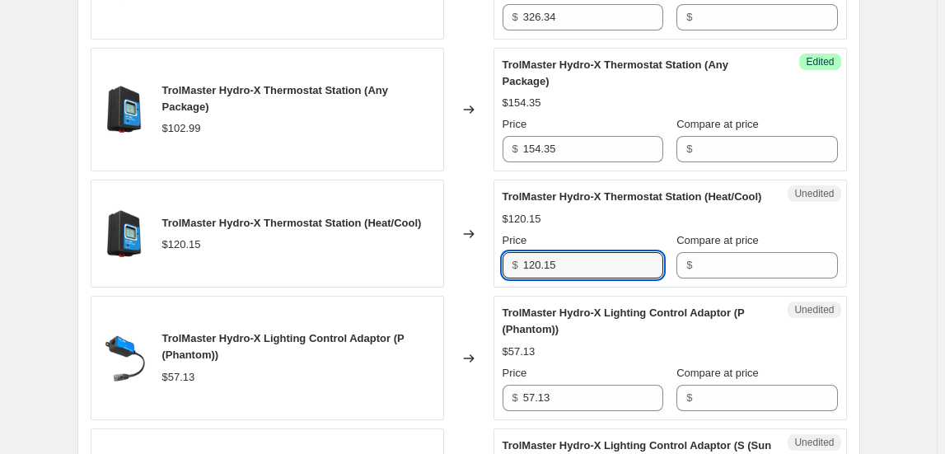
drag, startPoint x: 560, startPoint y: 306, endPoint x: 451, endPoint y: 313, distance: 109.0
click at [451, 288] on div "TrolMaster Hydro-X Thermostat Station (Heat/Cool) $120.15 Changed to Unedited T…" at bounding box center [469, 234] width 756 height 108
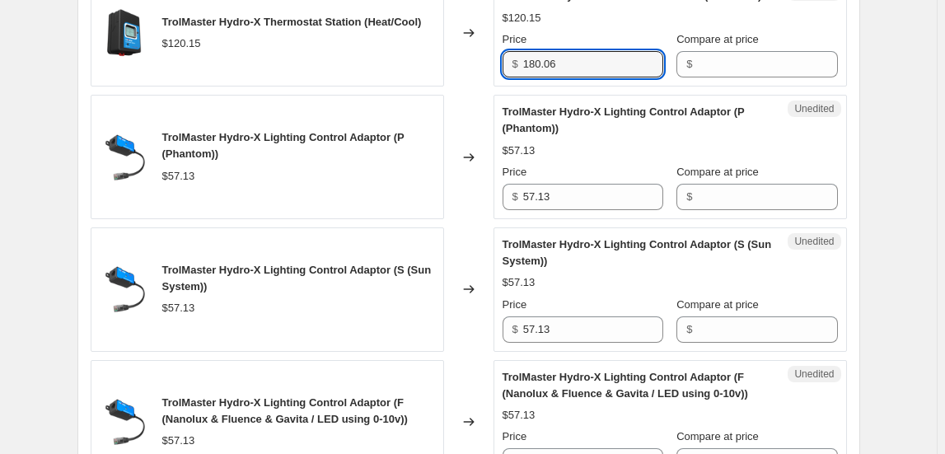
scroll to position [2557, 0]
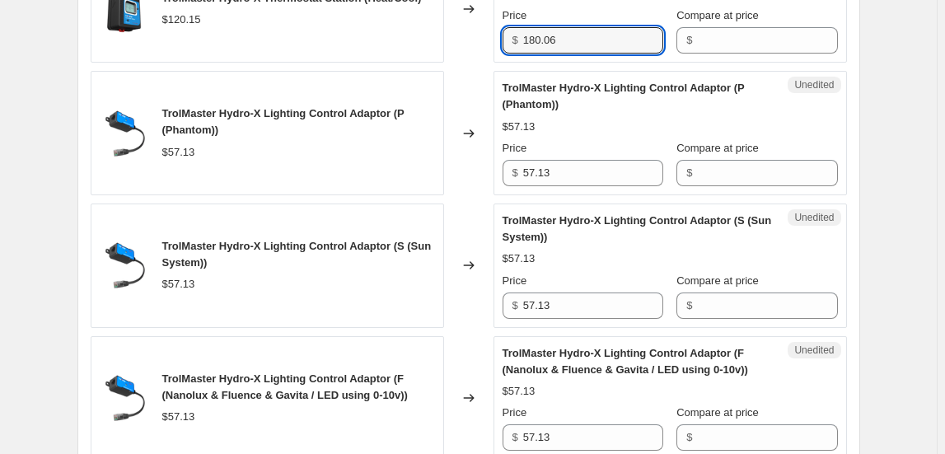
type input "180.06"
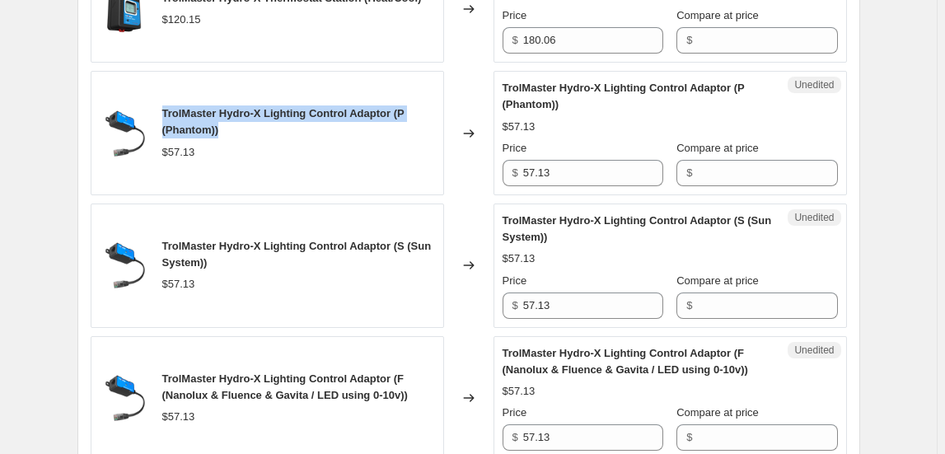
drag, startPoint x: 165, startPoint y: 155, endPoint x: 236, endPoint y: 166, distance: 72.5
click at [236, 166] on div "TrolMaster Hydro-X Lighting Control Adaptor (P (Phantom)) $57.13" at bounding box center [267, 133] width 353 height 124
click at [373, 136] on span "TrolMaster Hydro-X Lighting Control Adaptor (P (Phantom))" at bounding box center [283, 121] width 242 height 29
click at [405, 136] on span "TrolMaster Hydro-X Lighting Control Adaptor (P (Phantom))" at bounding box center [283, 121] width 242 height 29
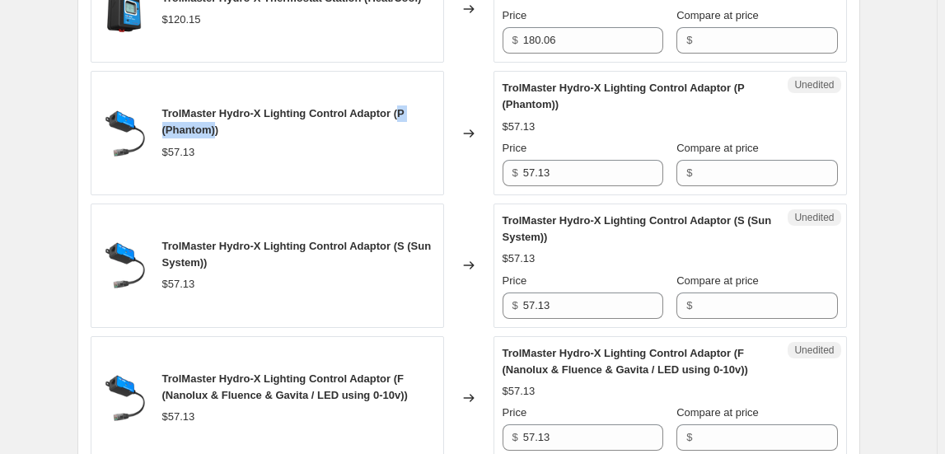
drag, startPoint x: 405, startPoint y: 153, endPoint x: 222, endPoint y: 175, distance: 185.0
click at [222, 136] on span "TrolMaster Hydro-X Lighting Control Adaptor (P (Phantom))" at bounding box center [283, 121] width 242 height 29
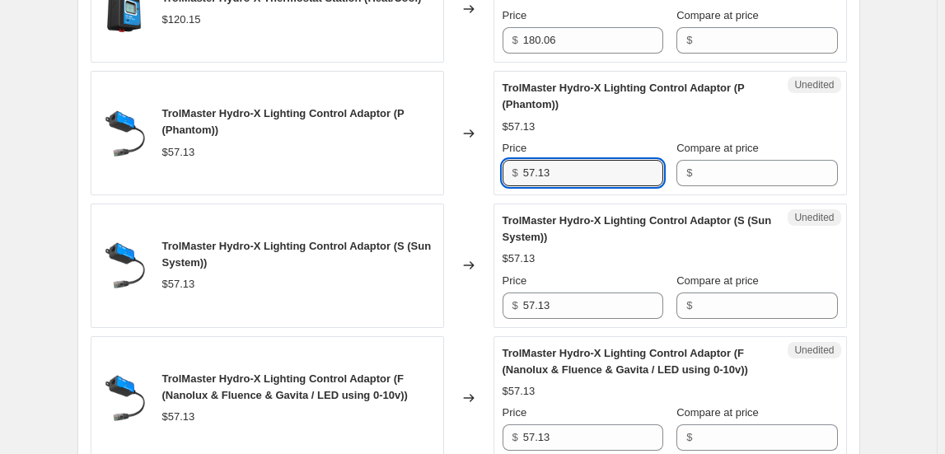
drag, startPoint x: 472, startPoint y: 214, endPoint x: 457, endPoint y: 213, distance: 14.9
click at [457, 195] on div "TrolMaster Hydro-X Lighting Control Adaptor (P (Phantom)) $57.13 Changed to Une…" at bounding box center [469, 133] width 756 height 124
type input "85.62"
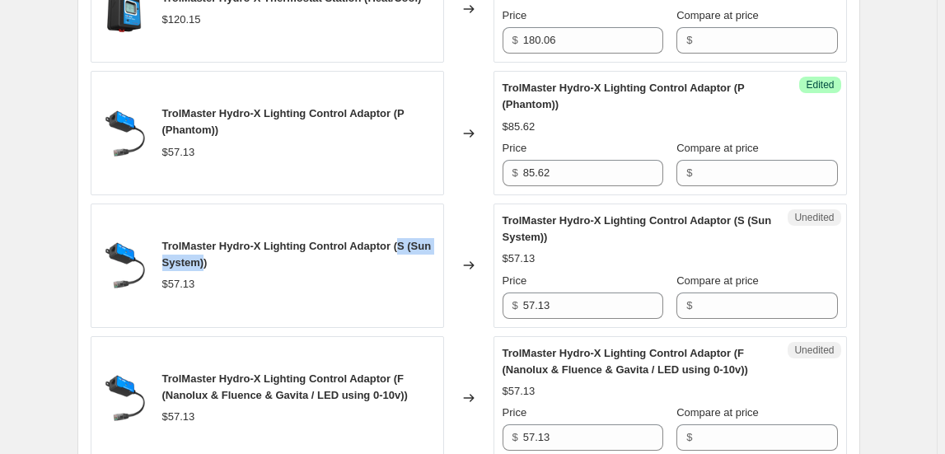
drag, startPoint x: 408, startPoint y: 290, endPoint x: 234, endPoint y: 300, distance: 174.1
click at [234, 269] on span "TrolMaster Hydro-X Lighting Control Adaptor (S (Sun System))" at bounding box center [296, 254] width 269 height 29
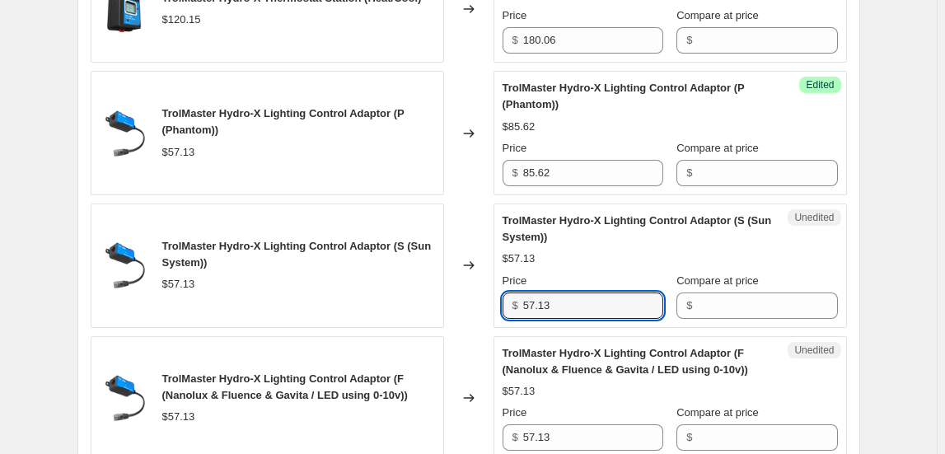
click at [475, 328] on div "TrolMaster Hydro-X Lighting Control Adaptor (S (Sun System)) $57.13 Changed to …" at bounding box center [469, 265] width 756 height 124
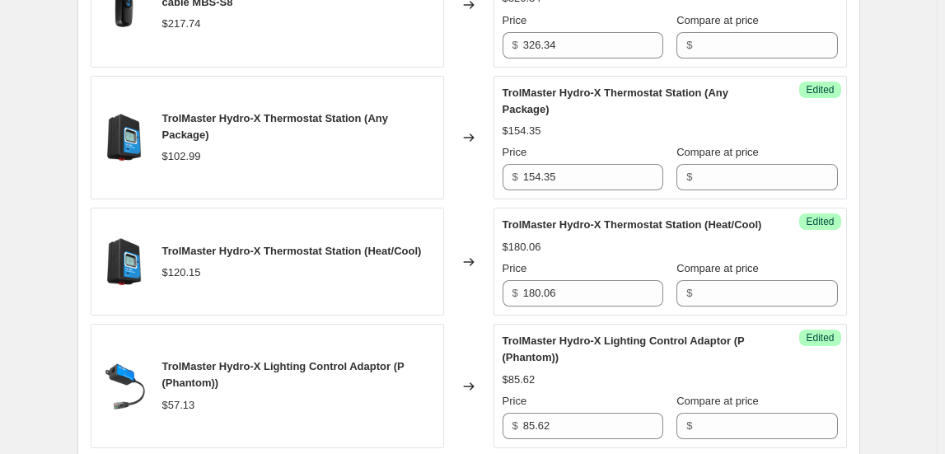
scroll to position [2257, 0]
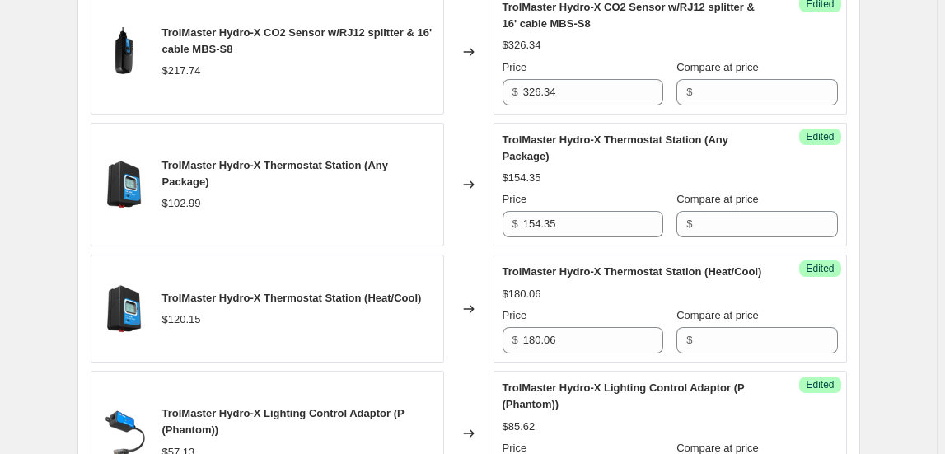
type input "85.62"
drag, startPoint x: 378, startPoint y: 191, endPoint x: 208, endPoint y: 208, distance: 171.4
click at [208, 188] on span "TrolMaster Hydro-X Thermostat Station (Any Package)" at bounding box center [275, 173] width 226 height 29
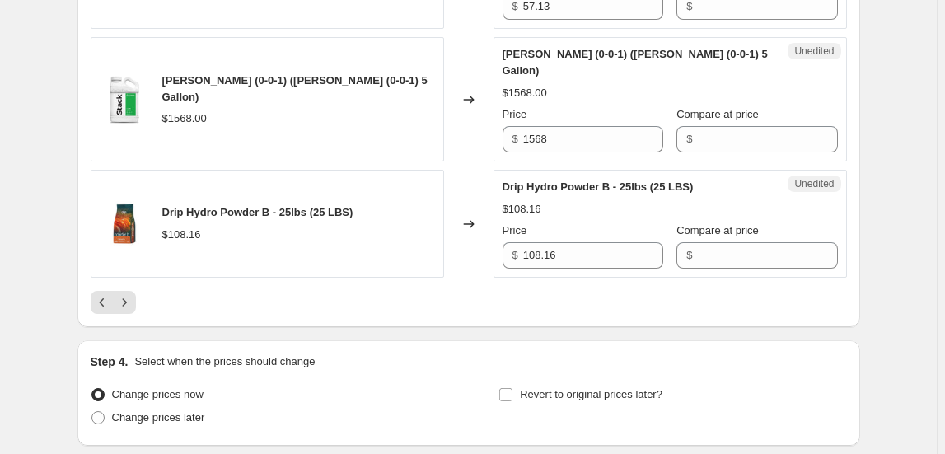
scroll to position [3006, 0]
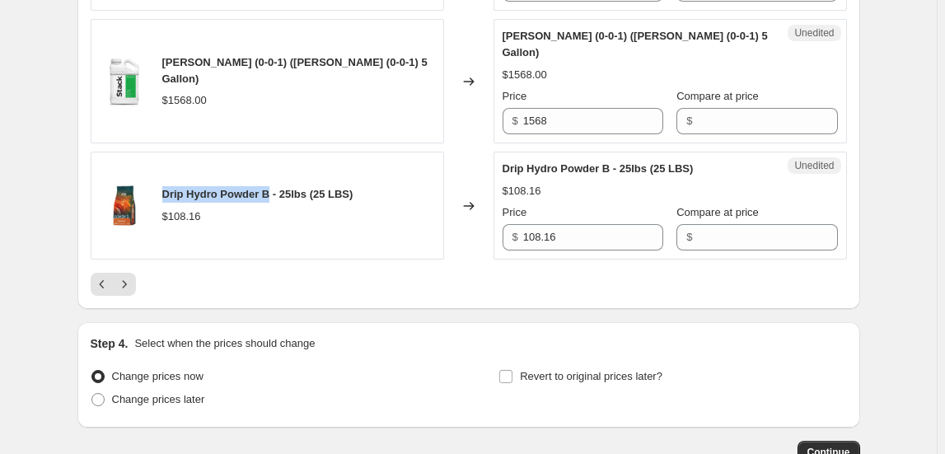
drag, startPoint x: 162, startPoint y: 232, endPoint x: 273, endPoint y: 229, distance: 110.4
click at [273, 229] on div "Drip Hydro Powder B - 25lbs (25 LBS) $108.16" at bounding box center [267, 206] width 353 height 108
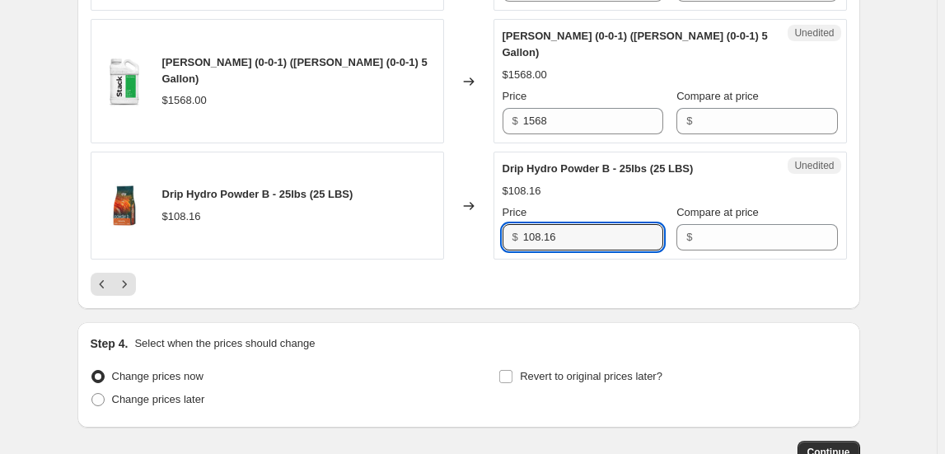
drag, startPoint x: 584, startPoint y: 281, endPoint x: 470, endPoint y: 281, distance: 114.5
click at [470, 260] on div "Drip Hydro Powder B - 25lbs (25 LBS) $108.16 Changed to Unedited Drip Hydro Pow…" at bounding box center [469, 206] width 756 height 108
type input "126"
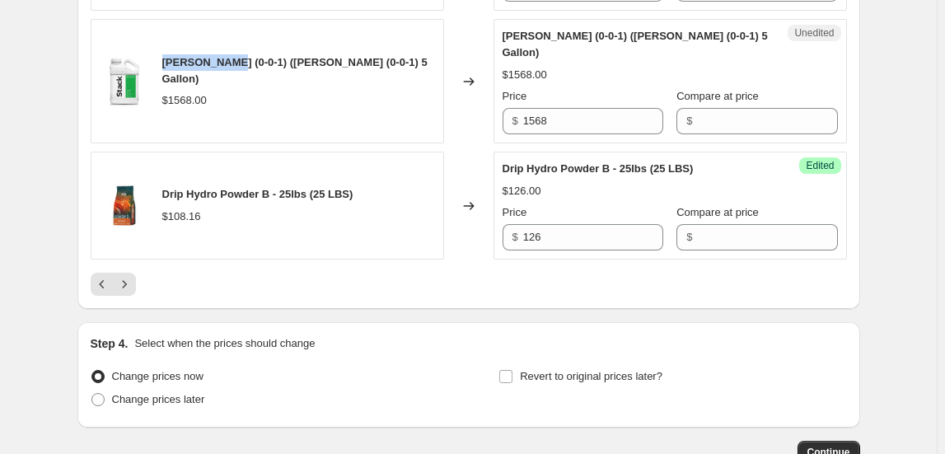
drag, startPoint x: 167, startPoint y: 100, endPoint x: 235, endPoint y: 101, distance: 67.6
click at [235, 85] on span "[PERSON_NAME] (0-0-1) ([PERSON_NAME] (0-0-1) 5 Gallon)" at bounding box center [294, 70] width 265 height 29
click at [129, 292] on icon "Next" at bounding box center [124, 284] width 16 height 16
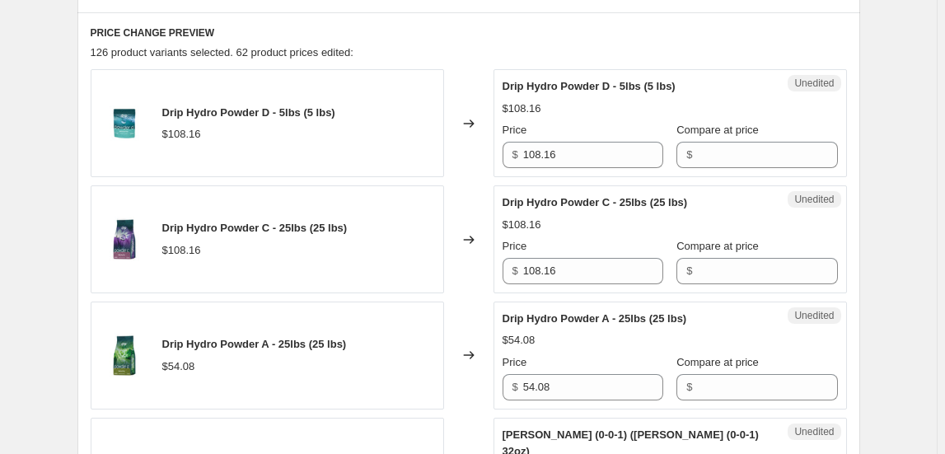
scroll to position [692, 0]
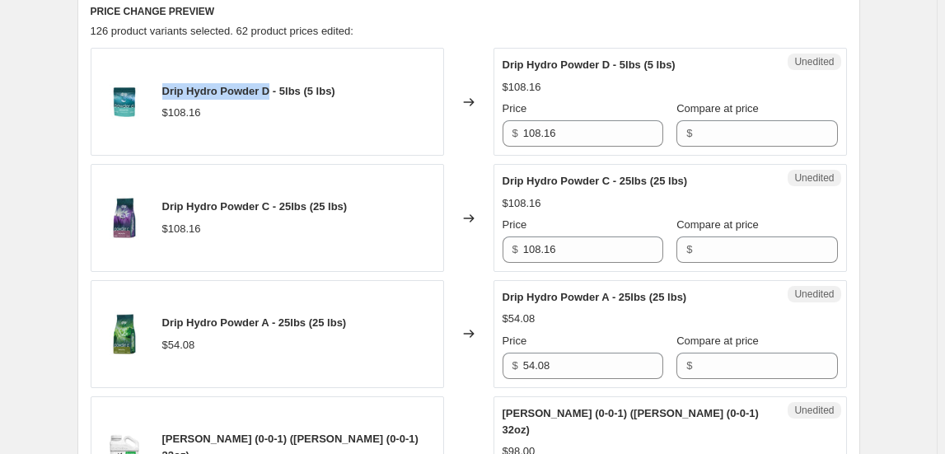
drag, startPoint x: 166, startPoint y: 88, endPoint x: 270, endPoint y: 80, distance: 105.0
click at [270, 80] on div "Drip Hydro Powder D - 5lbs (5 lbs) $108.16" at bounding box center [267, 102] width 353 height 108
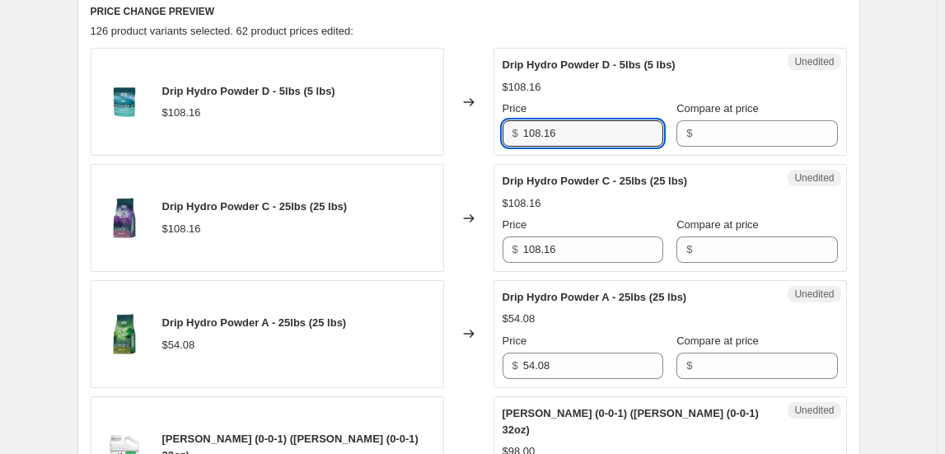
drag, startPoint x: 489, startPoint y: 141, endPoint x: 478, endPoint y: 141, distance: 10.7
click at [478, 141] on div "Drip Hydro Powder D - 5lbs (5 lbs) $108.16 Changed to Unedited Drip Hydro Powde…" at bounding box center [469, 102] width 756 height 108
type input "126"
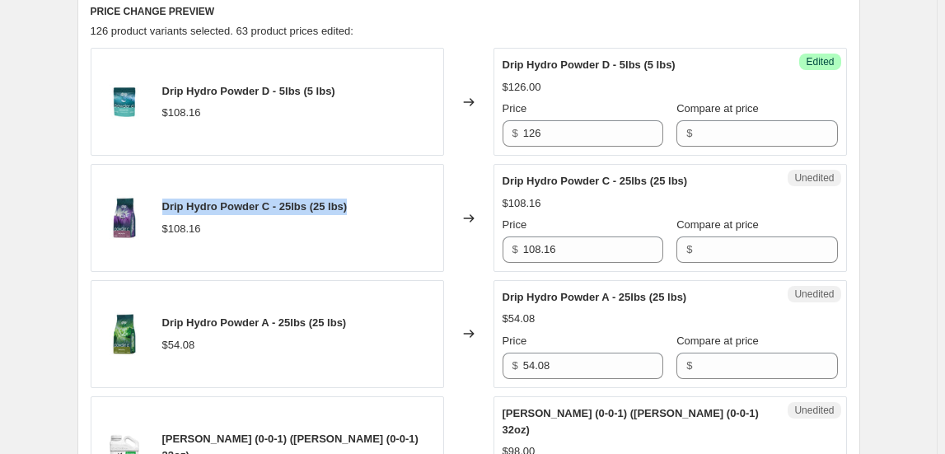
drag, startPoint x: 363, startPoint y: 204, endPoint x: 166, endPoint y: 195, distance: 197.1
click at [166, 195] on div "Drip Hydro Powder C - 25lbs (25 lbs) $108.16" at bounding box center [267, 218] width 353 height 108
click at [237, 206] on span "Drip Hydro Powder C - 25lbs (25 lbs)" at bounding box center [254, 206] width 185 height 12
drag, startPoint x: 165, startPoint y: 203, endPoint x: 273, endPoint y: 204, distance: 107.9
click at [273, 204] on div "Drip Hydro Powder C - 25lbs (25 lbs) $108.16" at bounding box center [267, 218] width 353 height 108
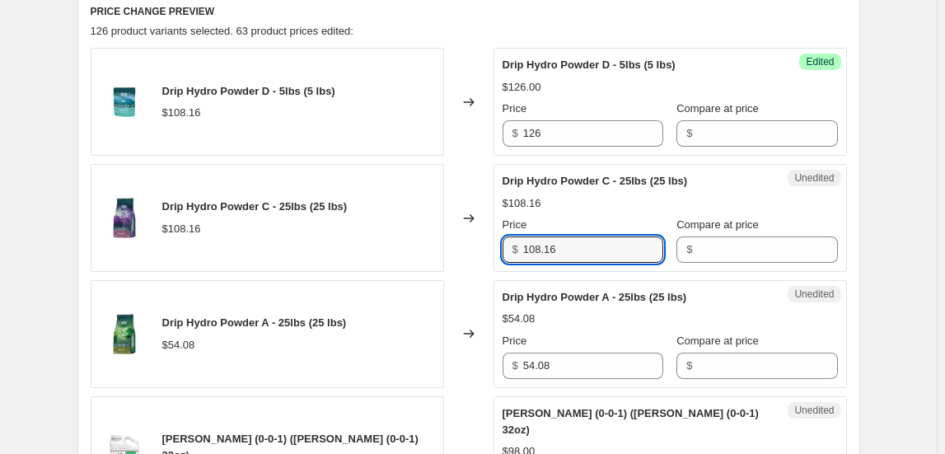
drag, startPoint x: 586, startPoint y: 243, endPoint x: 456, endPoint y: 244, distance: 129.4
click at [456, 244] on div "Drip Hydro Powder C - 25lbs (25 lbs) $108.16 Changed to Unedited Drip Hydro Pow…" at bounding box center [469, 218] width 756 height 108
type input "126"
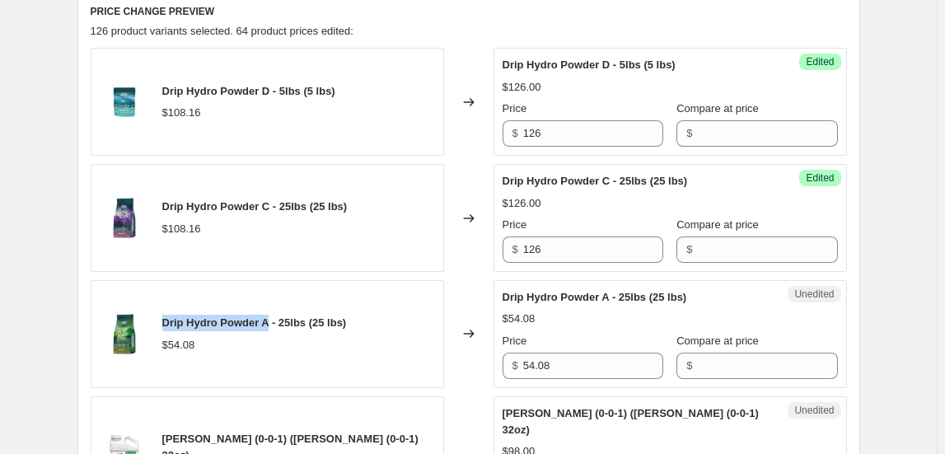
drag, startPoint x: 166, startPoint y: 325, endPoint x: 273, endPoint y: 323, distance: 106.3
click at [273, 323] on span "Drip Hydro Powder A - 25lbs (25 lbs)" at bounding box center [254, 322] width 185 height 12
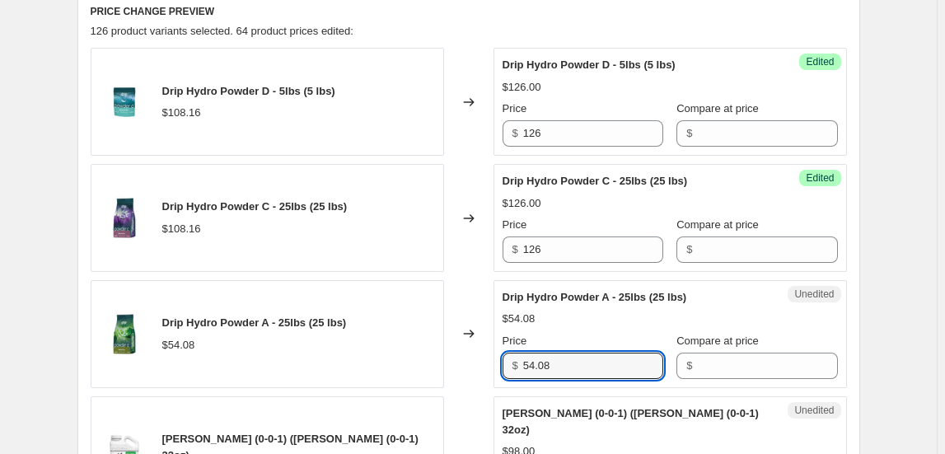
drag, startPoint x: 558, startPoint y: 367, endPoint x: 503, endPoint y: 356, distance: 56.4
click at [505, 358] on div "Unedited Drip Hydro Powder A - 25lbs (25 lbs) $54.08 Price $ 54.08 Compare at p…" at bounding box center [670, 334] width 353 height 108
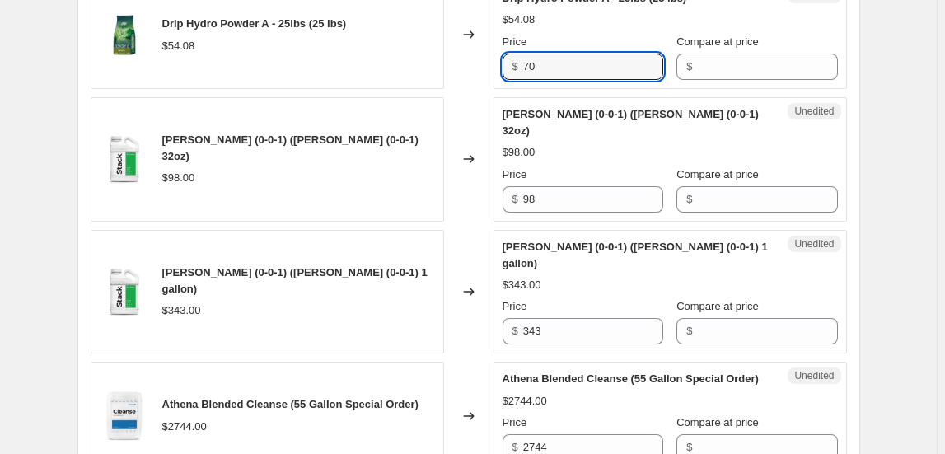
scroll to position [1066, 0]
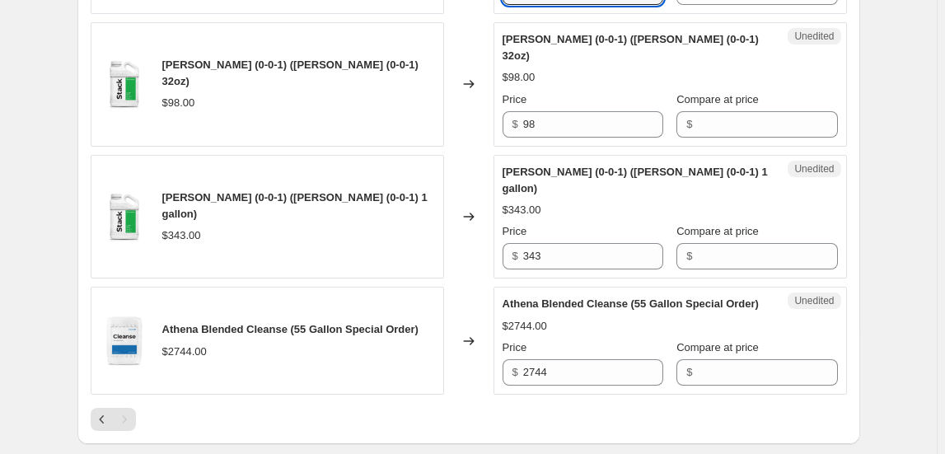
type input "70"
drag, startPoint x: 169, startPoint y: 64, endPoint x: 233, endPoint y: 62, distance: 64.3
click at [233, 62] on span "[PERSON_NAME] (0-0-1) ([PERSON_NAME] (0-0-1) 32oz)" at bounding box center [290, 72] width 256 height 29
click at [171, 61] on span "[PERSON_NAME] (0-0-1) ([PERSON_NAME] (0-0-1) 32oz)" at bounding box center [290, 72] width 256 height 29
drag, startPoint x: 166, startPoint y: 61, endPoint x: 232, endPoint y: 59, distance: 66.8
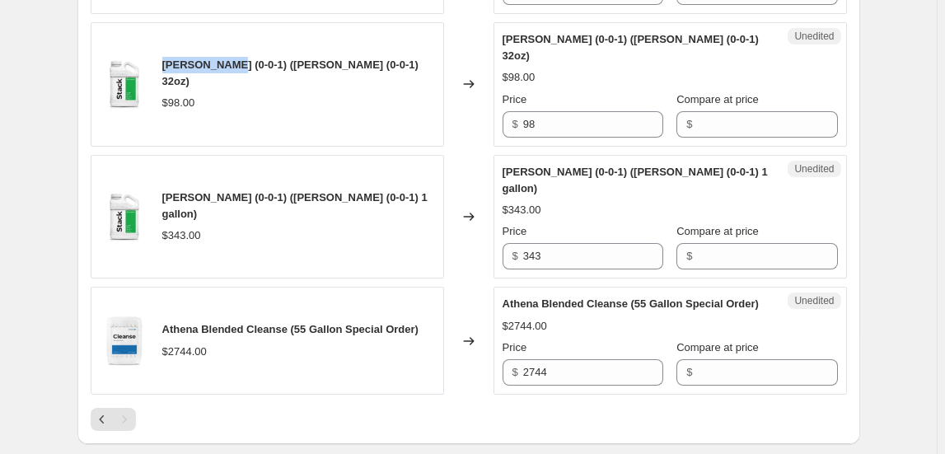
click at [232, 59] on span "[PERSON_NAME] (0-0-1) ([PERSON_NAME] (0-0-1) 32oz)" at bounding box center [290, 72] width 256 height 29
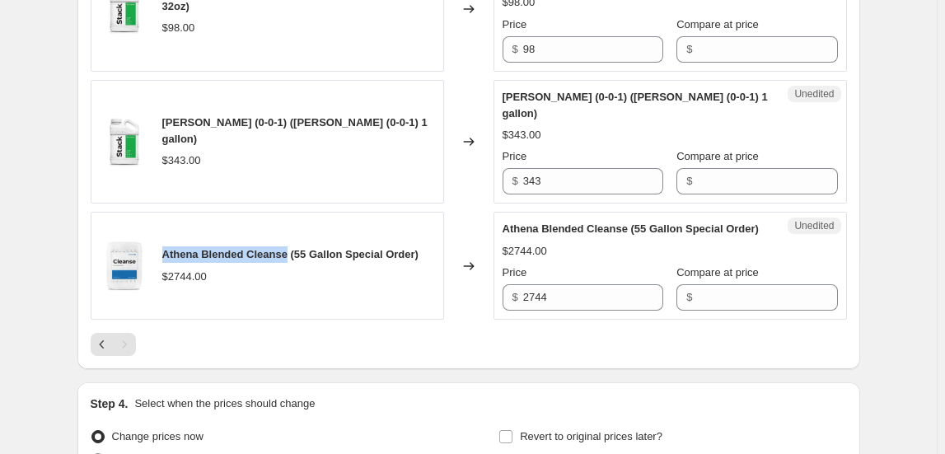
drag, startPoint x: 168, startPoint y: 235, endPoint x: 292, endPoint y: 235, distance: 124.4
click at [292, 248] on span "Athena Blended Cleanse (55 Gallon Special Order)" at bounding box center [290, 254] width 256 height 12
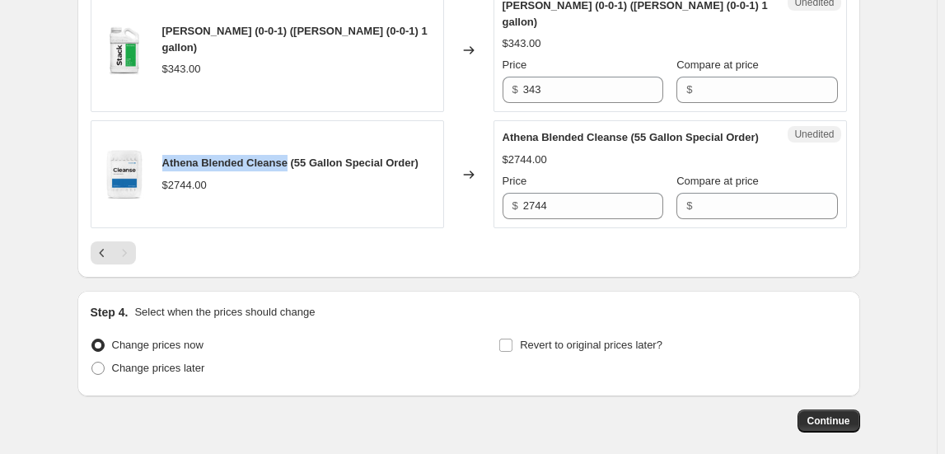
scroll to position [1291, 0]
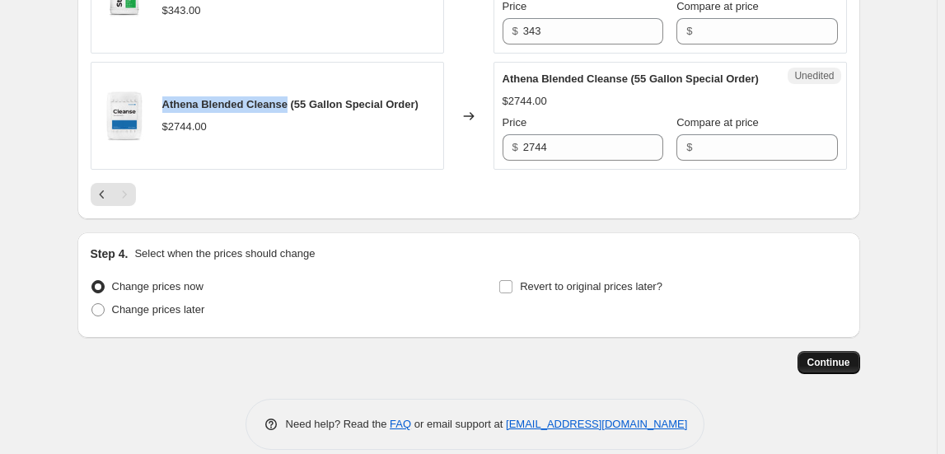
click at [830, 356] on span "Continue" at bounding box center [828, 362] width 43 height 13
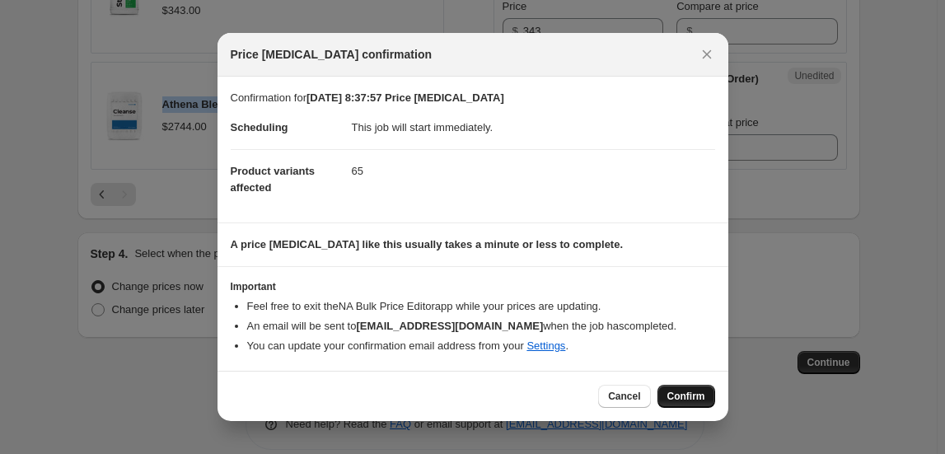
click at [699, 395] on span "Confirm" at bounding box center [686, 396] width 38 height 13
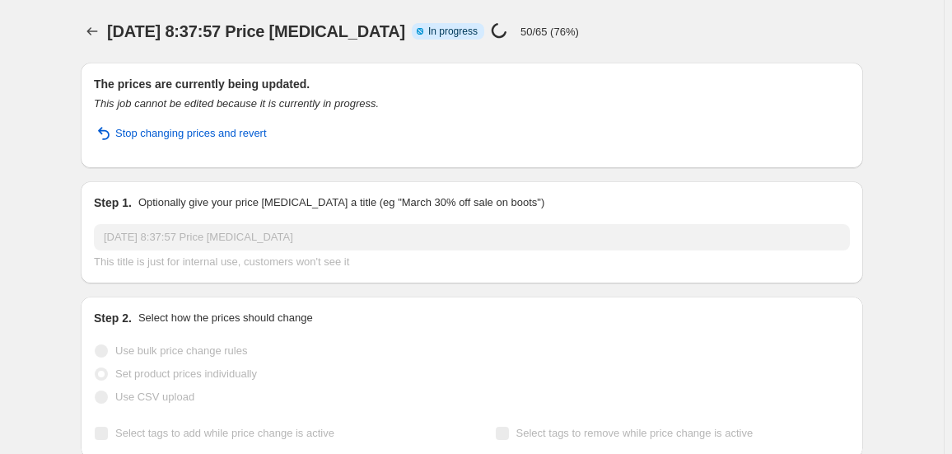
select select "collection"
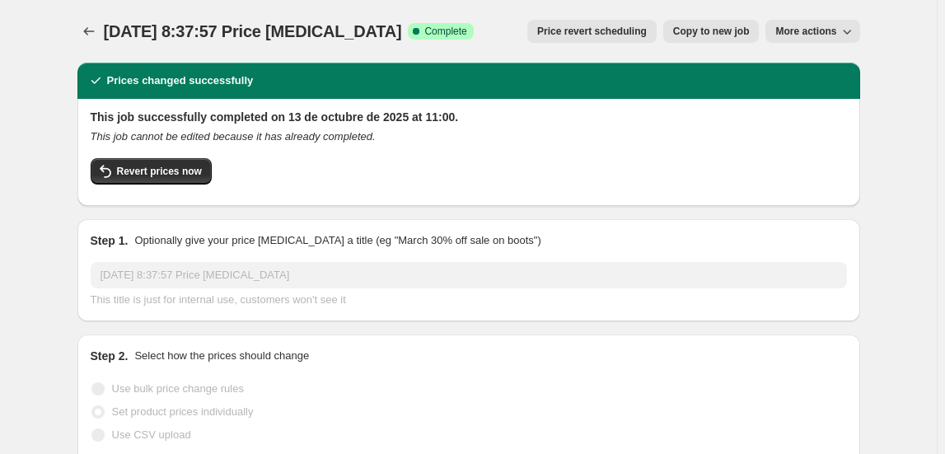
click at [90, 32] on icon "Price change jobs" at bounding box center [89, 31] width 16 height 16
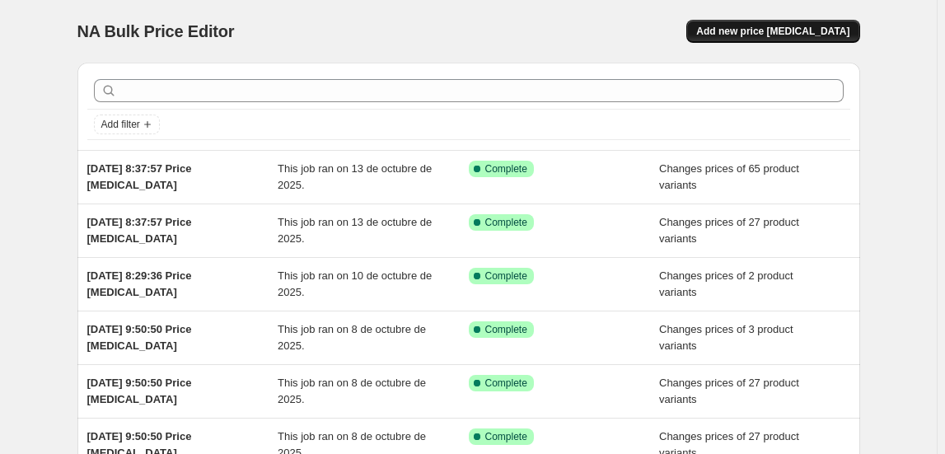
click at [788, 31] on span "Add new price [MEDICAL_DATA]" at bounding box center [772, 31] width 153 height 13
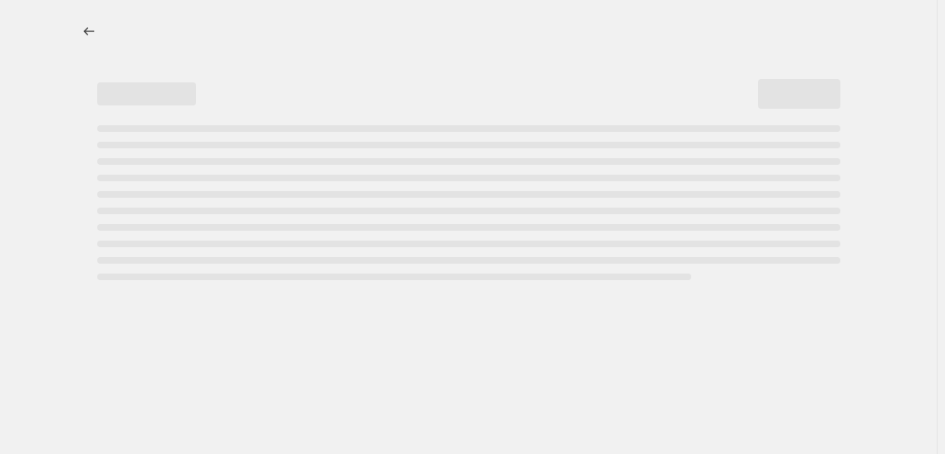
select select "percentage"
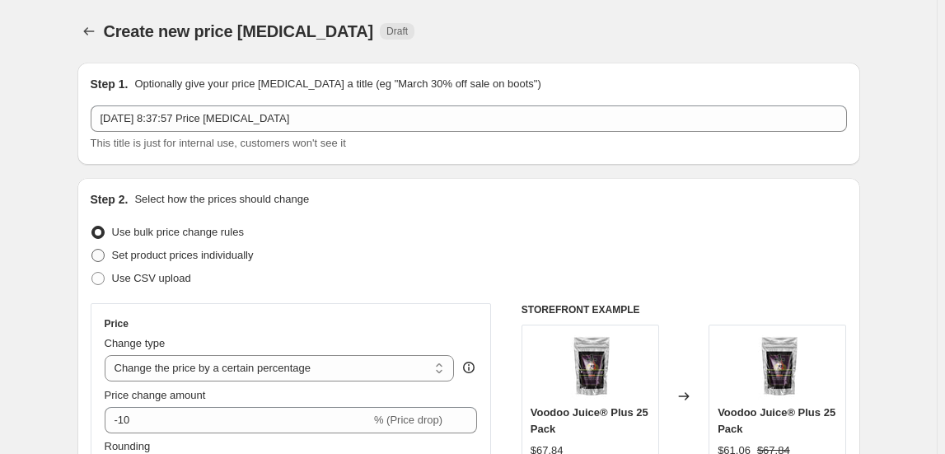
click at [138, 253] on span "Set product prices individually" at bounding box center [183, 255] width 142 height 12
click at [92, 250] on input "Set product prices individually" at bounding box center [91, 249] width 1 height 1
radio input "true"
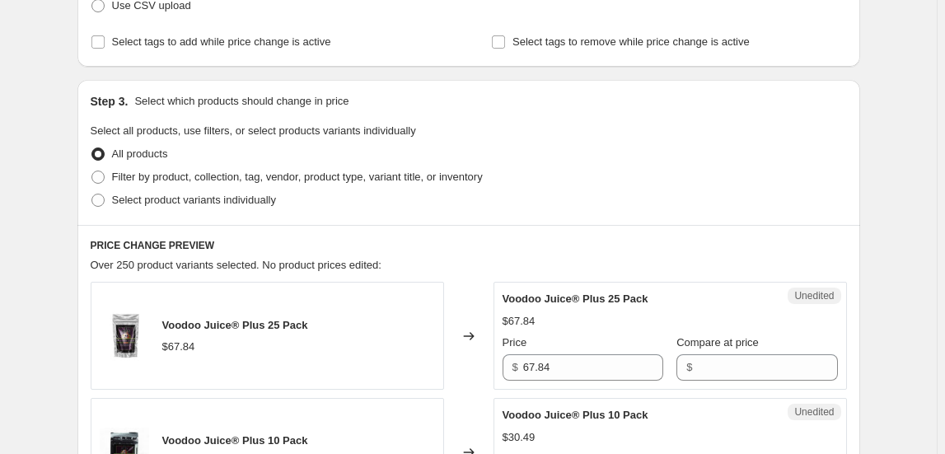
scroll to position [299, 0]
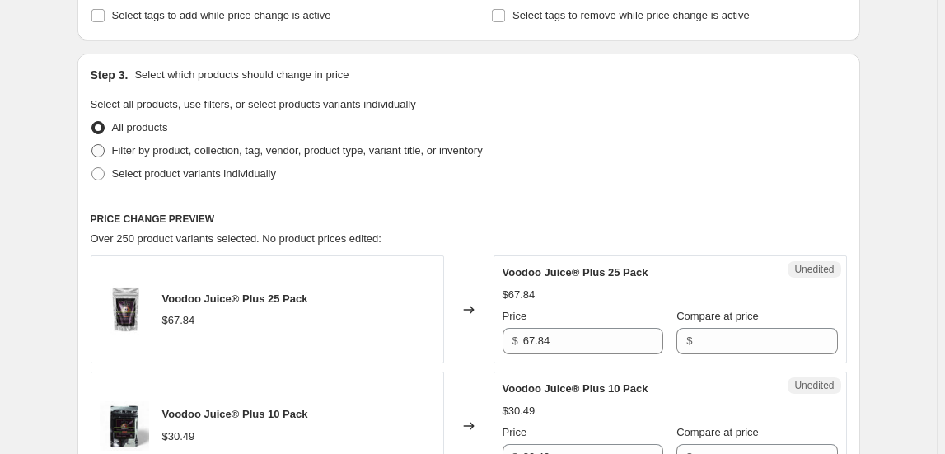
click at [218, 150] on span "Filter by product, collection, tag, vendor, product type, variant title, or inv…" at bounding box center [297, 150] width 371 height 12
click at [92, 145] on input "Filter by product, collection, tag, vendor, product type, variant title, or inv…" at bounding box center [91, 144] width 1 height 1
radio input "true"
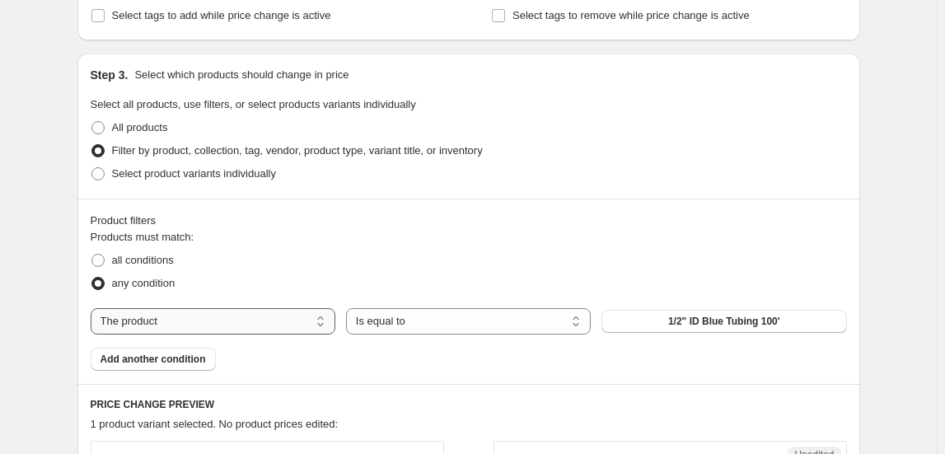
click at [162, 323] on select "The product The product's collection The product's tag The product's vendor The…" at bounding box center [213, 321] width 245 height 26
select select "collection"
click at [740, 325] on span "AC / Dehumidification / Humidification" at bounding box center [724, 321] width 180 height 13
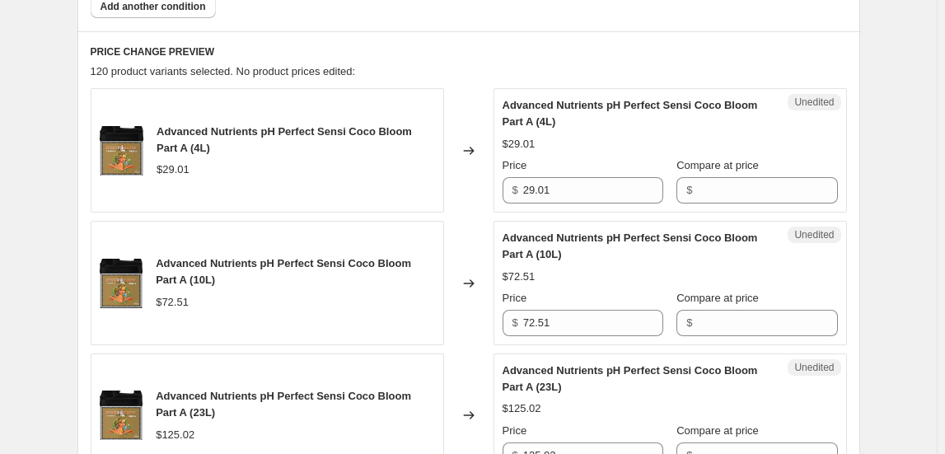
scroll to position [674, 0]
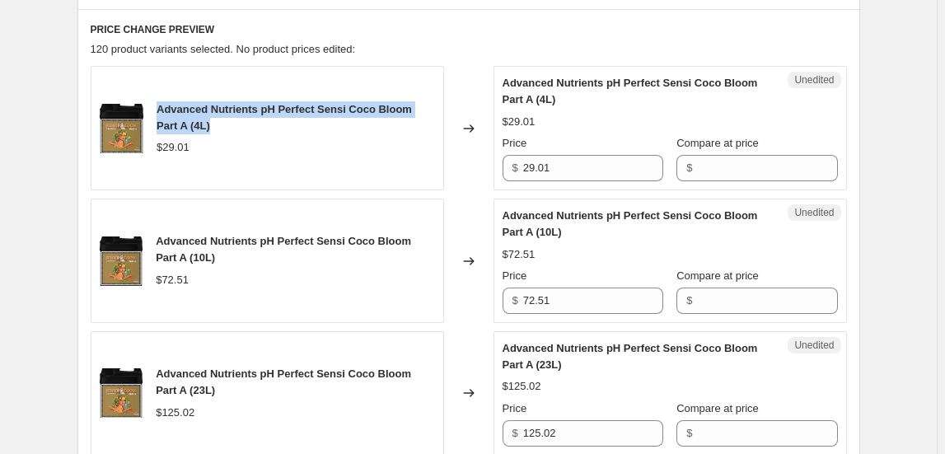
drag, startPoint x: 159, startPoint y: 108, endPoint x: 218, endPoint y: 128, distance: 62.5
click at [218, 128] on div "Advanced Nutrients pH Perfect Sensi Coco Bloom Part A (4L)" at bounding box center [296, 117] width 278 height 33
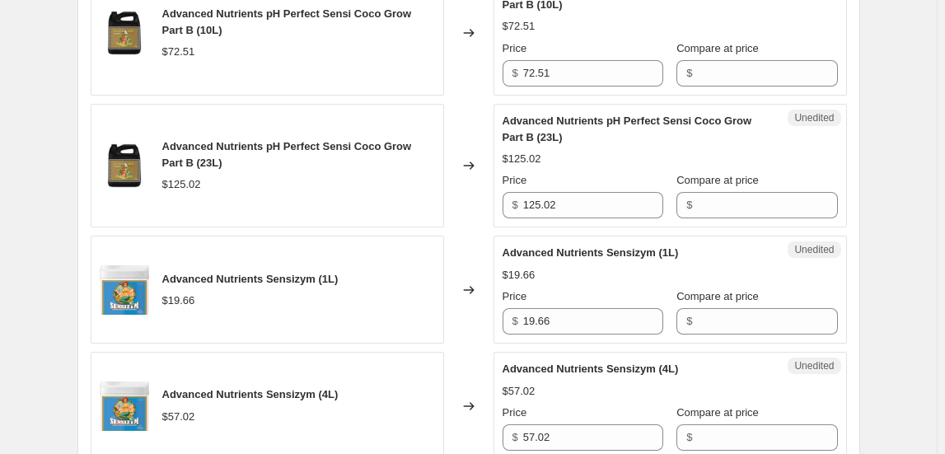
scroll to position [1722, 0]
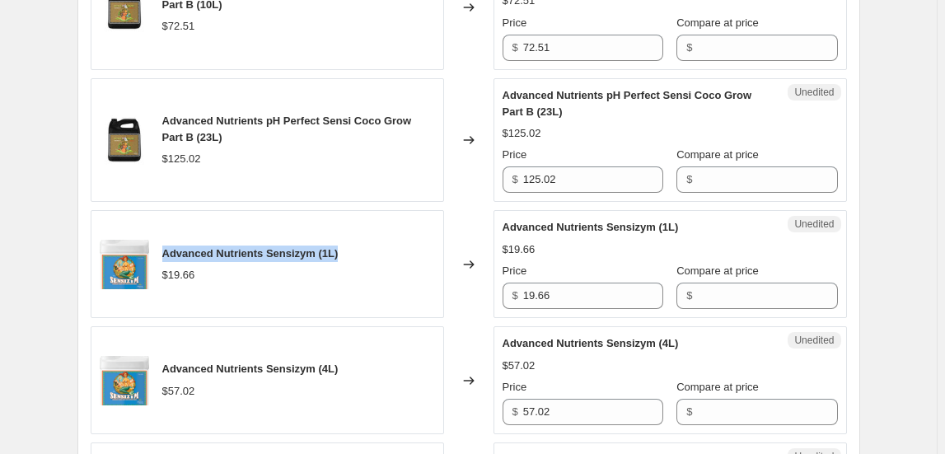
drag, startPoint x: 166, startPoint y: 243, endPoint x: 364, endPoint y: 236, distance: 198.7
click at [364, 236] on div "Advanced Nutrients Sensizym (1L) $19.66" at bounding box center [267, 264] width 353 height 108
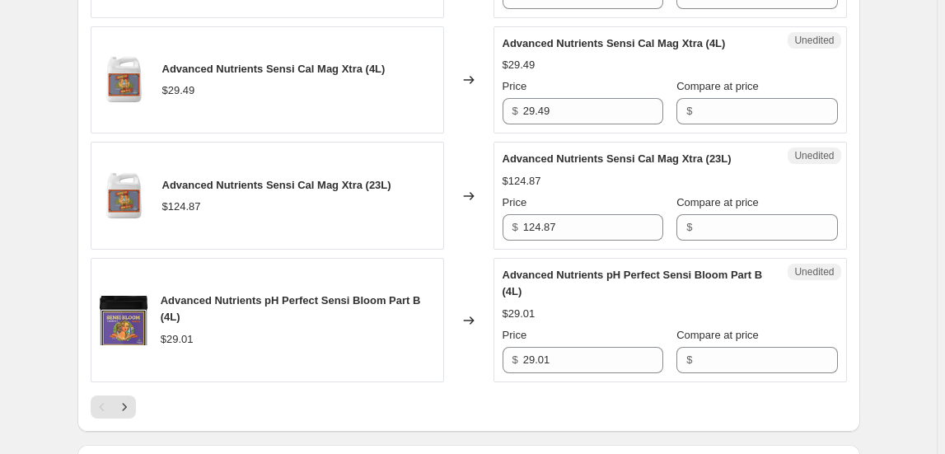
scroll to position [2882, 0]
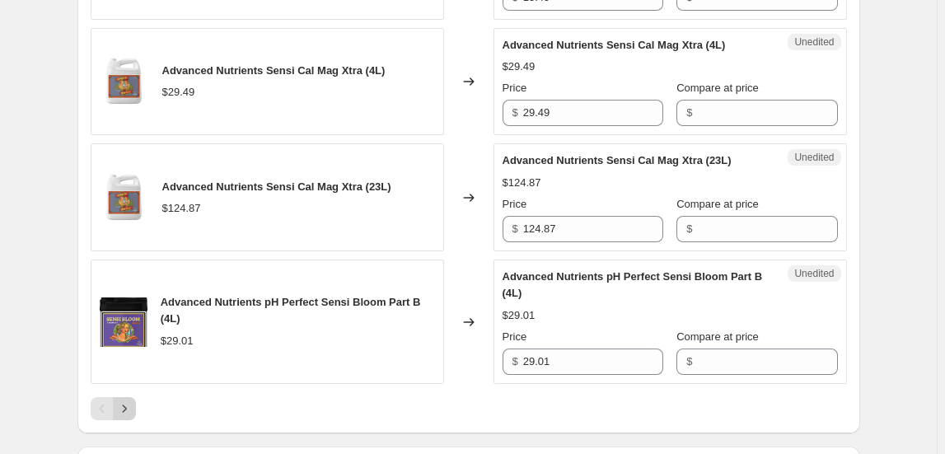
click at [132, 400] on icon "Next" at bounding box center [124, 408] width 16 height 16
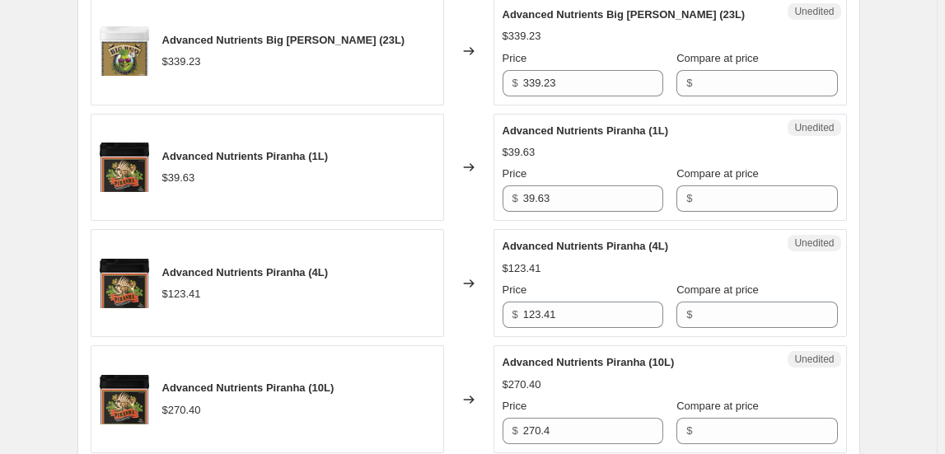
scroll to position [2807, 0]
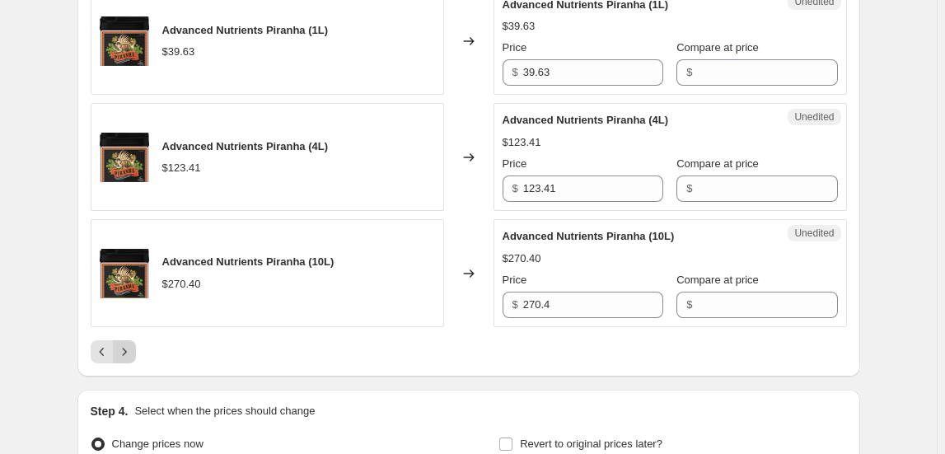
click at [132, 344] on icon "Next" at bounding box center [124, 352] width 16 height 16
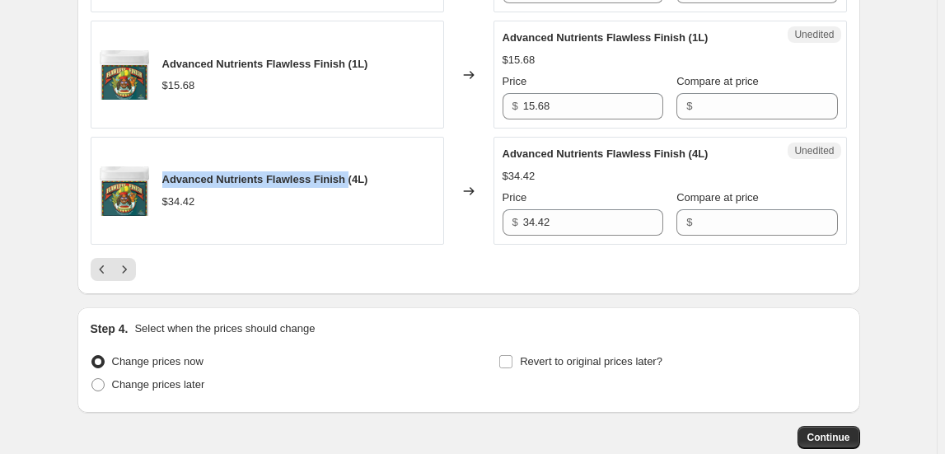
drag, startPoint x: 166, startPoint y: 171, endPoint x: 354, endPoint y: 165, distance: 188.0
click at [354, 173] on span "Advanced Nutrients Flawless Finish (4L)" at bounding box center [265, 179] width 206 height 12
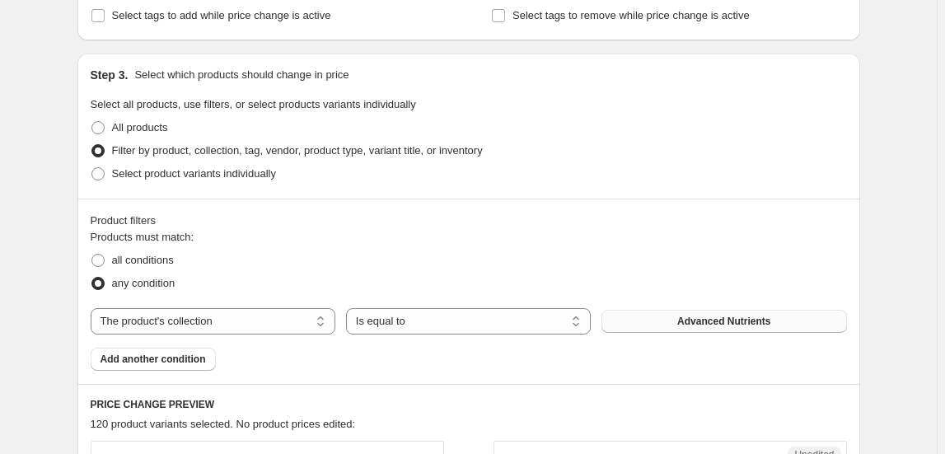
scroll to position [449, 0]
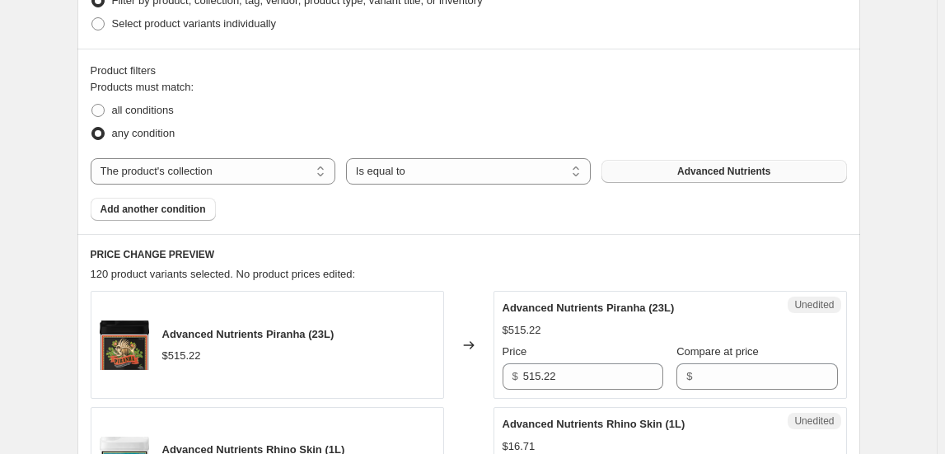
click at [778, 171] on button "Advanced Nutrients" at bounding box center [723, 171] width 245 height 23
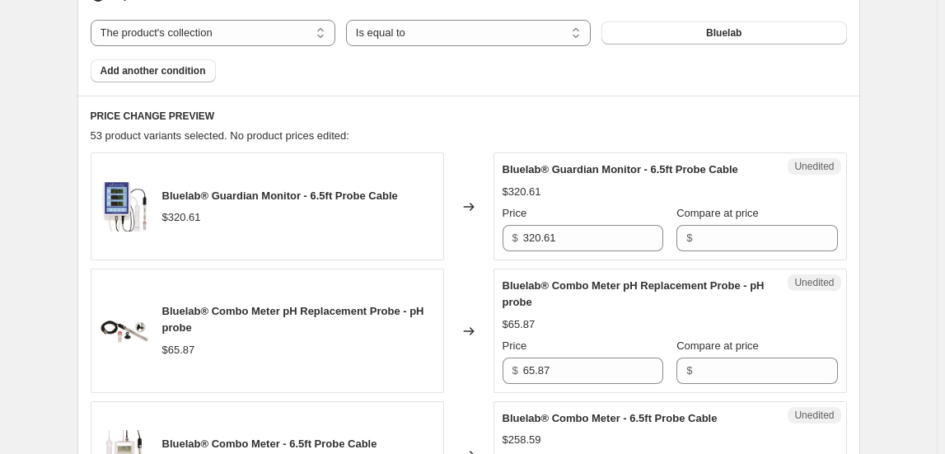
scroll to position [599, 0]
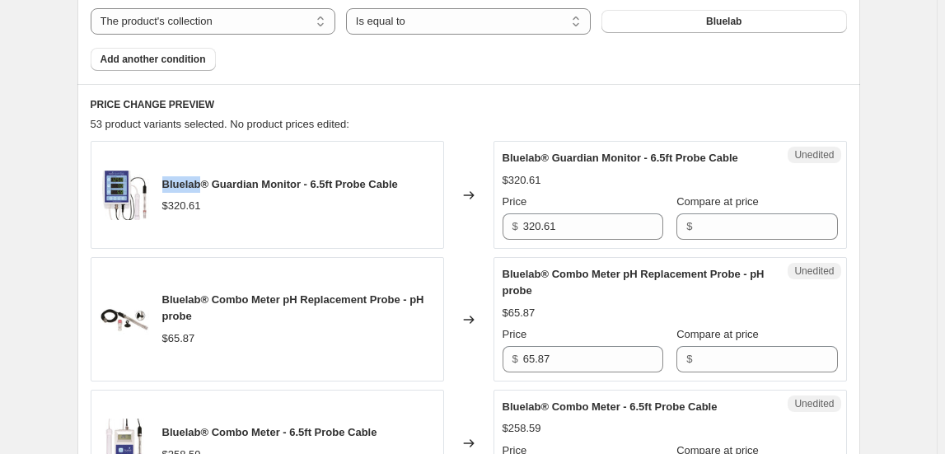
drag, startPoint x: 164, startPoint y: 181, endPoint x: 202, endPoint y: 182, distance: 37.9
click at [202, 182] on div "Bluelab® Guardian Monitor - 6.5ft Probe Cable $320.61" at bounding box center [267, 195] width 353 height 108
click at [217, 179] on span "Bluelab® Guardian Monitor - 6.5ft Probe Cable" at bounding box center [280, 184] width 236 height 12
drag, startPoint x: 166, startPoint y: 185, endPoint x: 410, endPoint y: 179, distance: 244.8
click at [410, 179] on div "Bluelab® Guardian Monitor - 6.5ft Probe Cable $320.61" at bounding box center [267, 195] width 353 height 108
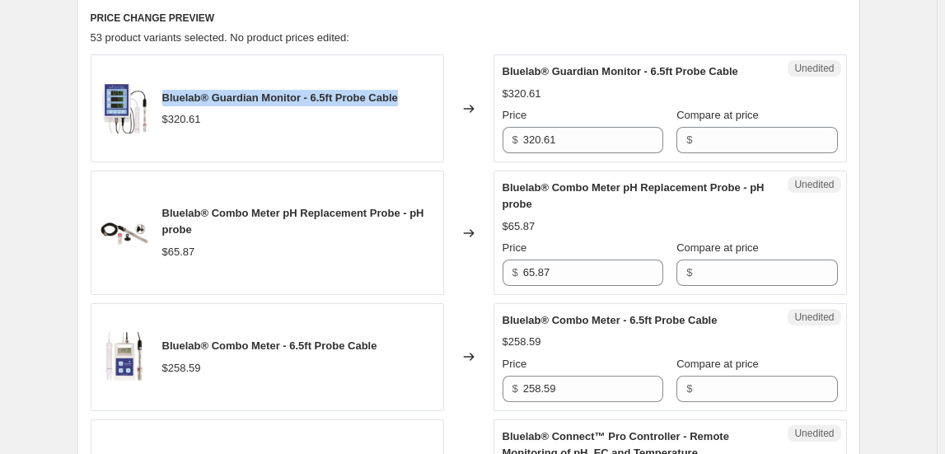
scroll to position [674, 0]
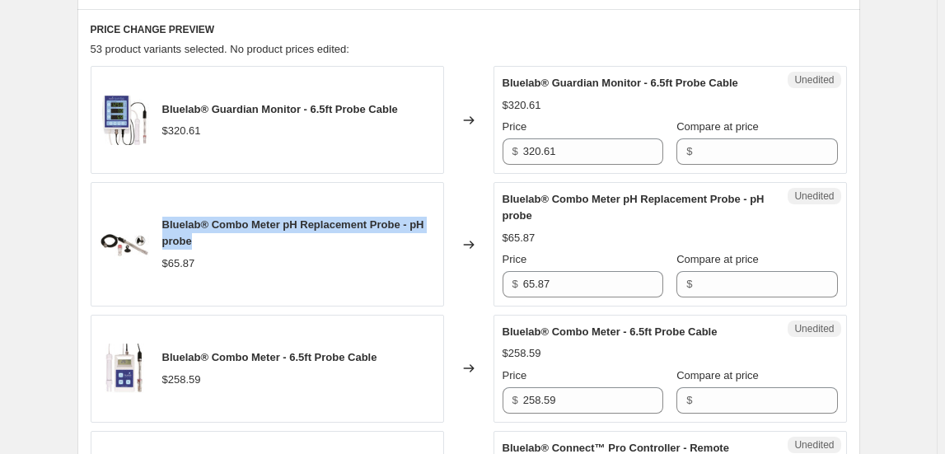
drag, startPoint x: 166, startPoint y: 220, endPoint x: 201, endPoint y: 236, distance: 38.0
click at [201, 236] on div "Bluelab® Combo Meter pH Replacement Probe - pH probe" at bounding box center [298, 233] width 273 height 33
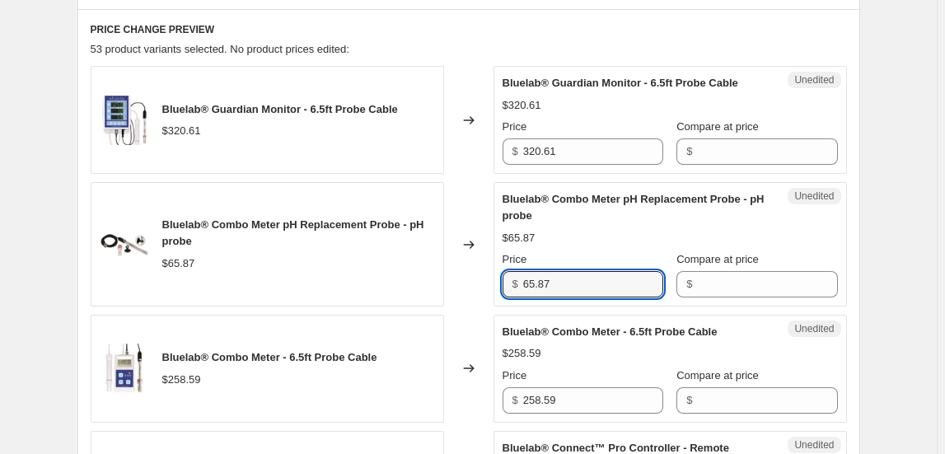
drag, startPoint x: 561, startPoint y: 282, endPoint x: 474, endPoint y: 285, distance: 87.4
click at [478, 283] on div "Bluelab® Combo Meter pH Replacement Probe - pH probe $65.87 Changed to Unedited…" at bounding box center [469, 244] width 756 height 124
type input "97.98"
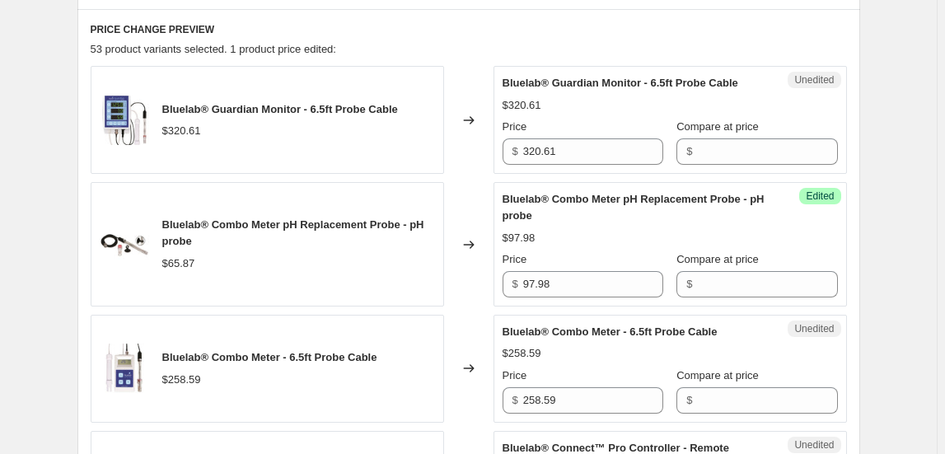
click at [370, 297] on div "Bluelab® Combo Meter pH Replacement Probe - pH probe $65.87" at bounding box center [267, 244] width 353 height 124
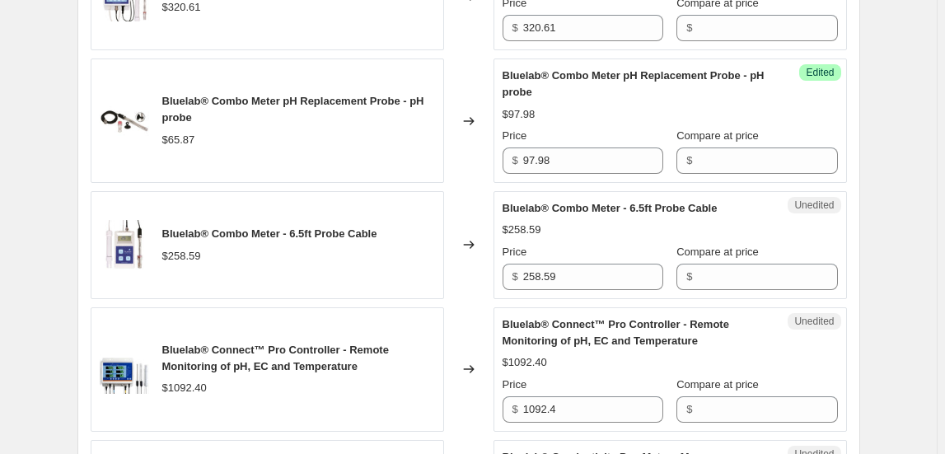
scroll to position [824, 0]
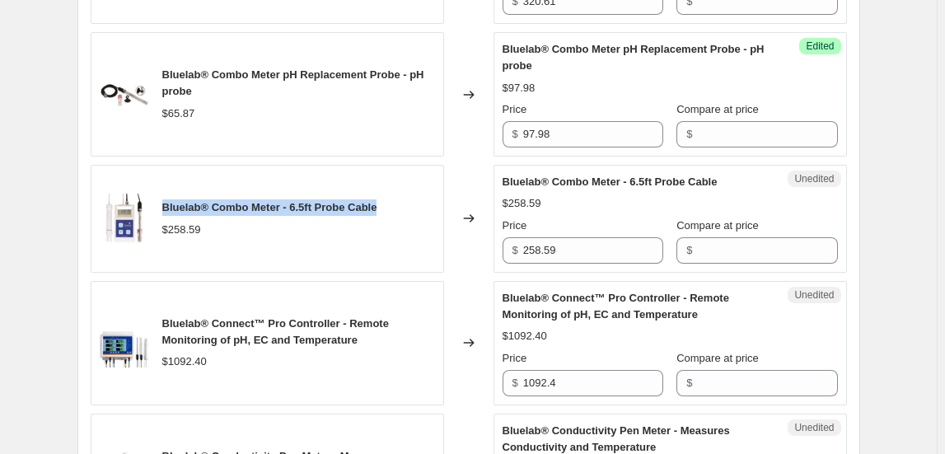
drag, startPoint x: 166, startPoint y: 201, endPoint x: 385, endPoint y: 198, distance: 219.2
click at [377, 199] on div "Bluelab® Combo Meter - 6.5ft Probe Cable" at bounding box center [269, 207] width 215 height 16
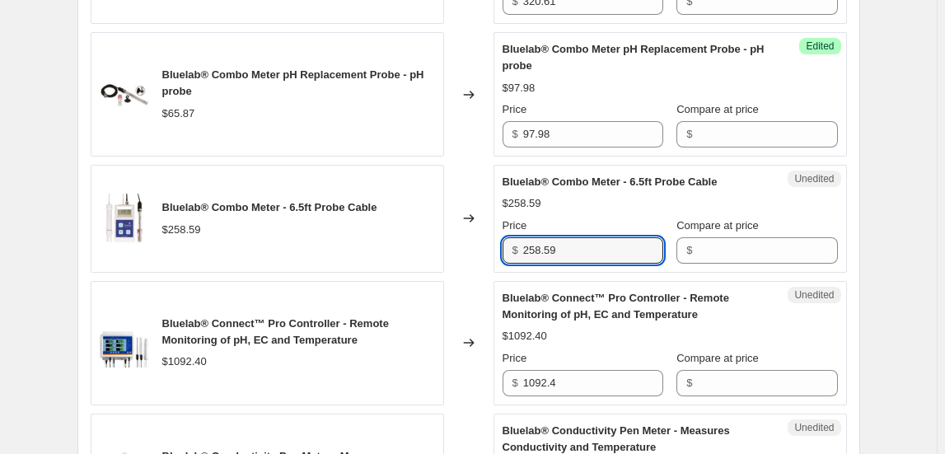
drag, startPoint x: 579, startPoint y: 255, endPoint x: 465, endPoint y: 254, distance: 113.7
click at [479, 259] on div "Bluelab® Combo Meter - 6.5ft Probe Cable $258.59 Changed to Unedited Bluelab® C…" at bounding box center [469, 219] width 756 height 108
type input "344.75"
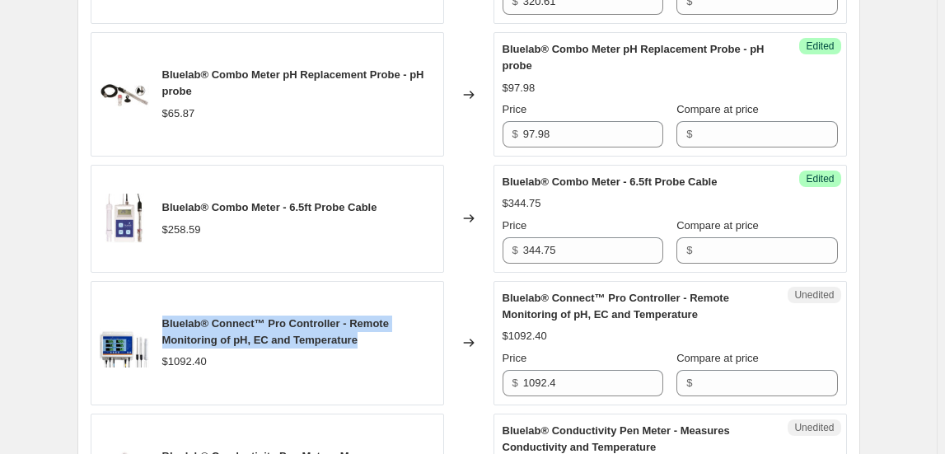
drag, startPoint x: 166, startPoint y: 324, endPoint x: 367, endPoint y: 330, distance: 200.3
click at [367, 332] on div "Bluelab® Connect™ Pro Controller - Remote Monitoring of pH, EC and Temperature" at bounding box center [298, 332] width 273 height 33
click at [239, 317] on span "Bluelab® Connect™ Pro Controller - Remote Monitoring of pH, EC and Temperature" at bounding box center [275, 331] width 227 height 29
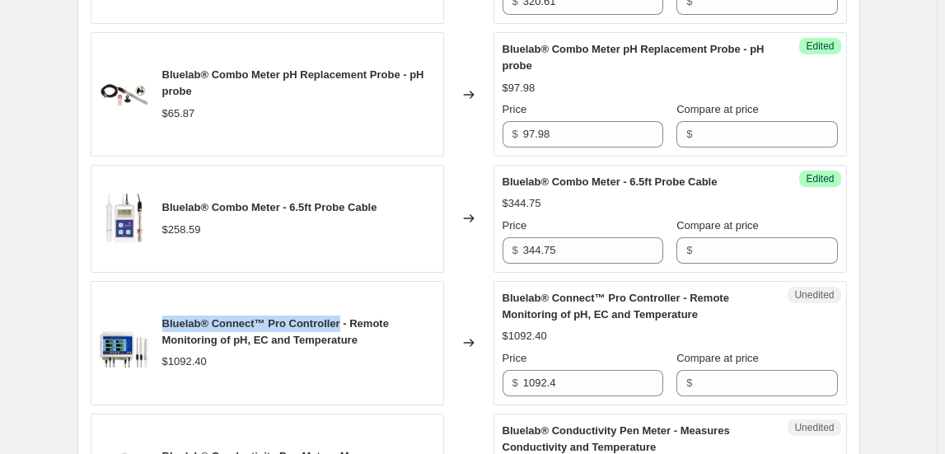
drag, startPoint x: 168, startPoint y: 320, endPoint x: 339, endPoint y: 316, distance: 170.6
click at [339, 317] on span "Bluelab® Connect™ Pro Controller - Remote Monitoring of pH, EC and Temperature" at bounding box center [275, 331] width 227 height 29
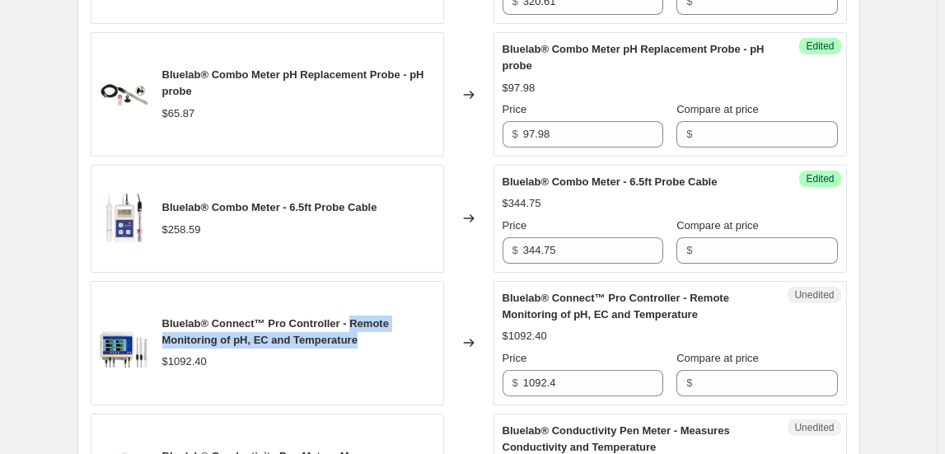
drag, startPoint x: 349, startPoint y: 321, endPoint x: 379, endPoint y: 342, distance: 36.1
click at [379, 342] on div "Bluelab® Connect™ Pro Controller - Remote Monitoring of pH, EC and Temperature" at bounding box center [298, 332] width 273 height 33
drag, startPoint x: 166, startPoint y: 321, endPoint x: 384, endPoint y: 341, distance: 219.2
click at [384, 341] on div "Bluelab® Connect™ Pro Controller - Remote Monitoring of pH, EC and Temperature" at bounding box center [298, 332] width 273 height 33
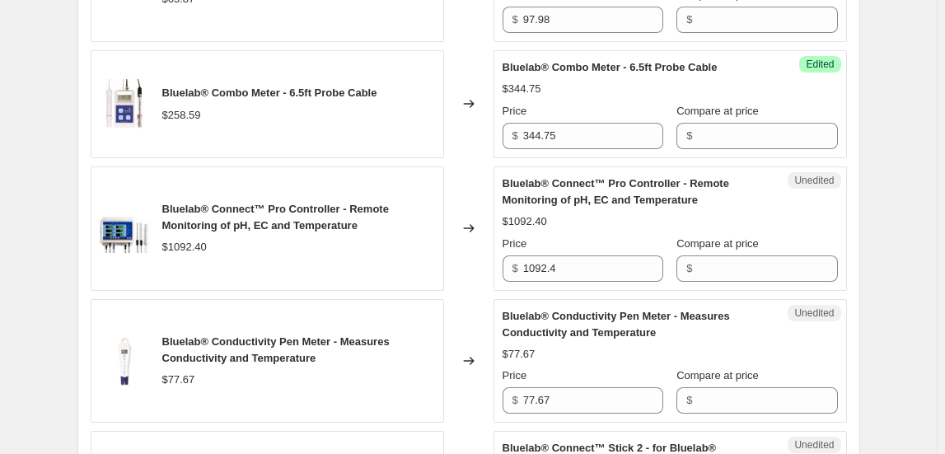
scroll to position [1048, 0]
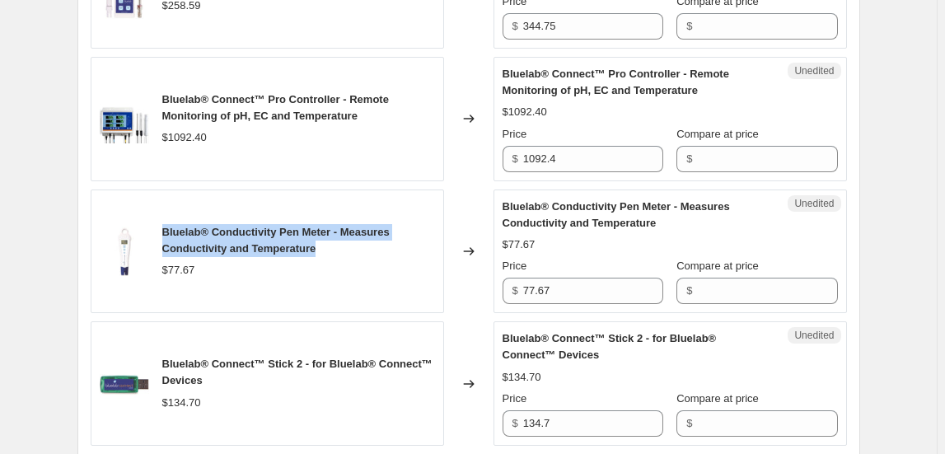
drag, startPoint x: 165, startPoint y: 227, endPoint x: 340, endPoint y: 244, distance: 176.3
click at [340, 244] on div "Bluelab® Conductivity Pen Meter - Measures Conductivity and Temperature $77.67" at bounding box center [267, 251] width 353 height 124
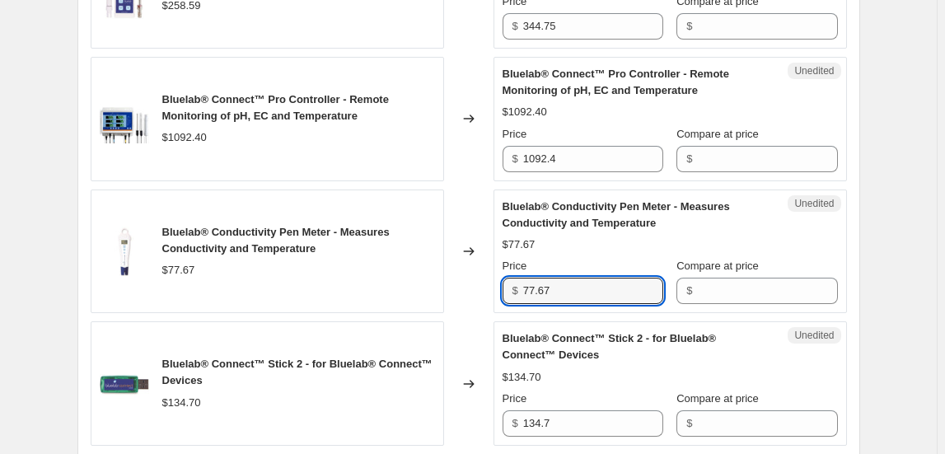
drag, startPoint x: 555, startPoint y: 283, endPoint x: 478, endPoint y: 285, distance: 77.5
click at [478, 285] on div "Bluelab® Conductivity Pen Meter - Measures Conductivity and Temperature $77.67 …" at bounding box center [469, 251] width 756 height 124
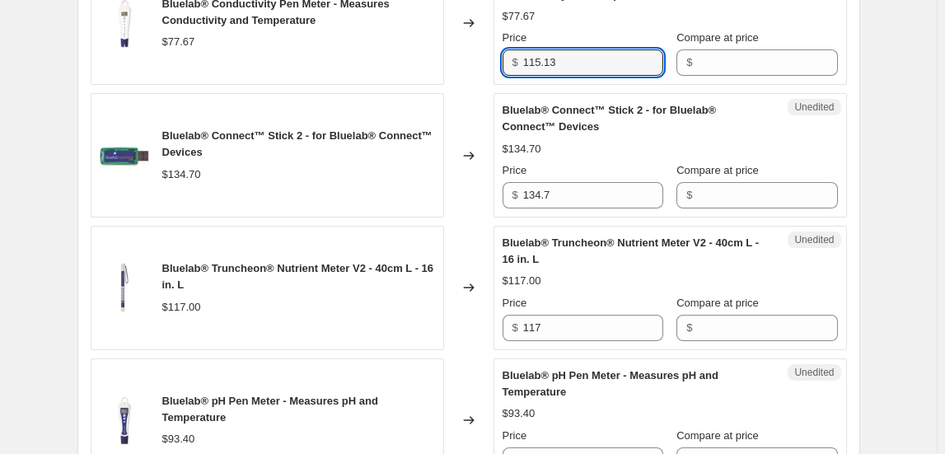
scroll to position [1273, 0]
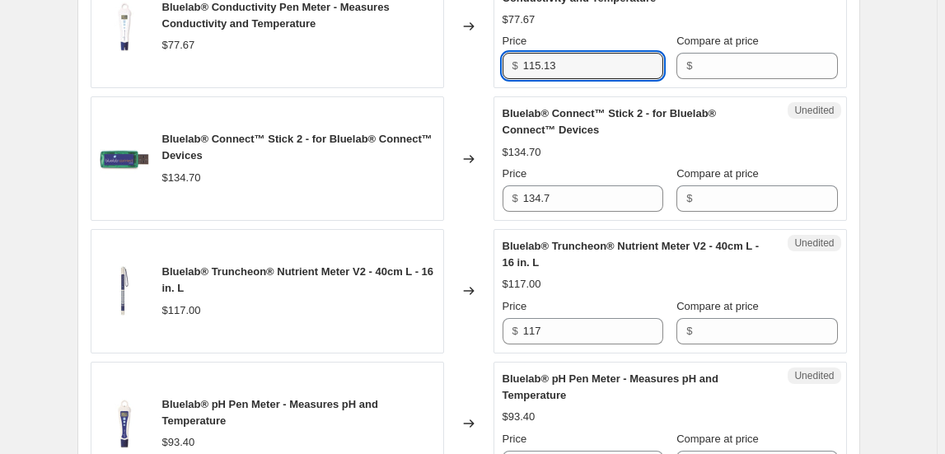
type input "115.13"
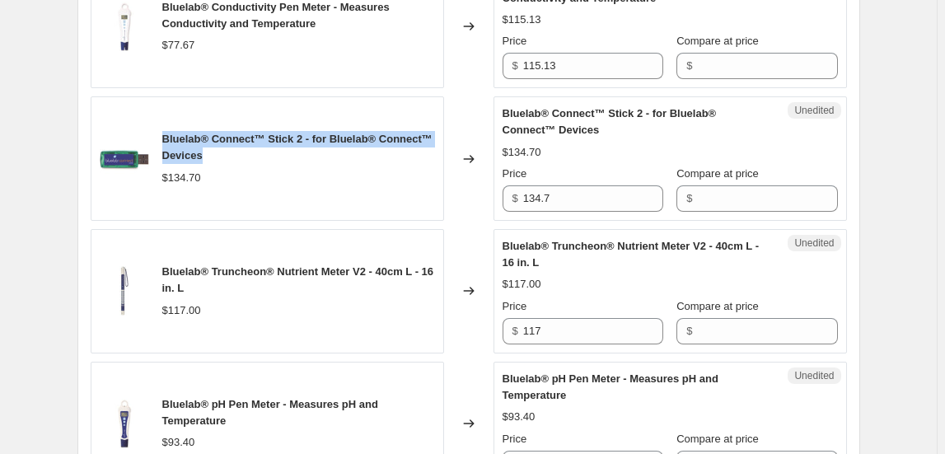
drag, startPoint x: 166, startPoint y: 136, endPoint x: 215, endPoint y: 150, distance: 50.6
click at [215, 150] on div "Bluelab® Connect™ Stick 2 - for Bluelab® Connect™ Devices" at bounding box center [298, 147] width 273 height 33
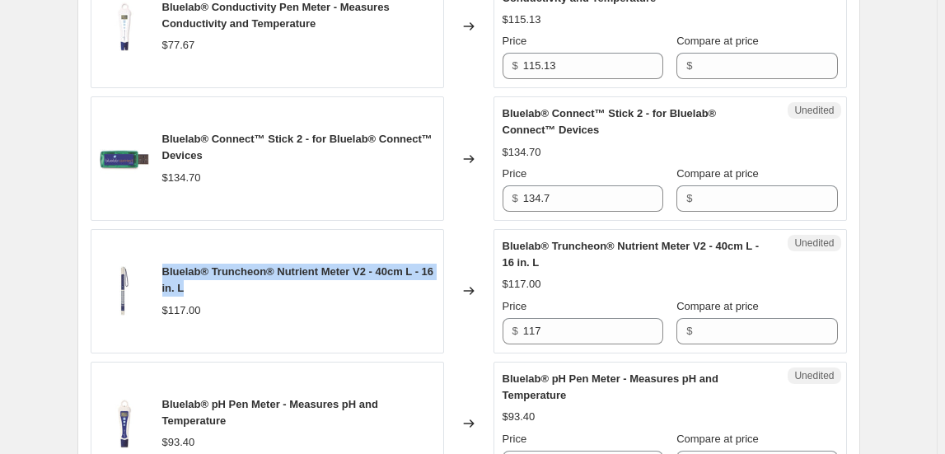
drag, startPoint x: 175, startPoint y: 271, endPoint x: 207, endPoint y: 283, distance: 33.4
click at [207, 283] on div "Bluelab® Truncheon® Nutrient Meter V2 - 40cm L - 16 in. L $117.00" at bounding box center [267, 291] width 353 height 124
drag, startPoint x: 278, startPoint y: 291, endPoint x: 218, endPoint y: 279, distance: 61.2
click at [278, 292] on div "Bluelab® Truncheon® Nutrient Meter V2 - 40cm L - 16 in. L $117.00" at bounding box center [298, 291] width 273 height 54
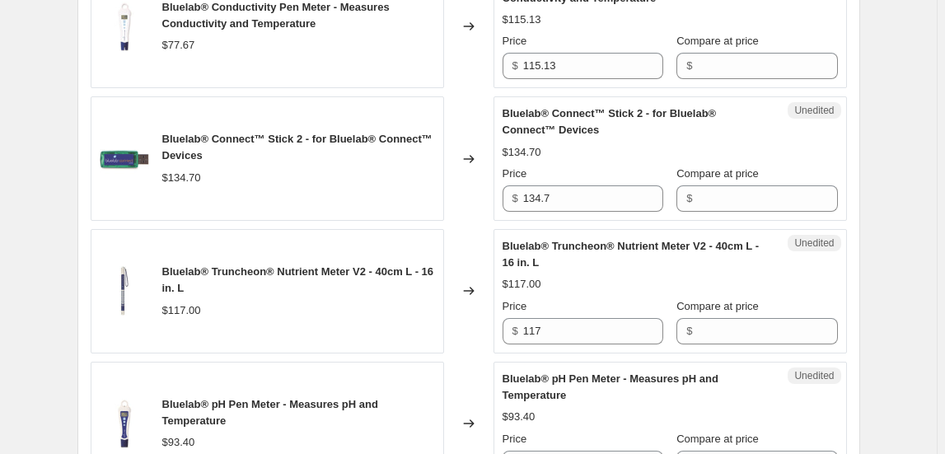
click at [274, 302] on div "$117.00" at bounding box center [298, 310] width 273 height 16
drag, startPoint x: 166, startPoint y: 269, endPoint x: 373, endPoint y: 269, distance: 206.8
click at [373, 269] on span "Bluelab® Truncheon® Nutrient Meter V2 - 40cm L - 16 in. L" at bounding box center [298, 279] width 272 height 29
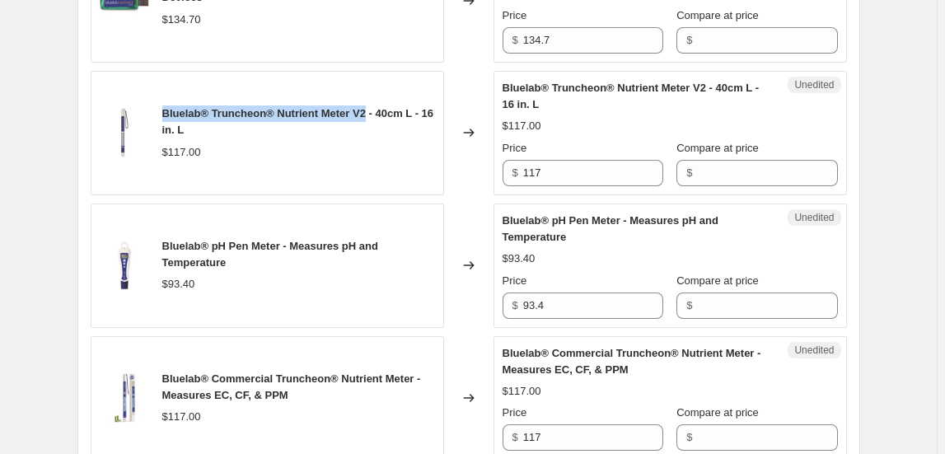
scroll to position [1509, 0]
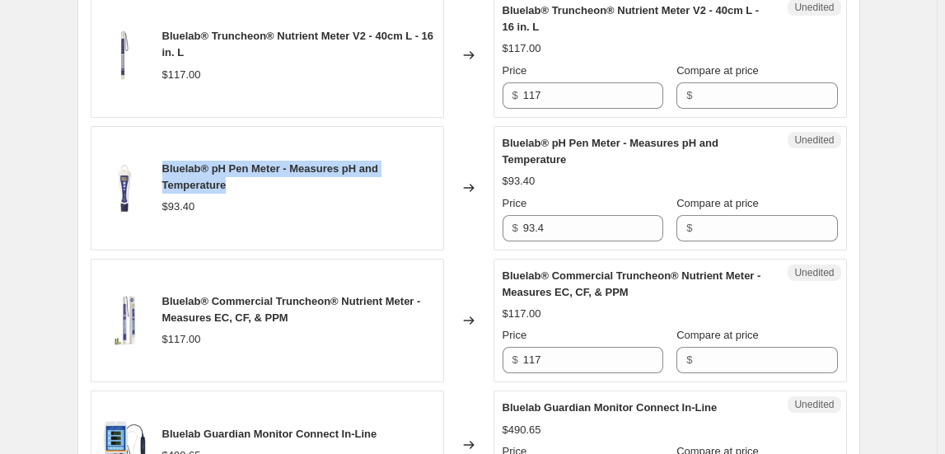
drag, startPoint x: 165, startPoint y: 165, endPoint x: 242, endPoint y: 175, distance: 78.1
click at [242, 175] on div "Bluelab® pH Pen Meter - Measures pH and Temperature" at bounding box center [298, 177] width 273 height 33
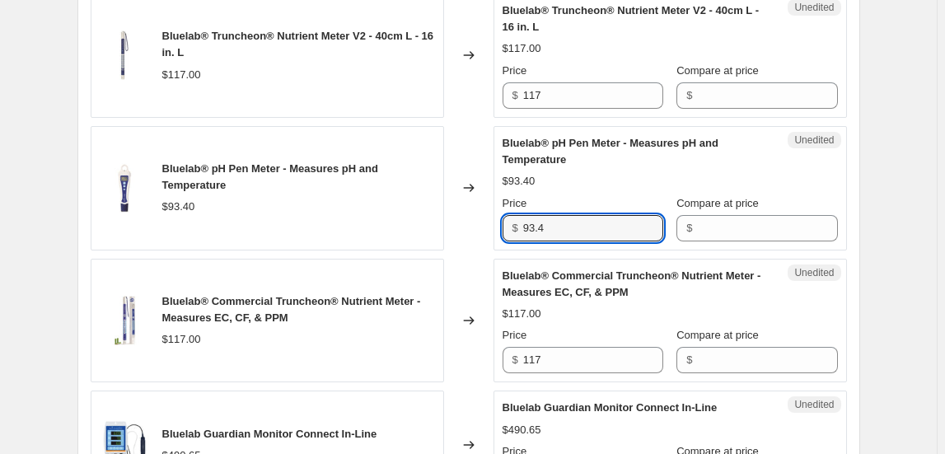
drag, startPoint x: 556, startPoint y: 225, endPoint x: 487, endPoint y: 237, distance: 70.3
click at [487, 237] on div "Bluelab® pH Pen Meter - Measures pH and Temperature $93.40 Changed to Unedited …" at bounding box center [469, 188] width 756 height 124
type input "134.19"
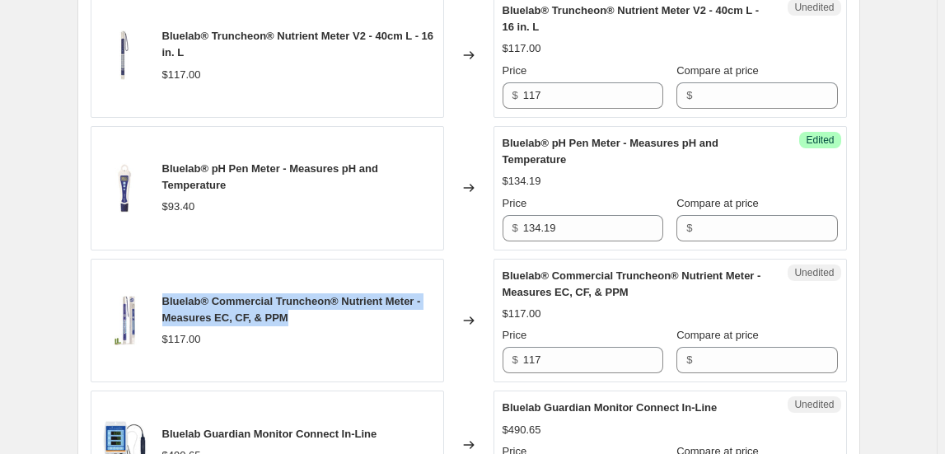
drag, startPoint x: 168, startPoint y: 294, endPoint x: 320, endPoint y: 308, distance: 153.1
click at [320, 308] on div "Bluelab® Commercial Truncheon® Nutrient Meter - Measures EC, CF, & PPM" at bounding box center [298, 309] width 273 height 33
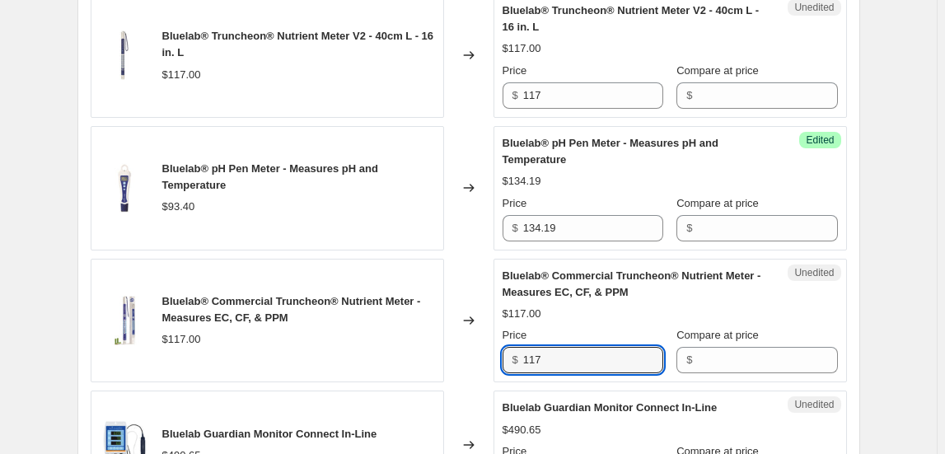
drag, startPoint x: 552, startPoint y: 352, endPoint x: 506, endPoint y: 354, distance: 46.2
click at [506, 353] on div "$ 117" at bounding box center [583, 360] width 161 height 26
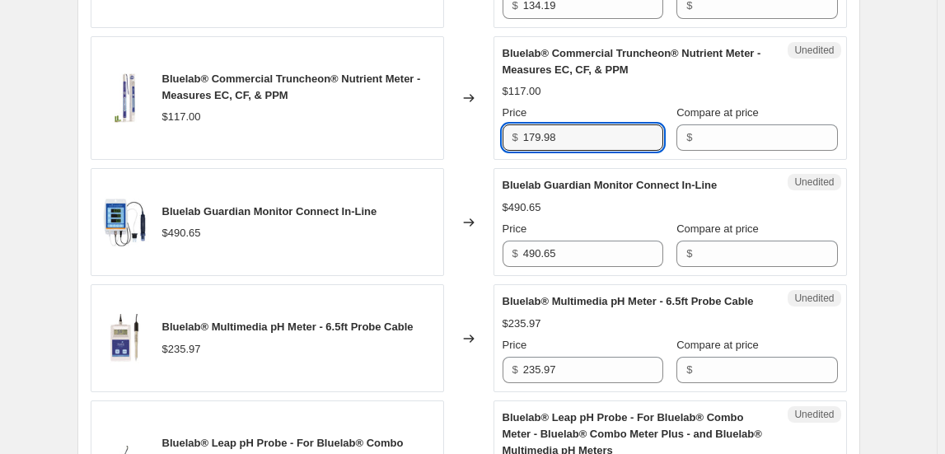
scroll to position [1733, 0]
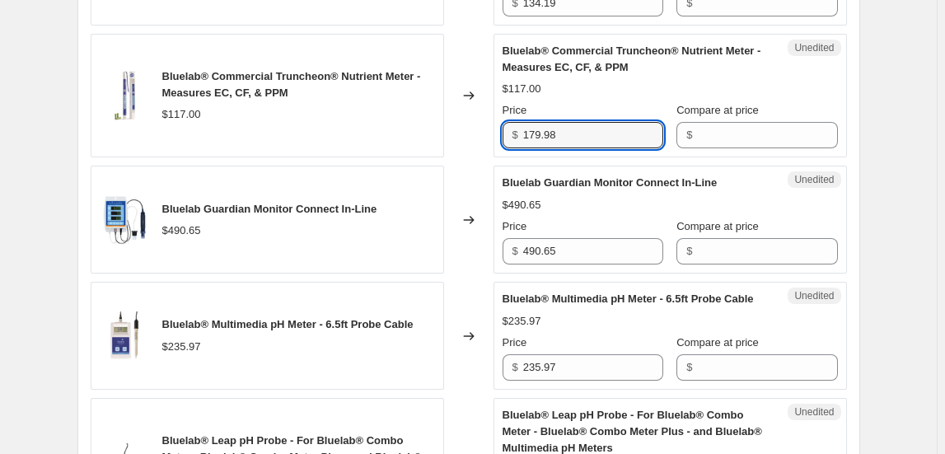
type input "179.98"
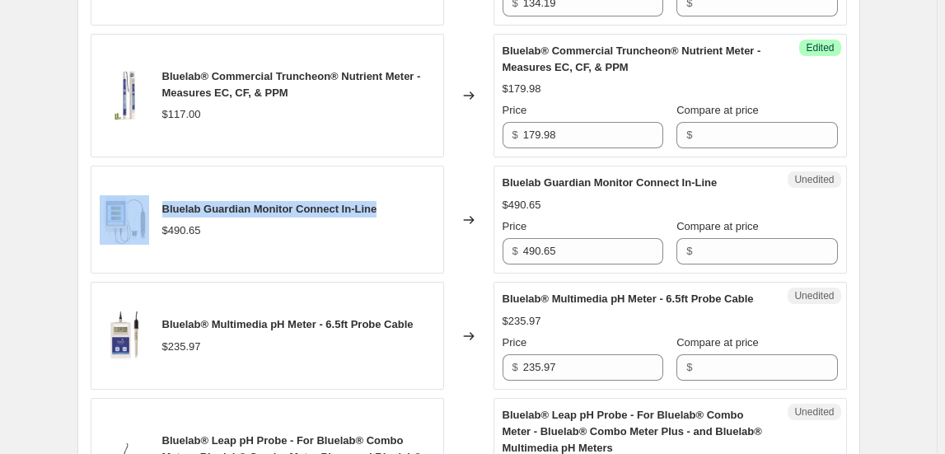
drag, startPoint x: 383, startPoint y: 200, endPoint x: 156, endPoint y: 209, distance: 227.6
click at [156, 209] on div "Bluelab Guardian Monitor Connect In-Line $490.65" at bounding box center [267, 220] width 353 height 108
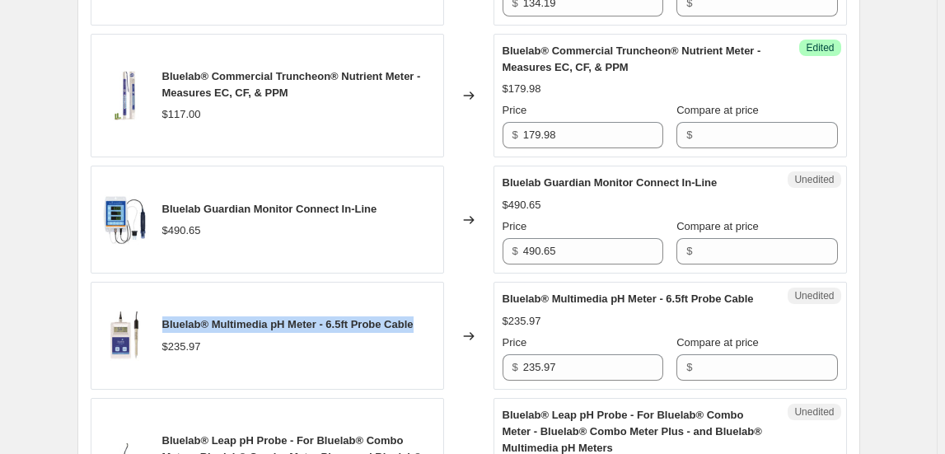
drag, startPoint x: 166, startPoint y: 320, endPoint x: 423, endPoint y: 323, distance: 257.9
click at [423, 323] on div "Bluelab® Multimedia pH Meter - 6.5ft Probe Cable $235.97" at bounding box center [267, 336] width 353 height 108
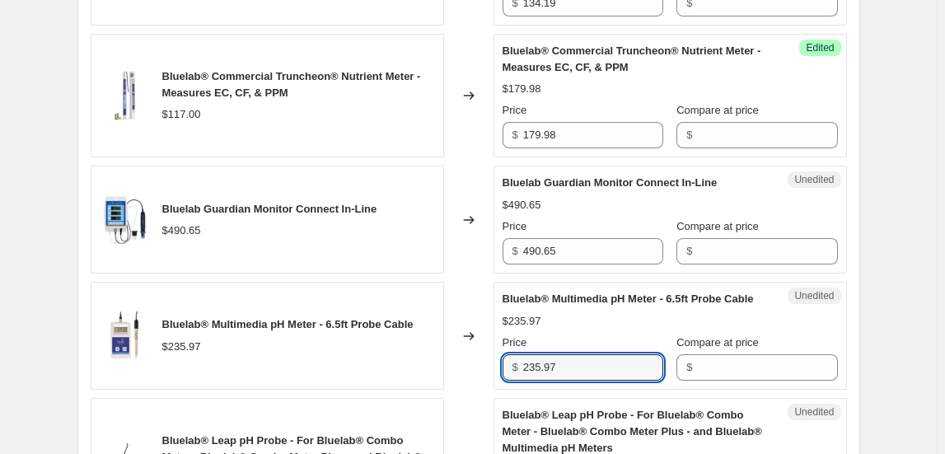
drag, startPoint x: 576, startPoint y: 355, endPoint x: 437, endPoint y: 355, distance: 139.2
click at [437, 355] on div "Bluelab® Multimedia pH Meter - 6.5ft Probe Cable $235.97 Changed to Unedited Bl…" at bounding box center [469, 336] width 756 height 108
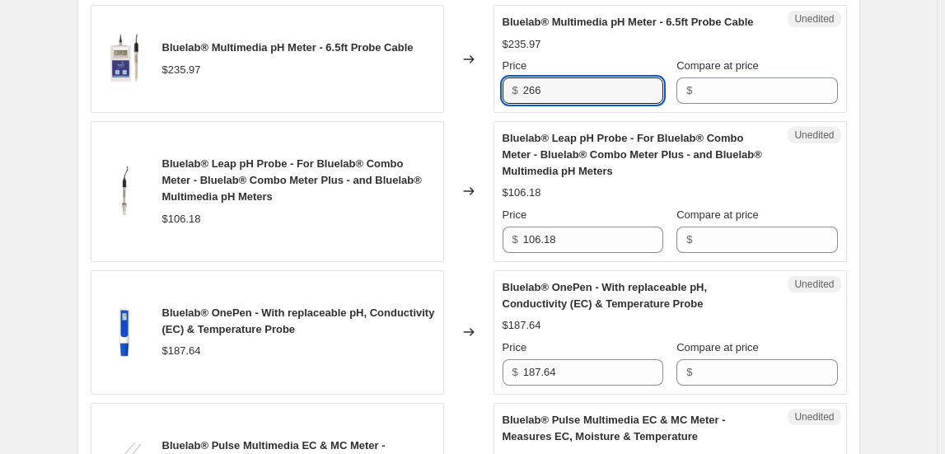
scroll to position [2033, 0]
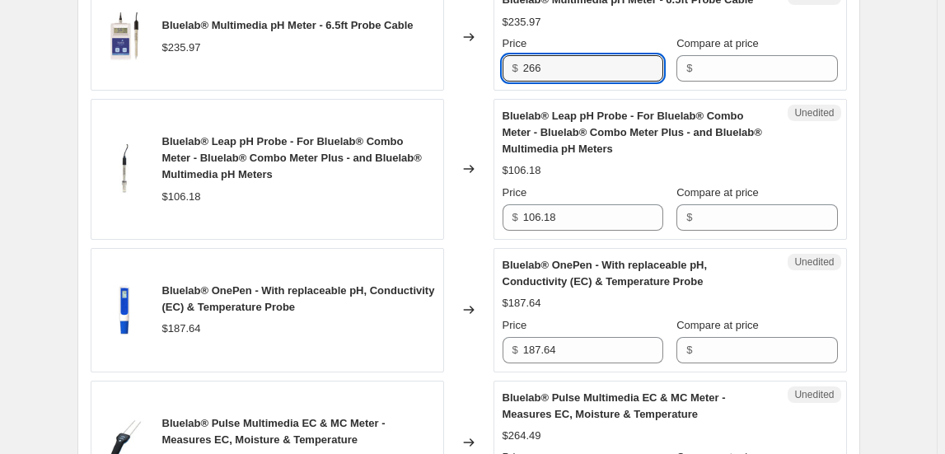
type input "266"
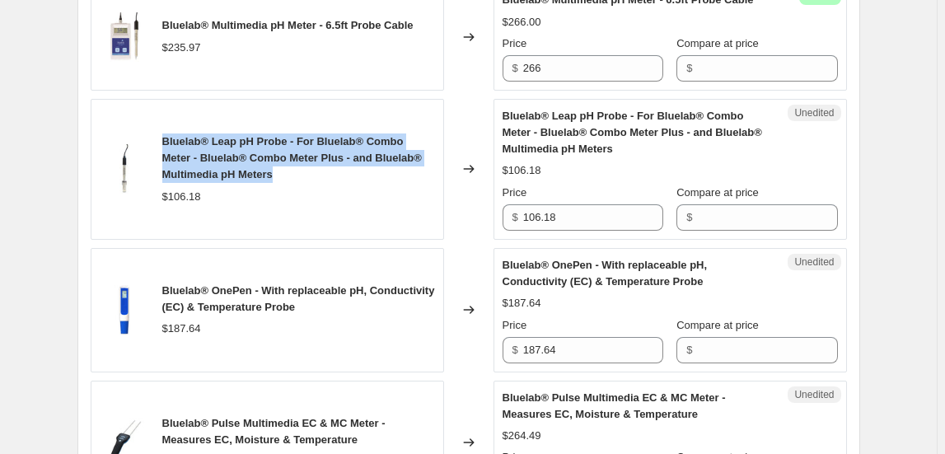
drag, startPoint x: 165, startPoint y: 129, endPoint x: 297, endPoint y: 167, distance: 137.2
click at [297, 167] on div "Bluelab® Leap pH Probe - For Bluelab® Combo Meter - Bluelab® Combo Meter Plus -…" at bounding box center [267, 169] width 353 height 141
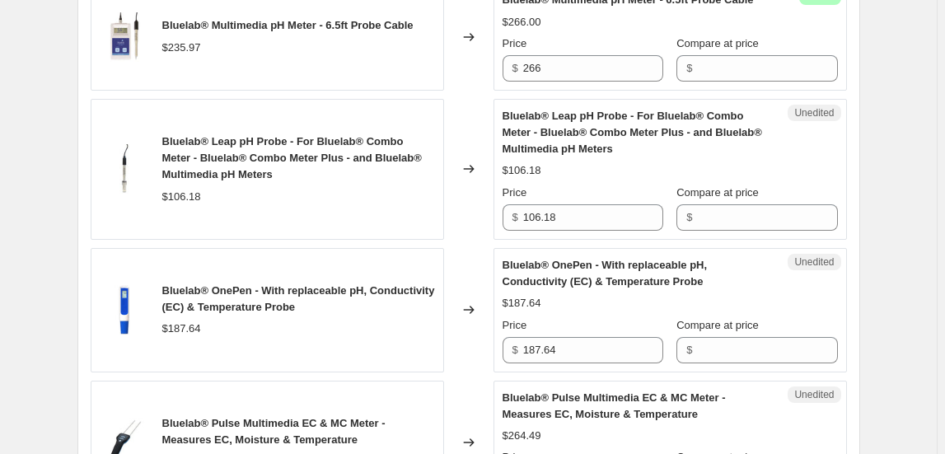
drag, startPoint x: 904, startPoint y: 143, endPoint x: 901, endPoint y: 152, distance: 8.6
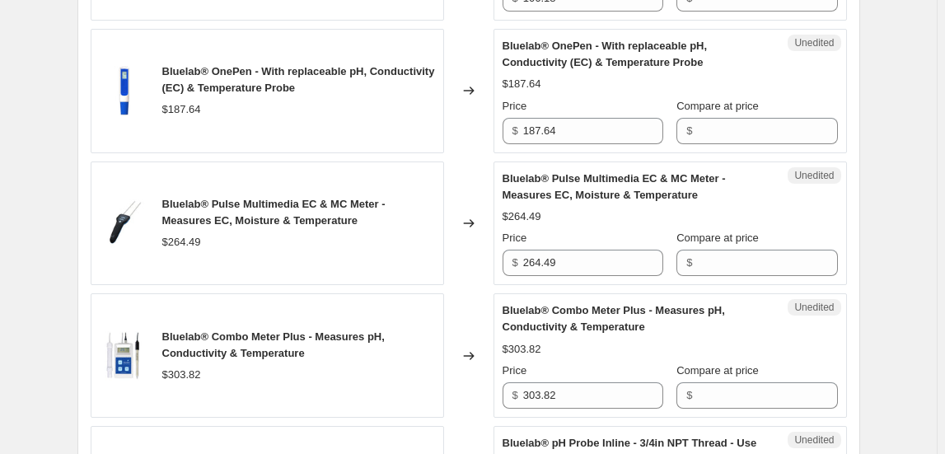
scroll to position [2257, 0]
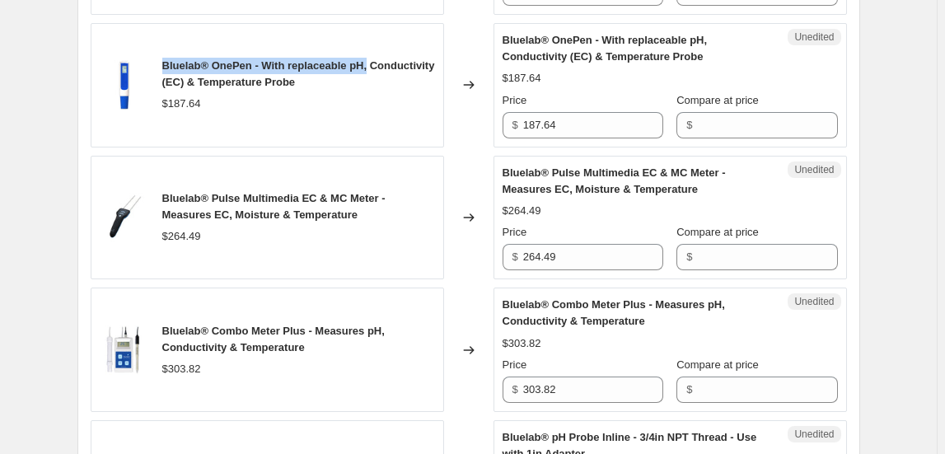
drag, startPoint x: 166, startPoint y: 60, endPoint x: 384, endPoint y: 68, distance: 217.6
click at [384, 68] on div "Bluelab® OnePen - With replaceable pH, Conductivity (EC) & Temperature Probe" at bounding box center [298, 74] width 273 height 33
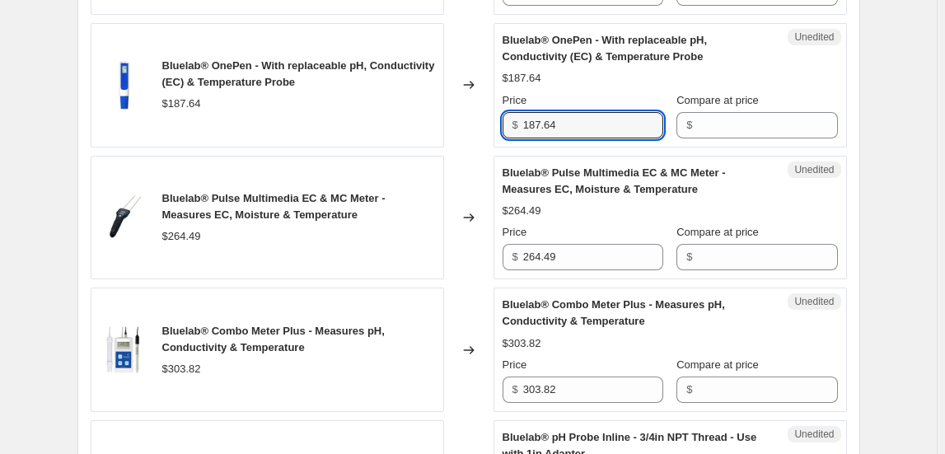
drag, startPoint x: 564, startPoint y: 124, endPoint x: 525, endPoint y: 123, distance: 39.6
click at [525, 123] on div "$ 187.64" at bounding box center [583, 125] width 161 height 26
type input "315.18"
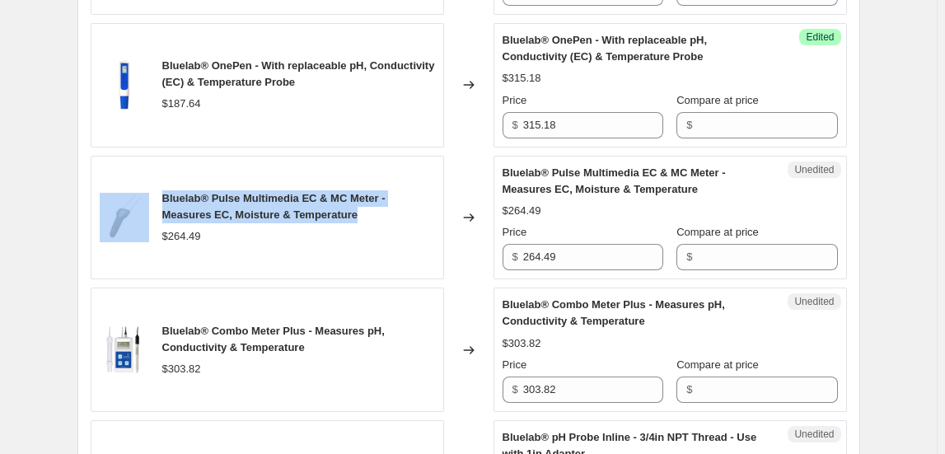
drag, startPoint x: 373, startPoint y: 208, endPoint x: 158, endPoint y: 191, distance: 215.7
click at [158, 191] on div "Bluelab® Pulse Multimedia EC & MC Meter - Measures EC, Moisture & Temperature $…" at bounding box center [267, 218] width 353 height 124
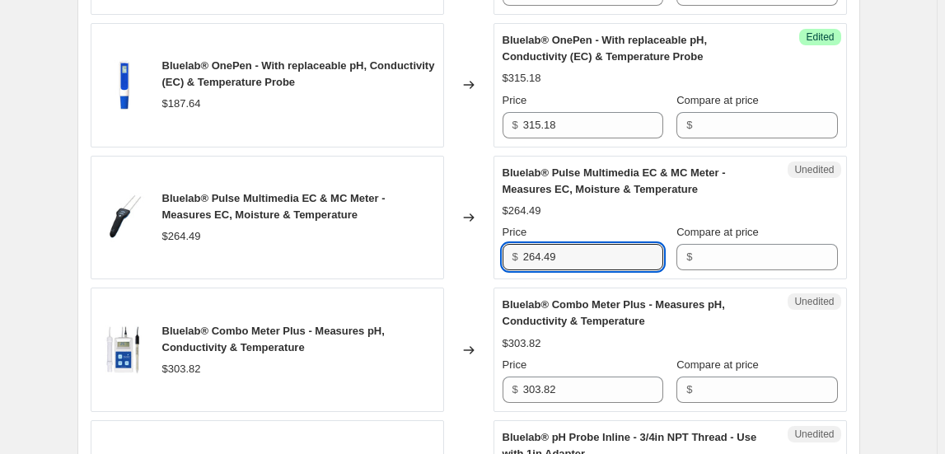
drag, startPoint x: 574, startPoint y: 251, endPoint x: 489, endPoint y: 251, distance: 84.9
click at [489, 251] on div "Bluelab® Pulse Multimedia EC & MC Meter - Measures EC, Moisture & Temperature $…" at bounding box center [469, 218] width 756 height 124
type input "324.07"
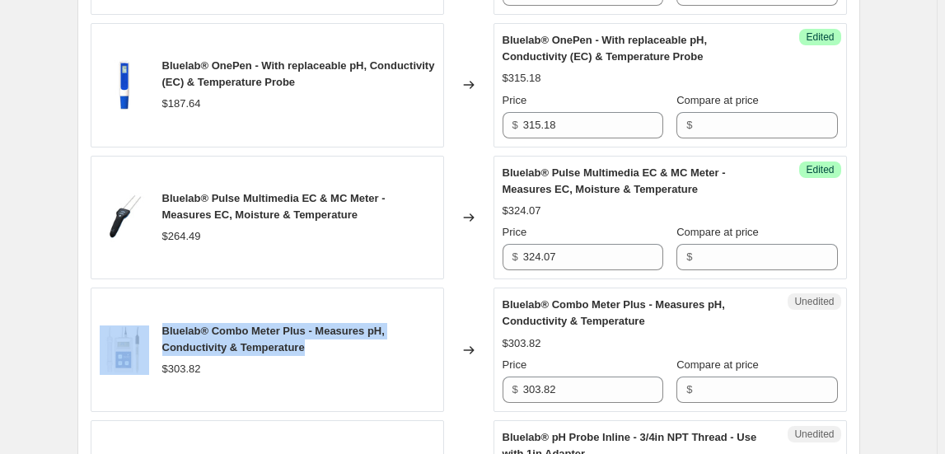
drag, startPoint x: 307, startPoint y: 343, endPoint x: 157, endPoint y: 322, distance: 151.4
click at [157, 322] on div "Bluelab® Combo Meter Plus - Measures pH, Conductivity & Temperature $303.82" at bounding box center [267, 350] width 353 height 124
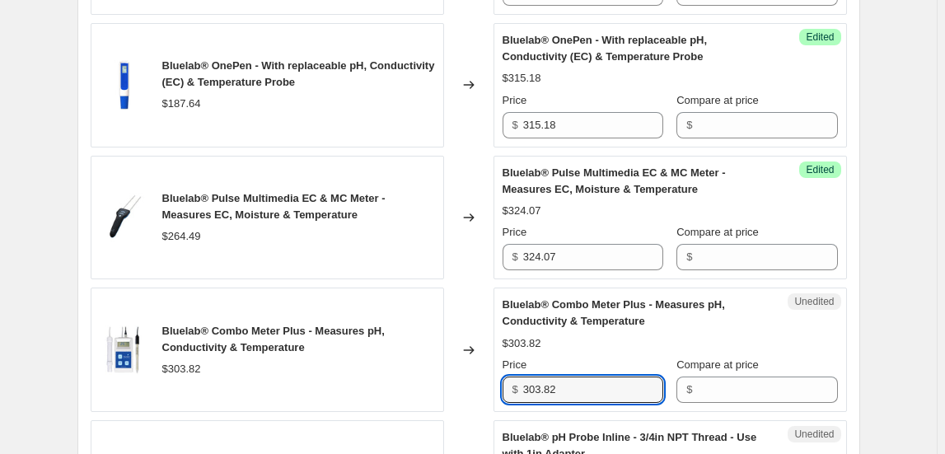
drag, startPoint x: 531, startPoint y: 394, endPoint x: 478, endPoint y: 389, distance: 53.8
click at [477, 389] on div "Bluelab® Combo Meter Plus - Measures pH, Conductivity & Temperature $303.82 Cha…" at bounding box center [469, 350] width 756 height 124
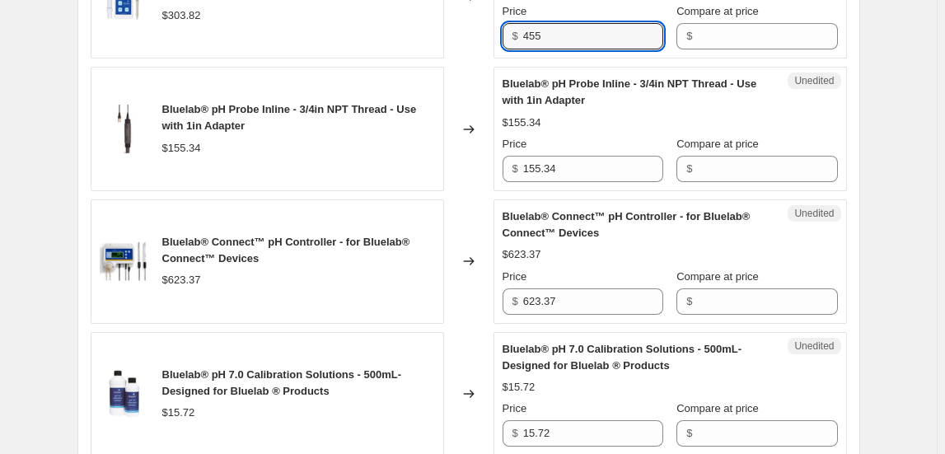
scroll to position [2631, 0]
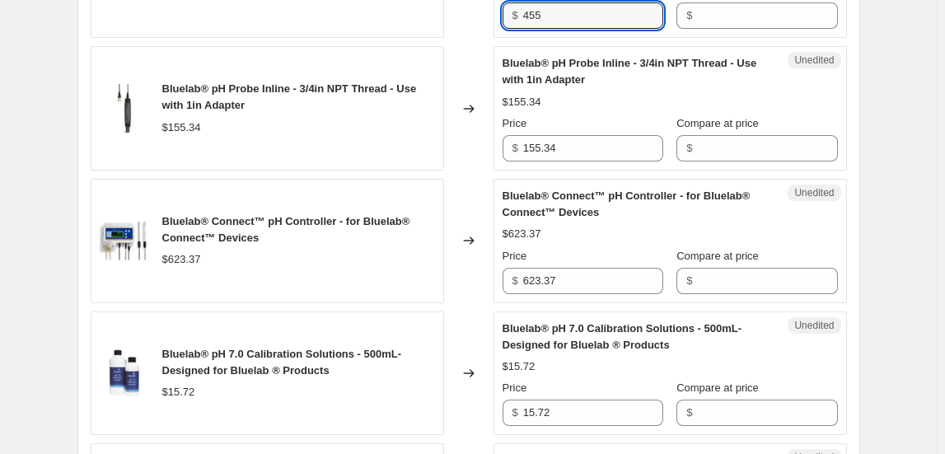
type input "455"
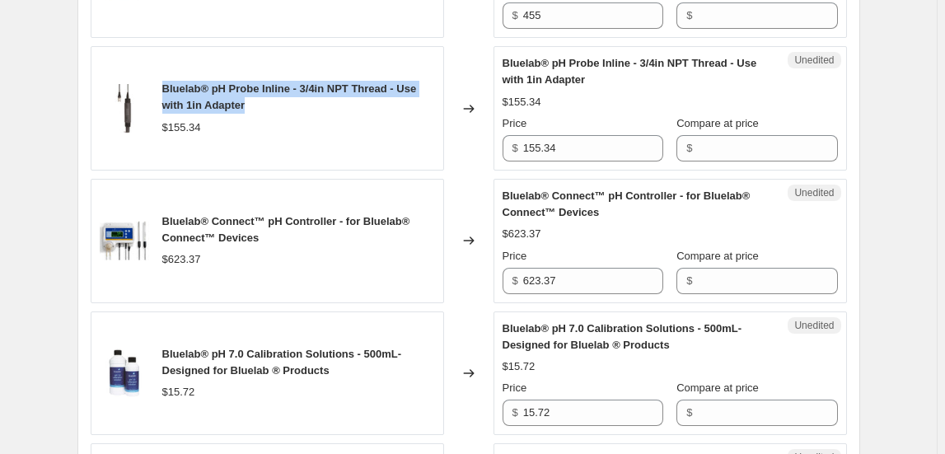
drag, startPoint x: 258, startPoint y: 99, endPoint x: 162, endPoint y: 79, distance: 97.6
click at [162, 79] on div "Bluelab® pH Probe Inline - 3/4in NPT Thread - Use with 1in Adapter $155.34" at bounding box center [267, 108] width 353 height 124
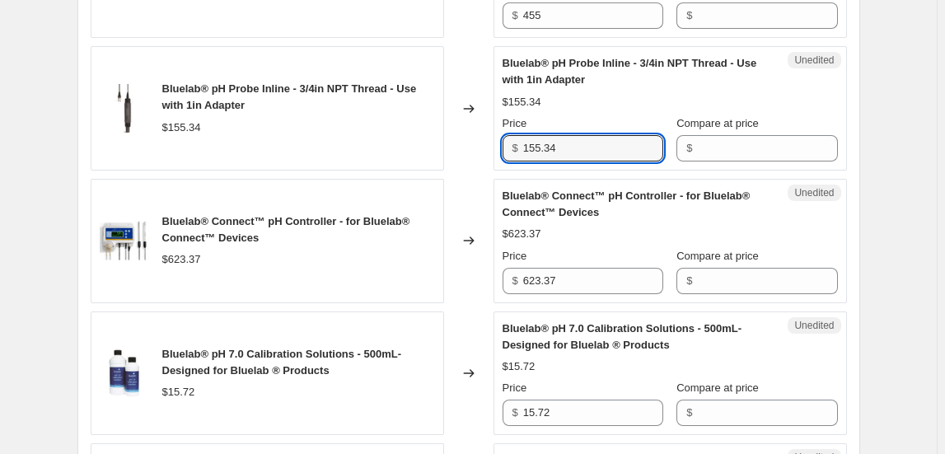
drag, startPoint x: 488, startPoint y: 134, endPoint x: 442, endPoint y: 126, distance: 46.9
click at [442, 126] on div "Bluelab® pH Probe Inline - 3/4in NPT Thread - Use with 1in Adapter $155.34 Chan…" at bounding box center [469, 108] width 756 height 124
type input "215.76"
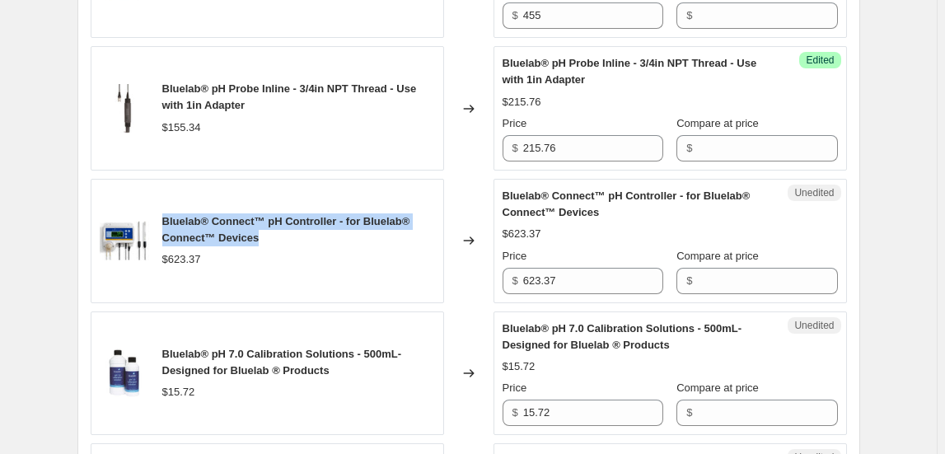
drag, startPoint x: 167, startPoint y: 211, endPoint x: 260, endPoint y: 234, distance: 95.1
click at [260, 234] on span "Bluelab® Connect™ pH Controller - for Bluelab® Connect™ Devices" at bounding box center [286, 229] width 248 height 29
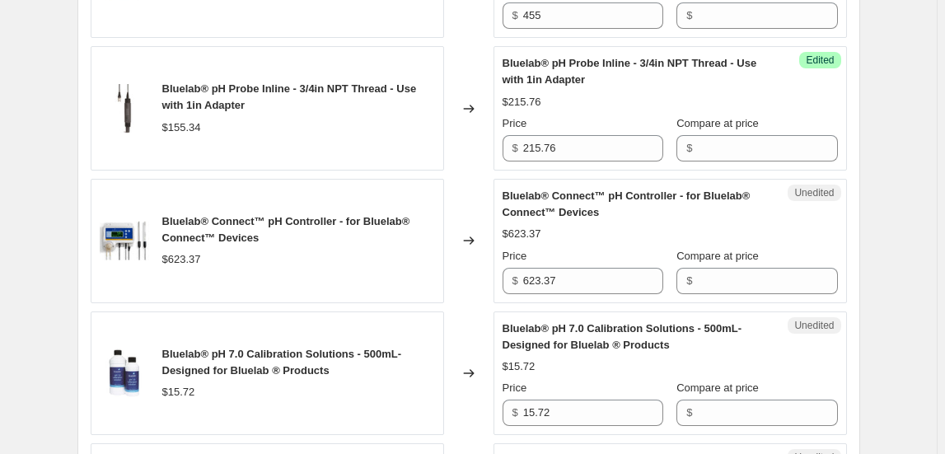
click at [305, 257] on div "$623.37" at bounding box center [298, 259] width 273 height 16
drag, startPoint x: 269, startPoint y: 212, endPoint x: 336, endPoint y: 207, distance: 67.7
click at [336, 215] on span "Bluelab® Connect™ pH Controller - for Bluelab® Connect™ Devices" at bounding box center [286, 229] width 248 height 29
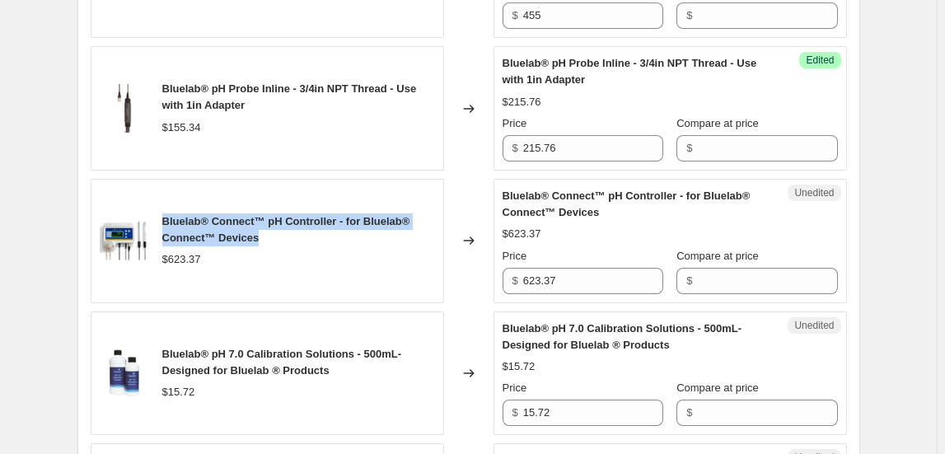
drag, startPoint x: 272, startPoint y: 236, endPoint x: 164, endPoint y: 207, distance: 111.7
click at [164, 207] on div "Bluelab® Connect™ pH Controller - for Bluelab® Connect™ Devices $623.37" at bounding box center [267, 241] width 353 height 124
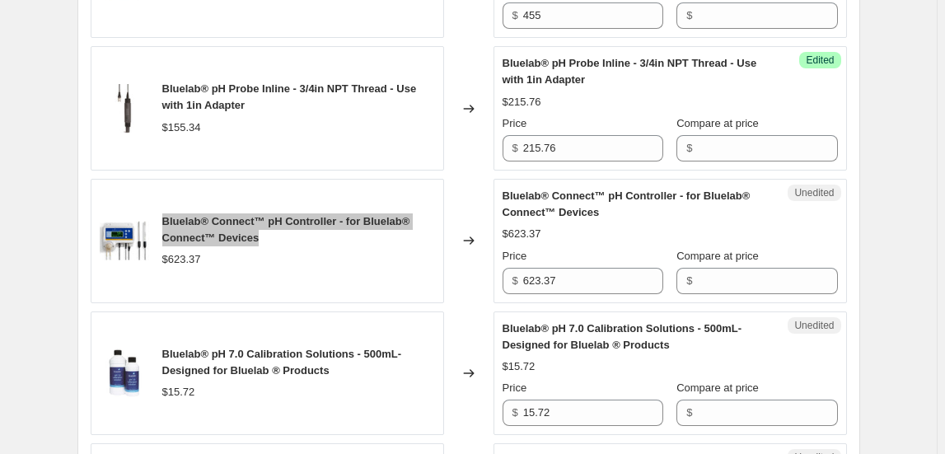
scroll to position [2781, 0]
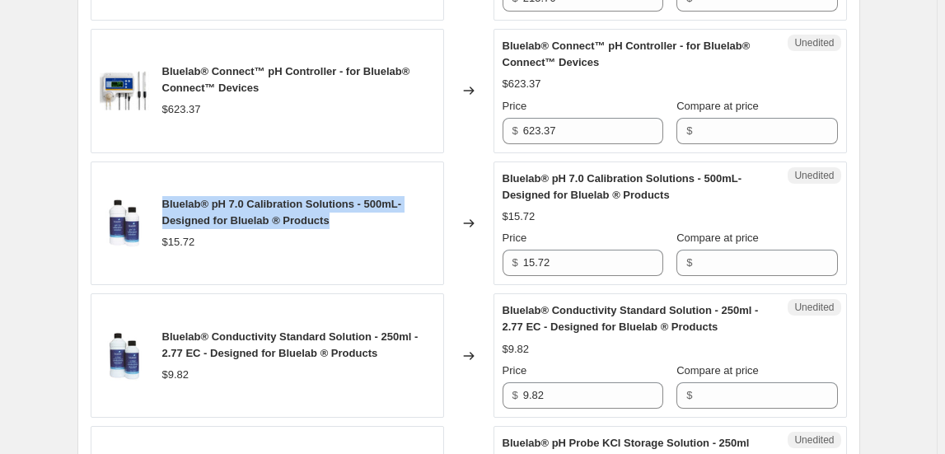
drag, startPoint x: 166, startPoint y: 194, endPoint x: 358, endPoint y: 212, distance: 191.9
click at [358, 212] on div "Bluelab® pH 7.0 Calibration Solutions - 500mL- Designed for Bluelab ® Products" at bounding box center [298, 212] width 273 height 33
click at [357, 198] on span "Bluelab® pH 7.0 Calibration Solutions - 500mL- Designed for Bluelab ® Products" at bounding box center [282, 212] width 240 height 29
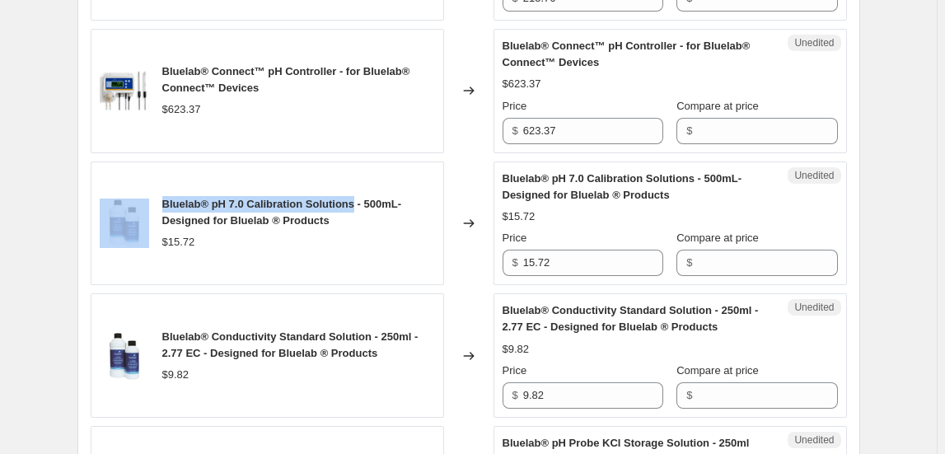
drag, startPoint x: 357, startPoint y: 197, endPoint x: 152, endPoint y: 192, distance: 205.2
click at [152, 192] on div "Bluelab® pH 7.0 Calibration Solutions - 500mL- Designed for Bluelab ® Products …" at bounding box center [267, 223] width 353 height 124
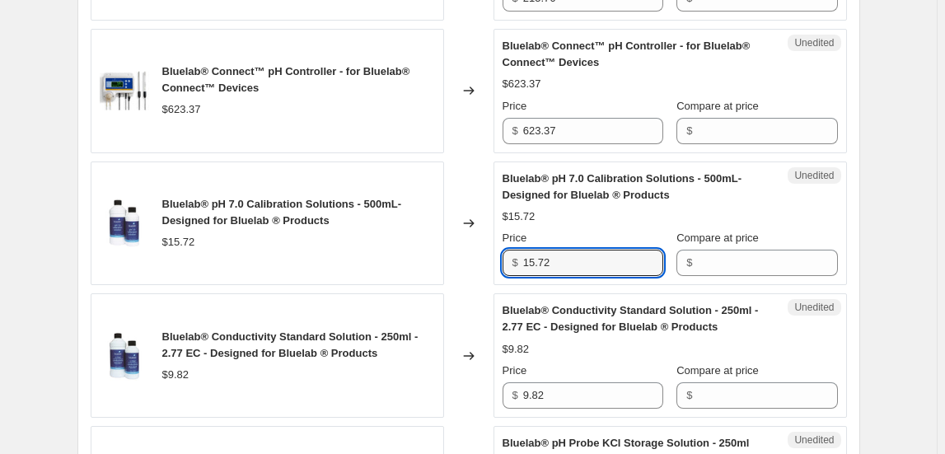
drag, startPoint x: 571, startPoint y: 253, endPoint x: 462, endPoint y: 257, distance: 108.8
click at [463, 257] on div "Bluelab® pH 7.0 Calibration Solutions - 500mL- Designed for Bluelab ® Products …" at bounding box center [469, 223] width 756 height 124
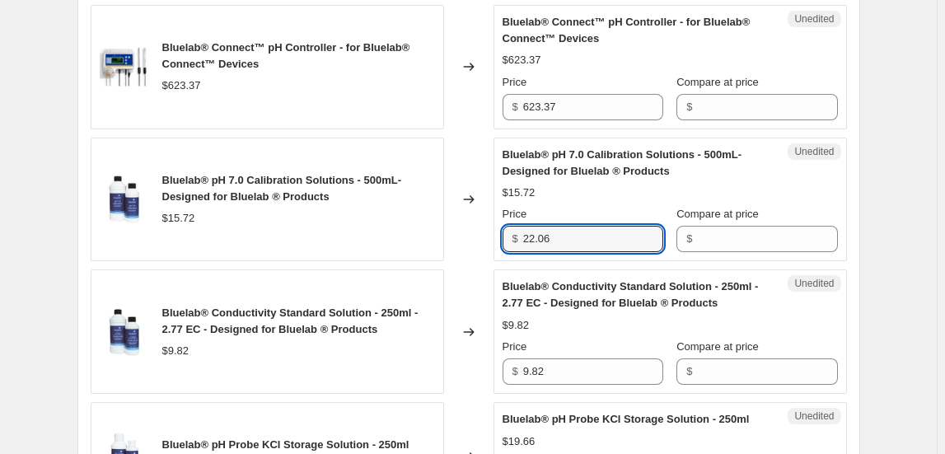
scroll to position [2856, 0]
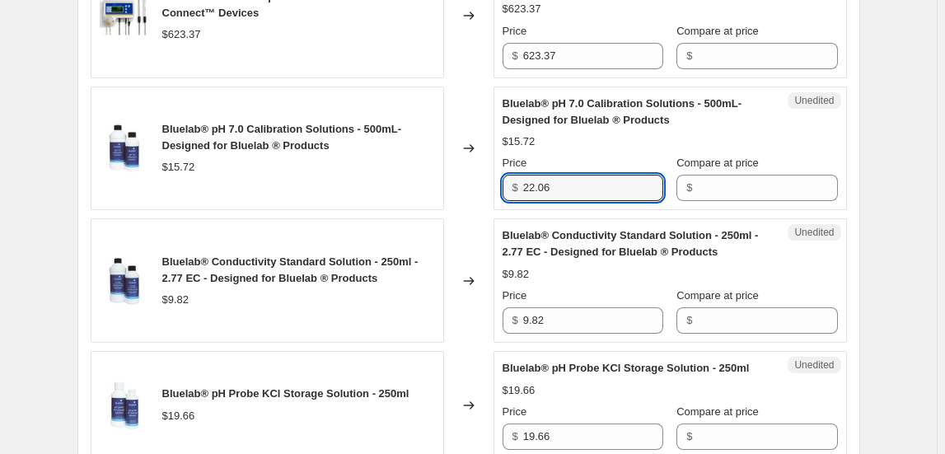
type input "22.06"
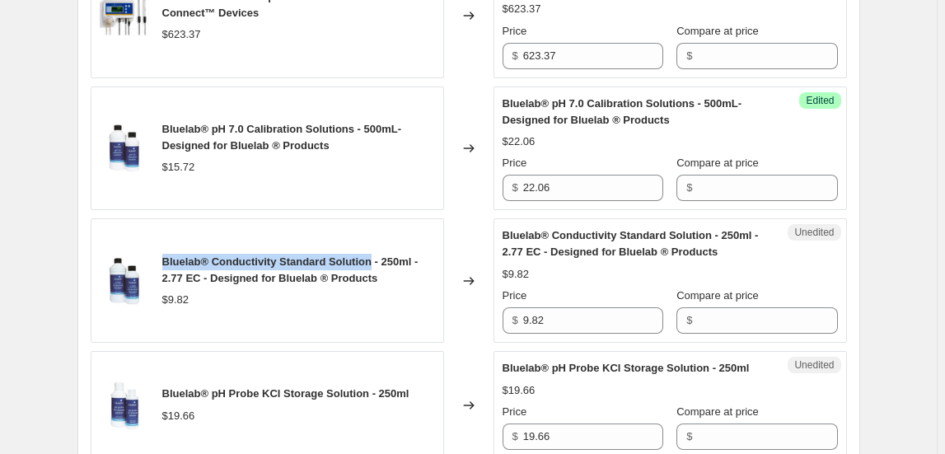
drag, startPoint x: 169, startPoint y: 251, endPoint x: 377, endPoint y: 256, distance: 208.5
click at [377, 257] on span "Bluelab® Conductivity Standard Solution - 250ml - 2.77 EC - Designed for Bluela…" at bounding box center [290, 269] width 256 height 29
click at [216, 255] on span "Bluelab® Conductivity Standard Solution - 250ml - 2.77 EC - Designed for Bluela…" at bounding box center [290, 269] width 256 height 29
drag, startPoint x: 213, startPoint y: 250, endPoint x: 376, endPoint y: 236, distance: 163.7
click at [376, 236] on div "Bluelab® Conductivity Standard Solution - 250ml - 2.77 EC - Designed for Bluela…" at bounding box center [267, 280] width 353 height 124
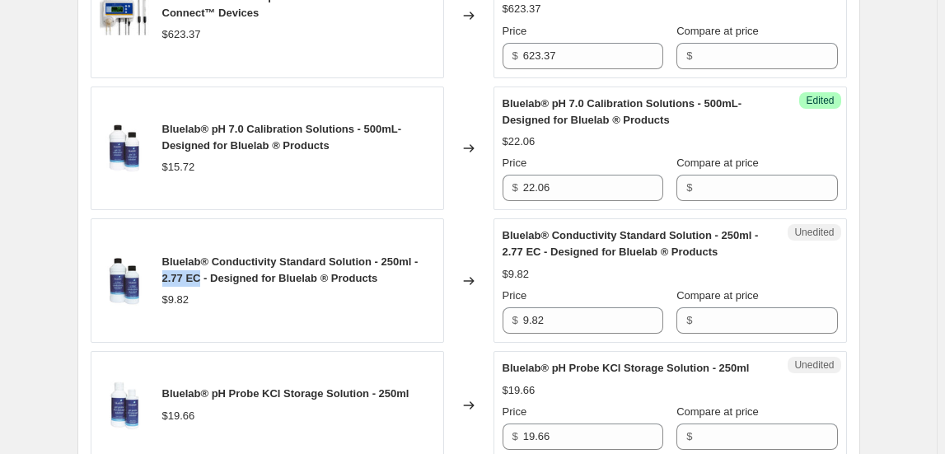
drag, startPoint x: 166, startPoint y: 269, endPoint x: 202, endPoint y: 271, distance: 35.5
click at [202, 271] on span "Bluelab® Conductivity Standard Solution - 250ml - 2.77 EC - Designed for Bluela…" at bounding box center [290, 269] width 256 height 29
drag, startPoint x: 214, startPoint y: 252, endPoint x: 202, endPoint y: 264, distance: 16.9
click at [202, 264] on span "Bluelab® Conductivity Standard Solution - 250ml - 2.77 EC - Designed for Bluela…" at bounding box center [290, 269] width 256 height 29
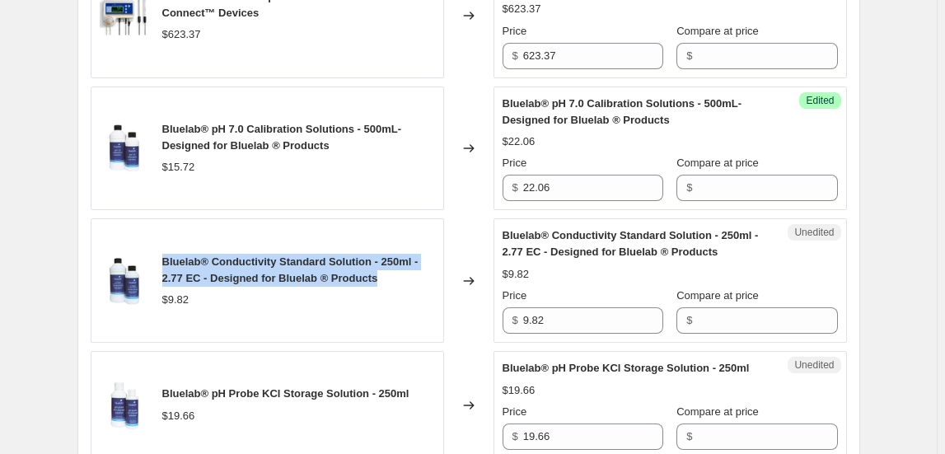
drag, startPoint x: 168, startPoint y: 251, endPoint x: 391, endPoint y: 269, distance: 223.2
click at [391, 269] on div "Bluelab® Conductivity Standard Solution - 250ml - 2.77 EC - Designed for Bluela…" at bounding box center [298, 270] width 273 height 33
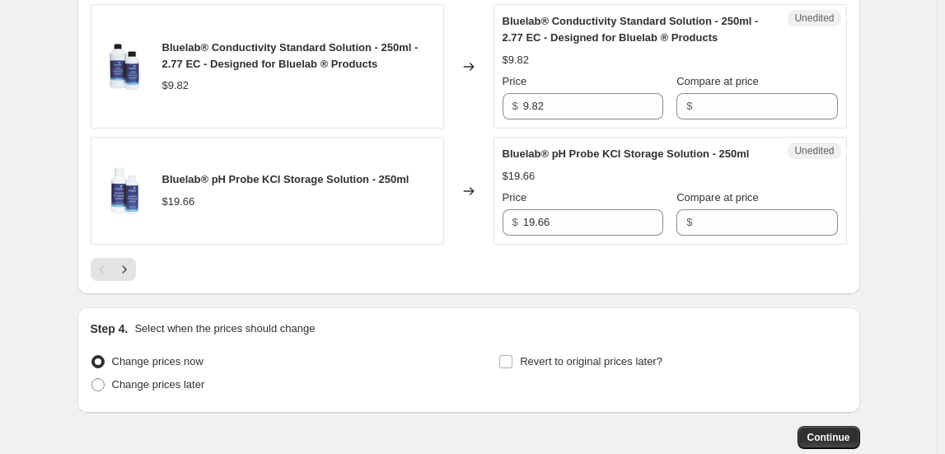
scroll to position [3081, 0]
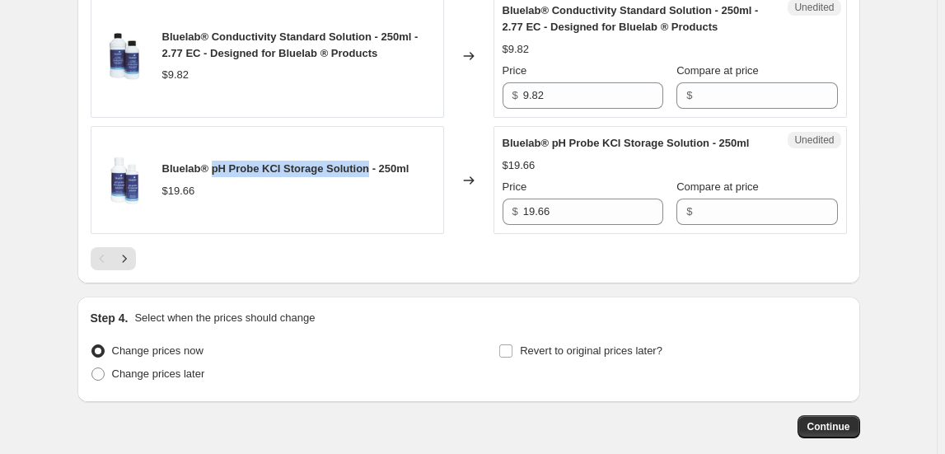
drag, startPoint x: 215, startPoint y: 159, endPoint x: 371, endPoint y: 167, distance: 155.9
click at [371, 167] on div "Bluelab® pH Probe KCl Storage Solution - 250ml" at bounding box center [285, 169] width 247 height 16
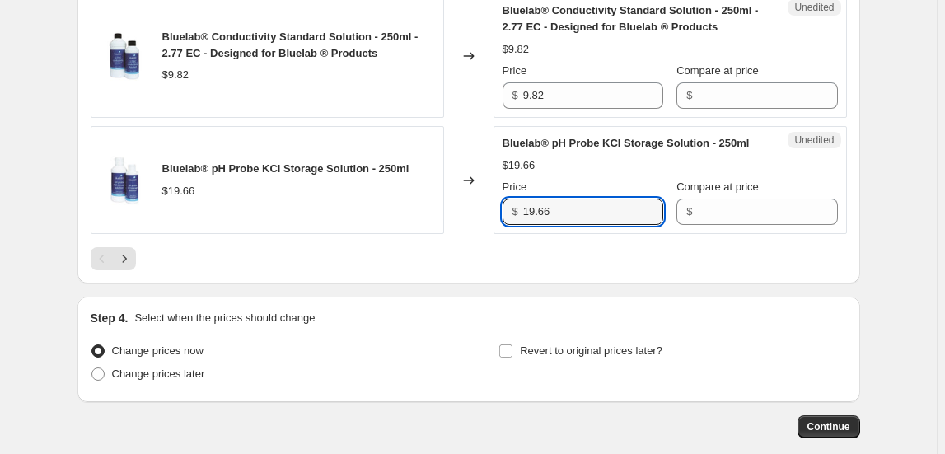
click at [464, 208] on div "Bluelab® pH Probe KCl Storage Solution - 250ml $19.66 Changed to Unedited Bluel…" at bounding box center [469, 180] width 756 height 108
type input "32.76"
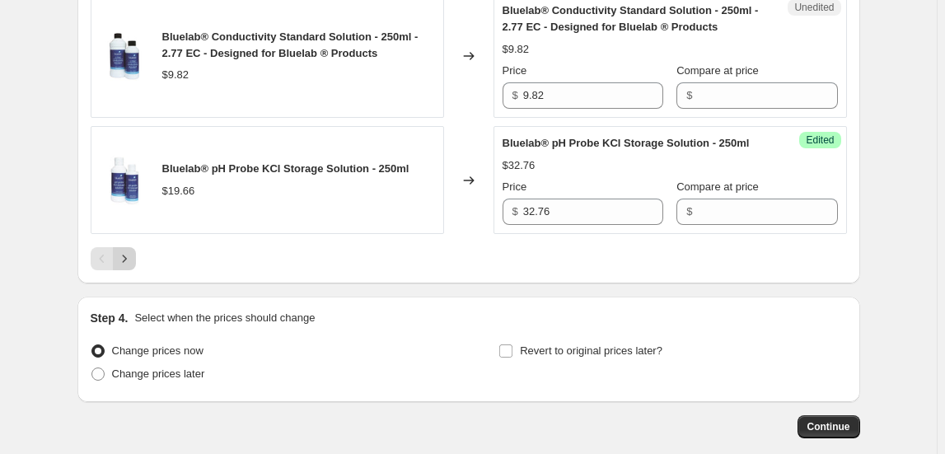
click at [131, 250] on icon "Next" at bounding box center [124, 258] width 16 height 16
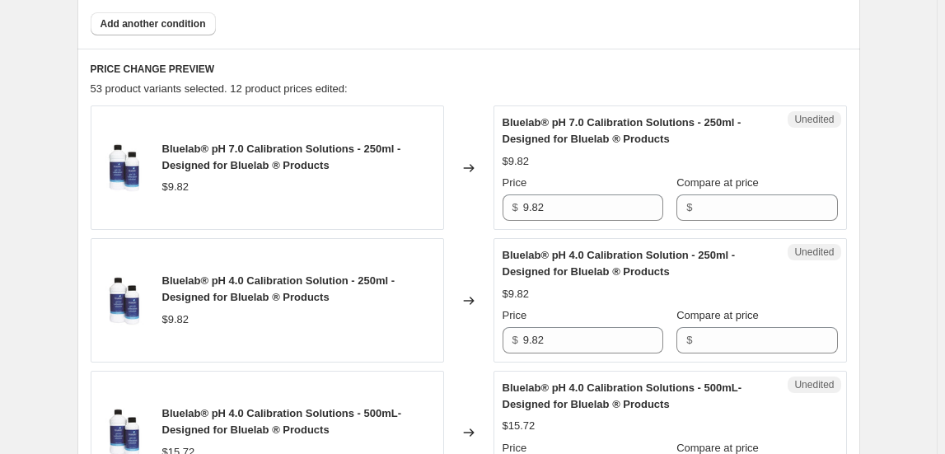
scroll to position [610, 0]
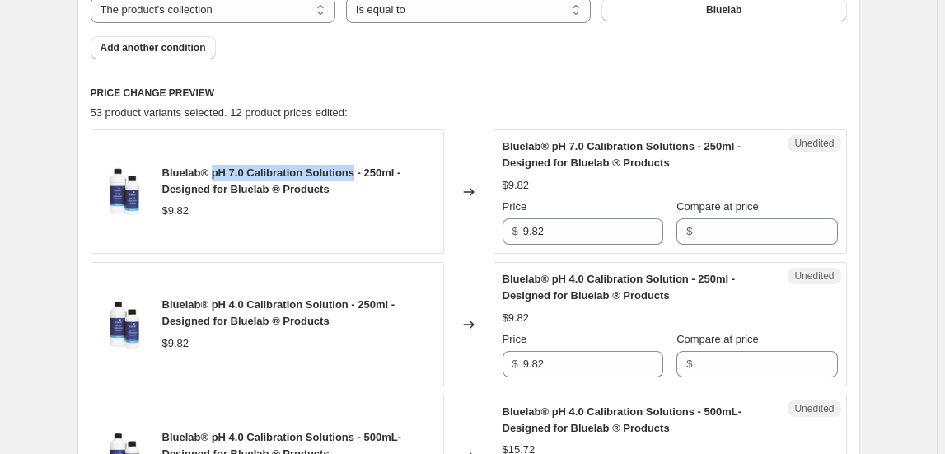
drag, startPoint x: 215, startPoint y: 171, endPoint x: 358, endPoint y: 159, distance: 143.0
click at [358, 159] on div "Bluelab® pH 7.0 Calibration Solutions - 250ml - Designed for Bluelab ® Products…" at bounding box center [267, 191] width 353 height 124
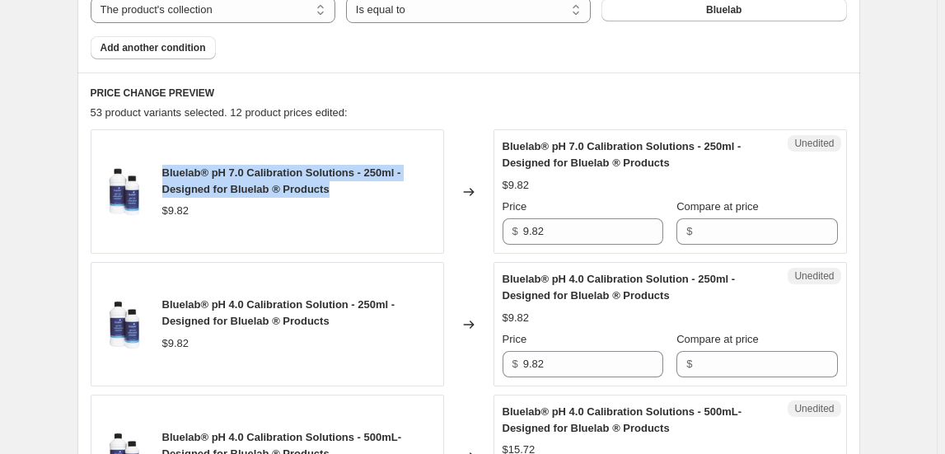
drag, startPoint x: 166, startPoint y: 171, endPoint x: 344, endPoint y: 189, distance: 179.7
click at [344, 189] on div "Bluelab® pH 7.0 Calibration Solutions - 250ml - Designed for Bluelab ® Products" at bounding box center [298, 181] width 273 height 33
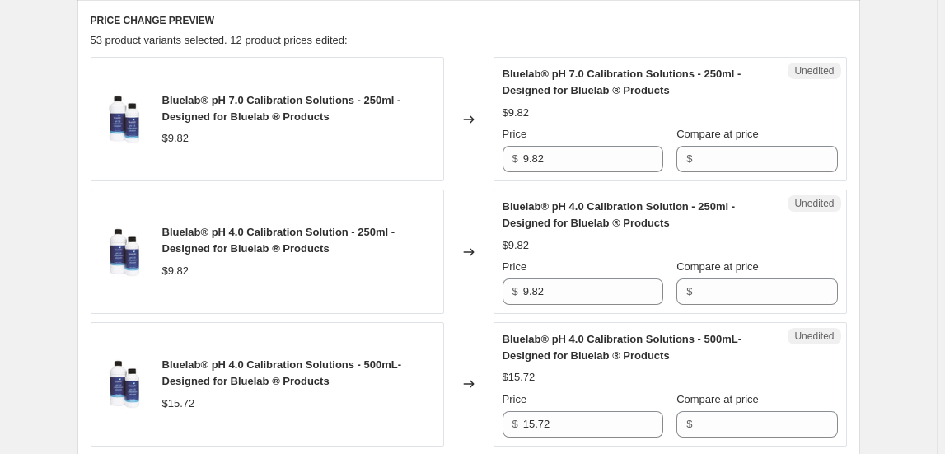
scroll to position [685, 0]
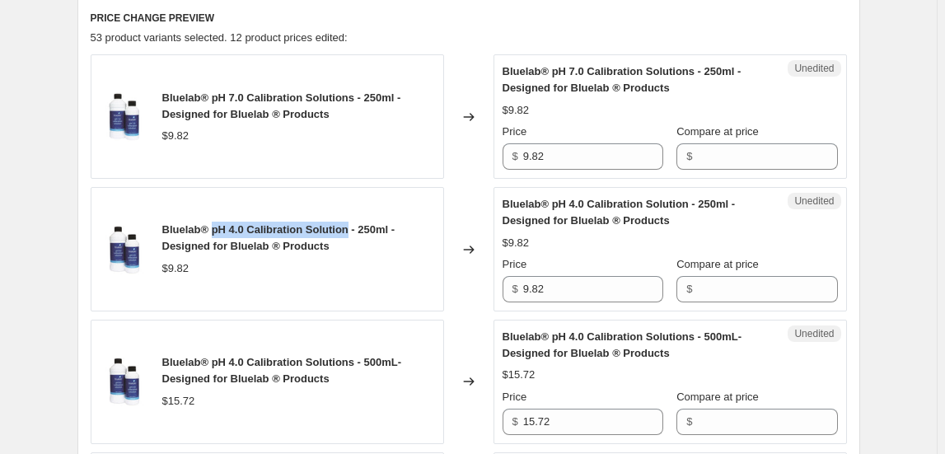
drag, startPoint x: 213, startPoint y: 227, endPoint x: 353, endPoint y: 215, distance: 141.4
click at [353, 215] on div "Bluelab® pH 4.0 Calibration Solution - 250ml - Designed for Bluelab ® Products …" at bounding box center [267, 249] width 353 height 124
drag, startPoint x: 165, startPoint y: 229, endPoint x: 352, endPoint y: 246, distance: 187.7
click at [352, 246] on div "Bluelab® pH 4.0 Calibration Solution - 250ml - Designed for Bluelab ® Products …" at bounding box center [267, 249] width 353 height 124
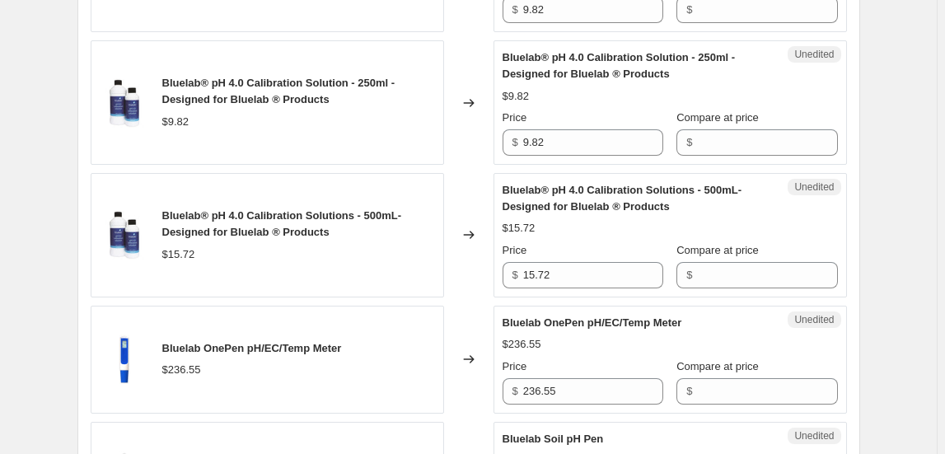
scroll to position [835, 0]
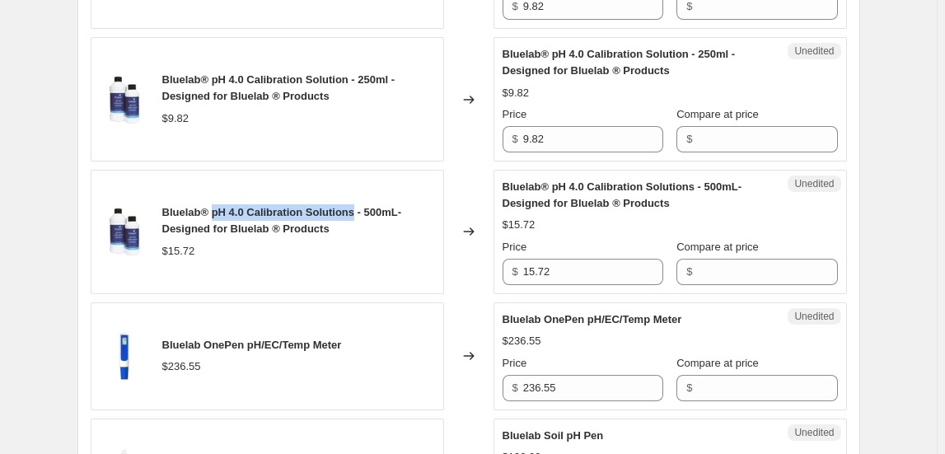
drag, startPoint x: 213, startPoint y: 212, endPoint x: 359, endPoint y: 209, distance: 145.8
click at [359, 209] on span "Bluelab® pH 4.0 Calibration Solutions - 500mL- Designed for Bluelab ® Products" at bounding box center [282, 220] width 240 height 29
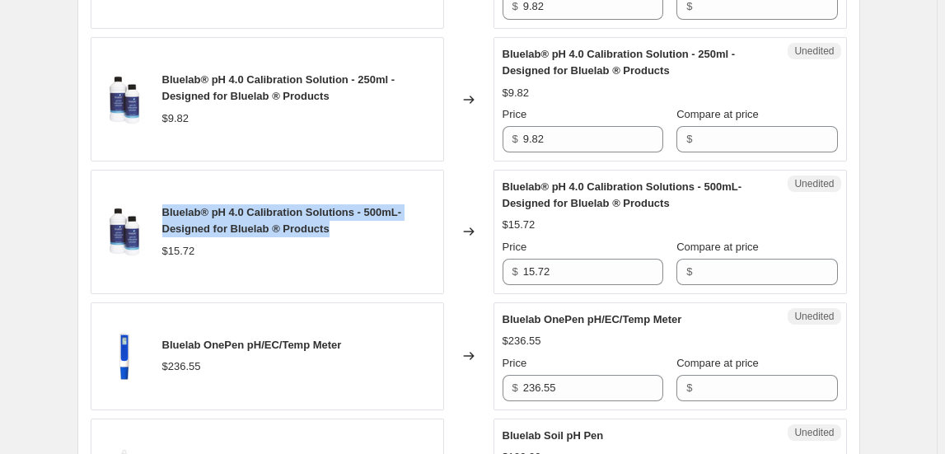
drag, startPoint x: 166, startPoint y: 209, endPoint x: 349, endPoint y: 224, distance: 184.3
click at [349, 224] on div "Bluelab® pH 4.0 Calibration Solutions - 500mL- Designed for Bluelab ® Products" at bounding box center [298, 220] width 273 height 33
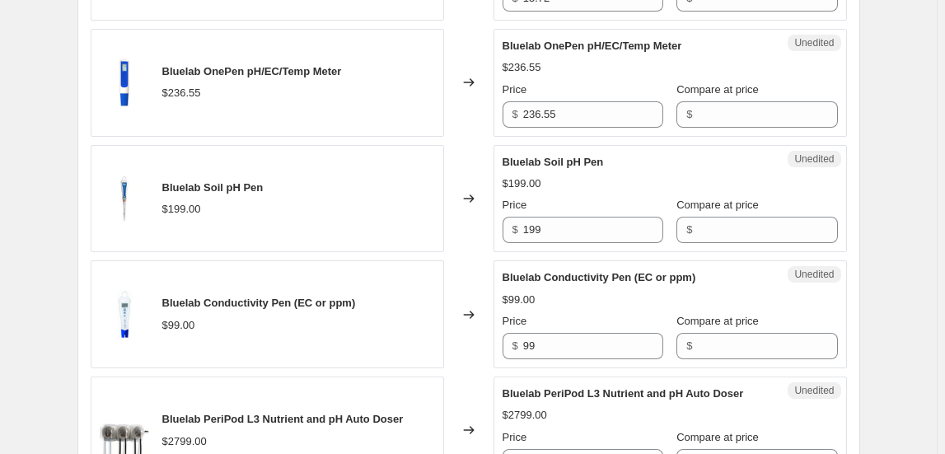
scroll to position [1135, 0]
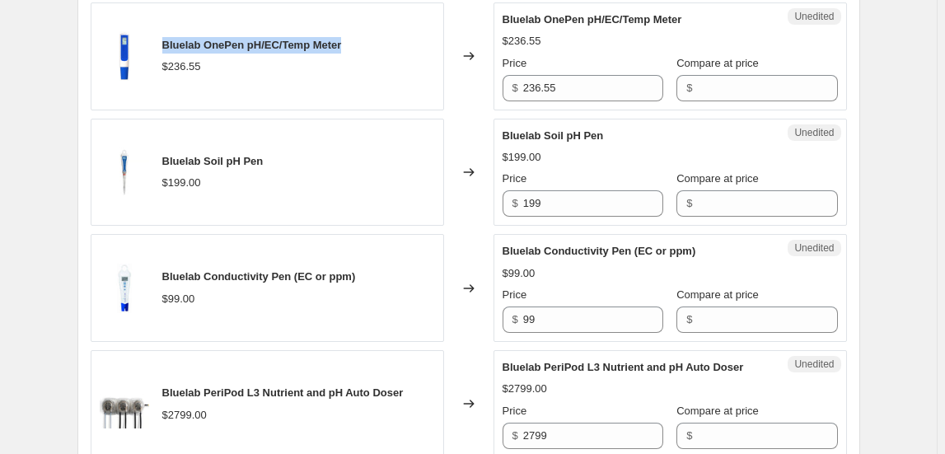
drag, startPoint x: 166, startPoint y: 40, endPoint x: 364, endPoint y: 43, distance: 198.6
click at [364, 43] on div "Bluelab OnePen pH/EC/Temp Meter $236.55" at bounding box center [267, 56] width 353 height 108
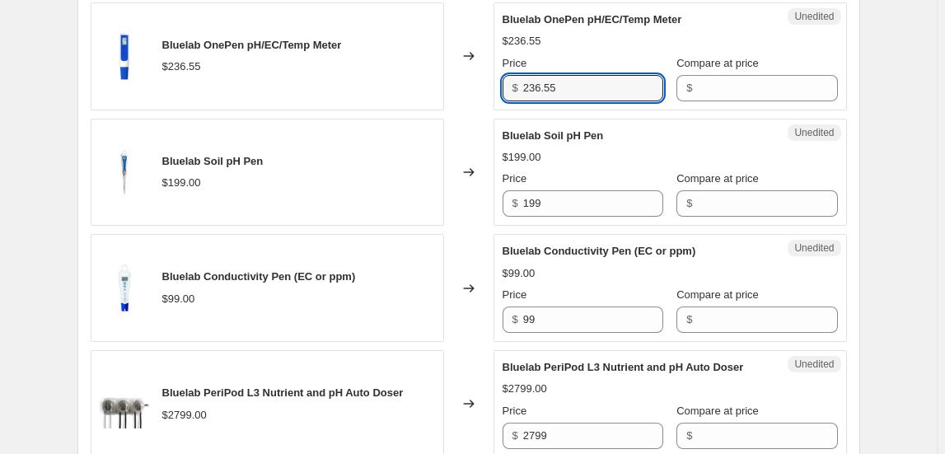
drag, startPoint x: 582, startPoint y: 80, endPoint x: 468, endPoint y: 82, distance: 114.5
click at [468, 82] on div "Bluelab OnePen pH/EC/Temp Meter $236.55 Changed to Unedited Bluelab OnePen pH/E…" at bounding box center [469, 56] width 756 height 108
type input "315.18"
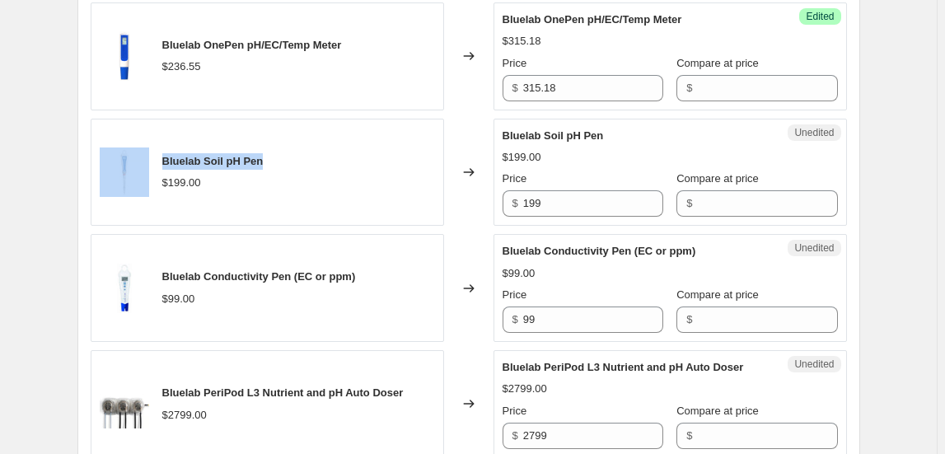
drag, startPoint x: 270, startPoint y: 158, endPoint x: 157, endPoint y: 161, distance: 113.7
click at [157, 161] on div "Bluelab Soil pH Pen $199.00" at bounding box center [267, 173] width 353 height 108
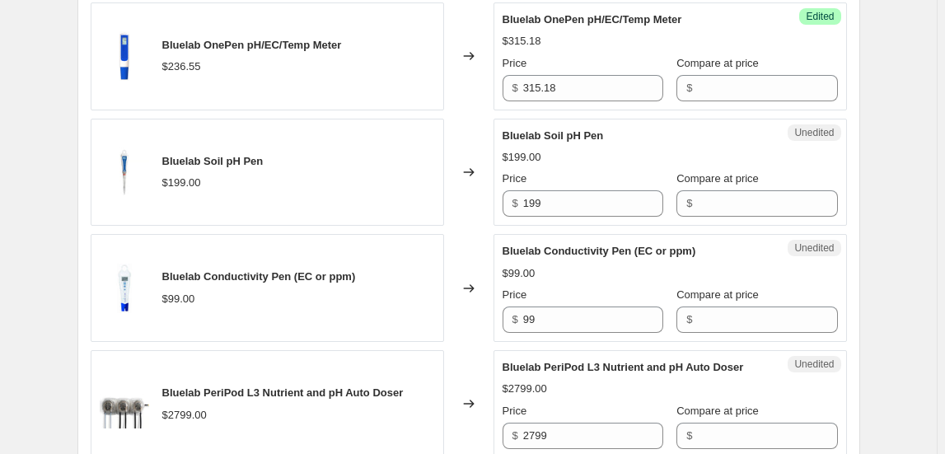
drag, startPoint x: 166, startPoint y: 269, endPoint x: 366, endPoint y: 270, distance: 199.4
click at [366, 270] on div "Bluelab Conductivity Pen (EC or ppm) $99.00" at bounding box center [267, 288] width 353 height 108
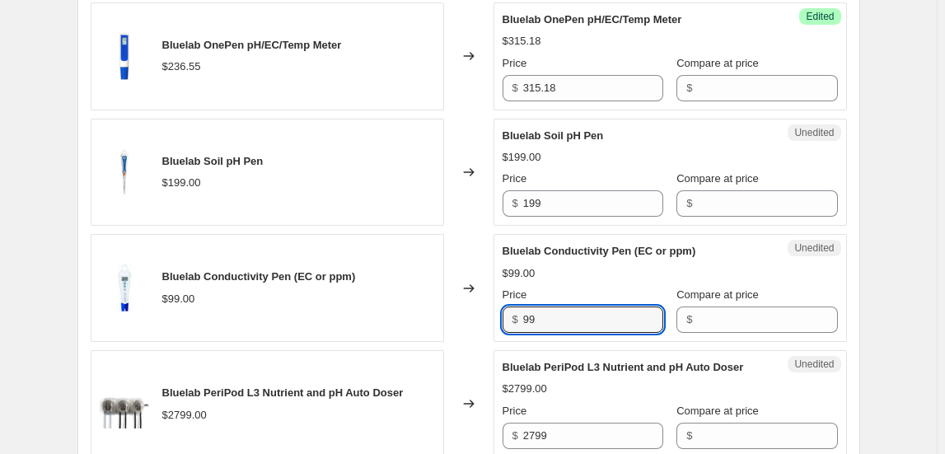
drag, startPoint x: 502, startPoint y: 323, endPoint x: 426, endPoint y: 328, distance: 76.0
click at [426, 328] on div "Bluelab Conductivity Pen (EC or ppm) $99.00 Changed to Unedited Bluelab Conduct…" at bounding box center [469, 288] width 756 height 108
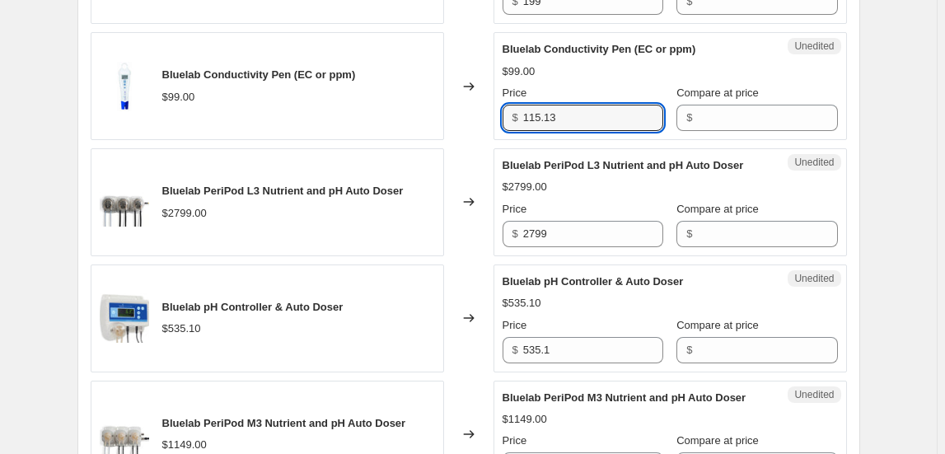
scroll to position [1359, 0]
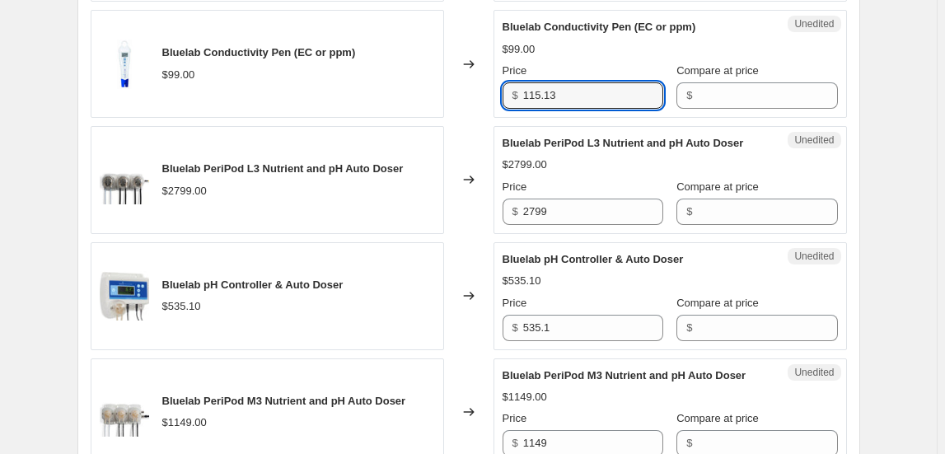
type input "115.13"
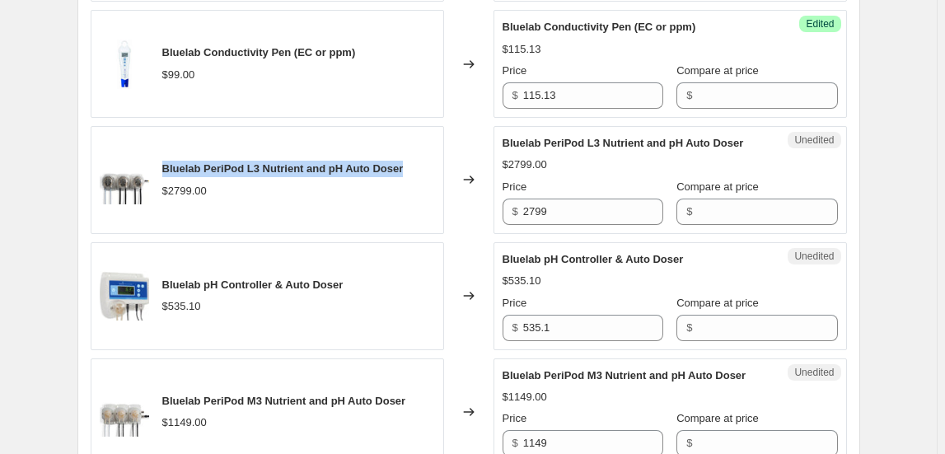
drag, startPoint x: 168, startPoint y: 164, endPoint x: 410, endPoint y: 166, distance: 242.2
click at [410, 166] on div "Bluelab PeriPod L3 Nutrient and pH Auto Doser $2799.00" at bounding box center [267, 180] width 353 height 108
click at [222, 162] on span "Bluelab PeriPod L3 Nutrient and pH Auto Doser" at bounding box center [282, 168] width 241 height 12
drag, startPoint x: 206, startPoint y: 164, endPoint x: 409, endPoint y: 157, distance: 202.8
click at [404, 161] on div "Bluelab PeriPod L3 Nutrient and pH Auto Doser" at bounding box center [282, 169] width 241 height 16
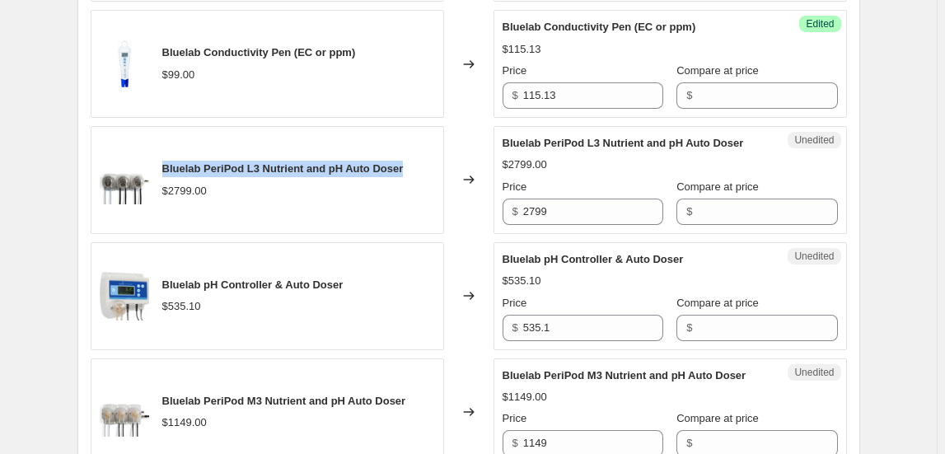
drag, startPoint x: 165, startPoint y: 166, endPoint x: 418, endPoint y: 167, distance: 252.9
click at [418, 167] on div "Bluelab PeriPod L3 Nutrient and pH Auto Doser $2799.00" at bounding box center [267, 180] width 353 height 108
click at [885, 221] on div "Create new price [MEDICAL_DATA]. This page is ready Create new price [MEDICAL_D…" at bounding box center [468, 377] width 937 height 3472
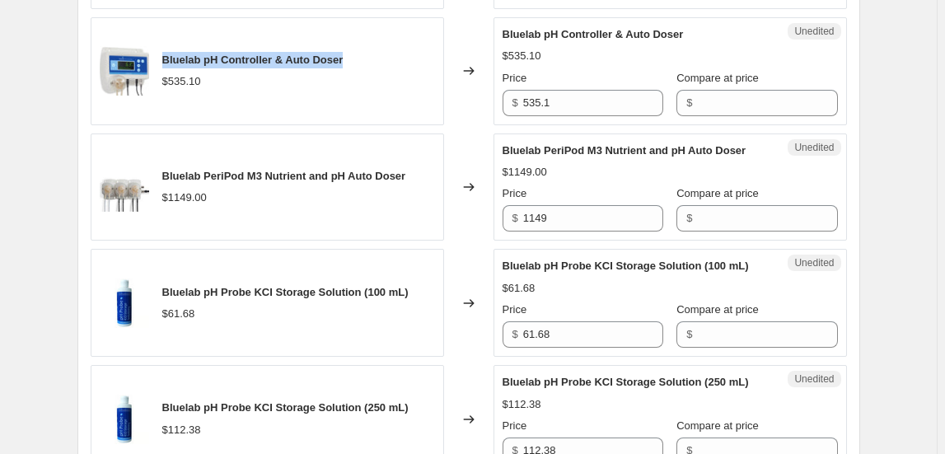
drag, startPoint x: 167, startPoint y: 55, endPoint x: 354, endPoint y: 47, distance: 187.2
click at [354, 47] on div "Bluelab pH Controller & Auto Doser $535.10" at bounding box center [267, 71] width 353 height 108
click at [218, 54] on span "Bluelab pH Controller & Auto Doser" at bounding box center [252, 60] width 181 height 12
drag, startPoint x: 204, startPoint y: 56, endPoint x: 358, endPoint y: 49, distance: 153.4
click at [358, 49] on div "Bluelab pH Controller & Auto Doser $535.10" at bounding box center [267, 71] width 353 height 108
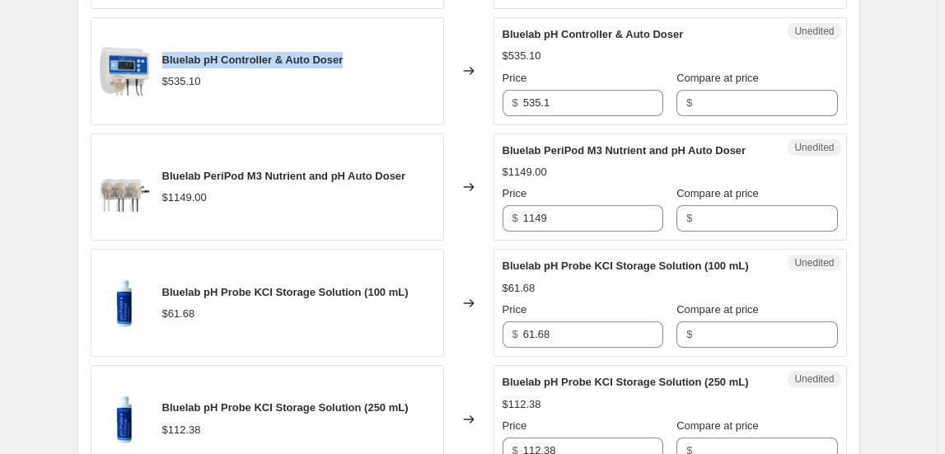
drag, startPoint x: 166, startPoint y: 57, endPoint x: 364, endPoint y: 57, distance: 197.7
click at [364, 57] on div "Bluelab pH Controller & Auto Doser $535.10" at bounding box center [267, 71] width 353 height 108
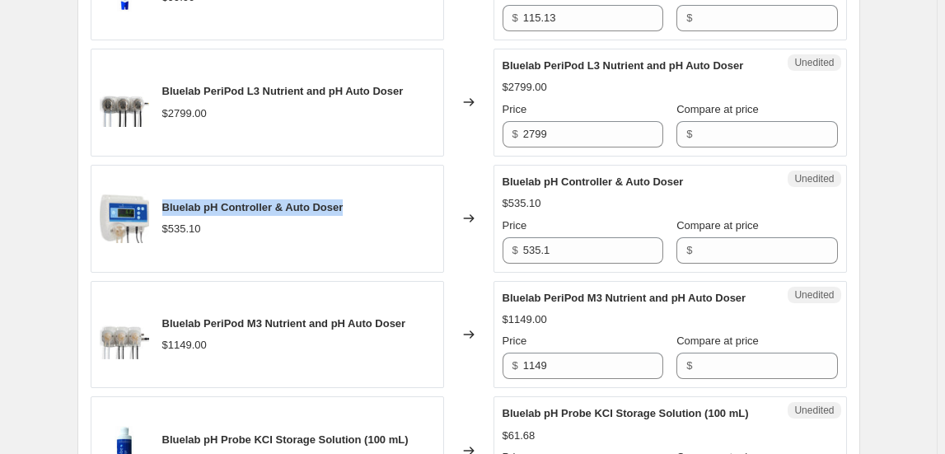
scroll to position [1434, 0]
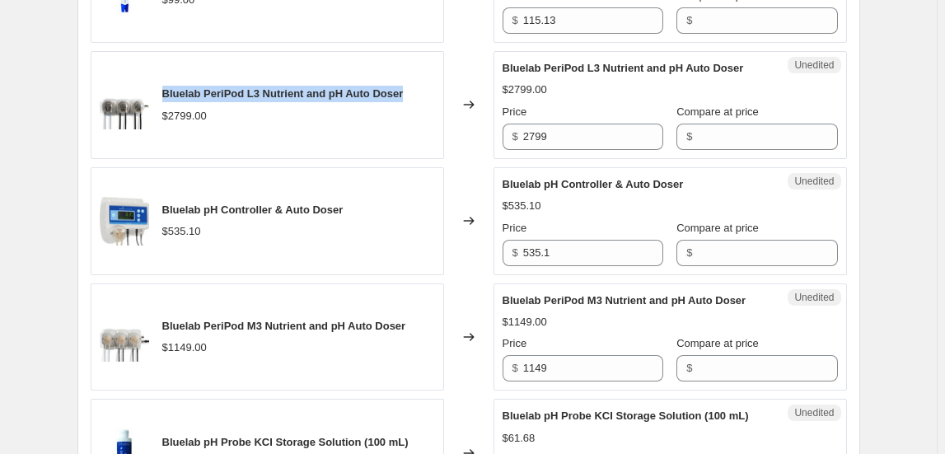
drag, startPoint x: 166, startPoint y: 86, endPoint x: 409, endPoint y: 73, distance: 244.2
click at [409, 73] on div "Bluelab PeriPod L3 Nutrient and pH Auto Doser $2799.00" at bounding box center [267, 105] width 353 height 108
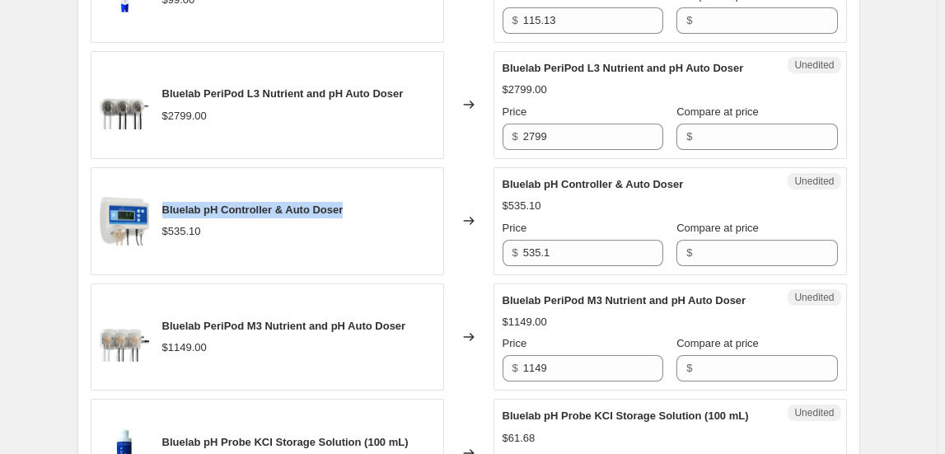
drag, startPoint x: 165, startPoint y: 201, endPoint x: 356, endPoint y: 212, distance: 191.4
click at [356, 212] on div "Bluelab pH Controller & Auto Doser $535.10" at bounding box center [267, 221] width 353 height 108
click at [316, 249] on div "Bluelab pH Controller & Auto Doser $535.10" at bounding box center [267, 221] width 353 height 108
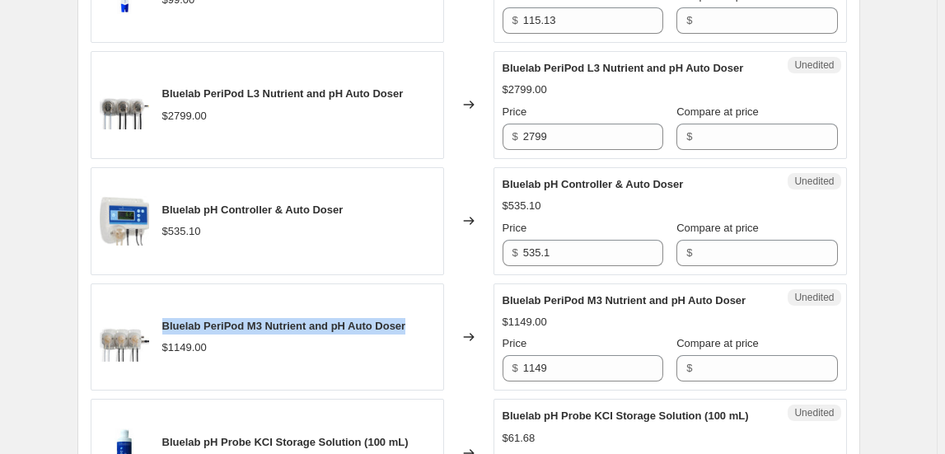
drag, startPoint x: 164, startPoint y: 319, endPoint x: 422, endPoint y: 318, distance: 257.9
click at [422, 318] on div "Bluelab PeriPod M3 Nutrient and pH Auto Doser $1149.00" at bounding box center [267, 337] width 353 height 108
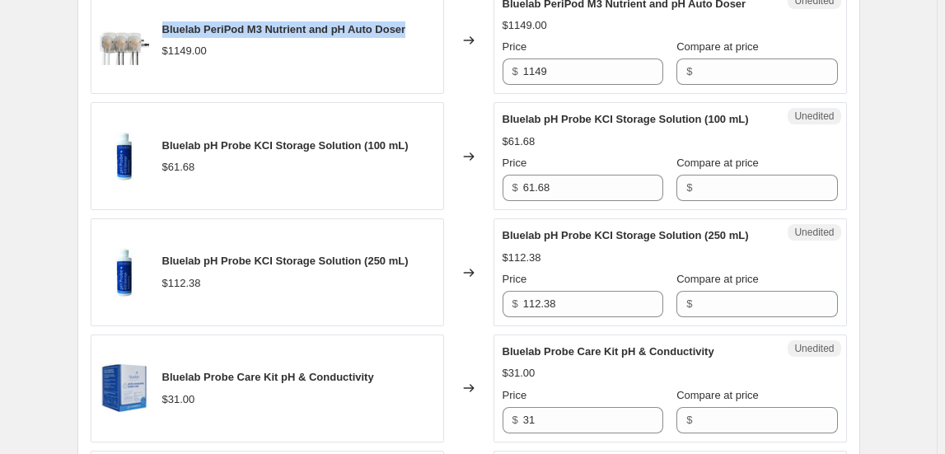
scroll to position [1734, 0]
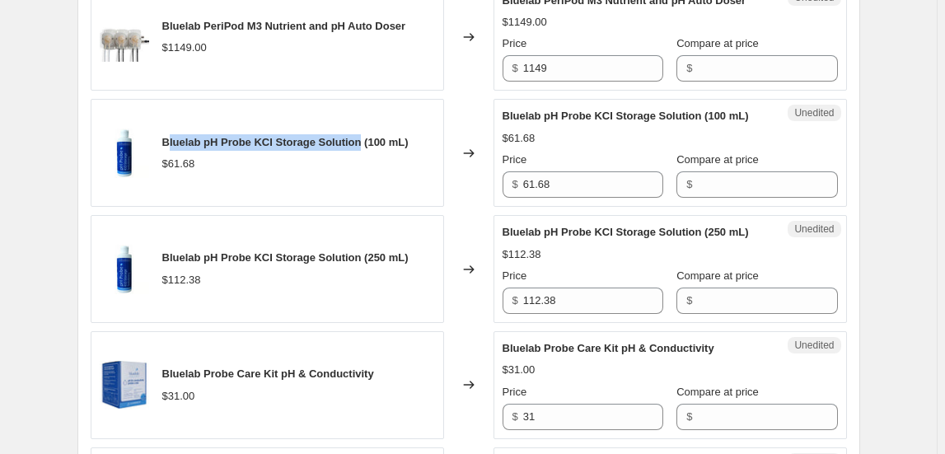
drag, startPoint x: 170, startPoint y: 133, endPoint x: 364, endPoint y: 123, distance: 194.7
click at [364, 123] on div "Bluelab pH Probe KCI Storage Solution (100 mL) $61.68" at bounding box center [267, 153] width 353 height 108
drag, startPoint x: 166, startPoint y: 137, endPoint x: 367, endPoint y: 133, distance: 201.1
click at [367, 136] on span "Bluelab pH Probe KCI Storage Solution (100 mL)" at bounding box center [285, 142] width 246 height 12
click at [179, 137] on span "Bluelab pH Probe KCI Storage Solution (100 mL)" at bounding box center [285, 142] width 246 height 12
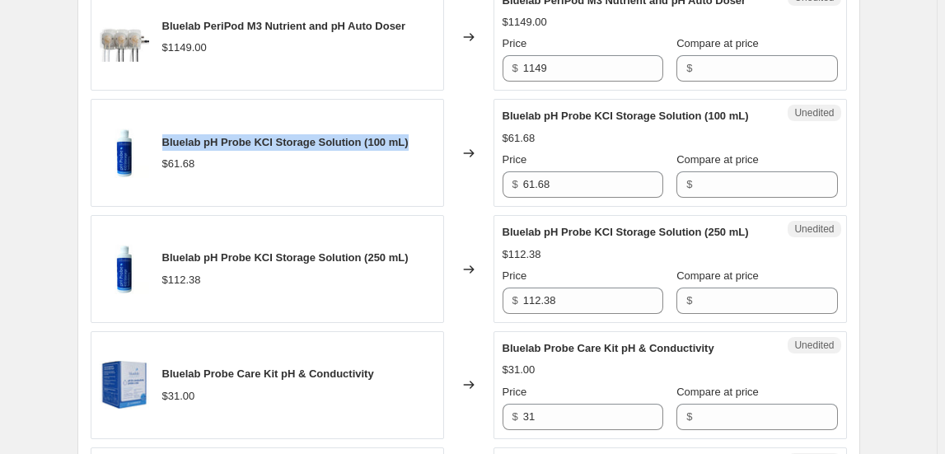
drag, startPoint x: 185, startPoint y: 137, endPoint x: 413, endPoint y: 128, distance: 228.4
click at [413, 128] on div "Bluelab pH Probe KCI Storage Solution (100 mL) $61.68" at bounding box center [267, 153] width 353 height 108
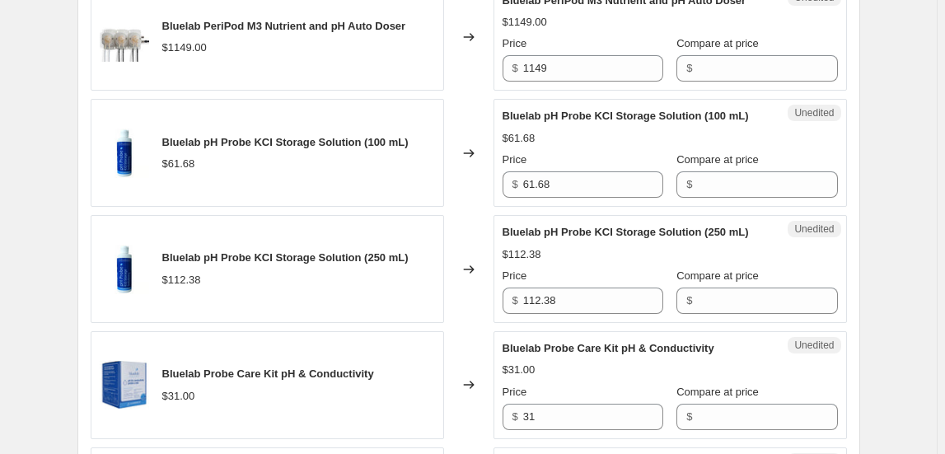
click at [891, 255] on div "Create new price [MEDICAL_DATA]. This page is ready Create new price [MEDICAL_D…" at bounding box center [468, 2] width 937 height 3472
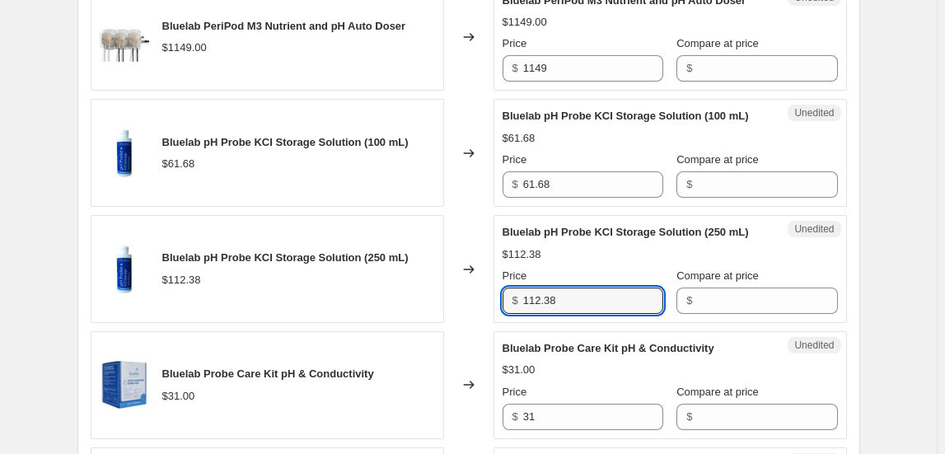
drag, startPoint x: 529, startPoint y: 296, endPoint x: 457, endPoint y: 297, distance: 71.7
click at [457, 297] on div "Bluelab pH Probe KCI Storage Solution (250 mL) $112.38 Changed to Unedited Blue…" at bounding box center [469, 269] width 756 height 108
type input "32.76"
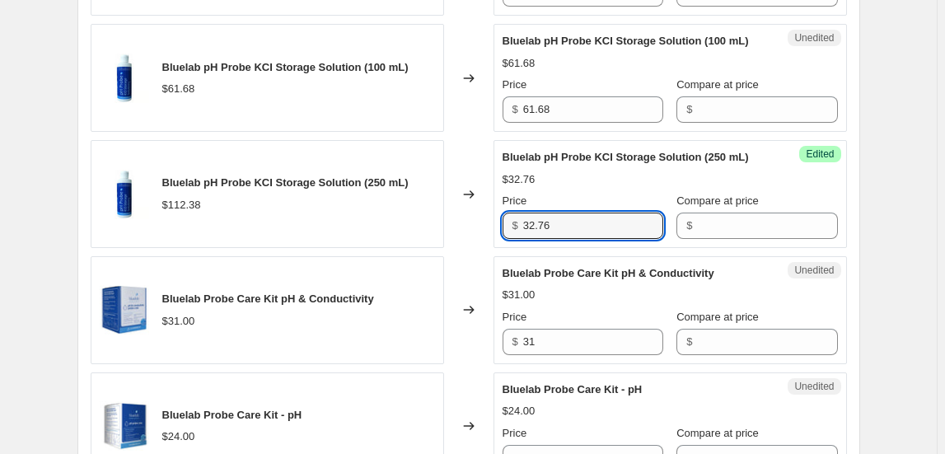
scroll to position [1884, 0]
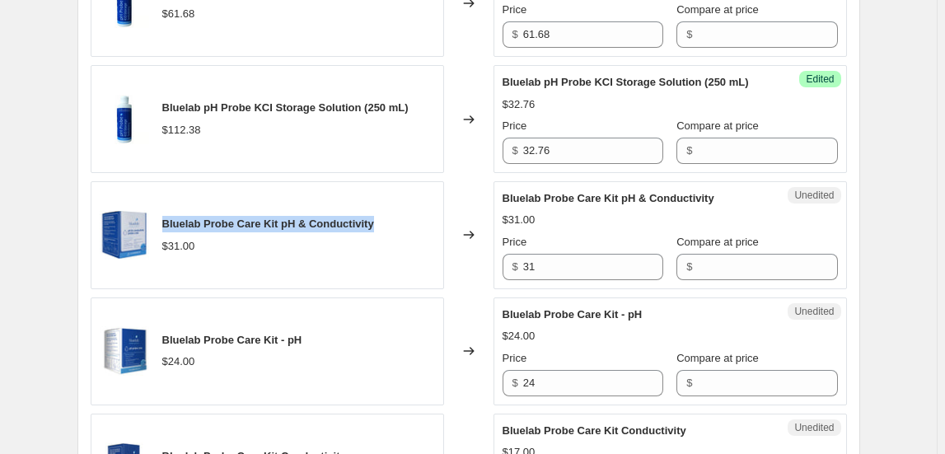
drag, startPoint x: 166, startPoint y: 218, endPoint x: 415, endPoint y: 214, distance: 249.7
click at [415, 214] on div "Bluelab Probe Care Kit pH & Conductivity $31.00" at bounding box center [267, 235] width 353 height 108
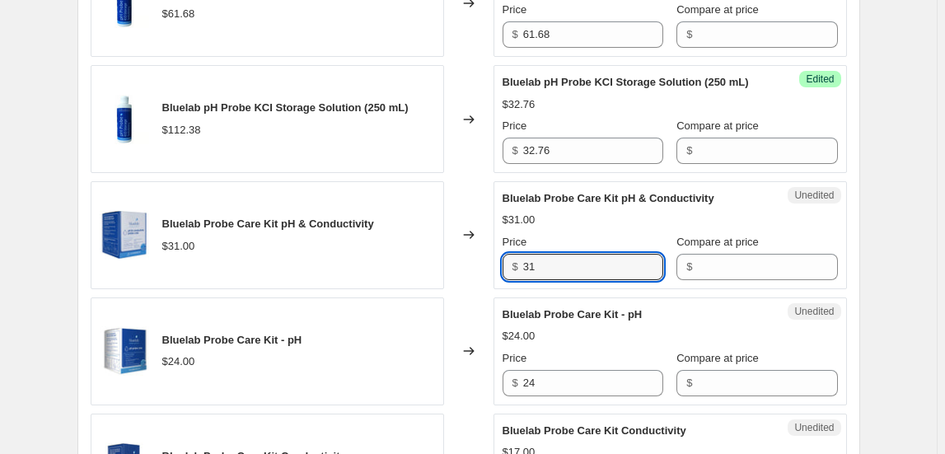
drag, startPoint x: 558, startPoint y: 251, endPoint x: 470, endPoint y: 260, distance: 87.8
click at [470, 260] on div "Bluelab Probe Care Kit pH & Conductivity $31.00 Changed to Unedited Bluelab Pro…" at bounding box center [469, 235] width 756 height 108
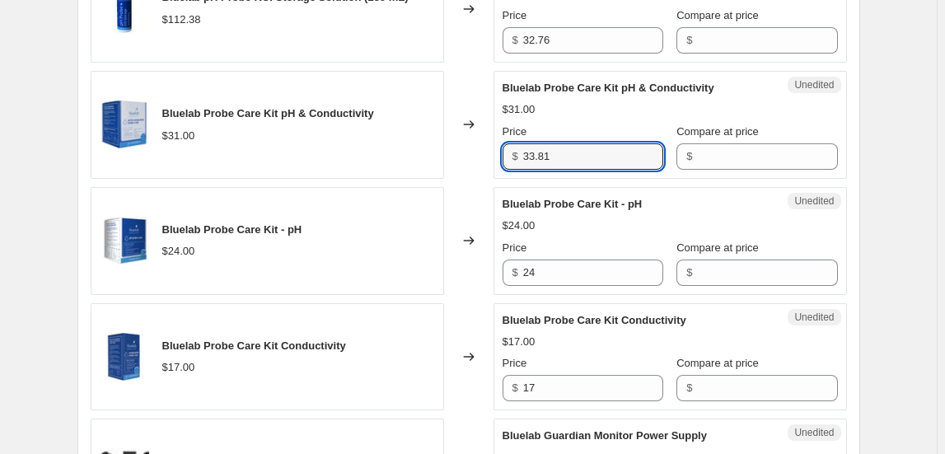
scroll to position [2034, 0]
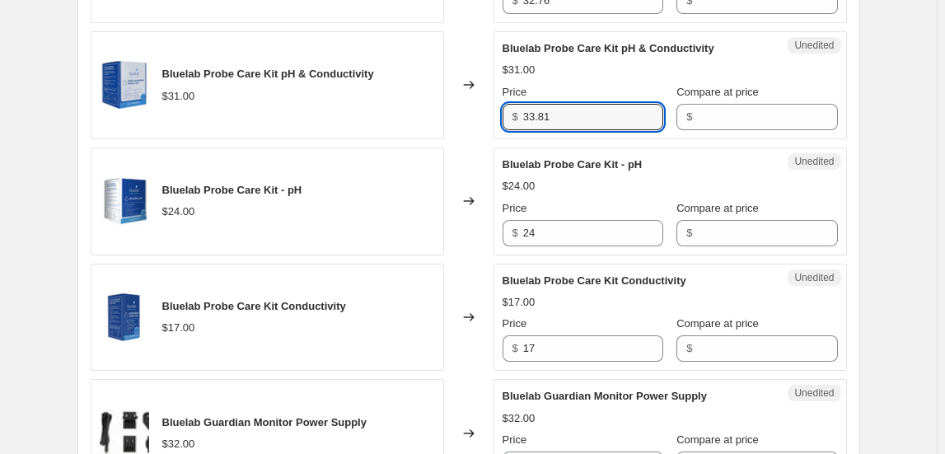
type input "33.81"
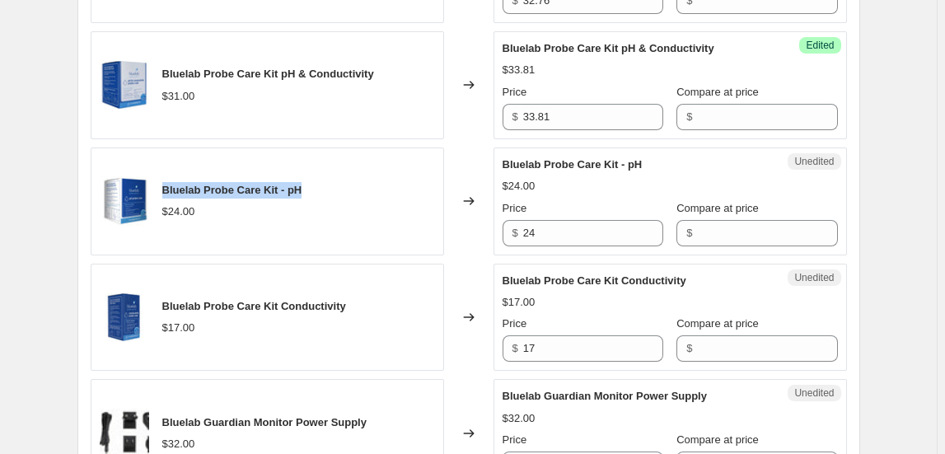
drag, startPoint x: 318, startPoint y: 178, endPoint x: 165, endPoint y: 180, distance: 153.3
click at [165, 180] on div "Bluelab Probe Care Kit - pH $24.00" at bounding box center [267, 201] width 353 height 108
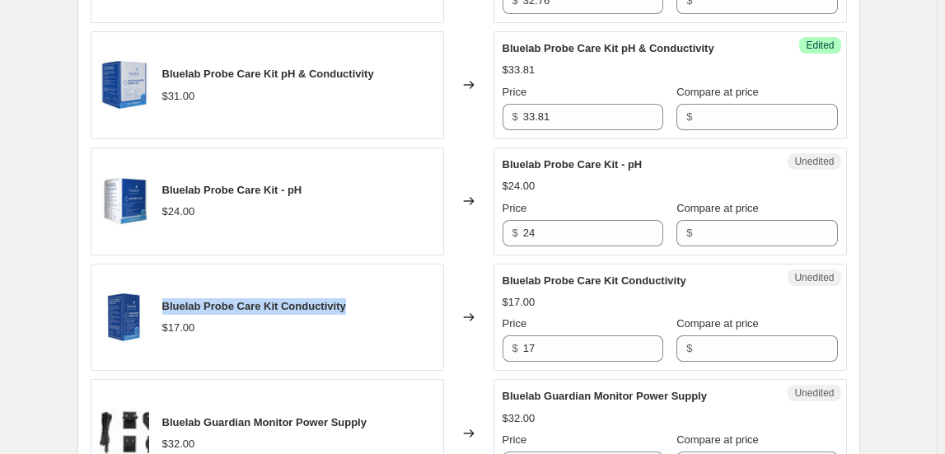
drag, startPoint x: 355, startPoint y: 299, endPoint x: 163, endPoint y: 297, distance: 192.0
click at [163, 297] on div "Bluelab Probe Care Kit Conductivity $17.00" at bounding box center [267, 318] width 353 height 108
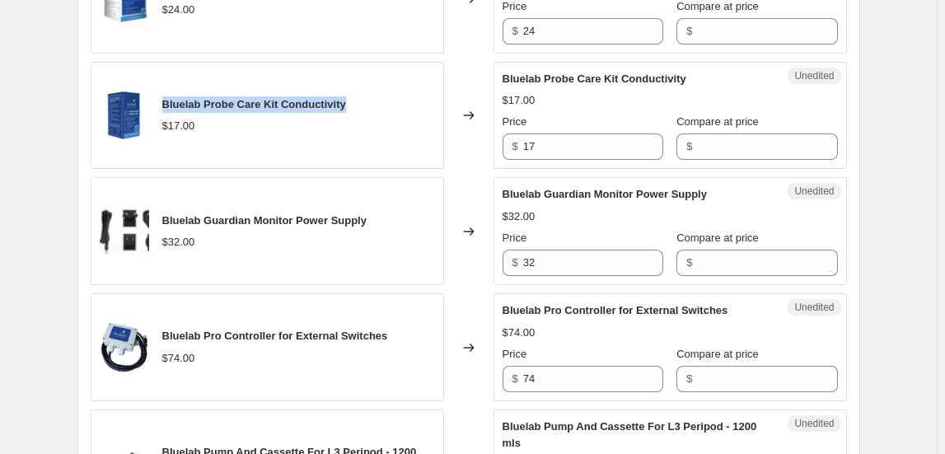
scroll to position [2258, 0]
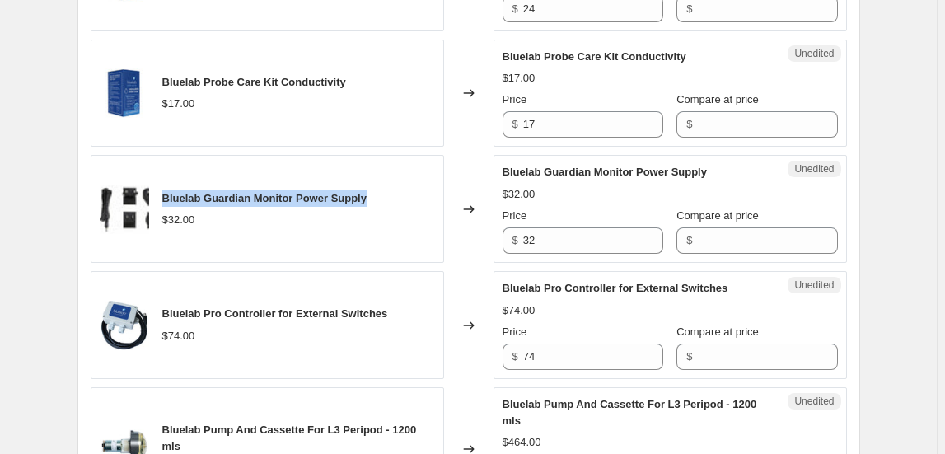
drag, startPoint x: 383, startPoint y: 194, endPoint x: 161, endPoint y: 185, distance: 222.6
click at [161, 185] on div "Bluelab Guardian Monitor Power Supply $32.00" at bounding box center [267, 209] width 353 height 108
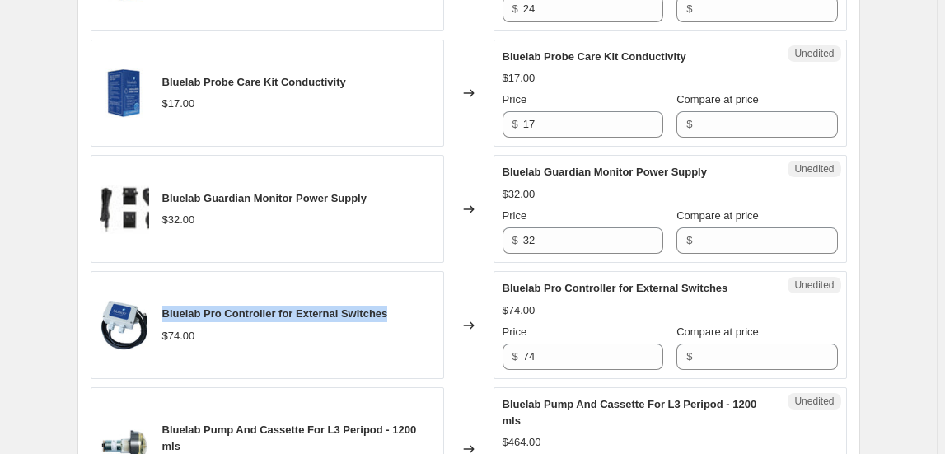
drag, startPoint x: 180, startPoint y: 306, endPoint x: 410, endPoint y: 306, distance: 229.9
click at [410, 306] on div "Bluelab Pro Controller for External Switches $74.00" at bounding box center [267, 325] width 353 height 108
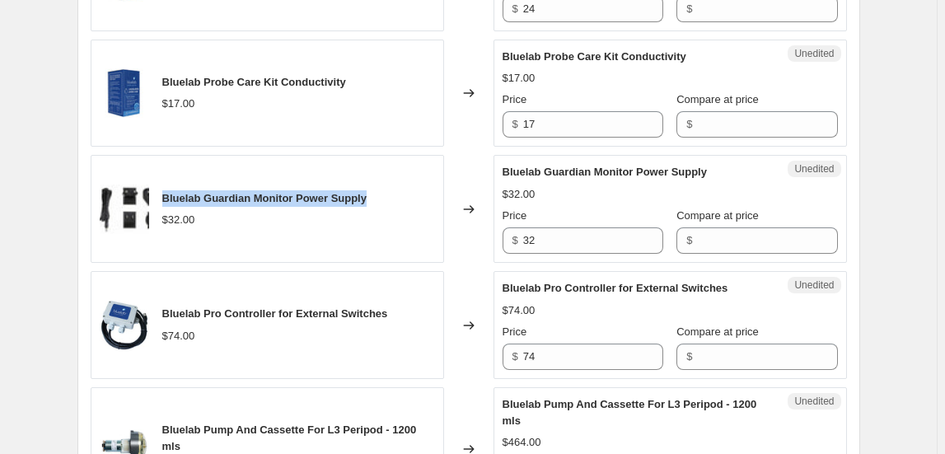
drag, startPoint x: 349, startPoint y: 187, endPoint x: 163, endPoint y: 175, distance: 186.6
click at [163, 175] on div "Bluelab Guardian Monitor Power Supply $32.00" at bounding box center [267, 209] width 353 height 108
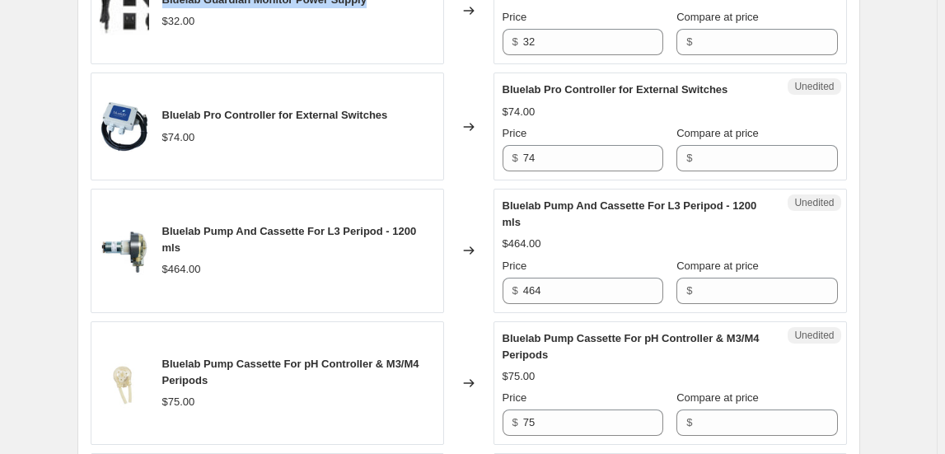
scroll to position [2483, 0]
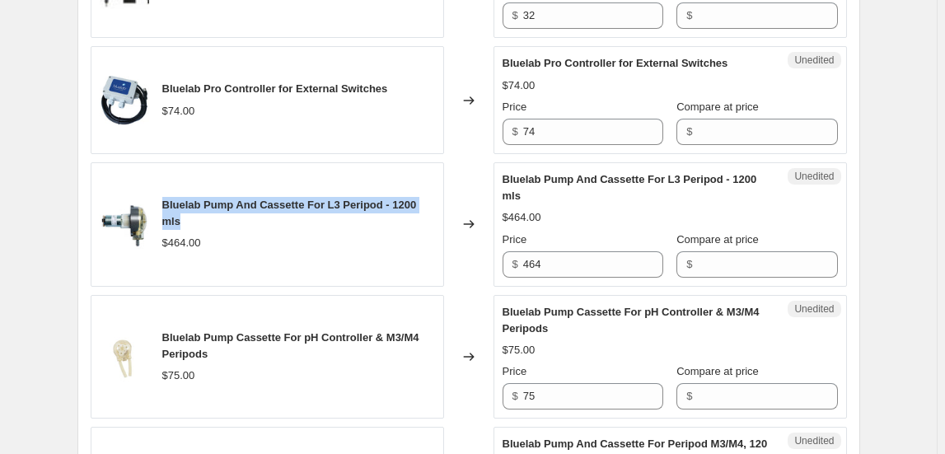
drag, startPoint x: 168, startPoint y: 193, endPoint x: 226, endPoint y: 211, distance: 60.5
click at [226, 211] on div "Bluelab Pump And Cassette For L3 Peripod - 1200 mls $464.00" at bounding box center [267, 224] width 353 height 124
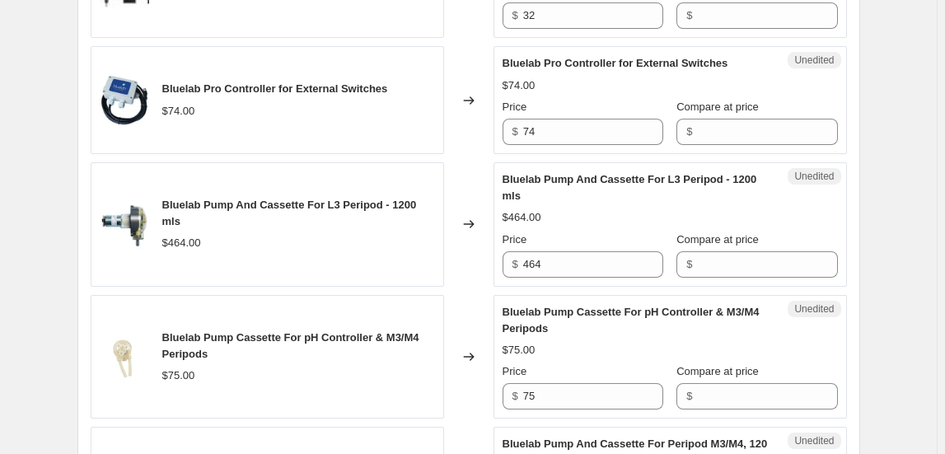
click at [269, 235] on div "$464.00" at bounding box center [298, 243] width 273 height 16
drag, startPoint x: 265, startPoint y: 198, endPoint x: 391, endPoint y: 200, distance: 125.3
click at [391, 200] on span "Bluelab Pump And Cassette For L3 Peripod - 1200 mls" at bounding box center [289, 213] width 255 height 29
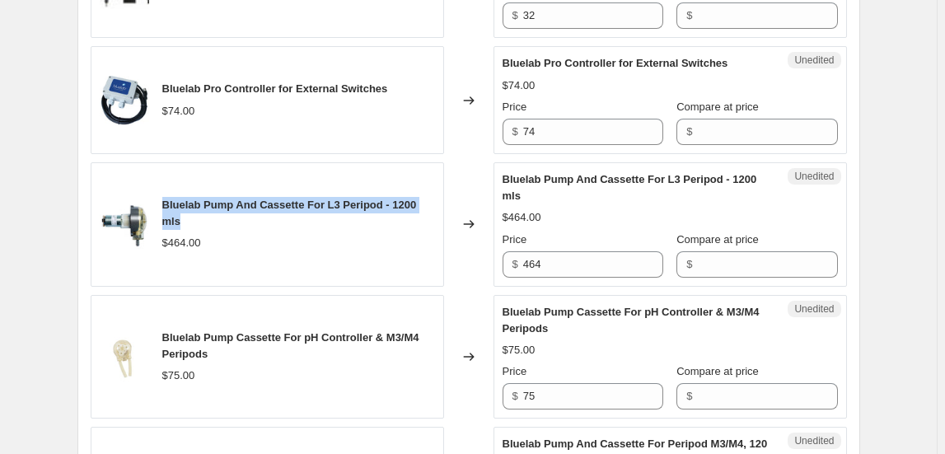
drag, startPoint x: 166, startPoint y: 198, endPoint x: 371, endPoint y: 207, distance: 204.5
click at [371, 207] on div "Bluelab Pump And Cassette For L3 Peripod - 1200 mls" at bounding box center [298, 213] width 273 height 33
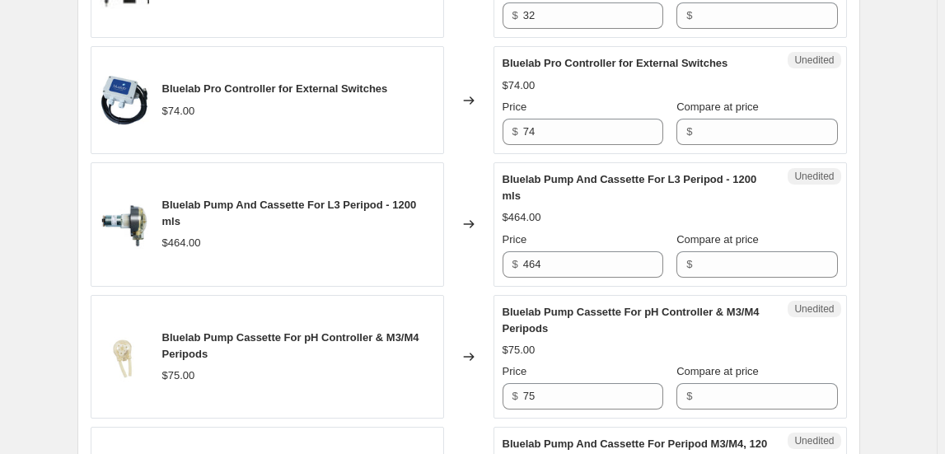
click at [443, 256] on div "Bluelab Pump And Cassette For L3 Peripod - 1200 mls $464.00" at bounding box center [267, 224] width 353 height 124
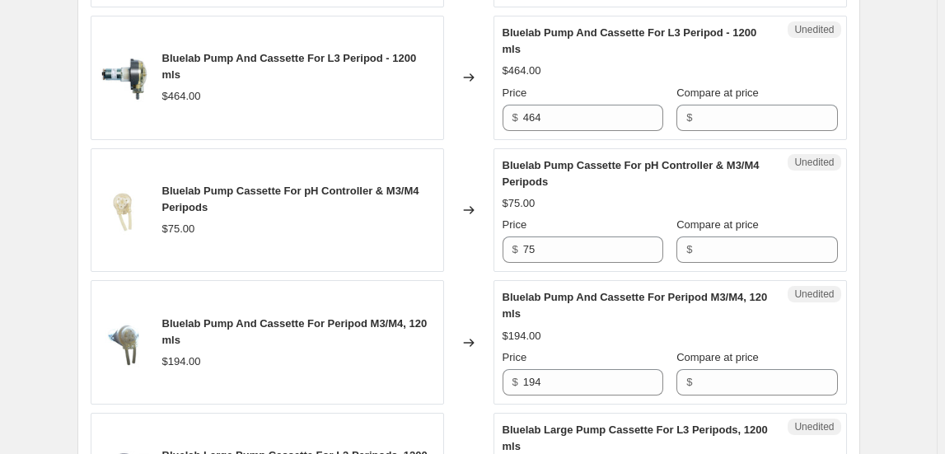
scroll to position [2633, 0]
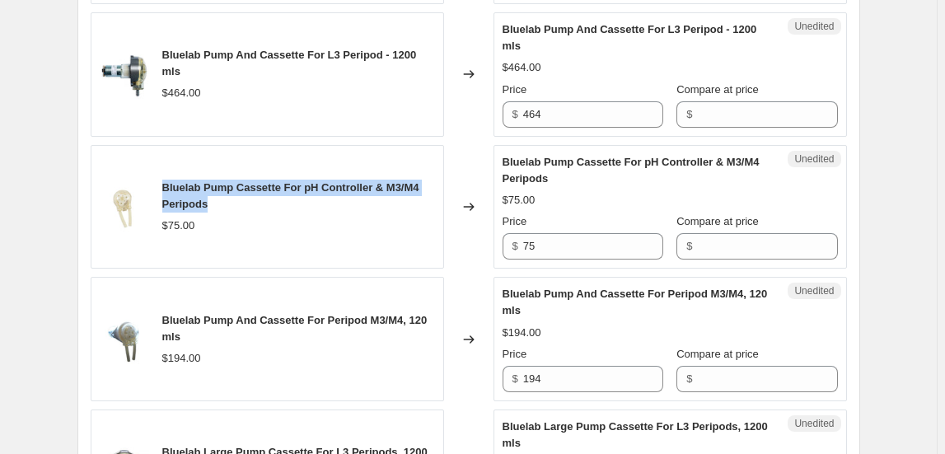
drag, startPoint x: 166, startPoint y: 175, endPoint x: 218, endPoint y: 192, distance: 54.5
click at [218, 192] on div "Bluelab Pump Cassette For pH Controller & M3/M4 Peripods" at bounding box center [298, 196] width 273 height 33
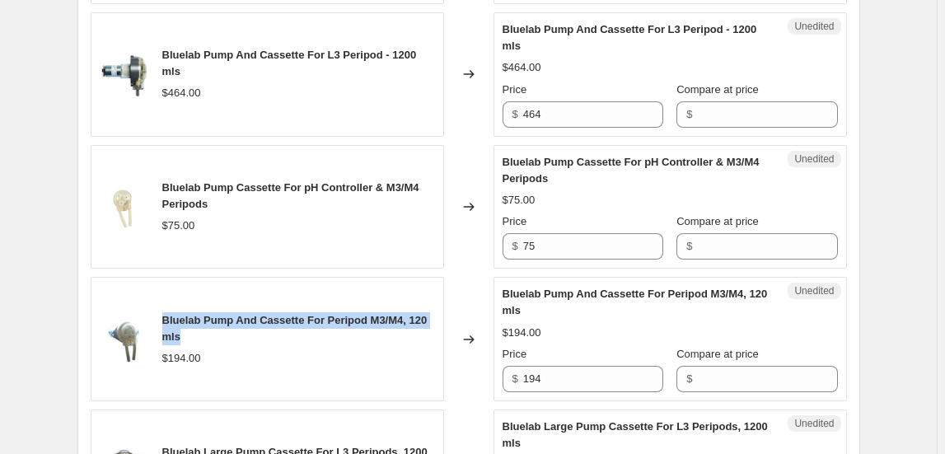
drag, startPoint x: 166, startPoint y: 311, endPoint x: 206, endPoint y: 332, distance: 45.7
click at [206, 332] on div "Bluelab Pump And Cassette For Peripod M3/M4, 120 mls" at bounding box center [298, 328] width 273 height 33
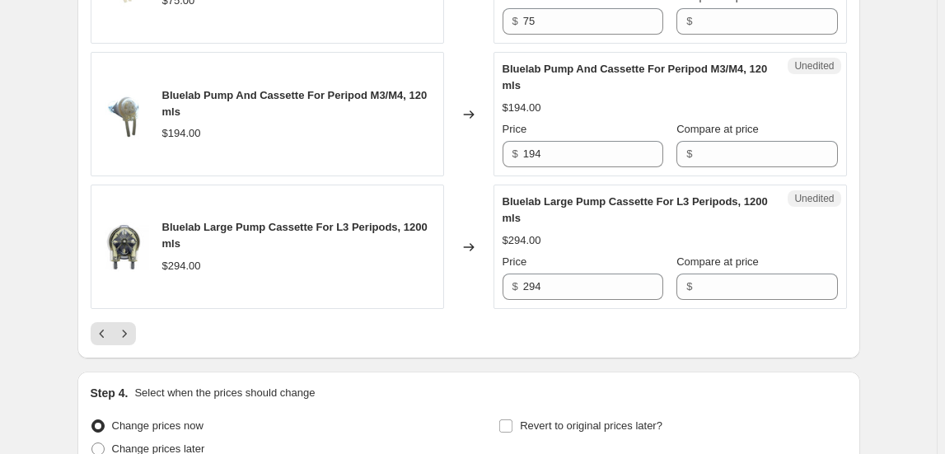
scroll to position [2933, 0]
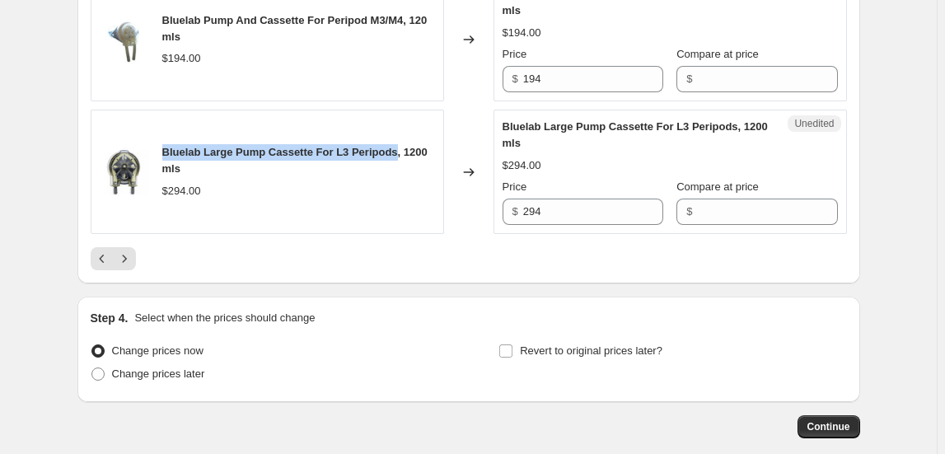
drag, startPoint x: 166, startPoint y: 142, endPoint x: 402, endPoint y: 138, distance: 235.7
click at [402, 146] on span "Bluelab Large Pump Cassette For L3 Peripods, 1200 mls" at bounding box center [294, 160] width 265 height 29
click at [366, 132] on div "Bluelab Large Pump Cassette For L3 Peripods, 1200 mls $294.00" at bounding box center [267, 172] width 353 height 124
drag, startPoint x: 162, startPoint y: 143, endPoint x: 203, endPoint y: 160, distance: 43.9
click at [203, 160] on div "Bluelab Large Pump Cassette For L3 Peripods, 1200 mls $294.00" at bounding box center [267, 172] width 353 height 124
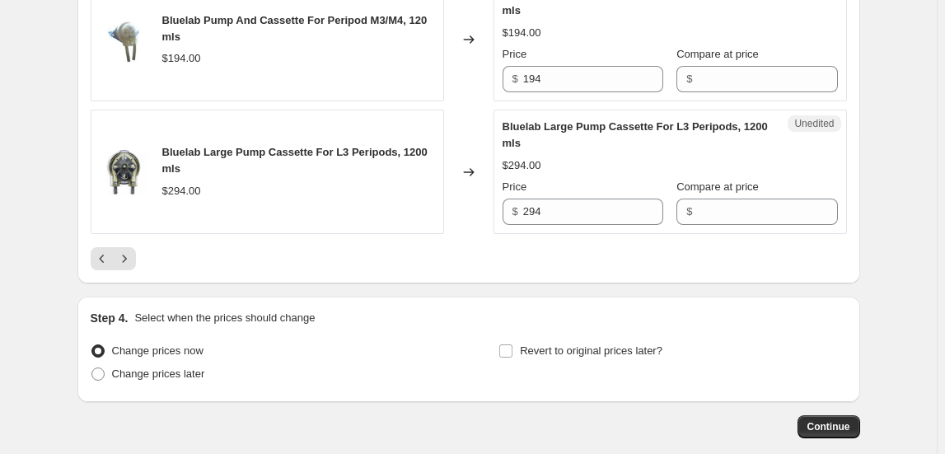
click at [367, 201] on div "Bluelab Large Pump Cassette For L3 Peripods, 1200 mls $294.00" at bounding box center [267, 172] width 353 height 124
click at [126, 252] on icon "Next" at bounding box center [124, 258] width 16 height 16
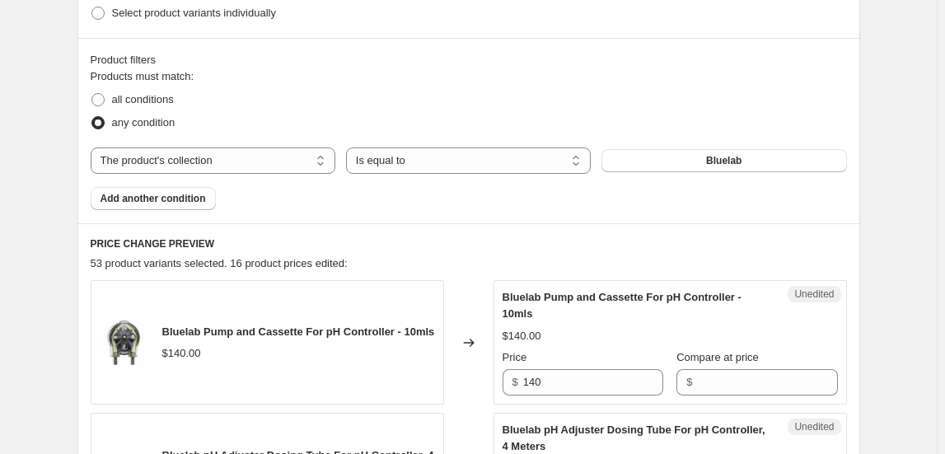
scroll to position [610, 0]
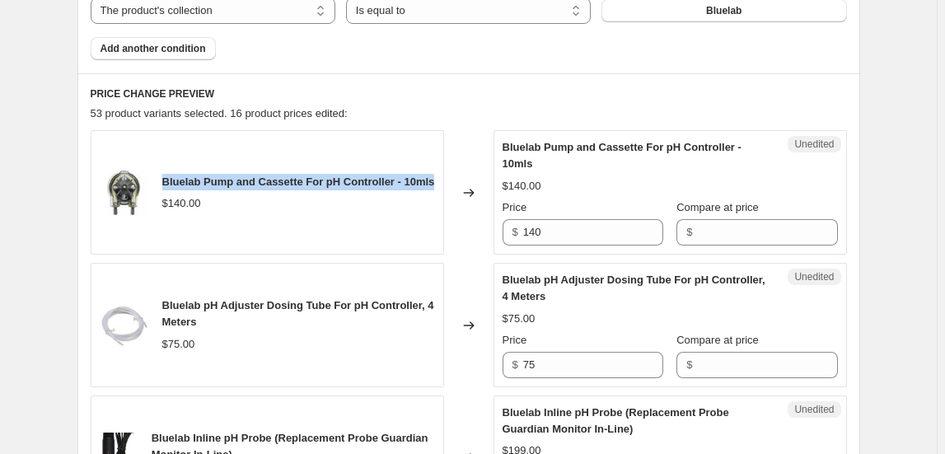
drag, startPoint x: 167, startPoint y: 166, endPoint x: 221, endPoint y: 188, distance: 57.7
click at [218, 188] on div "Bluelab Pump and Cassette For pH Controller - 10mls" at bounding box center [298, 182] width 273 height 16
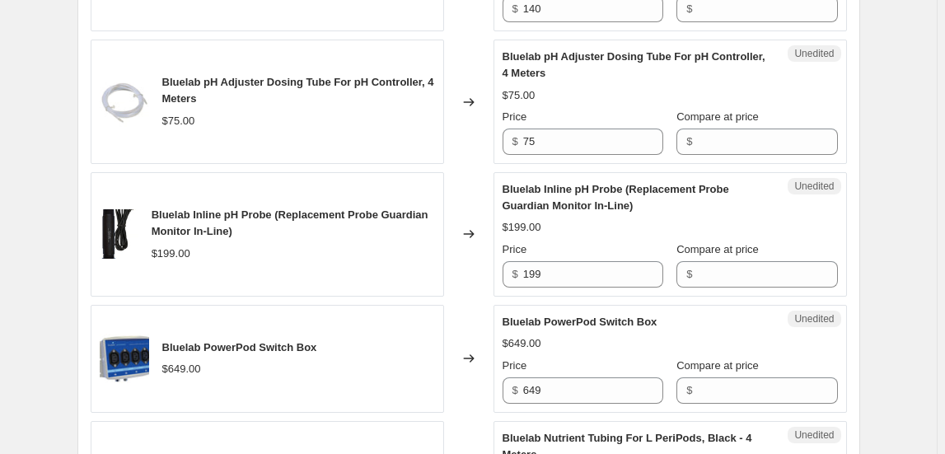
scroll to position [835, 0]
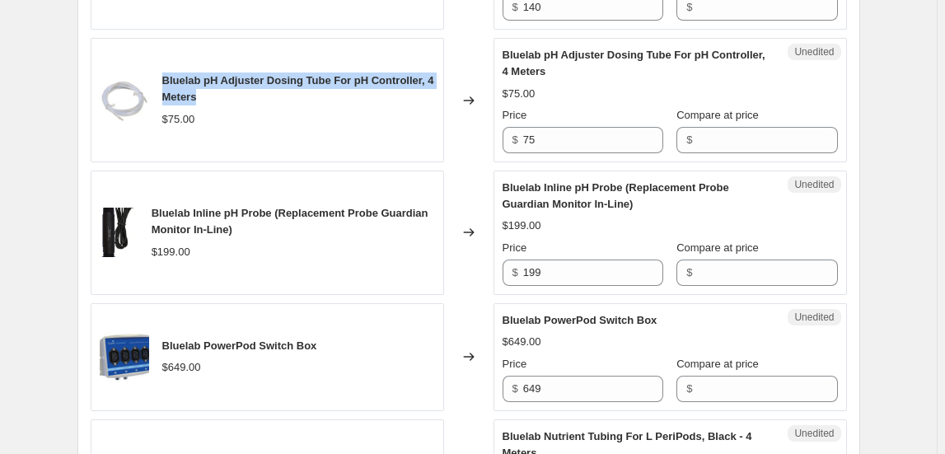
drag, startPoint x: 166, startPoint y: 78, endPoint x: 275, endPoint y: 96, distance: 110.1
click at [274, 95] on div "Bluelab pH Adjuster Dosing Tube For pH Controller, 4 Meters" at bounding box center [298, 89] width 273 height 33
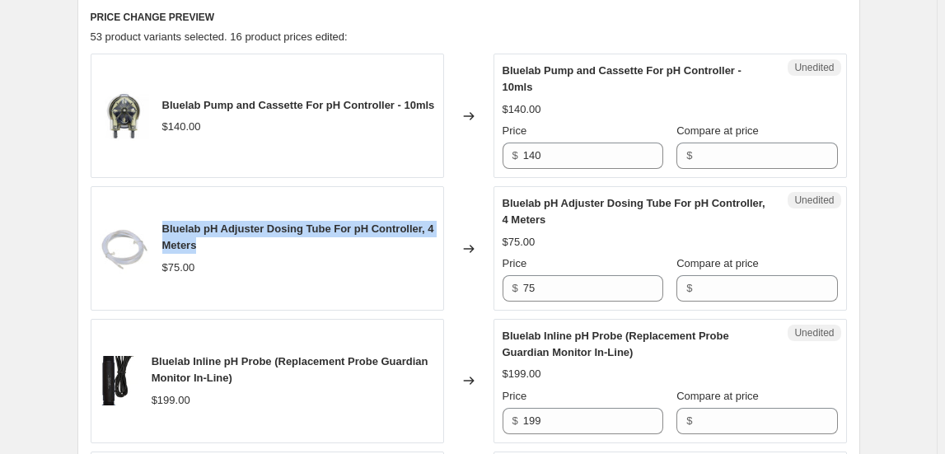
scroll to position [685, 0]
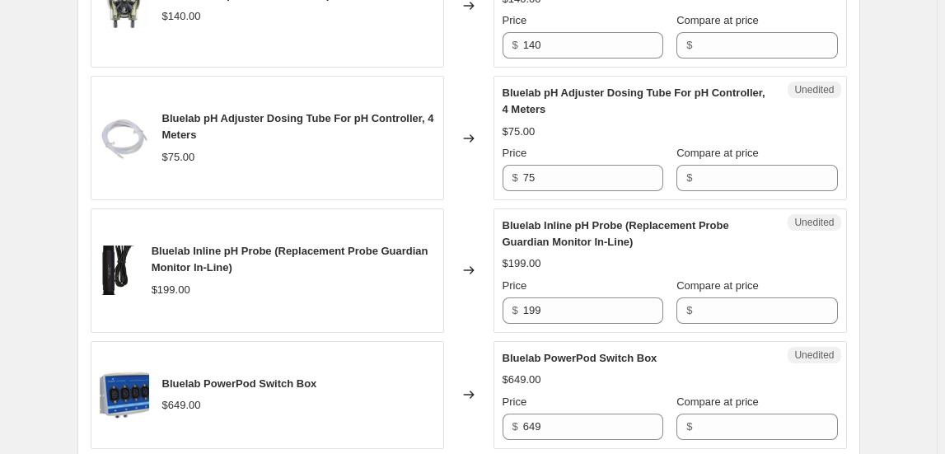
scroll to position [910, 0]
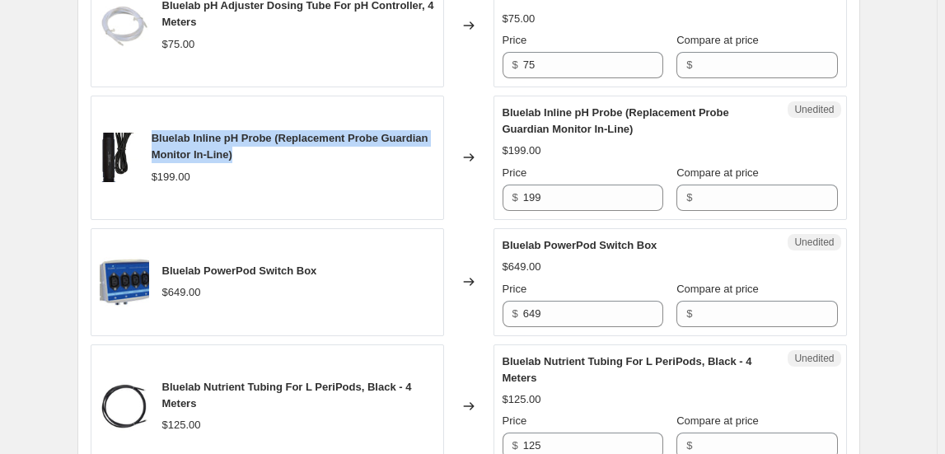
drag, startPoint x: 154, startPoint y: 134, endPoint x: 252, endPoint y: 152, distance: 99.7
click at [252, 152] on div "Bluelab Inline pH Probe (Replacement Probe Guardian Monitor In-Line)" at bounding box center [293, 146] width 283 height 33
click at [249, 143] on div "Bluelab Inline pH Probe (Replacement Probe Guardian Monitor In-Line)" at bounding box center [293, 146] width 283 height 33
drag, startPoint x: 195, startPoint y: 136, endPoint x: 274, endPoint y: 133, distance: 78.3
click at [274, 133] on span "Bluelab Inline pH Probe (Replacement Probe Guardian Monitor In-Line)" at bounding box center [290, 146] width 277 height 29
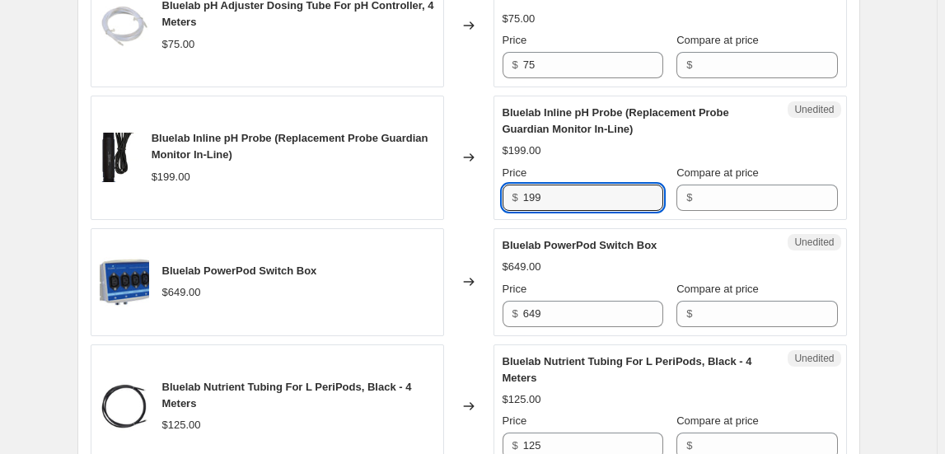
drag, startPoint x: 551, startPoint y: 192, endPoint x: 466, endPoint y: 205, distance: 85.9
click at [466, 205] on div "Bluelab Inline pH Probe (Replacement Probe Guardian Monitor In-Line) $199.00 Ch…" at bounding box center [469, 158] width 756 height 124
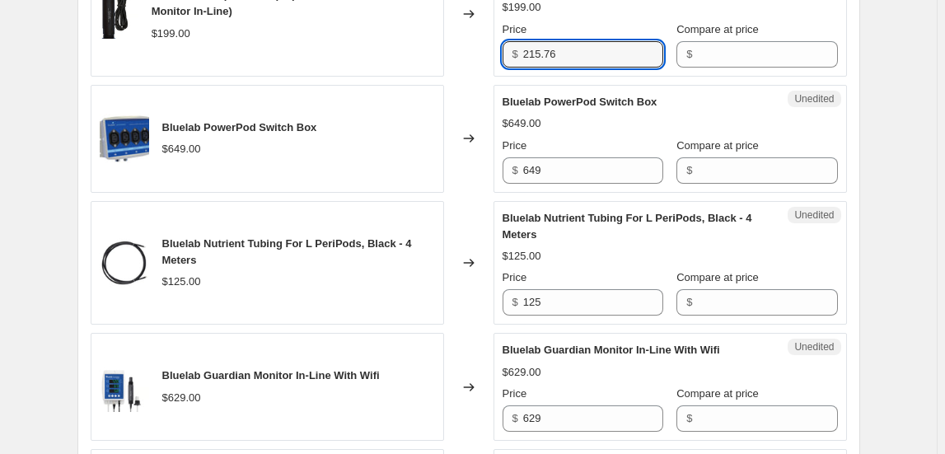
scroll to position [1059, 0]
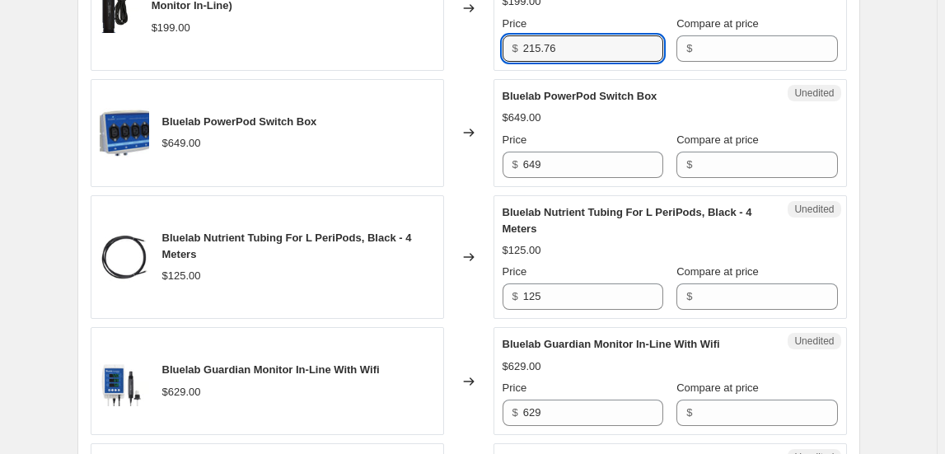
type input "215.76"
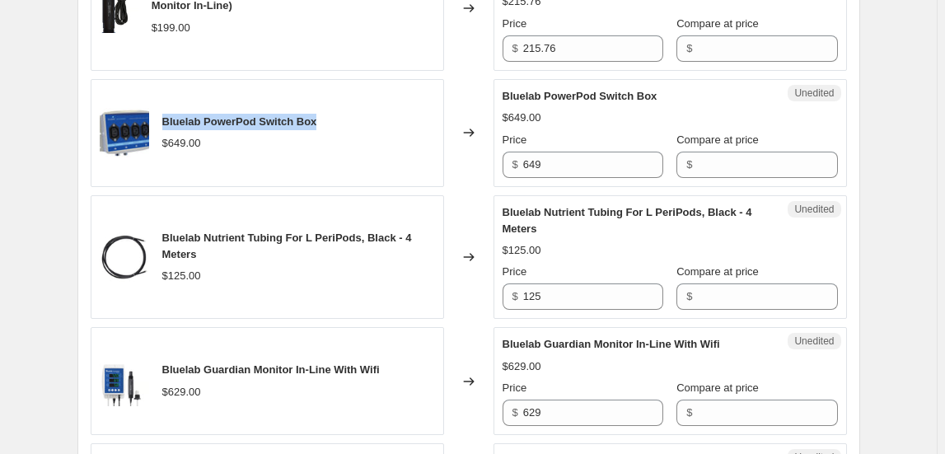
drag, startPoint x: 302, startPoint y: 116, endPoint x: 163, endPoint y: 109, distance: 138.6
click at [163, 109] on div "Bluelab PowerPod Switch Box $649.00" at bounding box center [267, 133] width 353 height 108
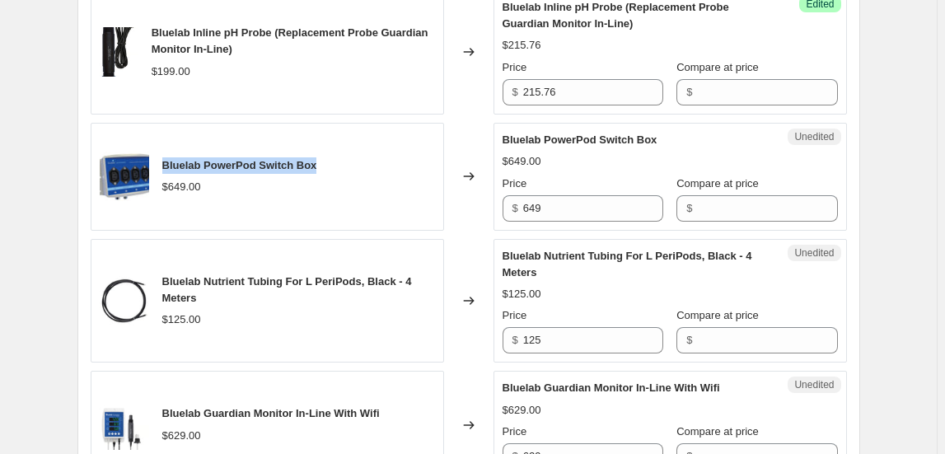
scroll to position [1134, 0]
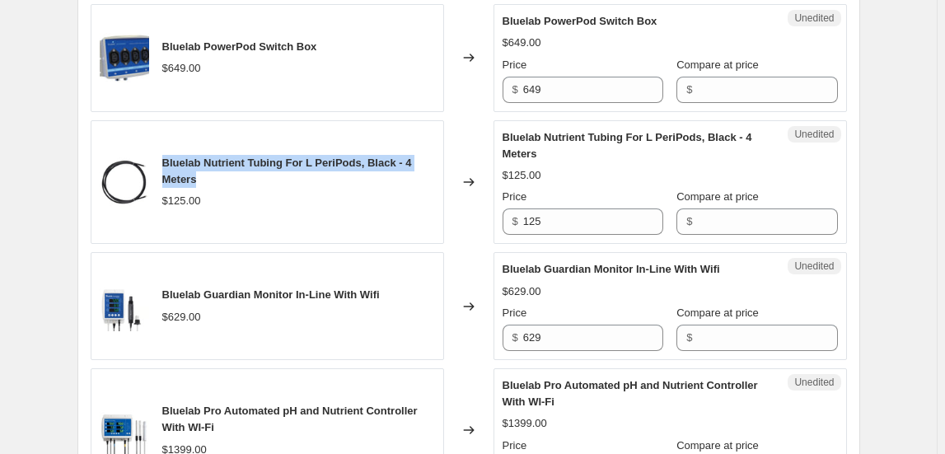
drag, startPoint x: 168, startPoint y: 157, endPoint x: 222, endPoint y: 171, distance: 55.6
click at [222, 171] on div "Bluelab Nutrient Tubing For L PeriPods, Black - 4 Meters" at bounding box center [298, 171] width 273 height 33
click at [255, 176] on div "Bluelab Nutrient Tubing For L PeriPods, Black - 4 Meters" at bounding box center [298, 171] width 273 height 33
drag, startPoint x: 165, startPoint y: 158, endPoint x: 363, endPoint y: 147, distance: 198.0
click at [363, 147] on div "Bluelab Nutrient Tubing For L PeriPods, Black - 4 Meters $125.00" at bounding box center [267, 182] width 353 height 124
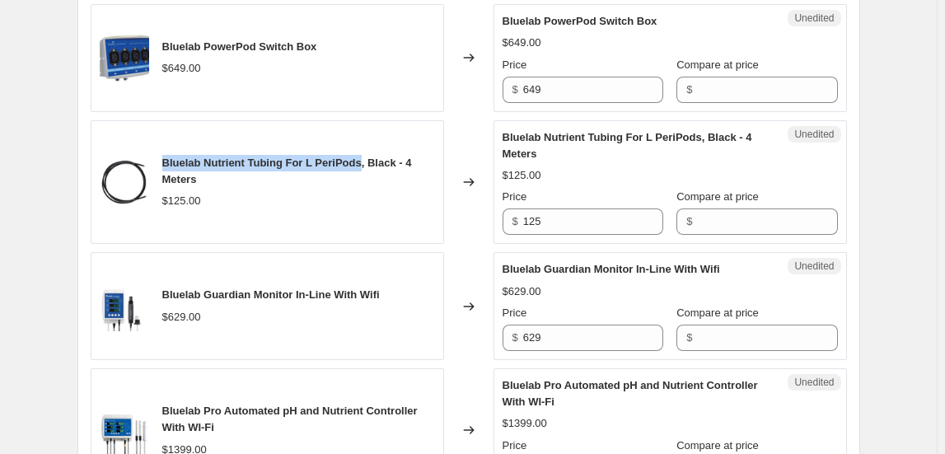
drag, startPoint x: 178, startPoint y: 164, endPoint x: 165, endPoint y: 161, distance: 13.6
click at [176, 164] on span "Bluelab Nutrient Tubing For L PeriPods, Black - 4 Meters" at bounding box center [287, 171] width 250 height 29
click at [164, 160] on div "Bluelab Nutrient Tubing For L PeriPods, Black - 4 Meters $125.00" at bounding box center [267, 182] width 353 height 124
drag, startPoint x: 211, startPoint y: 177, endPoint x: 162, endPoint y: 156, distance: 53.1
click at [162, 156] on div "Bluelab Nutrient Tubing For L PeriPods, Black - 4 Meters $125.00" at bounding box center [267, 182] width 353 height 124
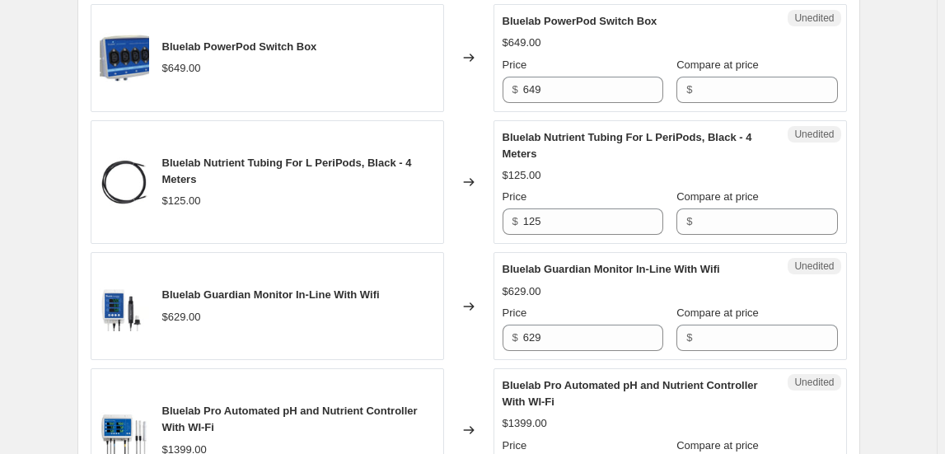
click at [872, 222] on div "Create new price [MEDICAL_DATA]. This page is ready Create new price [MEDICAL_D…" at bounding box center [469, 179] width 822 height 2627
drag, startPoint x: 166, startPoint y: 289, endPoint x: 392, endPoint y: 289, distance: 225.7
click at [392, 289] on div "Bluelab Guardian Monitor In-Line With Wifi $629.00" at bounding box center [267, 306] width 353 height 108
click at [373, 344] on div "Bluelab Guardian Monitor In-Line With Wifi $629.00" at bounding box center [267, 306] width 353 height 108
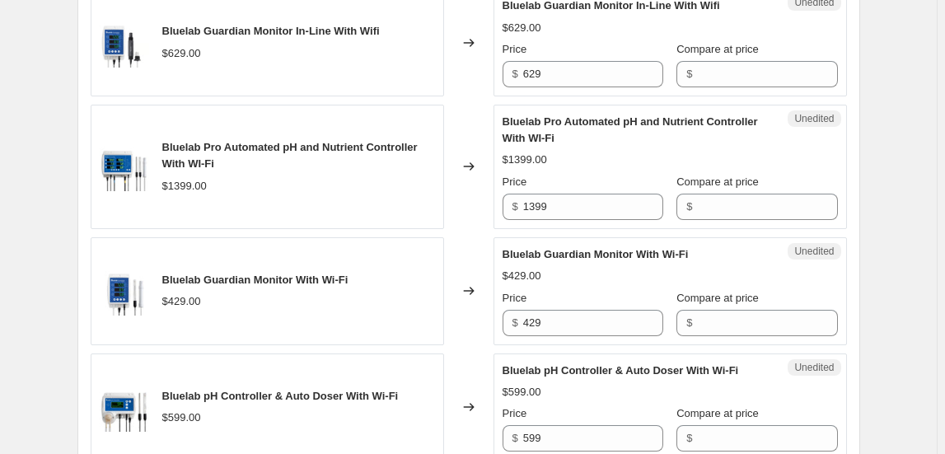
scroll to position [1434, 0]
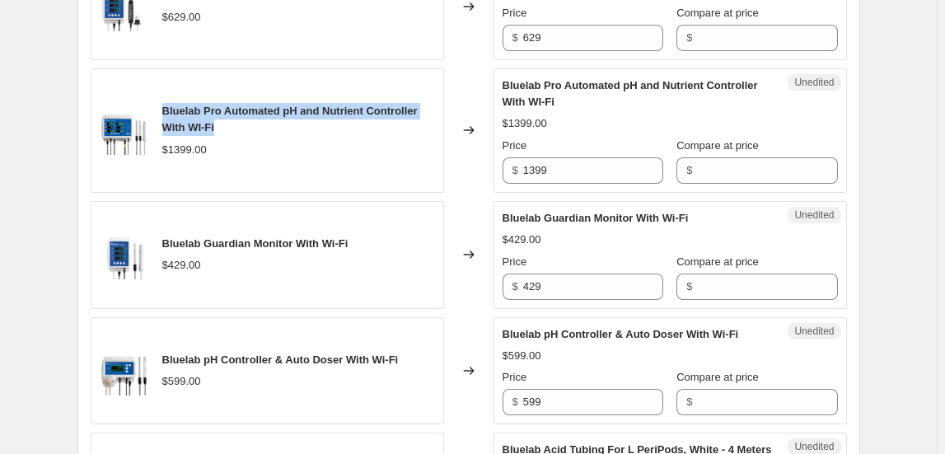
drag, startPoint x: 166, startPoint y: 105, endPoint x: 221, endPoint y: 122, distance: 56.8
click at [221, 122] on div "Bluelab Pro Automated pH and Nutrient Controller With WI-Fi" at bounding box center [298, 119] width 273 height 33
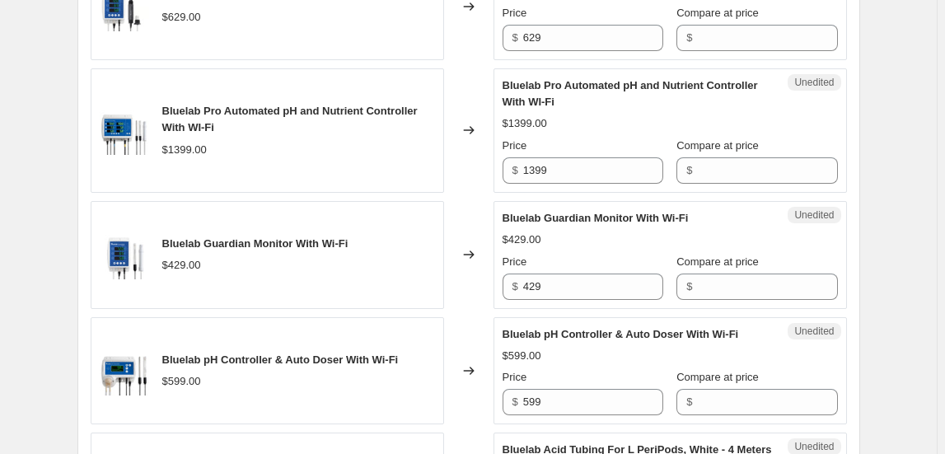
drag, startPoint x: 165, startPoint y: 236, endPoint x: 366, endPoint y: 242, distance: 201.1
click at [366, 242] on div "Bluelab Guardian Monitor With Wi-Fi $429.00" at bounding box center [267, 255] width 353 height 108
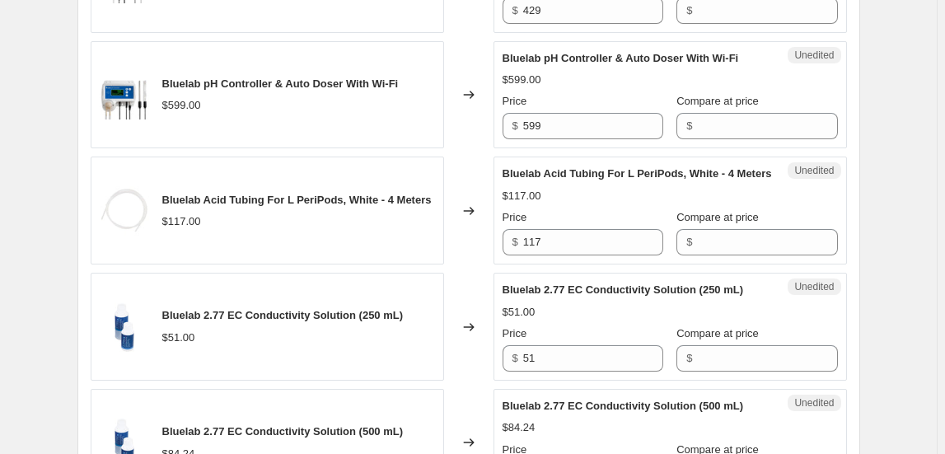
scroll to position [1733, 0]
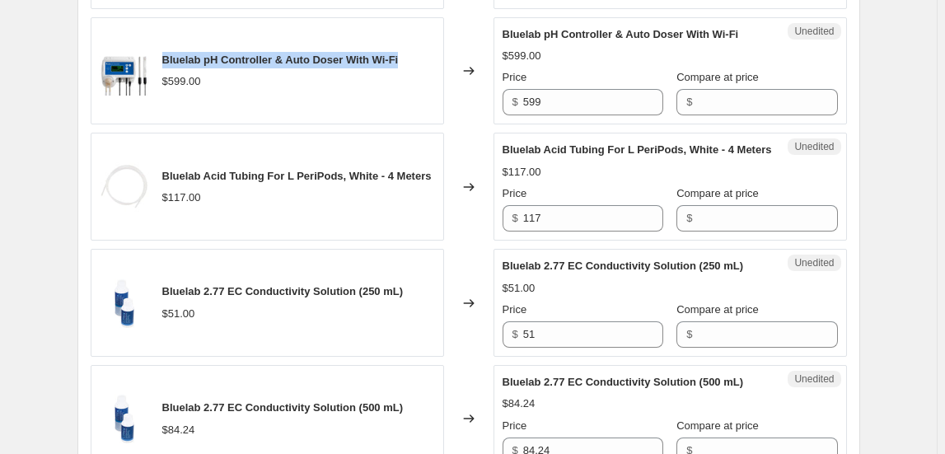
drag, startPoint x: 164, startPoint y: 53, endPoint x: 437, endPoint y: 58, distance: 272.7
click at [437, 58] on div "Bluelab pH Controller & Auto Doser With Wi-Fi $599.00" at bounding box center [267, 71] width 353 height 108
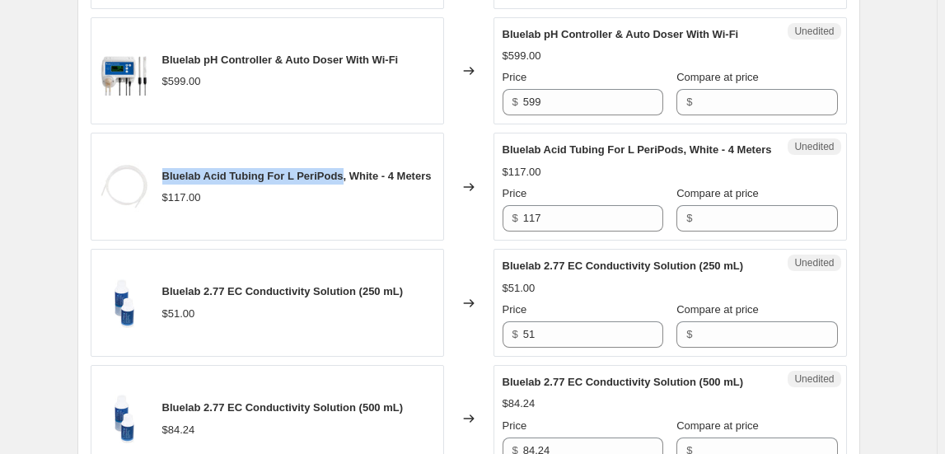
drag, startPoint x: 166, startPoint y: 171, endPoint x: 347, endPoint y: 157, distance: 181.8
click at [347, 157] on div "Bluelab Acid Tubing For L PeriPods, White - 4 Meters $117.00" at bounding box center [267, 187] width 353 height 108
click at [171, 171] on span "Bluelab Acid Tubing For L PeriPods, White - 4 Meters" at bounding box center [296, 176] width 269 height 12
drag, startPoint x: 166, startPoint y: 170, endPoint x: 255, endPoint y: 194, distance: 91.6
click at [249, 185] on div "Bluelab Acid Tubing For L PeriPods, White - 4 Meters" at bounding box center [296, 176] width 269 height 16
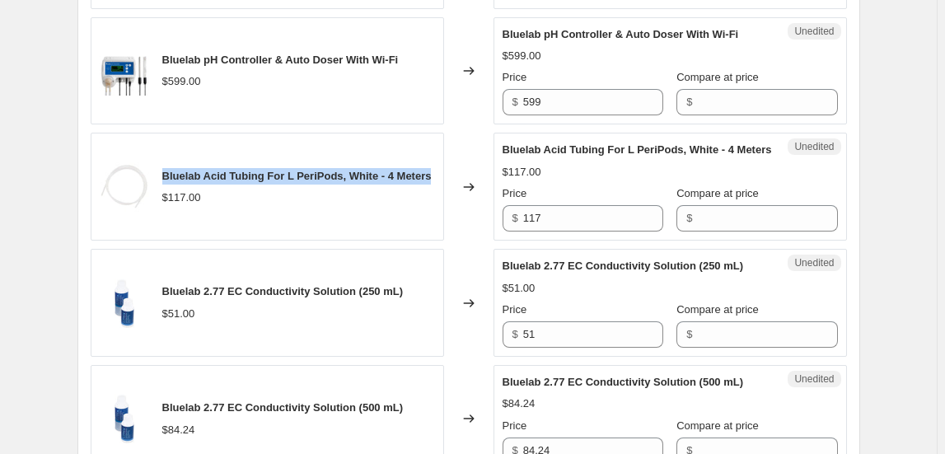
scroll to position [1958, 0]
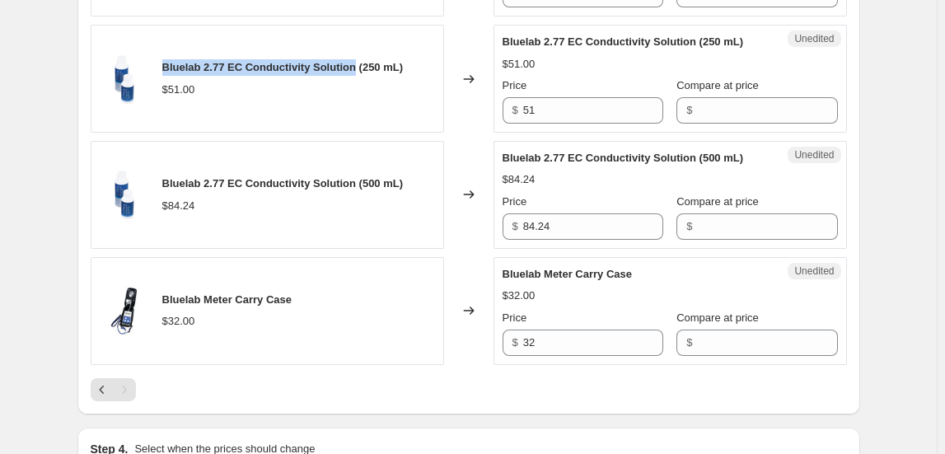
drag, startPoint x: 166, startPoint y: 79, endPoint x: 363, endPoint y: 73, distance: 196.2
click at [363, 73] on span "Bluelab 2.77 EC Conductivity Solution (250 mL)" at bounding box center [282, 67] width 241 height 12
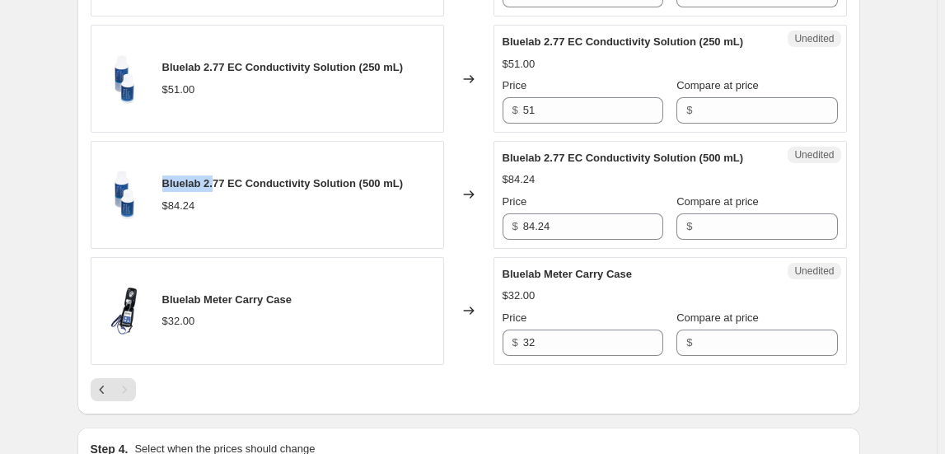
drag, startPoint x: 166, startPoint y: 191, endPoint x: 217, endPoint y: 191, distance: 50.3
click at [217, 189] on span "Bluelab 2.77 EC Conductivity Solution (500 mL)" at bounding box center [282, 183] width 241 height 12
drag, startPoint x: 400, startPoint y: 191, endPoint x: 163, endPoint y: 194, distance: 236.5
click at [163, 194] on div "Bluelab 2.77 EC Conductivity Solution (500 mL) $84.24" at bounding box center [267, 195] width 353 height 108
click at [409, 246] on div "Bluelab 2.77 EC Conductivity Solution (500 mL) $84.24" at bounding box center [267, 195] width 353 height 108
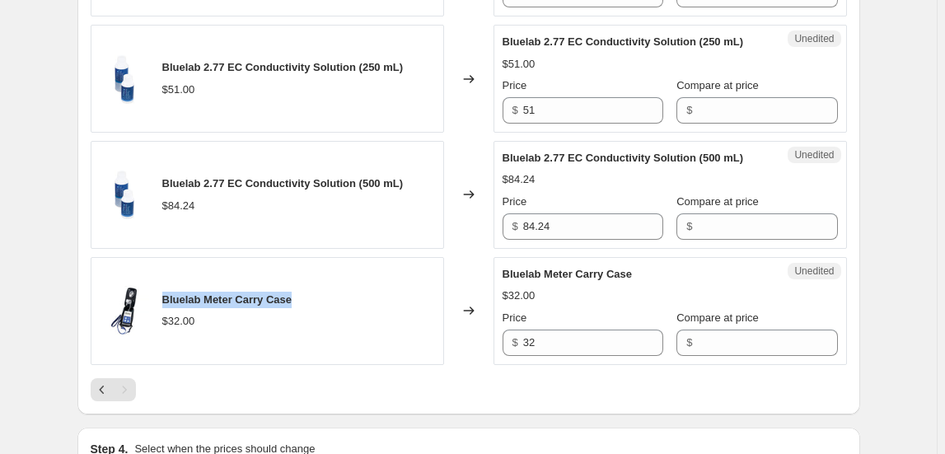
drag, startPoint x: 298, startPoint y: 308, endPoint x: 161, endPoint y: 303, distance: 136.9
click at [161, 303] on div "Bluelab Meter Carry Case $32.00" at bounding box center [267, 311] width 353 height 108
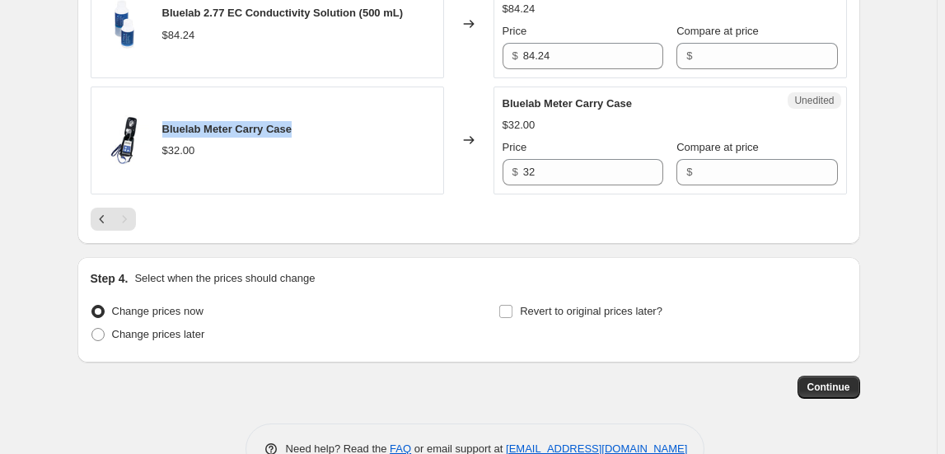
scroll to position [2182, 0]
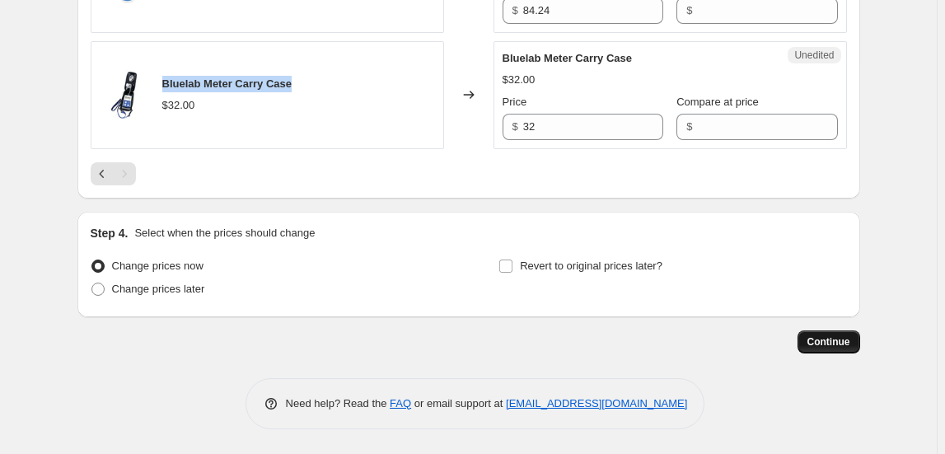
click at [826, 339] on span "Continue" at bounding box center [828, 341] width 43 height 13
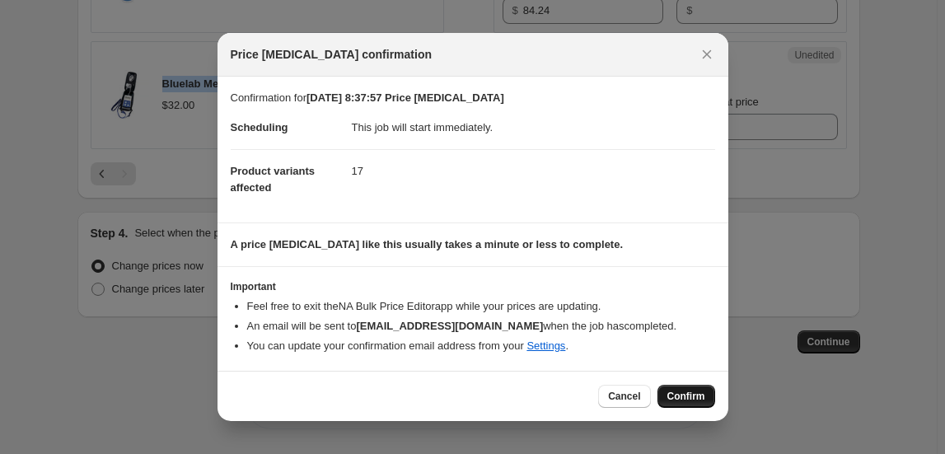
click at [683, 401] on span "Confirm" at bounding box center [686, 396] width 38 height 13
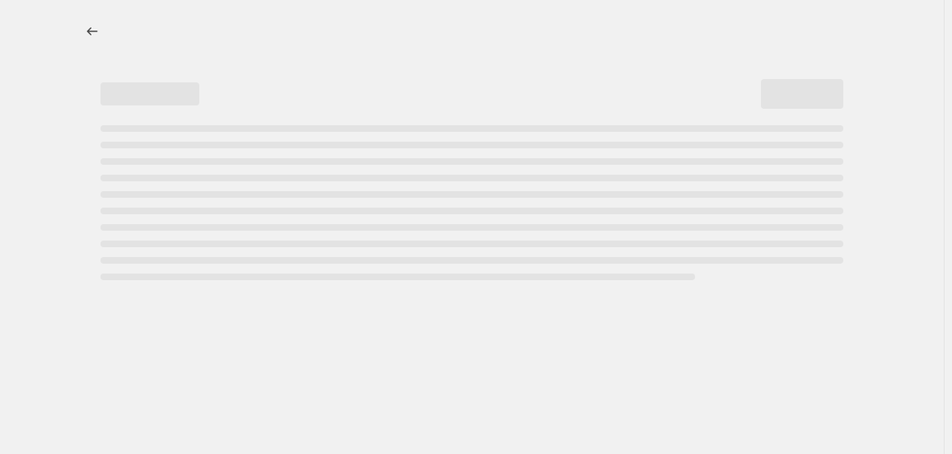
select select "collection"
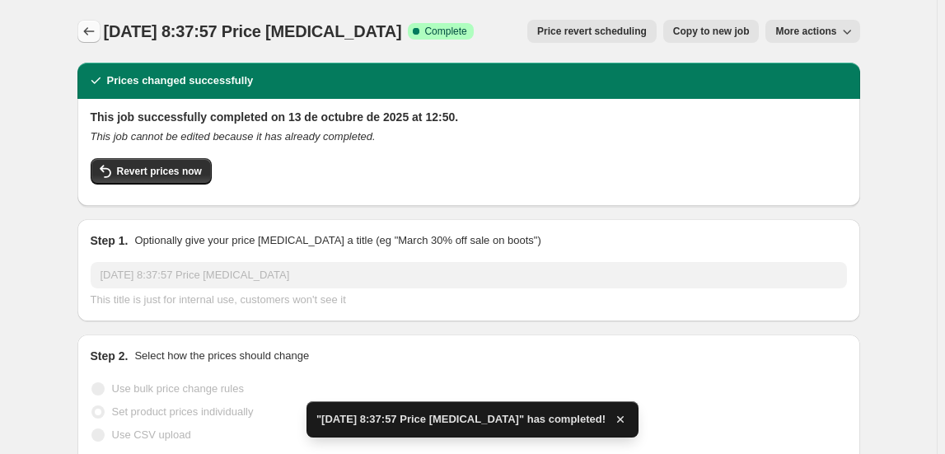
click at [95, 31] on icon "Price change jobs" at bounding box center [89, 31] width 16 height 16
